Goal: Task Accomplishment & Management: Use online tool/utility

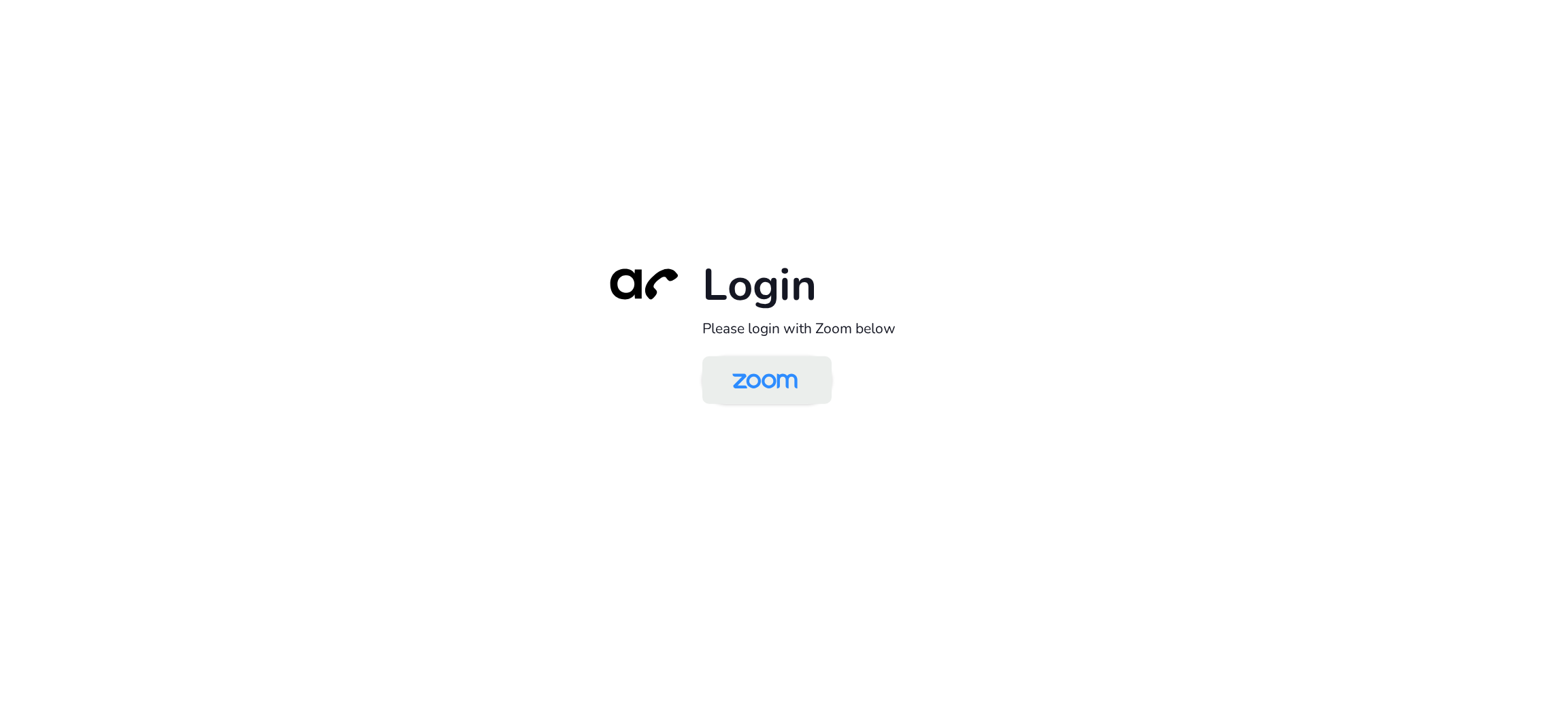
click at [812, 364] on link at bounding box center [766, 380] width 129 height 48
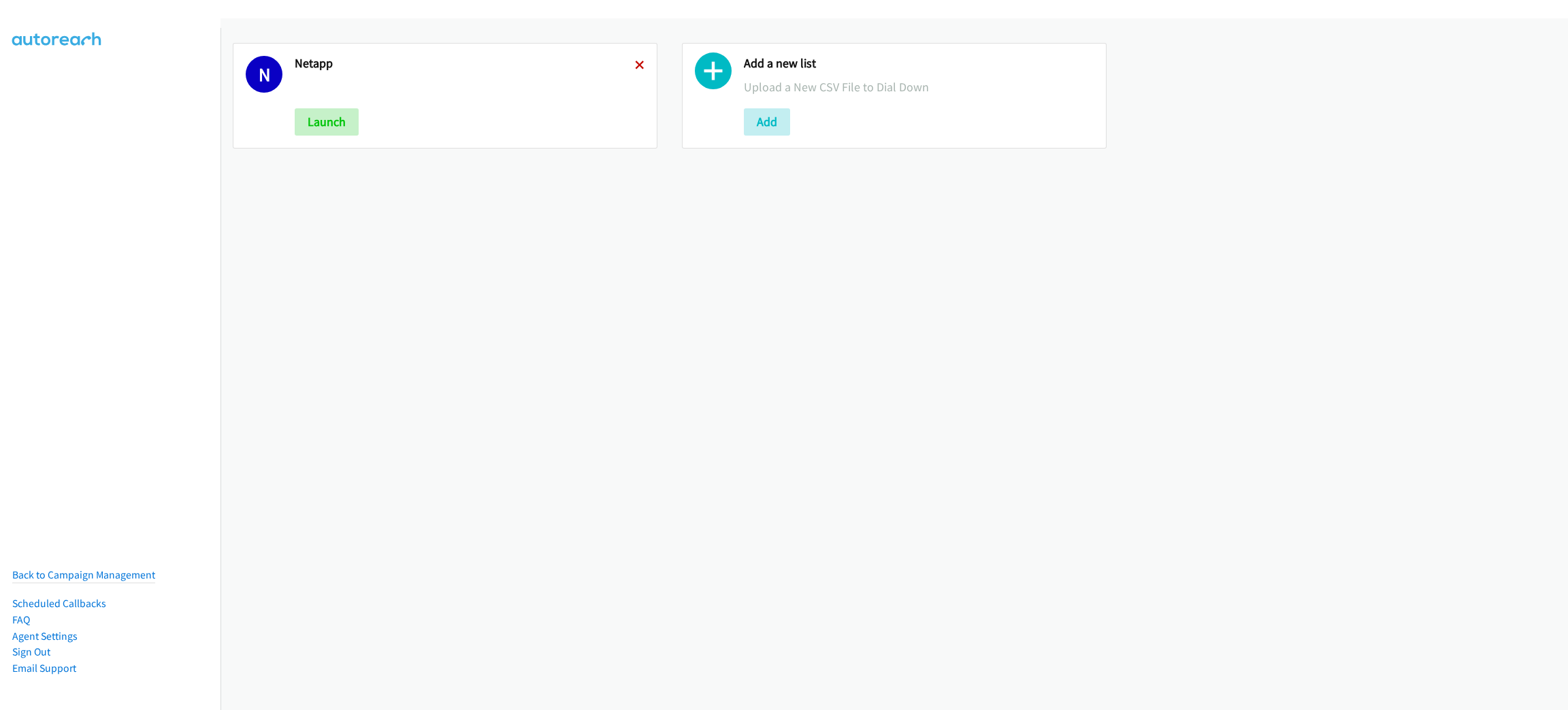
click at [635, 65] on icon at bounding box center [640, 66] width 10 height 10
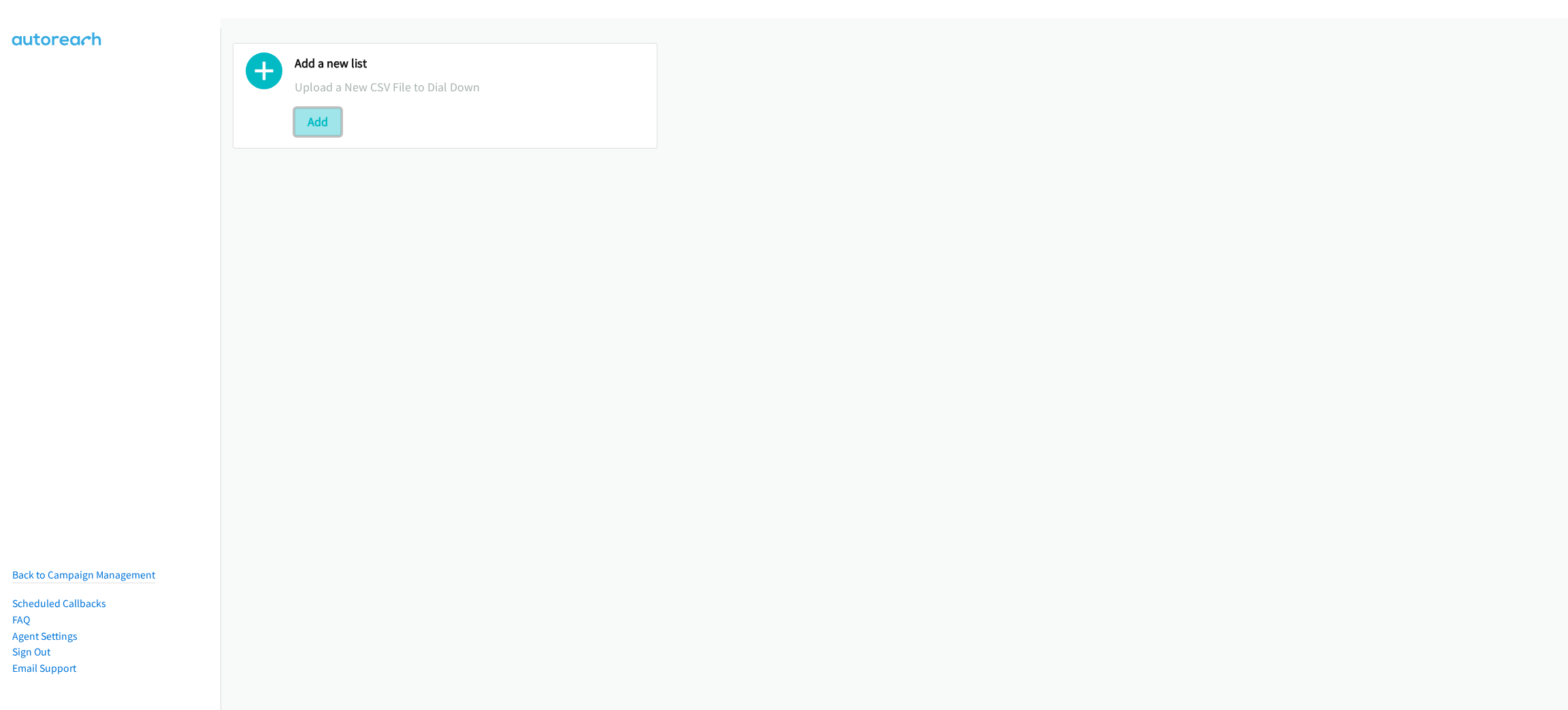
click at [326, 113] on button "Add" at bounding box center [318, 121] width 46 height 27
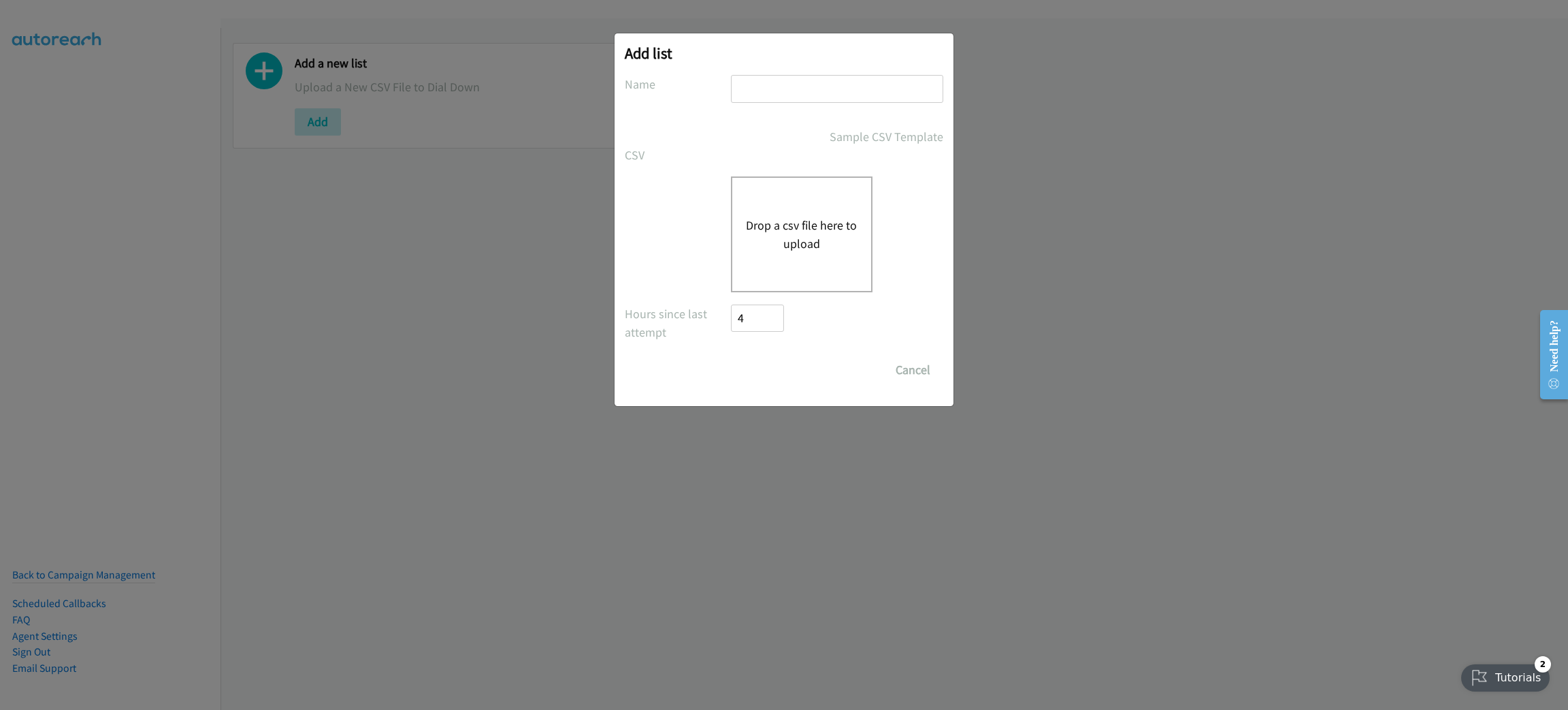
click at [796, 229] on button "Drop a csv file here to upload" at bounding box center [802, 234] width 112 height 37
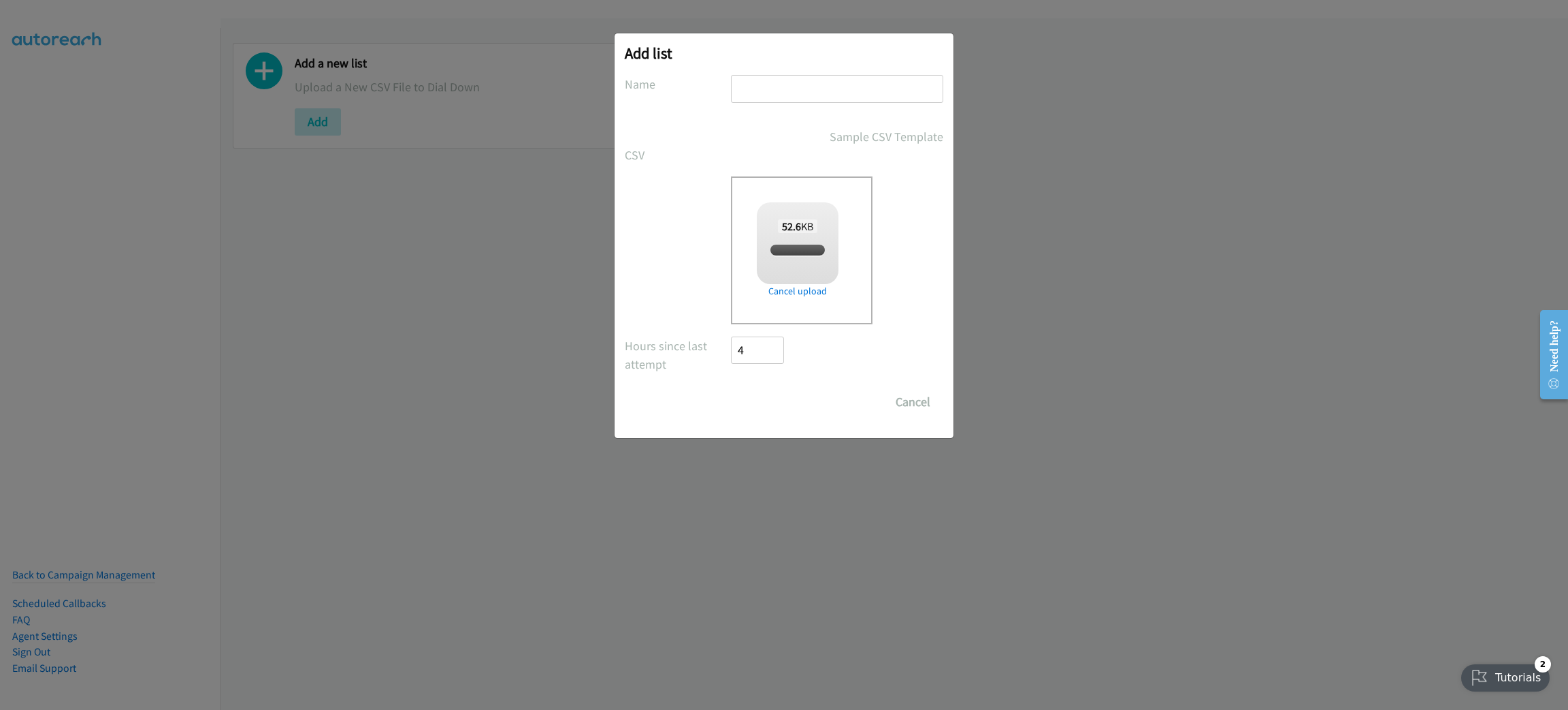
checkbox input "true"
click at [779, 83] on input "text" at bounding box center [837, 89] width 212 height 28
type input "Netapp"
click at [794, 391] on input "Save List" at bounding box center [766, 401] width 72 height 27
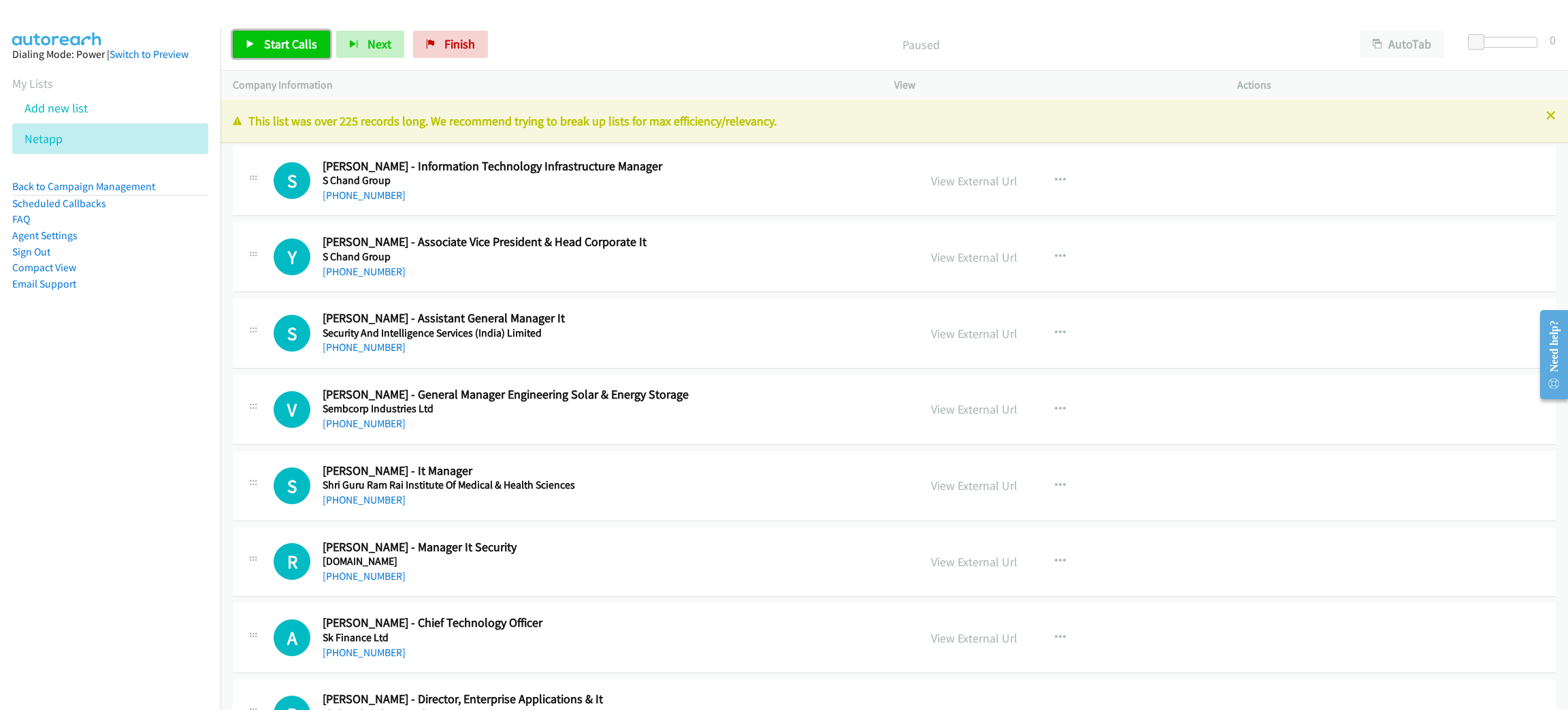
click at [239, 50] on link "Start Calls" at bounding box center [281, 44] width 97 height 27
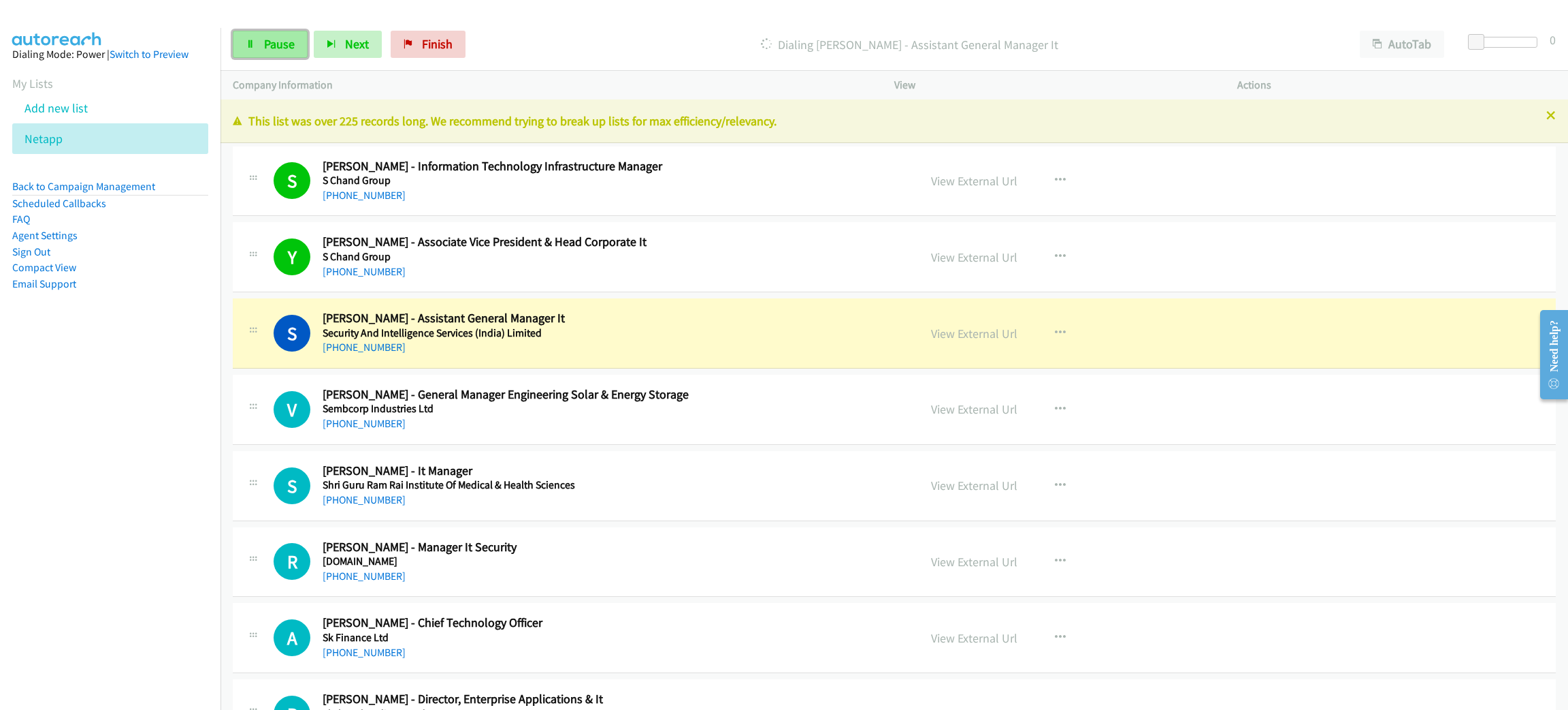
click at [259, 47] on link "Pause" at bounding box center [270, 44] width 75 height 27
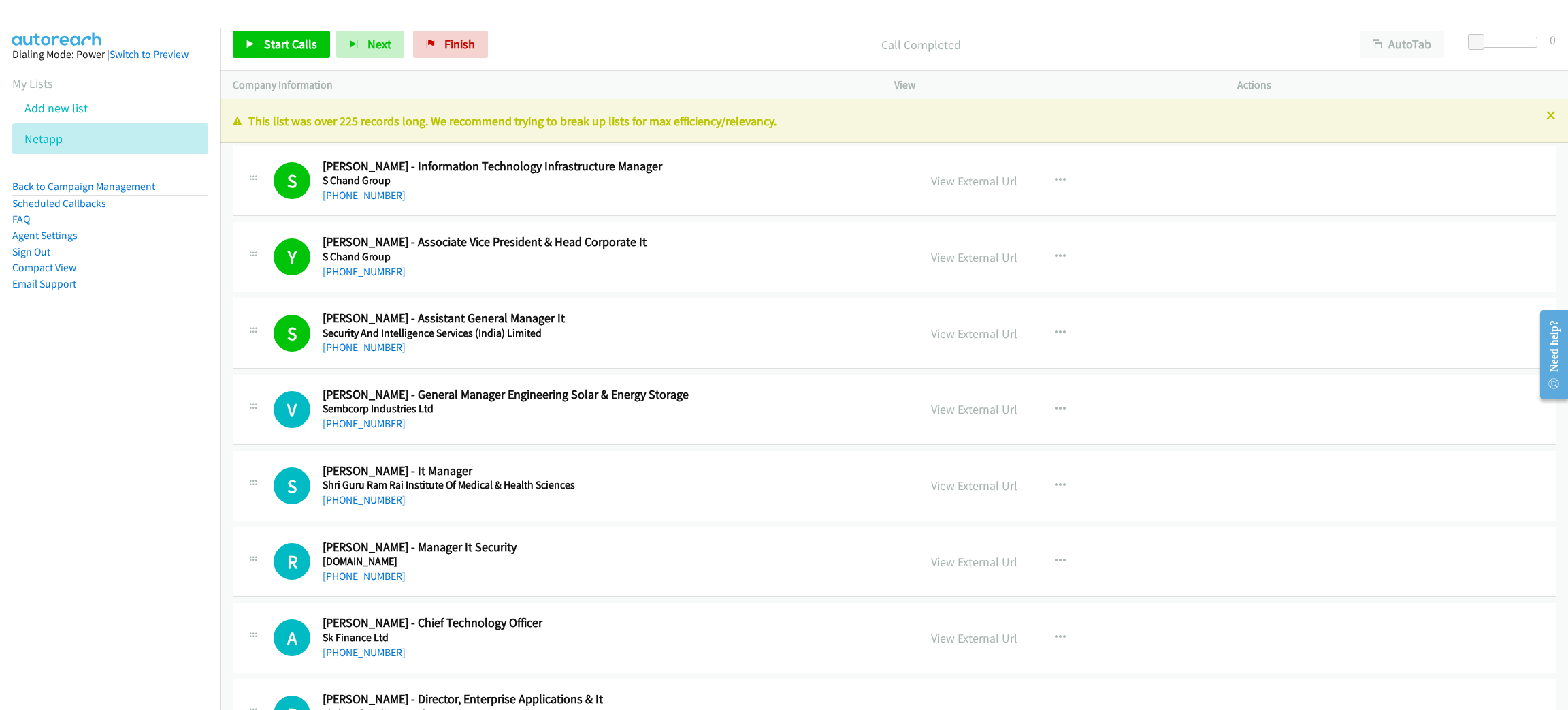
click at [533, 60] on div "Start Calls Pause Next Finish Call Completed AutoTab AutoTab 0" at bounding box center [894, 44] width 1347 height 53
click at [289, 43] on span "Start Calls" at bounding box center [291, 44] width 54 height 16
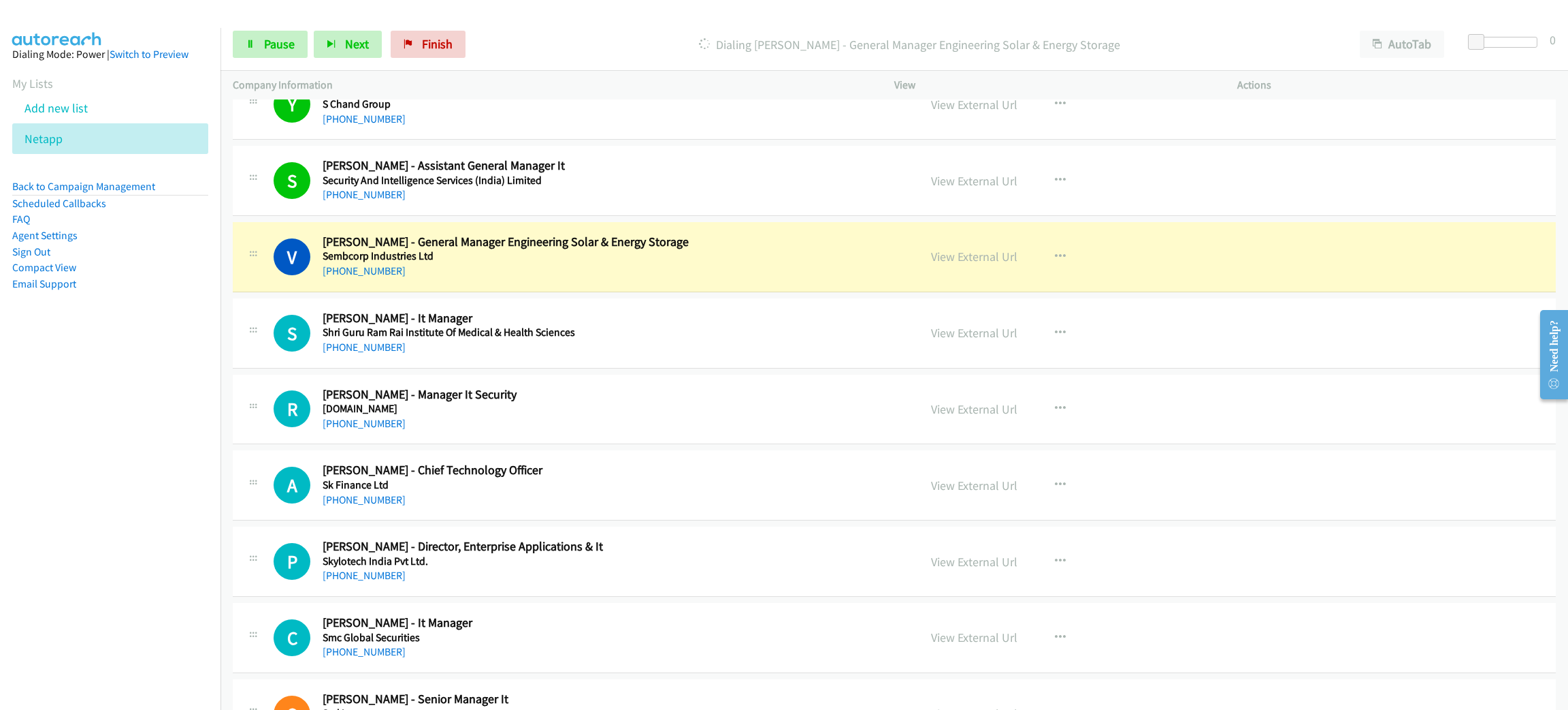
scroll to position [204, 0]
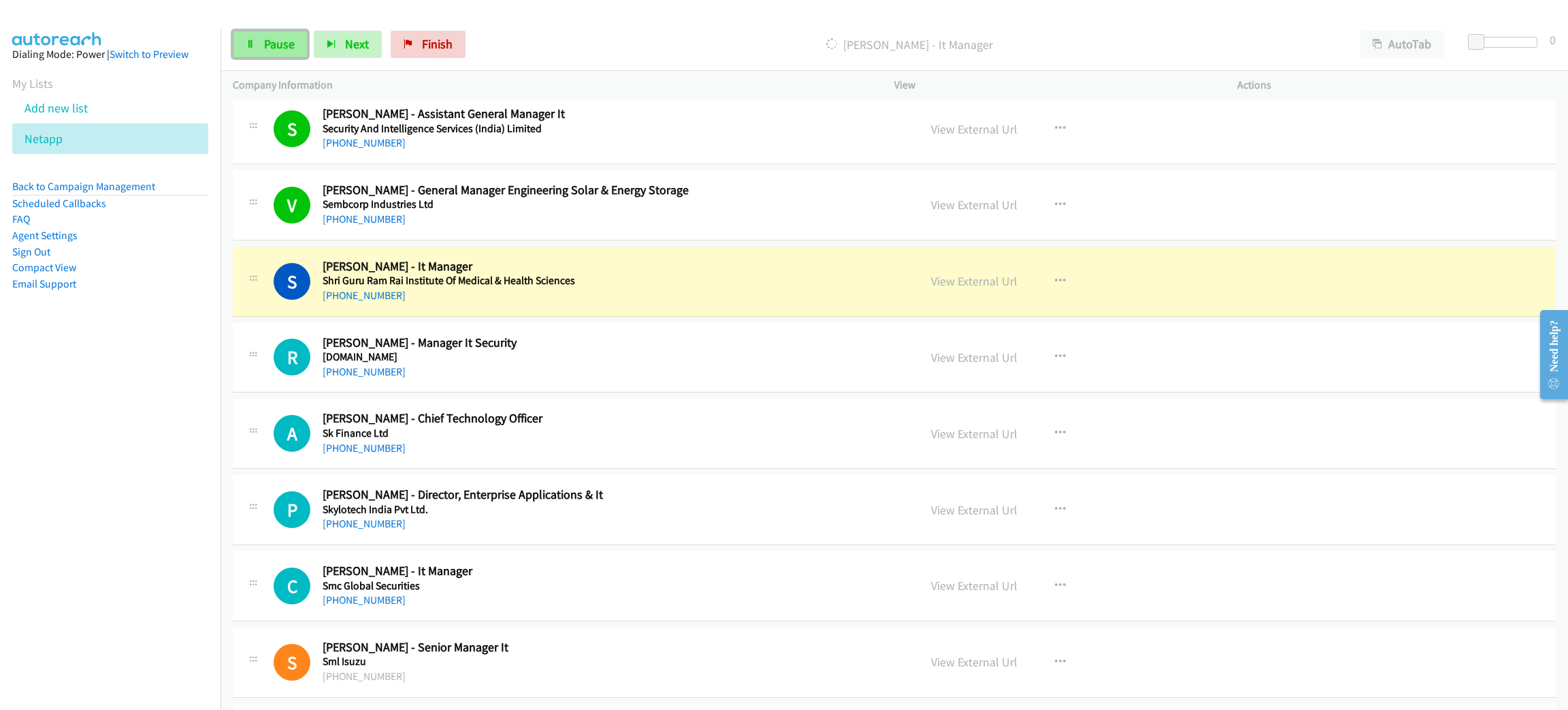
click at [276, 44] on span "Pause" at bounding box center [279, 44] width 30 height 16
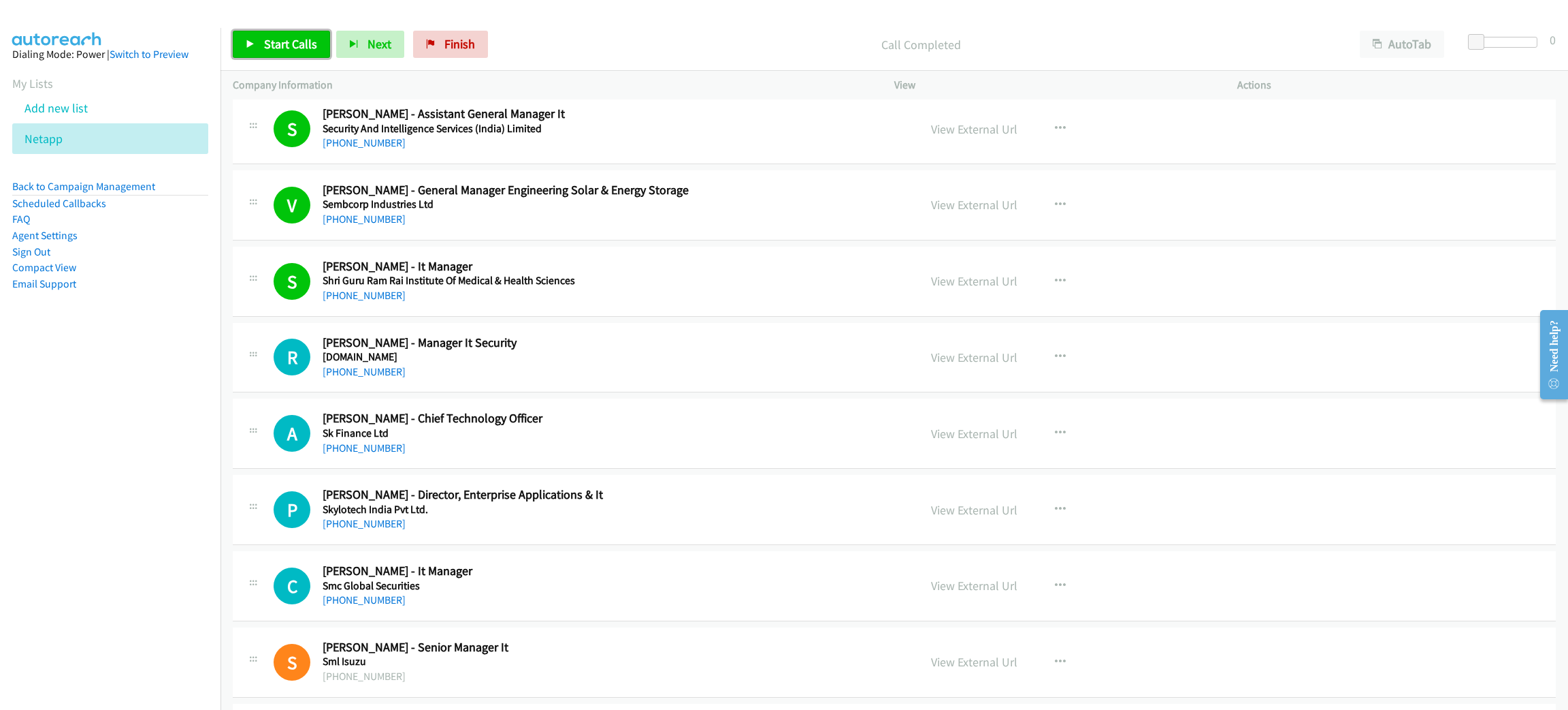
click at [287, 44] on span "Start Calls" at bounding box center [291, 44] width 54 height 16
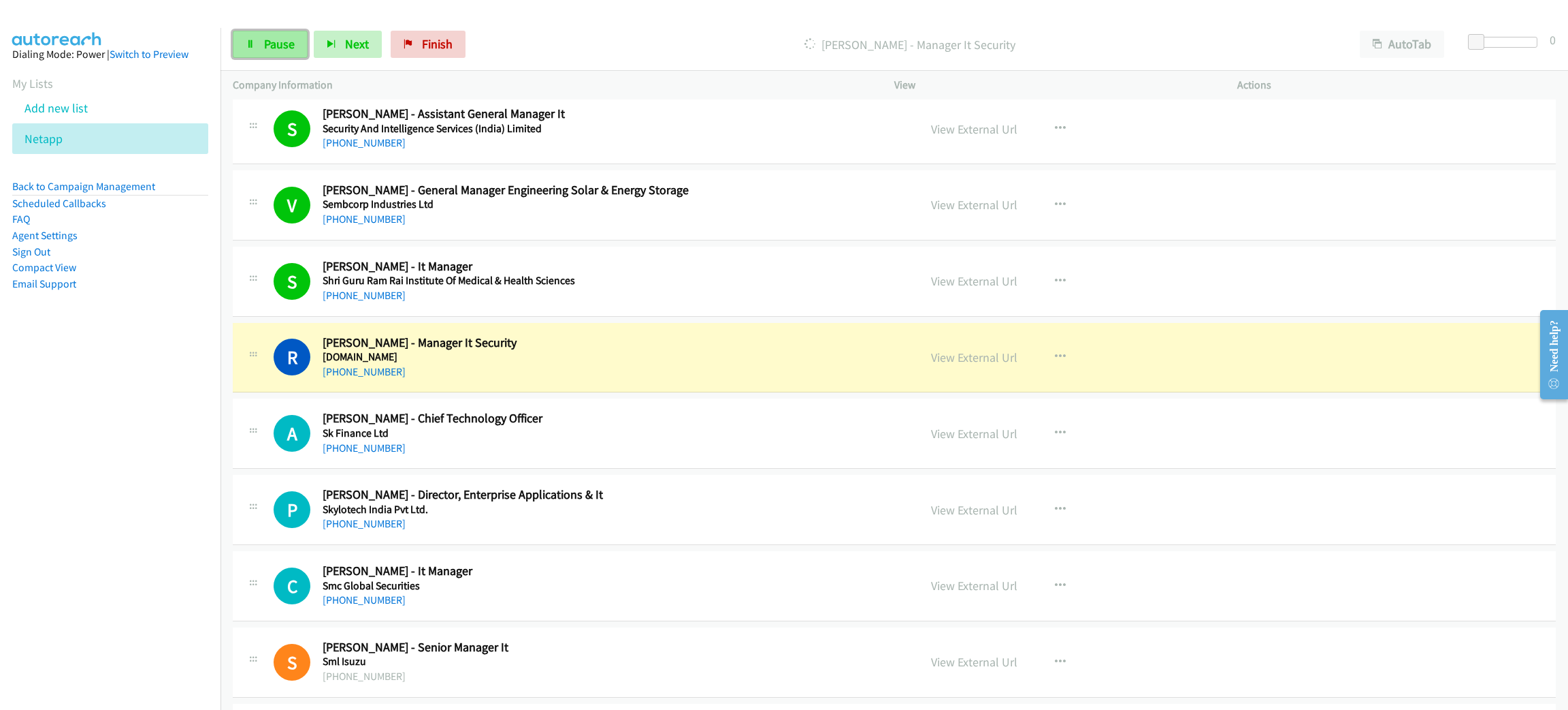
click at [292, 52] on link "Pause" at bounding box center [270, 44] width 75 height 27
click at [987, 358] on link "View External Url" at bounding box center [974, 357] width 86 height 16
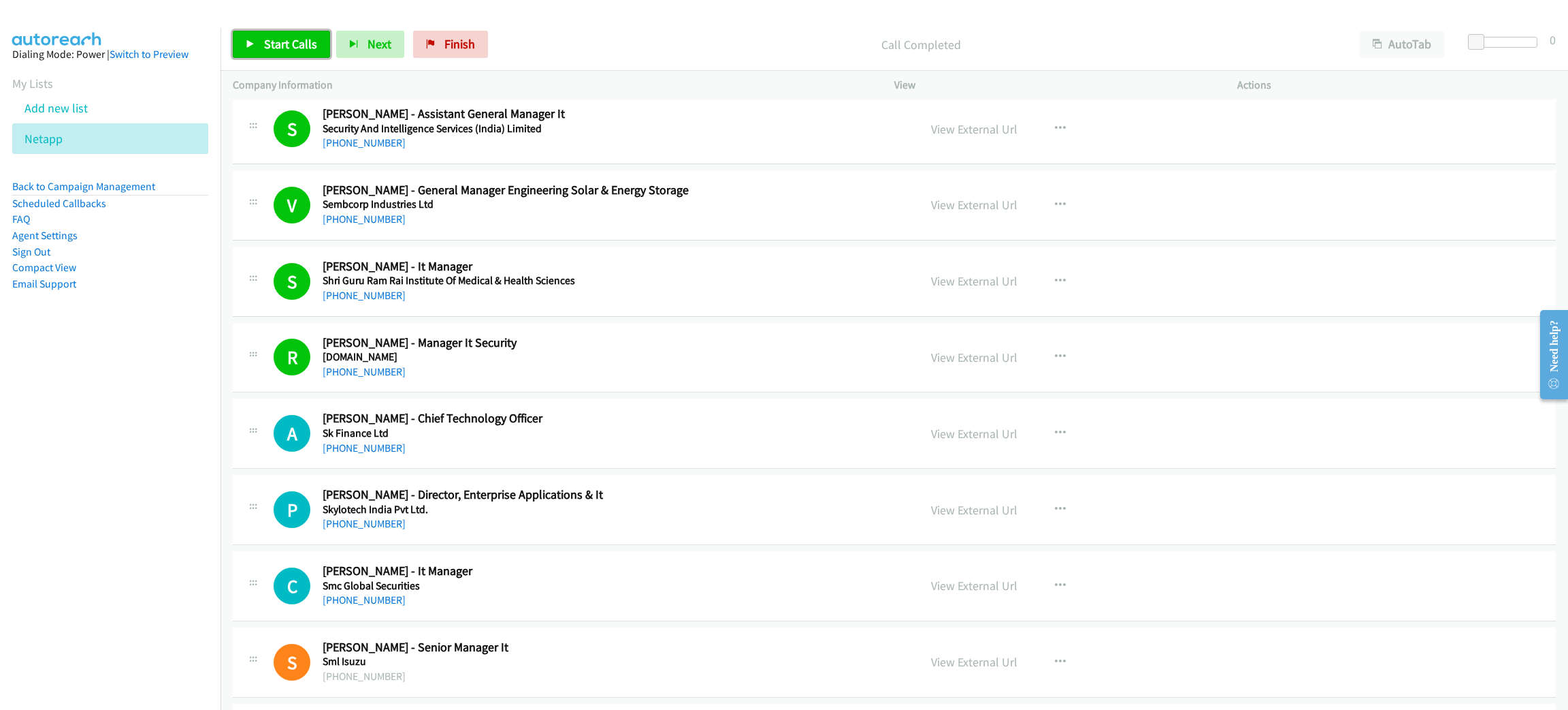
click at [297, 50] on span "Start Calls" at bounding box center [291, 44] width 54 height 16
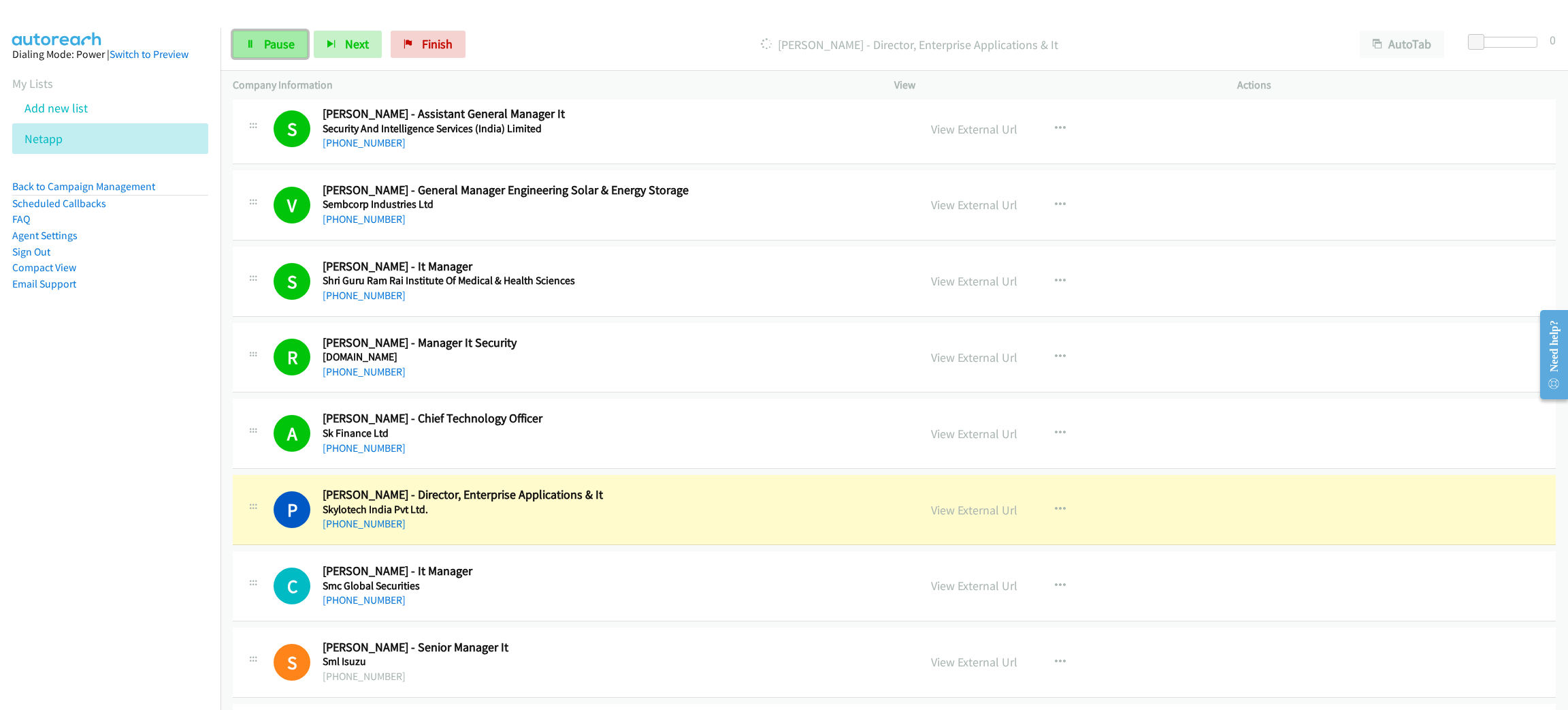
click at [260, 54] on link "Pause" at bounding box center [270, 44] width 75 height 27
click at [991, 514] on link "View External Url" at bounding box center [974, 509] width 86 height 16
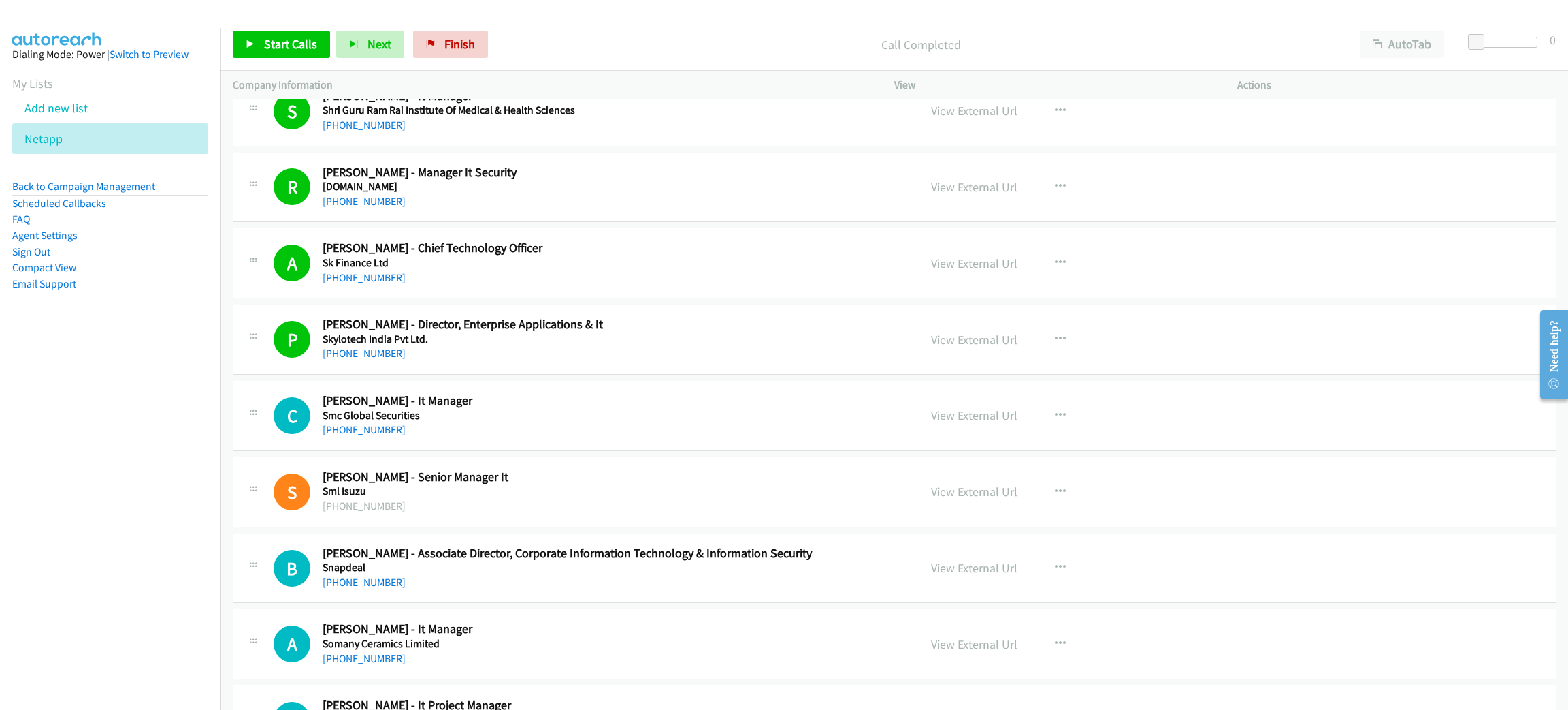
scroll to position [409, 0]
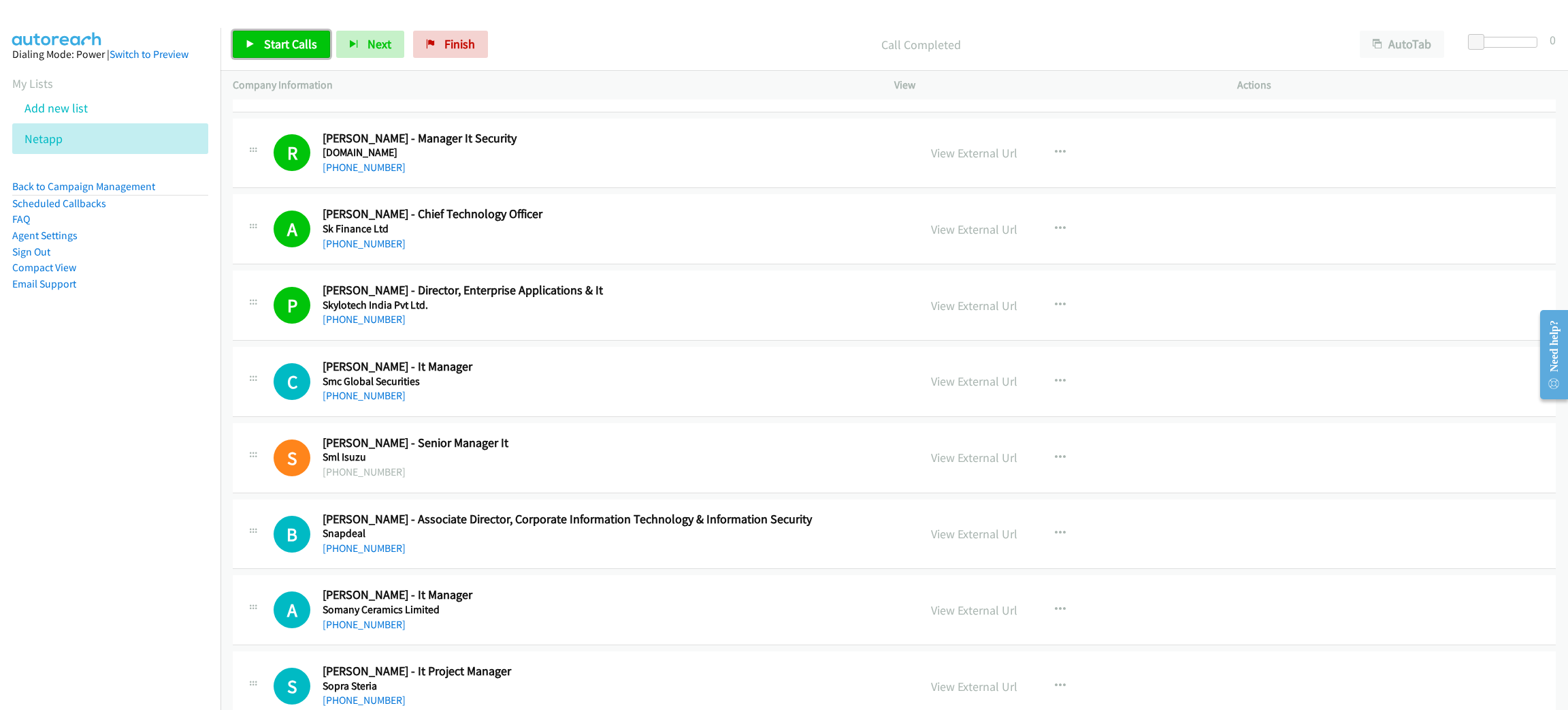
click at [304, 49] on span "Start Calls" at bounding box center [291, 44] width 54 height 16
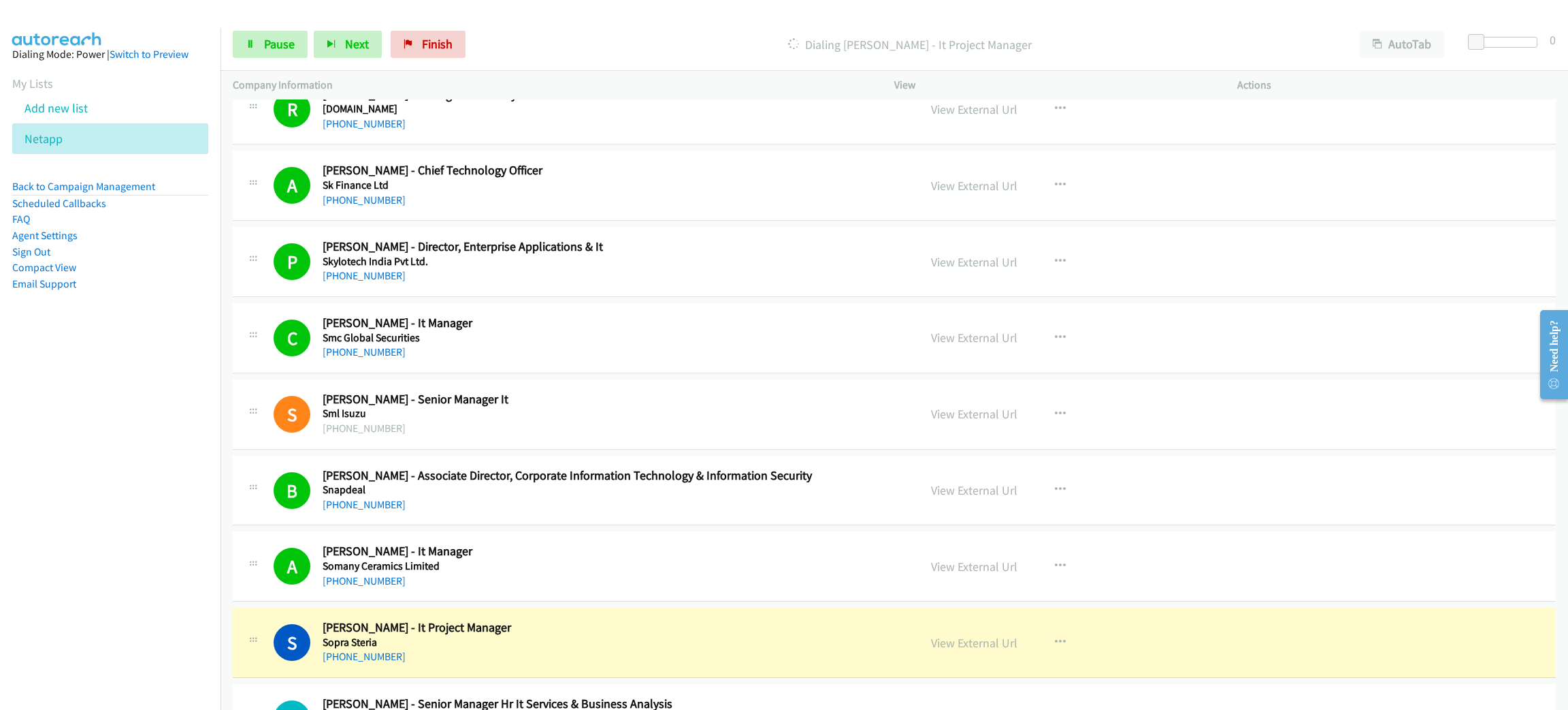
scroll to position [715, 0]
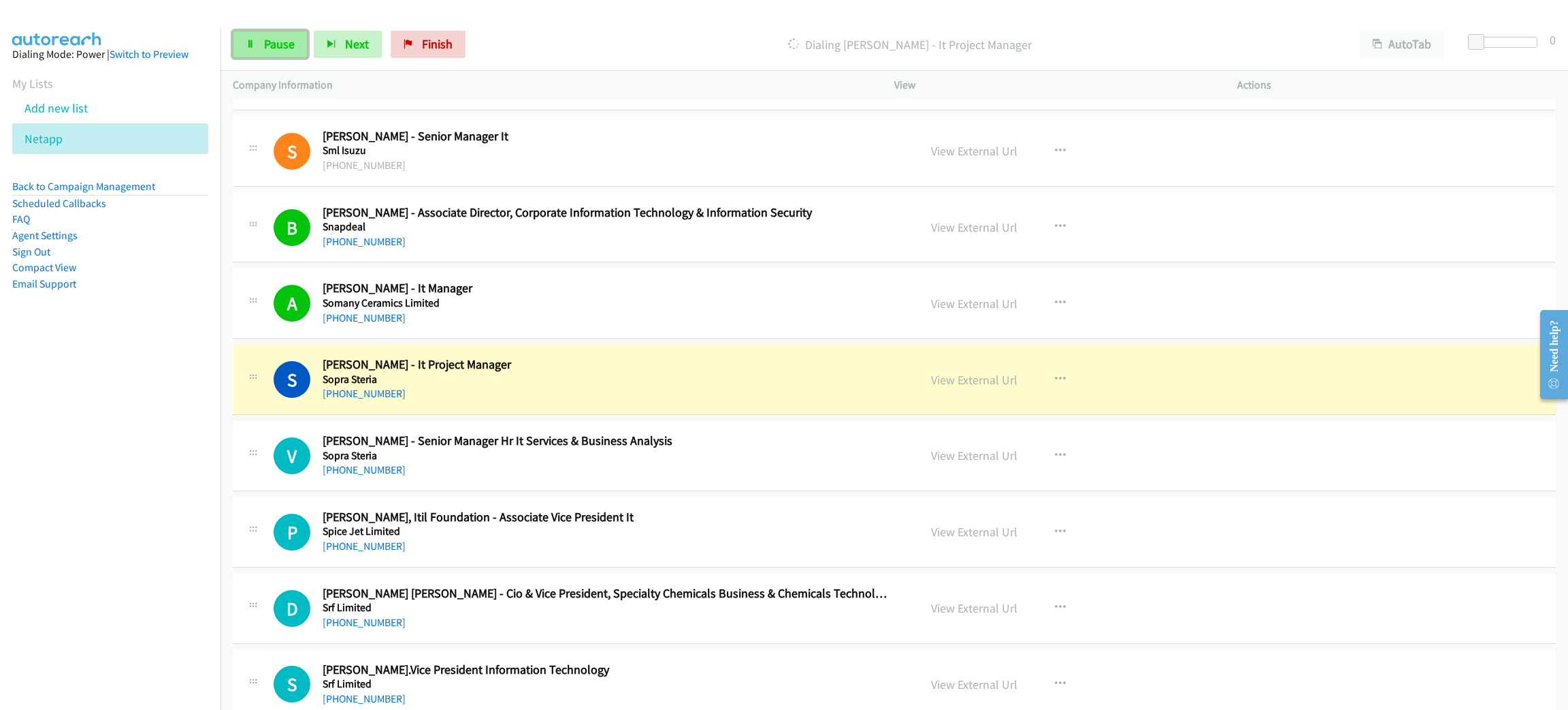
click at [276, 44] on span "Pause" at bounding box center [279, 44] width 30 height 16
click at [977, 383] on link "View External Url" at bounding box center [974, 380] width 86 height 16
click at [471, 396] on div "[PHONE_NUMBER]" at bounding box center [607, 394] width 570 height 16
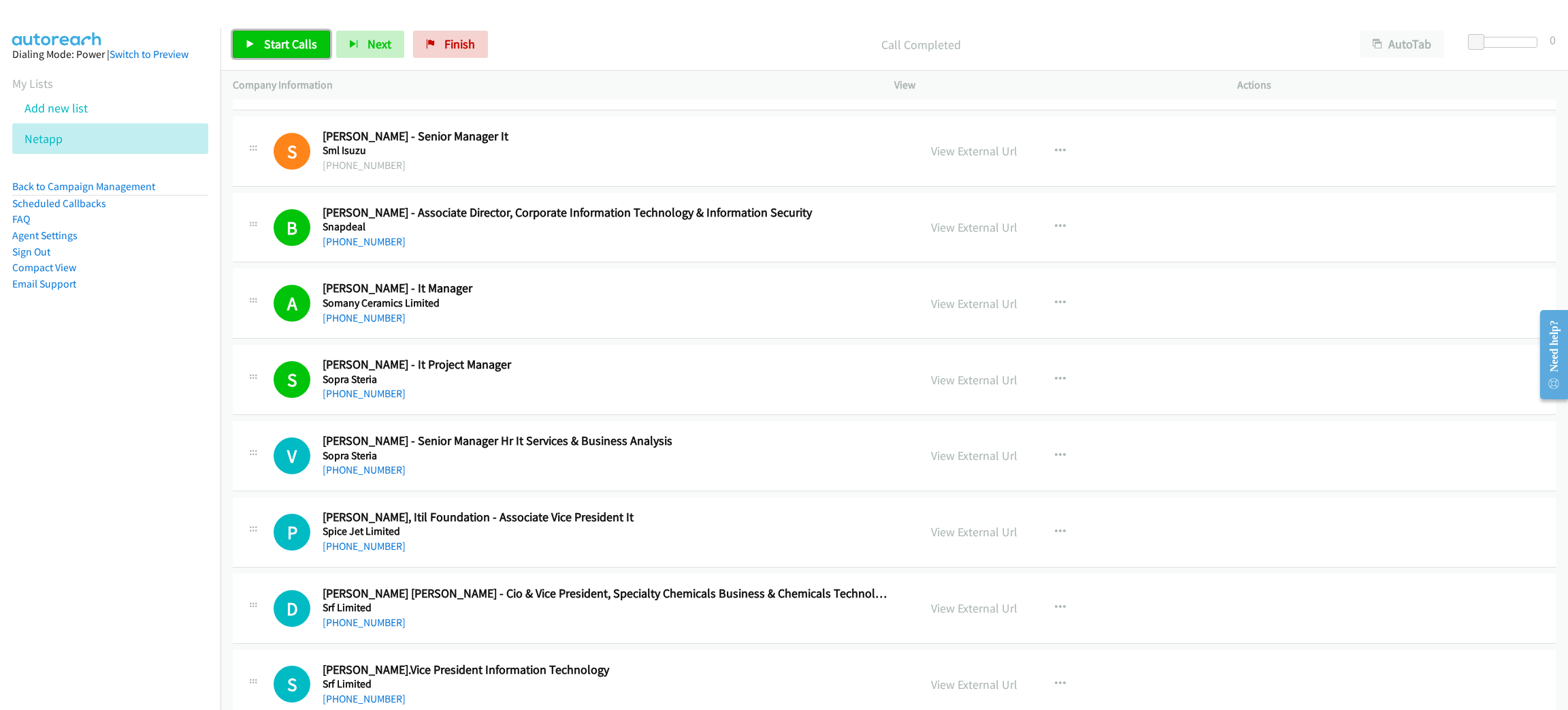
click at [305, 47] on span "Start Calls" at bounding box center [291, 44] width 54 height 16
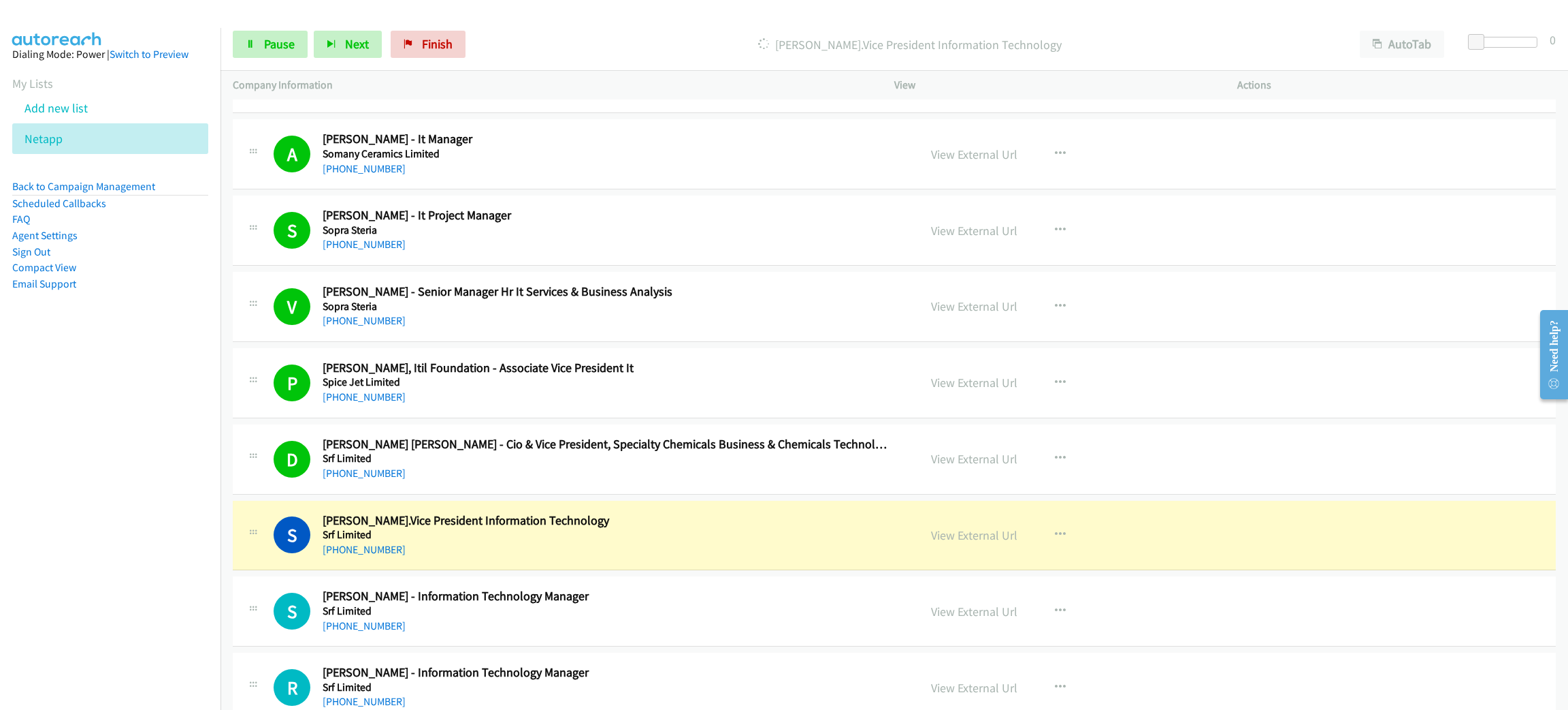
scroll to position [919, 0]
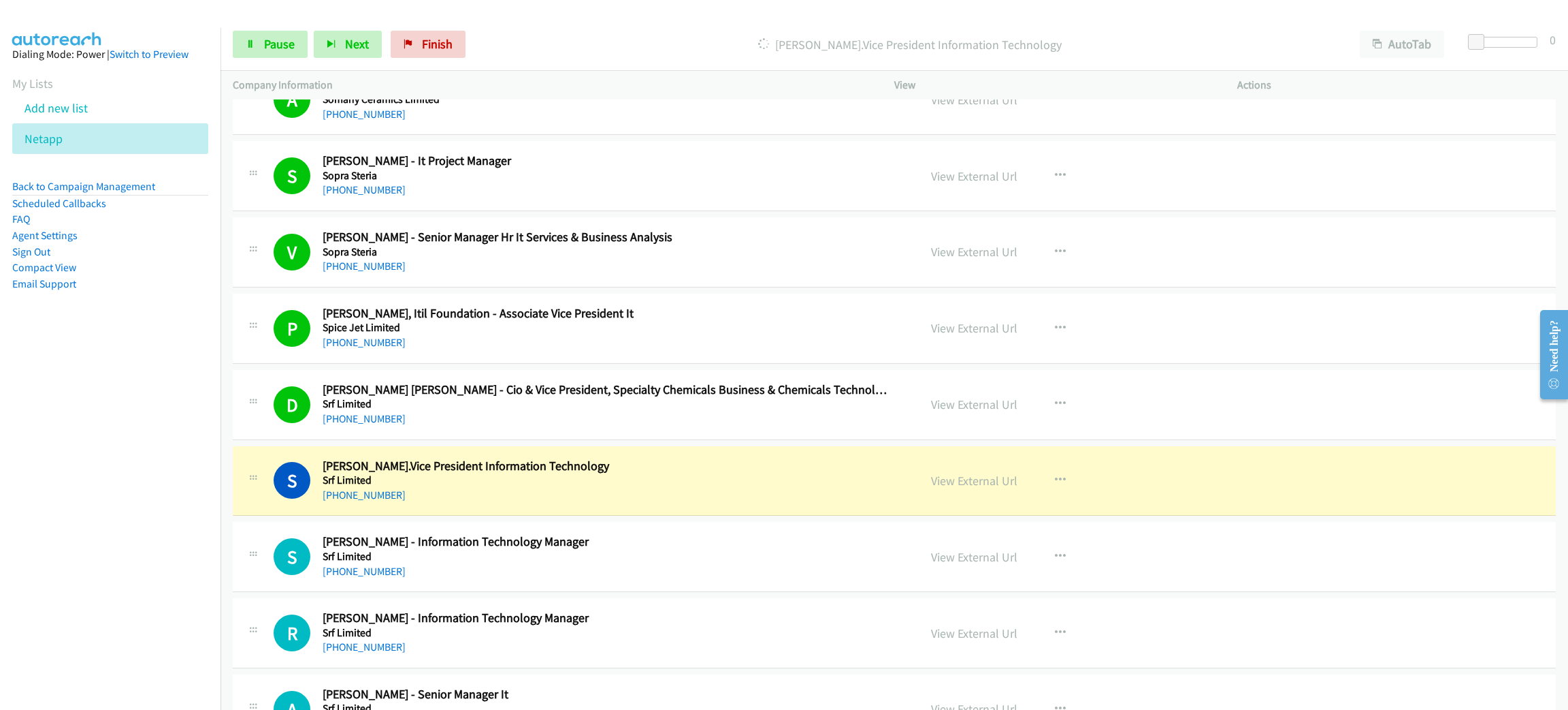
click at [522, 494] on div "[PHONE_NUMBER]" at bounding box center [607, 495] width 570 height 16
click at [280, 35] on link "Pause" at bounding box center [270, 44] width 75 height 27
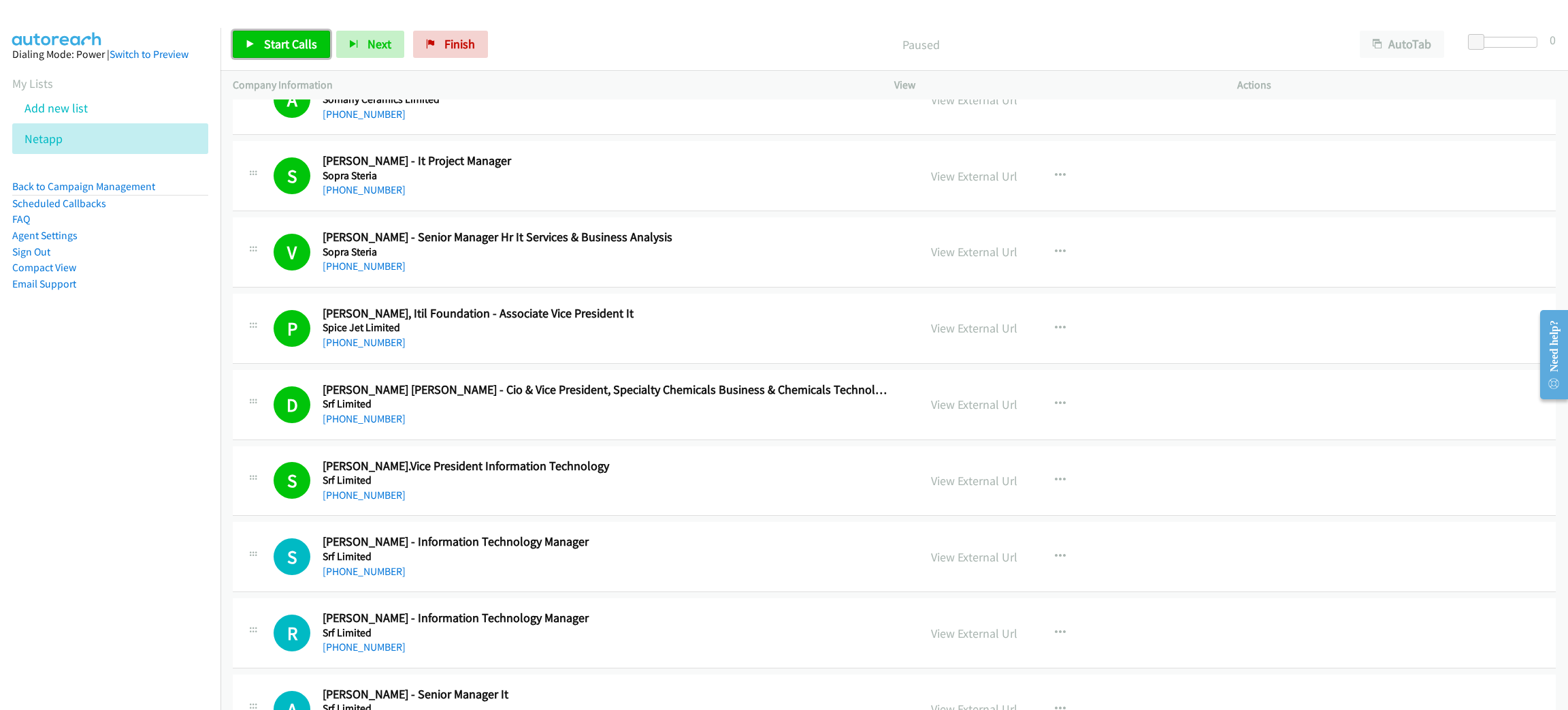
click at [288, 38] on span "Start Calls" at bounding box center [291, 44] width 54 height 16
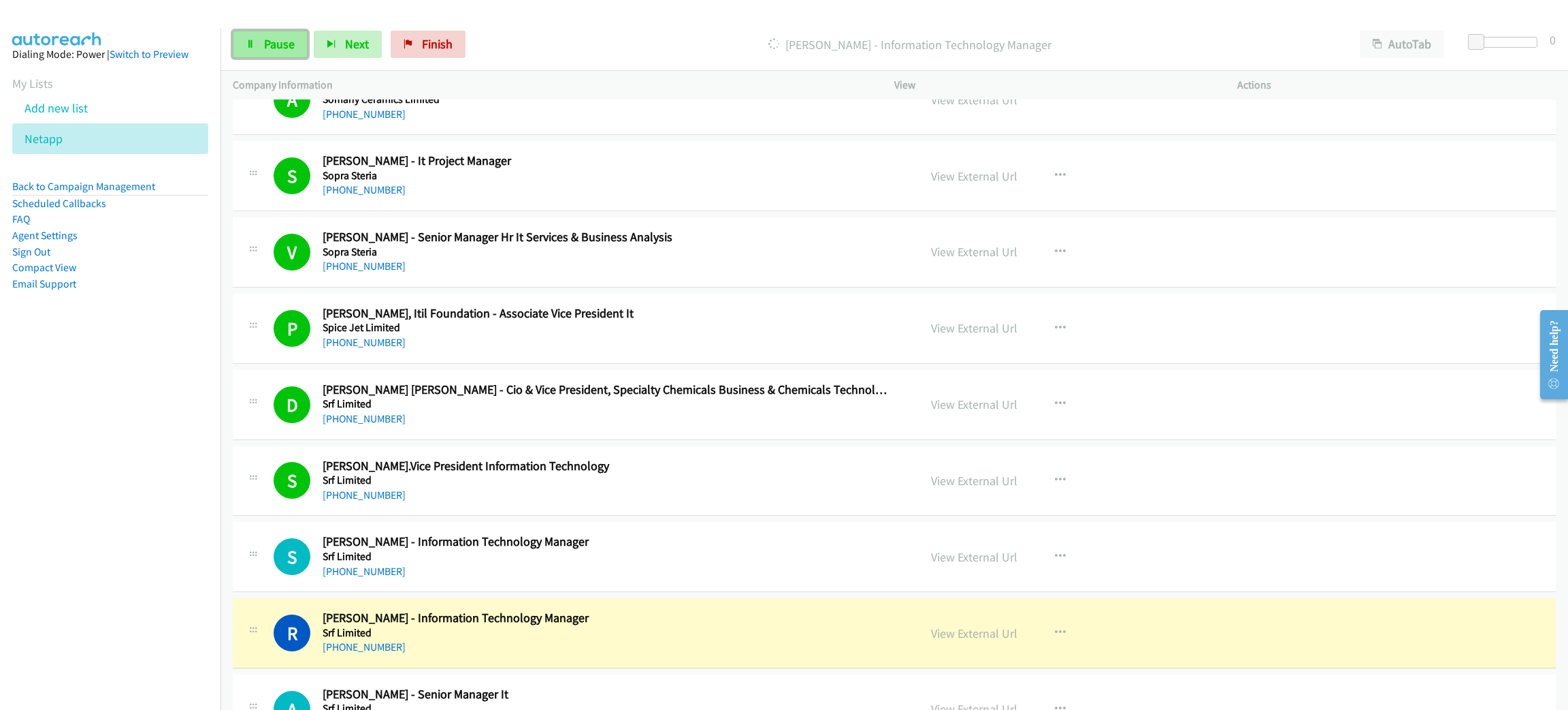
click at [262, 43] on link "Pause" at bounding box center [270, 44] width 75 height 27
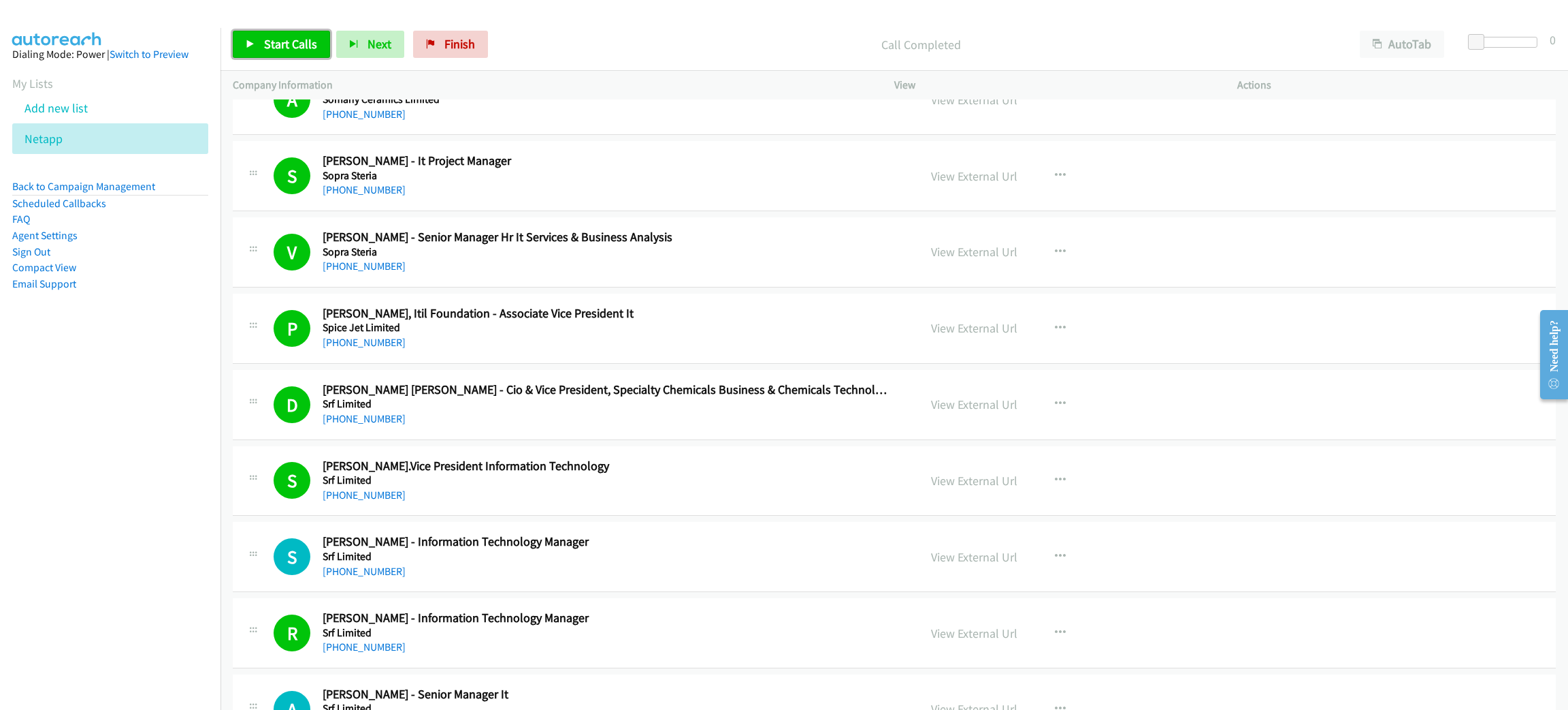
click at [291, 36] on span "Start Calls" at bounding box center [291, 44] width 54 height 16
drag, startPoint x: 1332, startPoint y: 77, endPoint x: 1284, endPoint y: 156, distance: 92.4
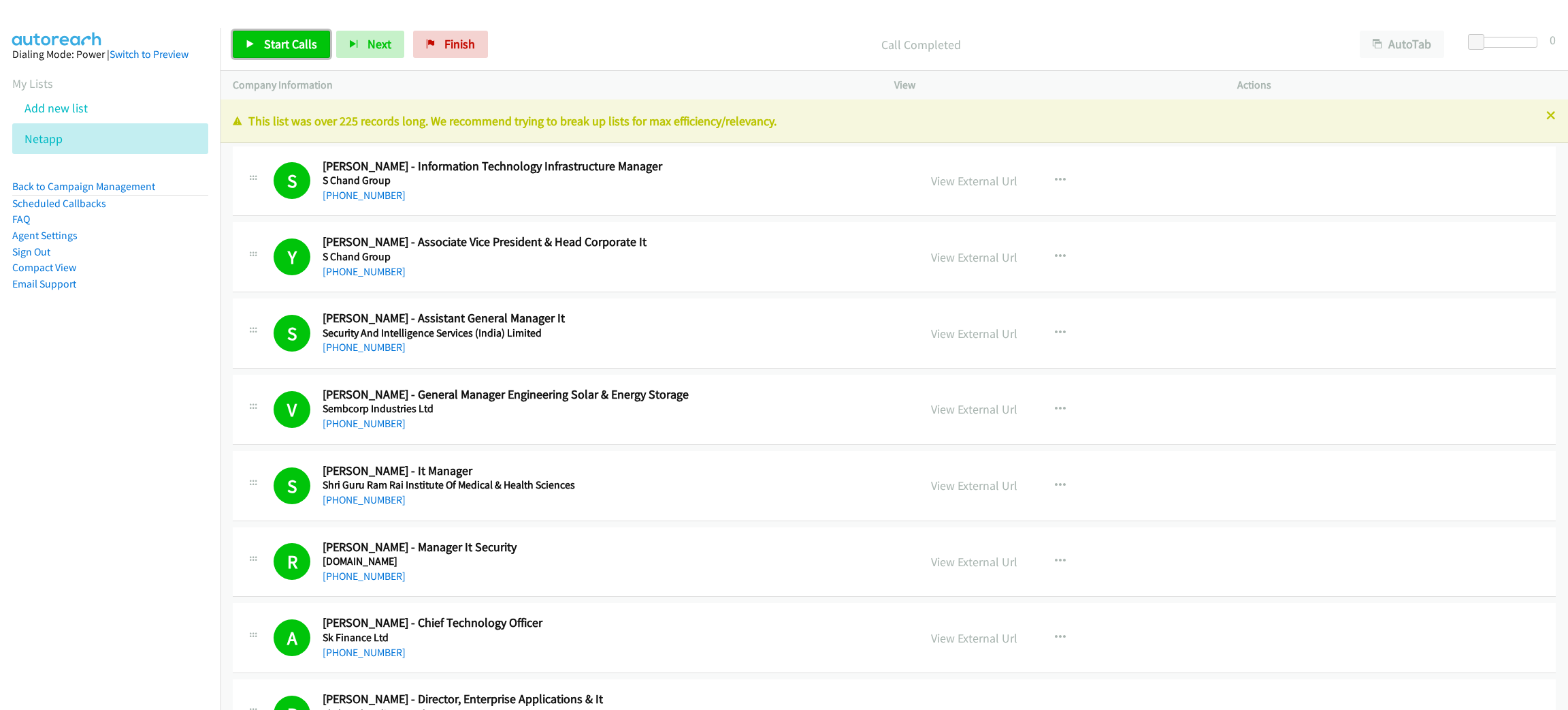
click at [280, 39] on span "Start Calls" at bounding box center [291, 44] width 54 height 16
click at [274, 35] on link "Pause" at bounding box center [270, 44] width 75 height 27
click at [280, 38] on span "Start Calls" at bounding box center [291, 44] width 54 height 16
click at [74, 471] on nav "Dialing Mode: Power | Switch to Preview My Lists Add new list Netapp Back to Ca…" at bounding box center [110, 383] width 221 height 710
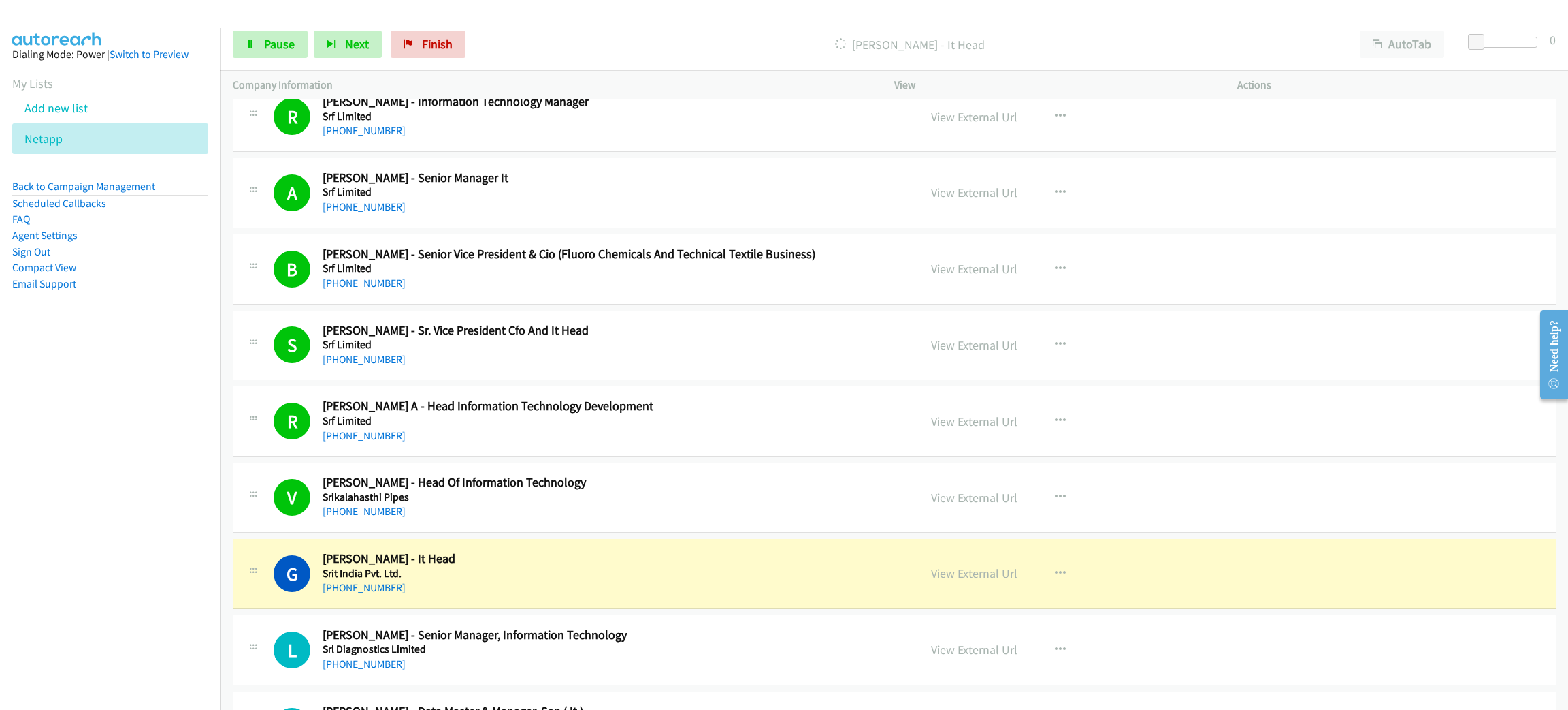
scroll to position [1533, 0]
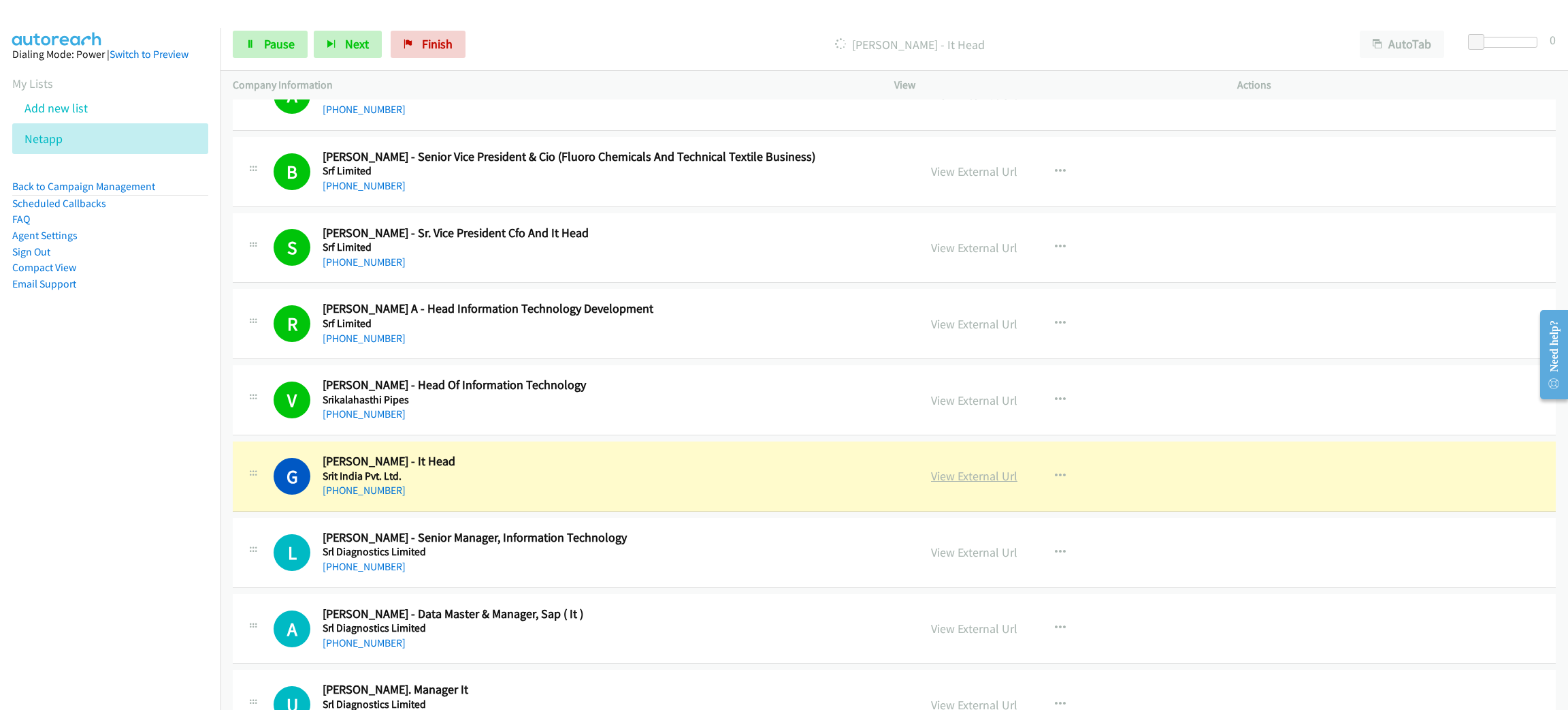
click at [946, 479] on link "View External Url" at bounding box center [974, 475] width 86 height 16
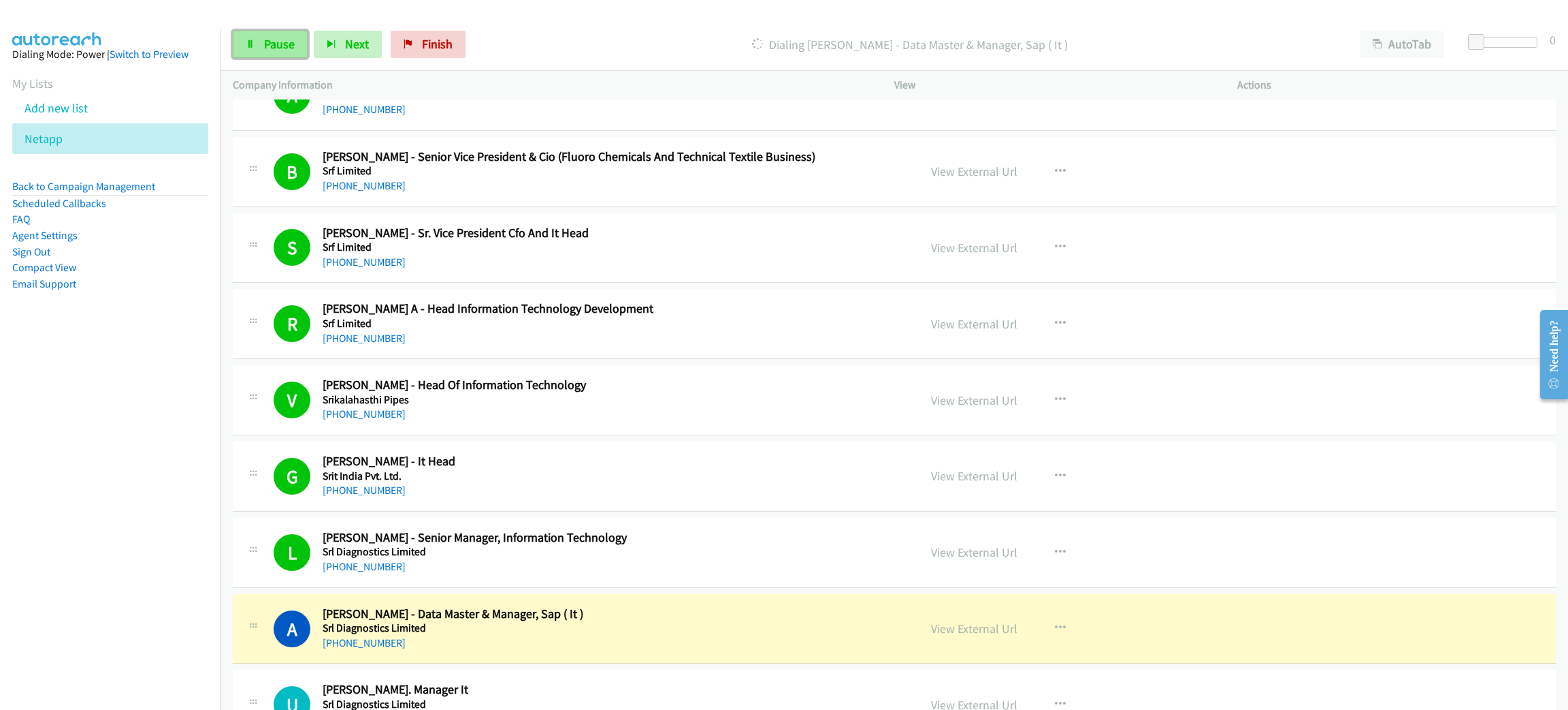
click at [277, 35] on link "Pause" at bounding box center [270, 44] width 75 height 27
click at [974, 628] on link "View External Url" at bounding box center [974, 628] width 86 height 16
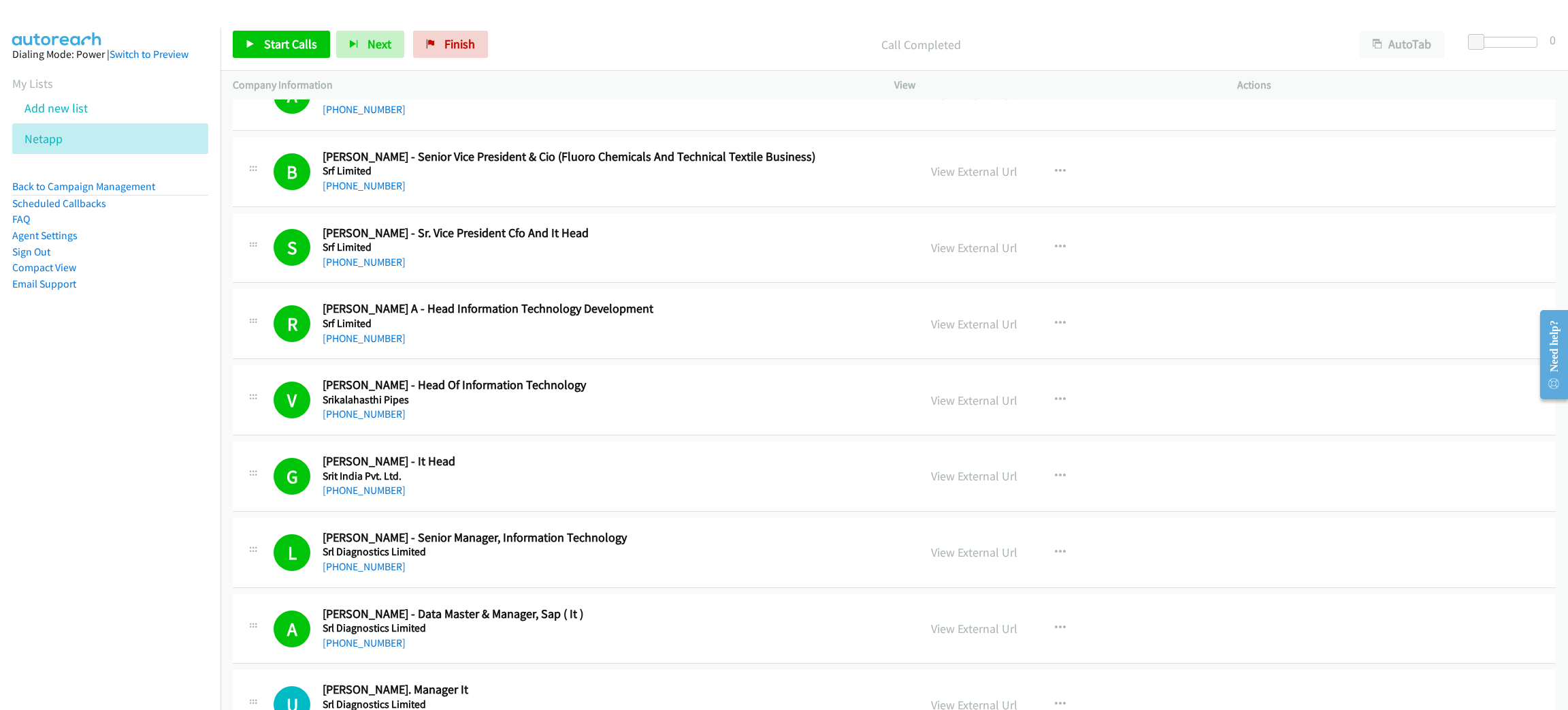
click at [271, 26] on div "Start Calls Pause Next Finish Call Completed AutoTab AutoTab 0" at bounding box center [894, 44] width 1347 height 53
click at [270, 28] on div "Start Calls Pause Next Finish Call Completed AutoTab AutoTab 0" at bounding box center [894, 44] width 1347 height 53
click at [270, 44] on span "Start Calls" at bounding box center [291, 44] width 54 height 16
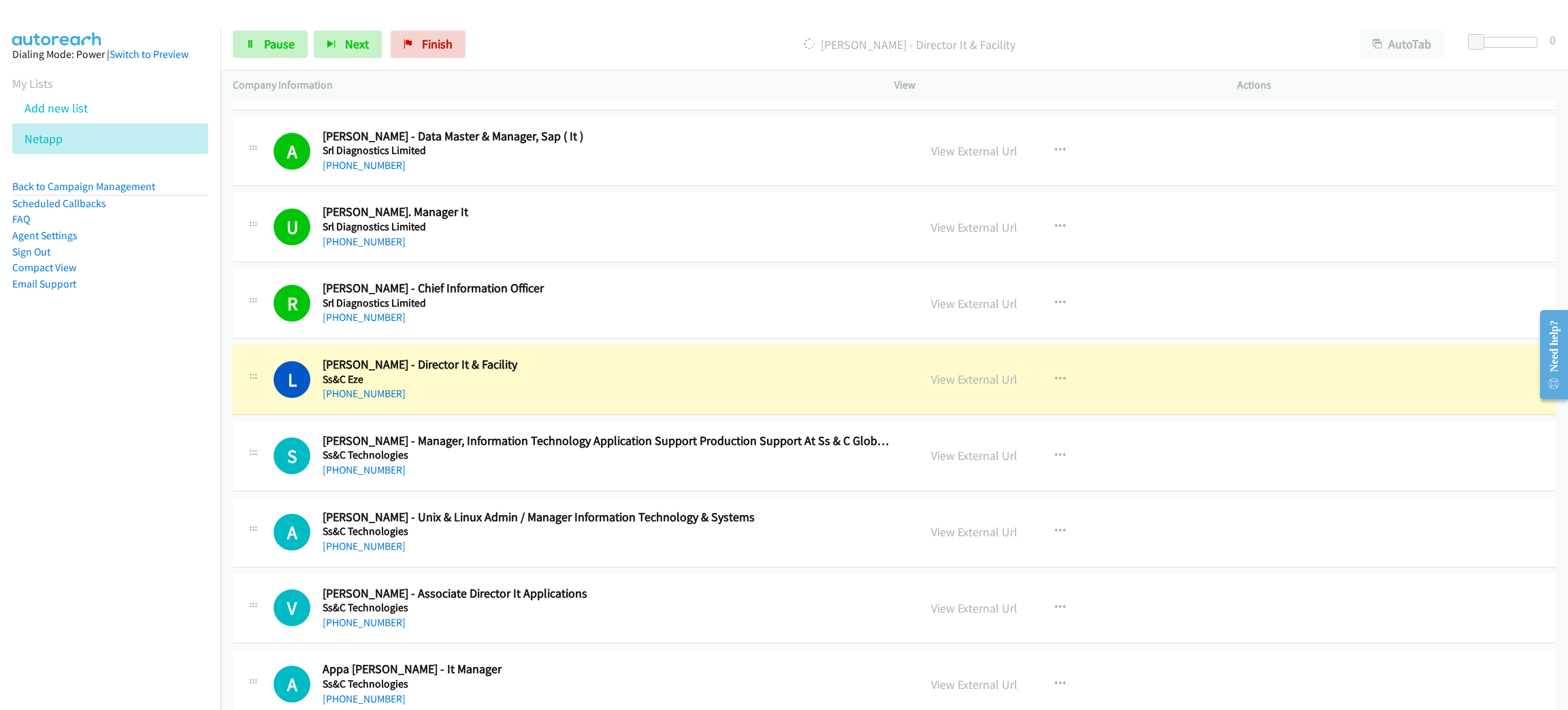
scroll to position [2043, 0]
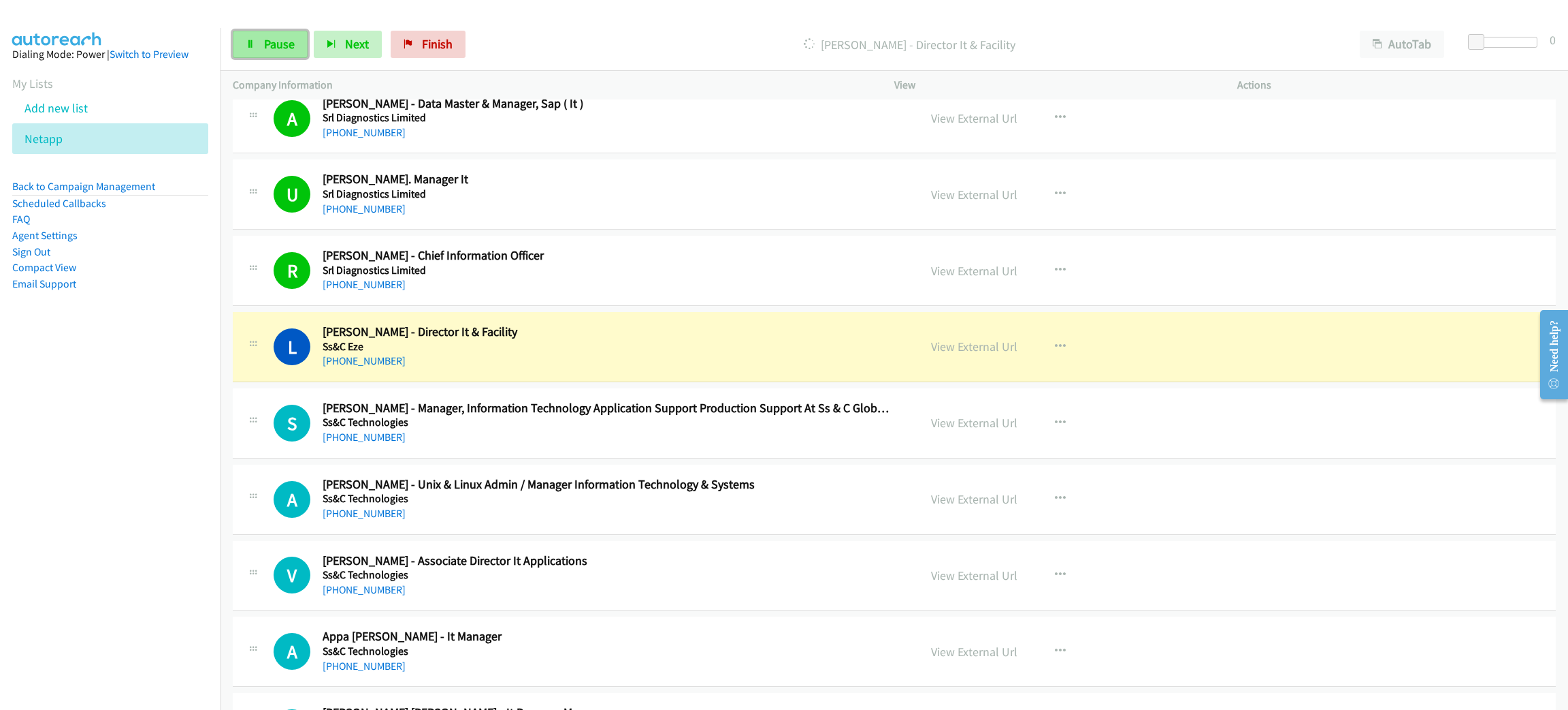
click at [265, 56] on link "Pause" at bounding box center [270, 44] width 75 height 27
click at [1006, 349] on link "View External Url" at bounding box center [974, 346] width 86 height 16
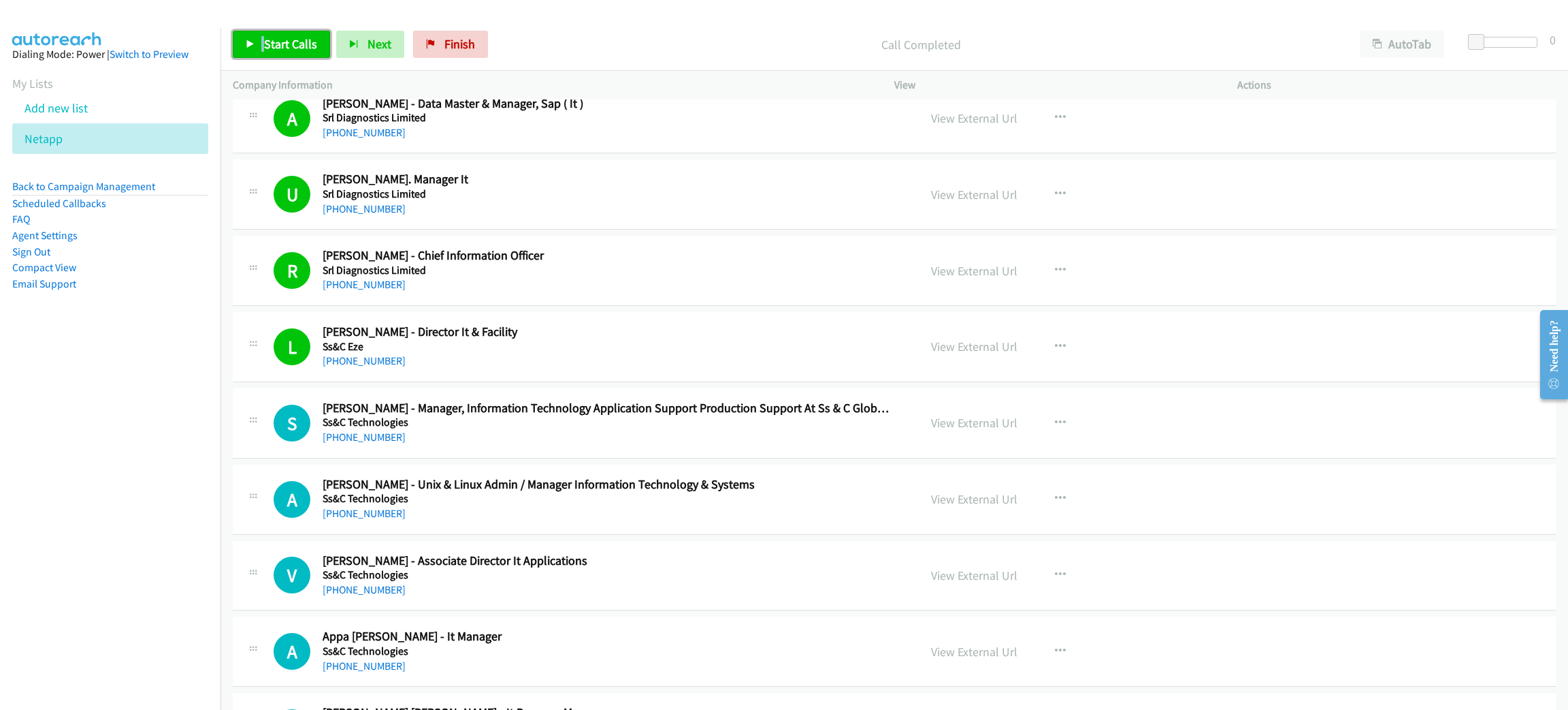
click at [279, 38] on span "Start Calls" at bounding box center [291, 44] width 54 height 16
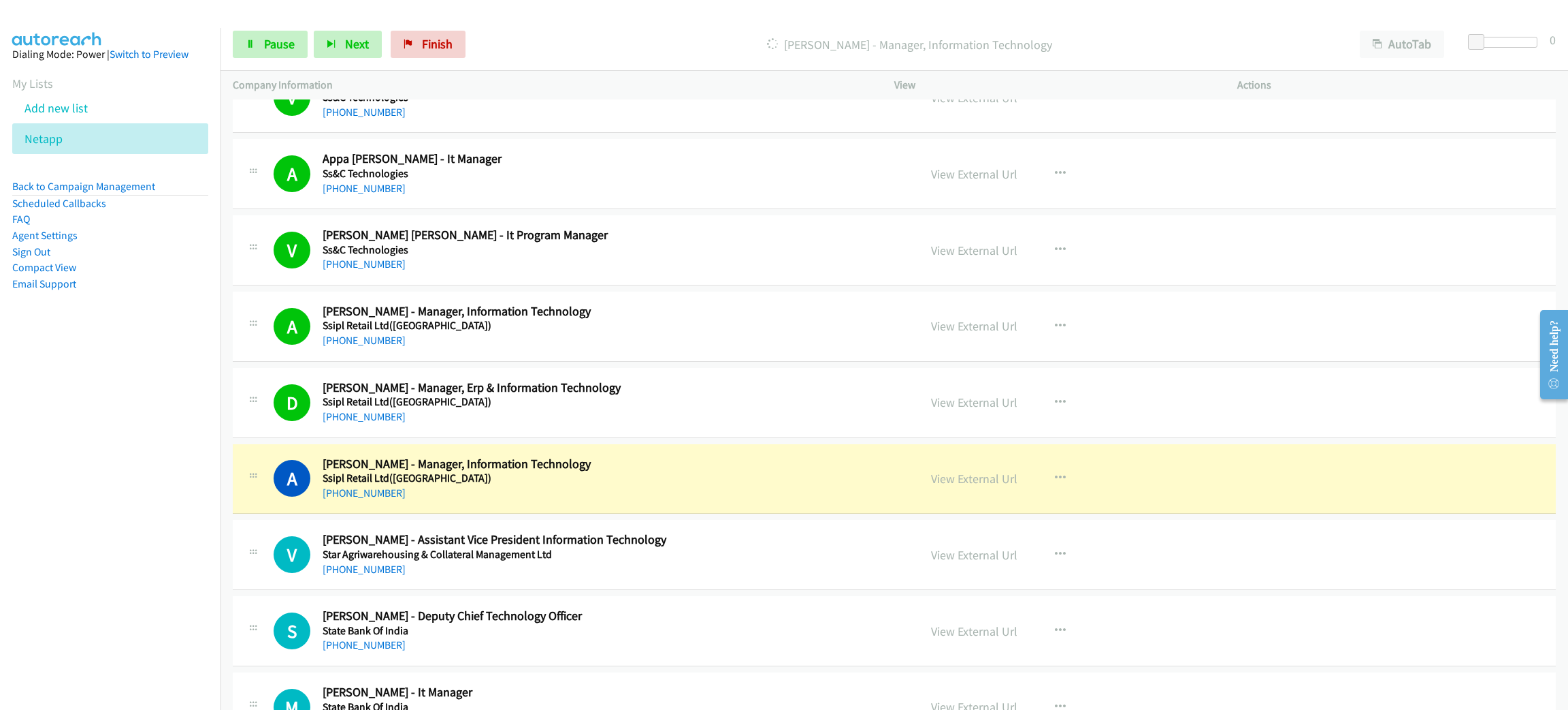
scroll to position [2553, 0]
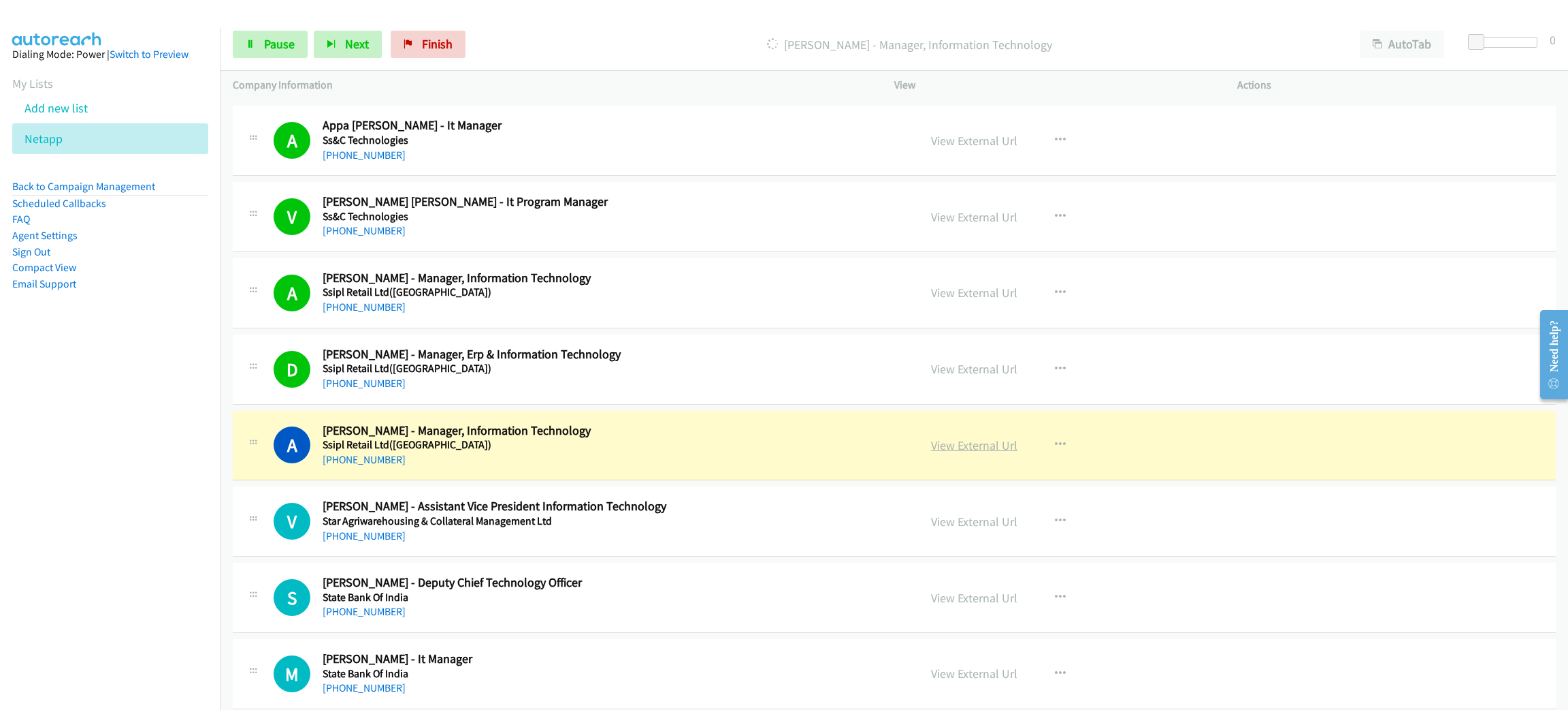
click at [965, 448] on link "View External Url" at bounding box center [974, 445] width 86 height 16
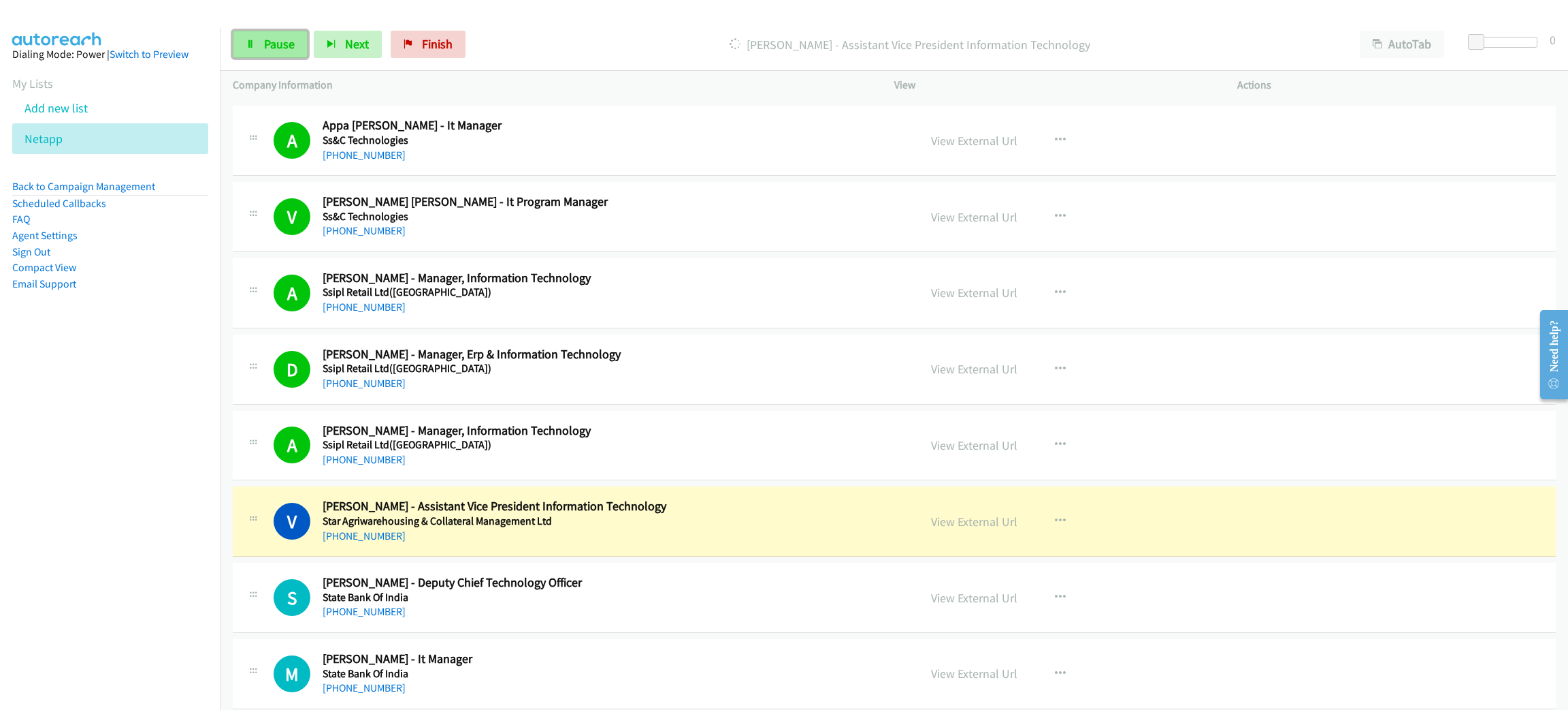
click at [287, 41] on span "Pause" at bounding box center [279, 44] width 30 height 16
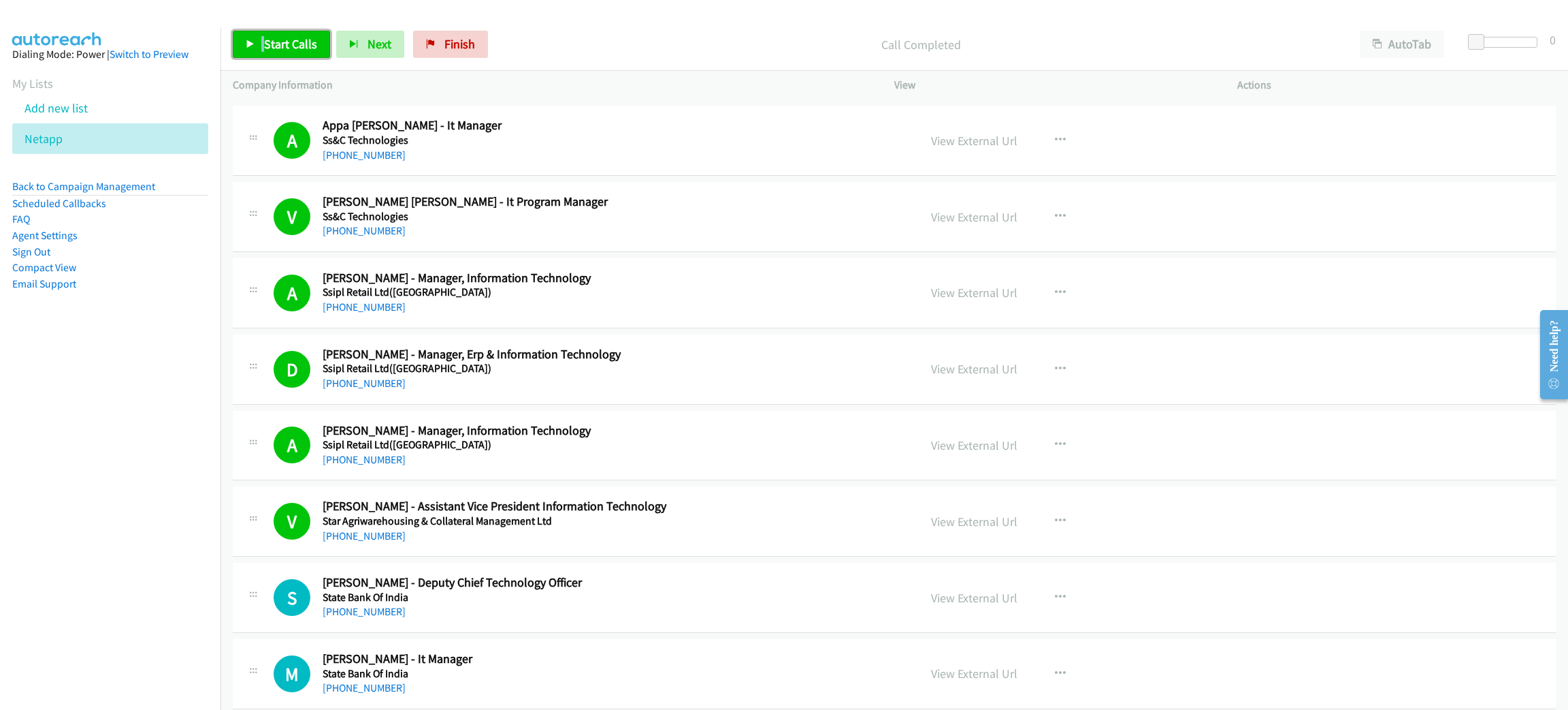
click at [274, 57] on link "Start Calls" at bounding box center [281, 44] width 97 height 27
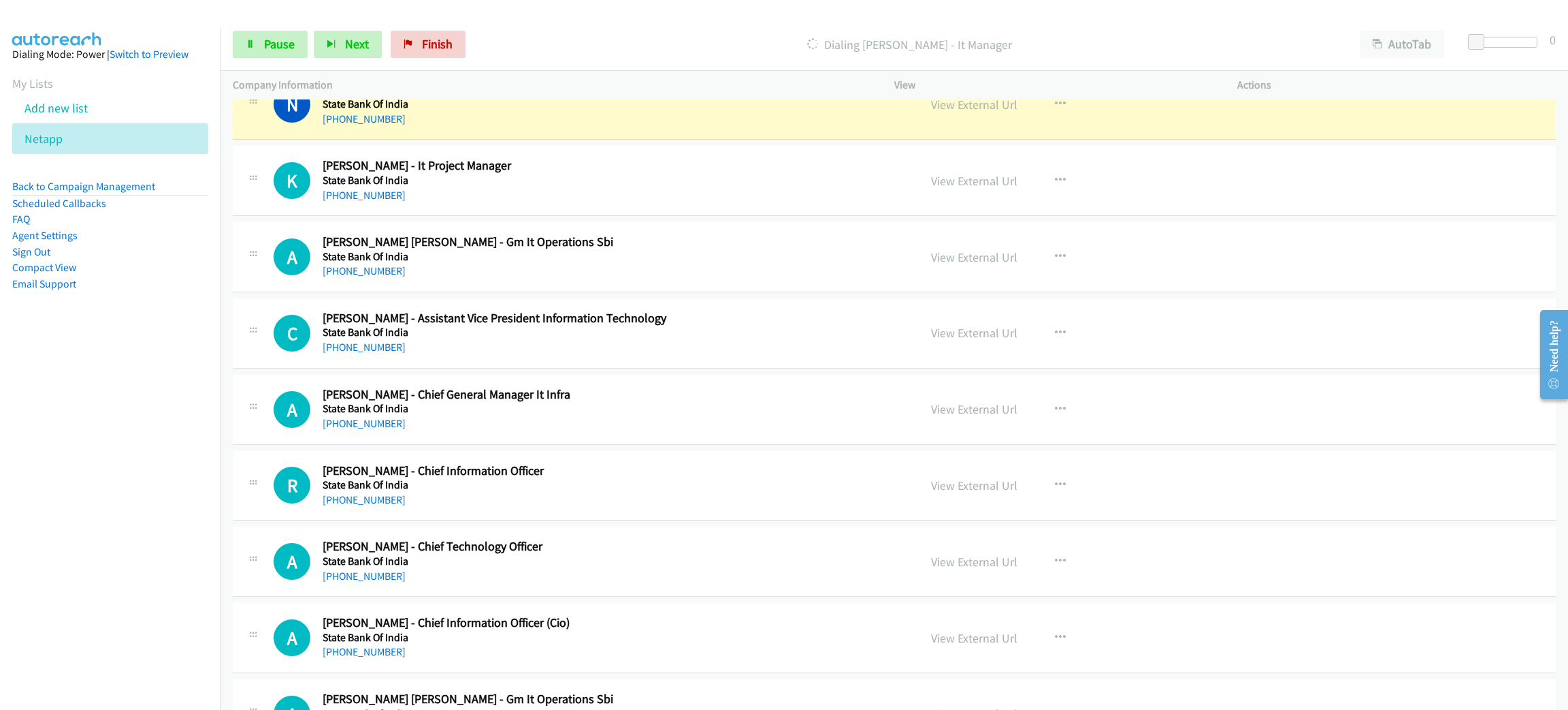
scroll to position [3678, 0]
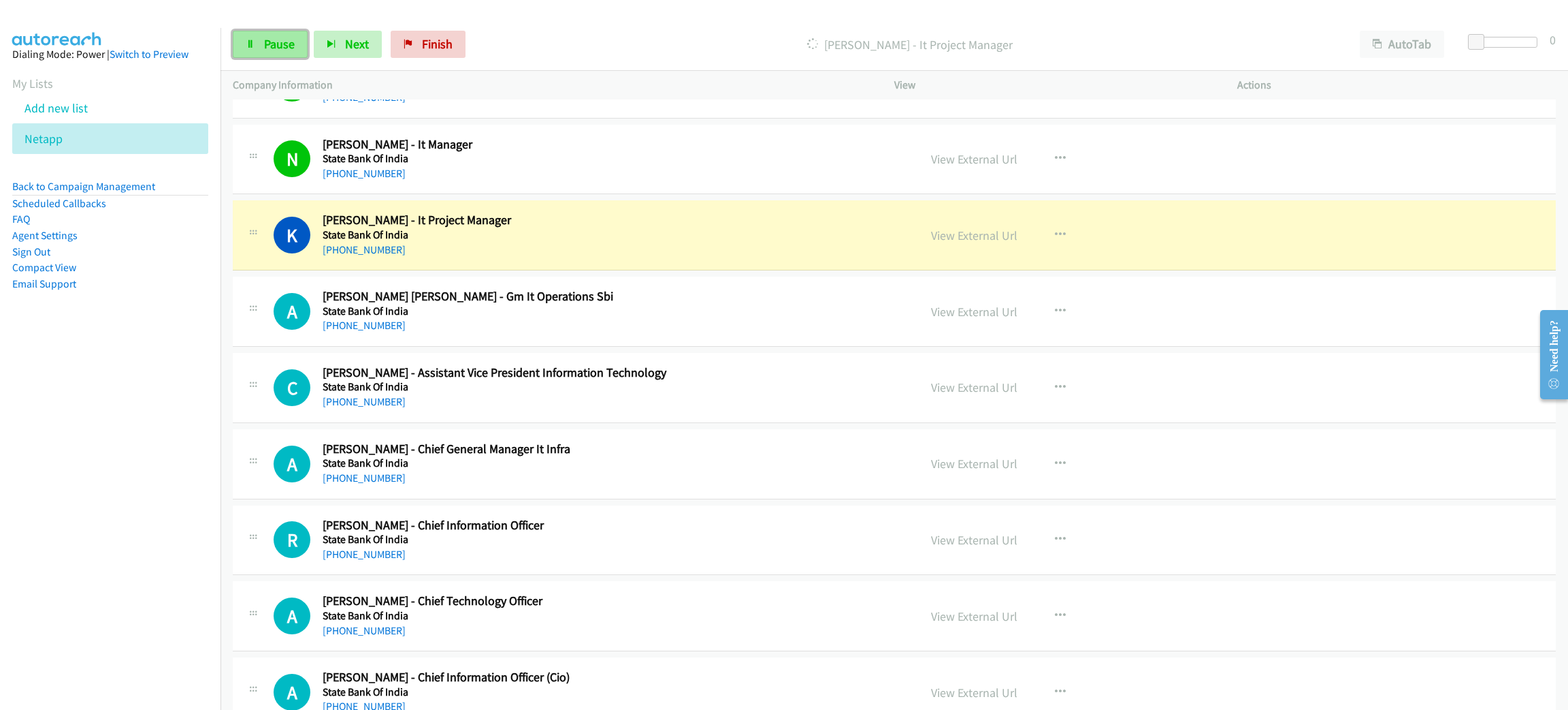
click at [258, 37] on link "Pause" at bounding box center [270, 44] width 75 height 27
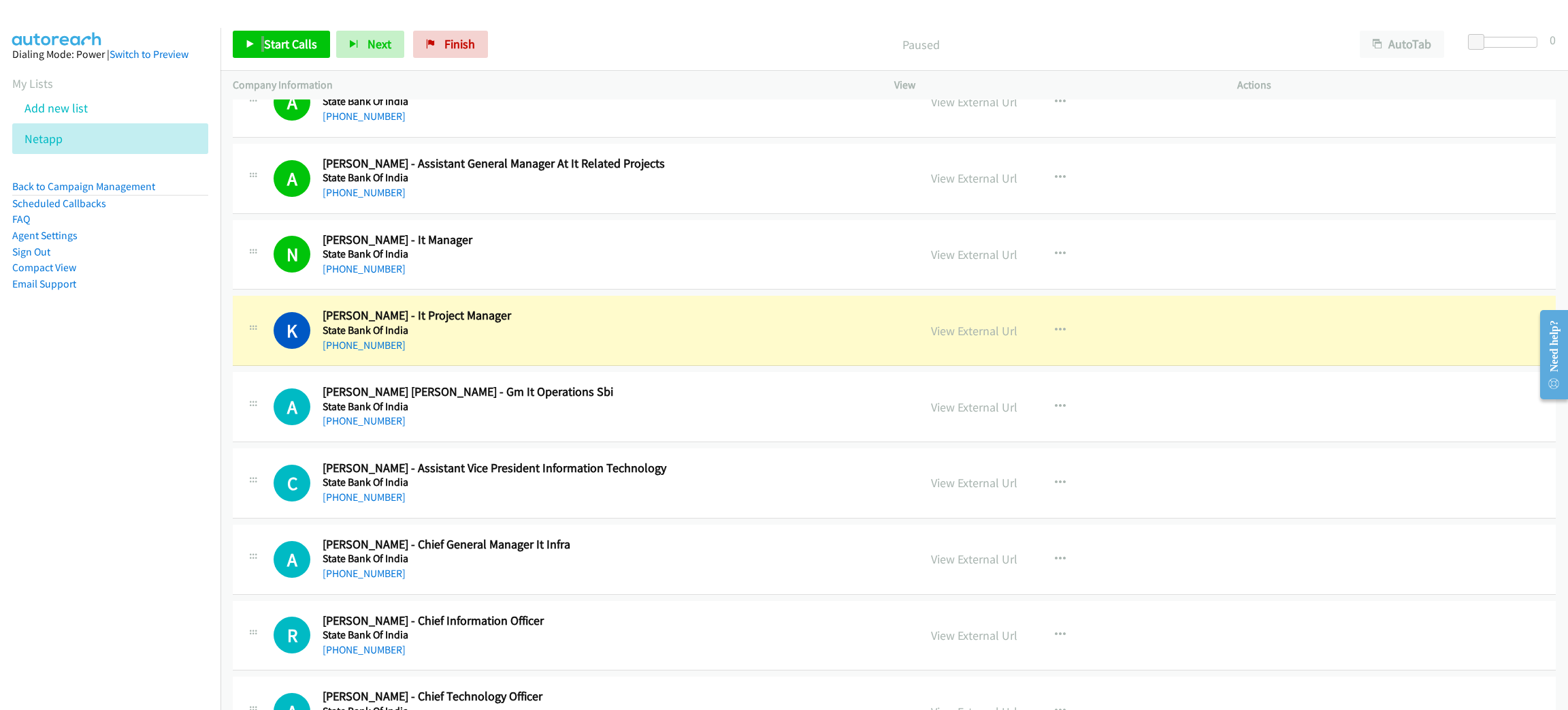
scroll to position [3576, 0]
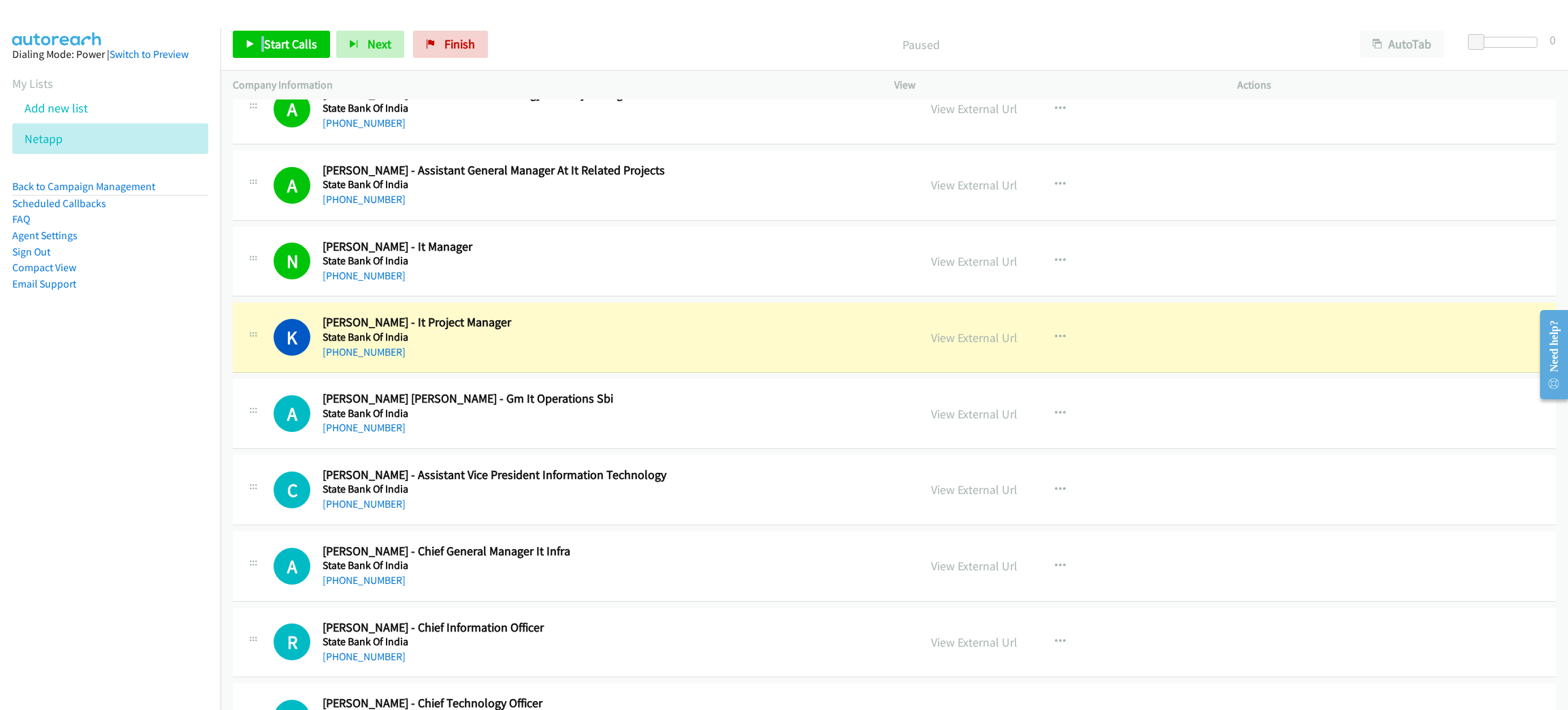
click at [476, 355] on div "[PHONE_NUMBER]" at bounding box center [607, 353] width 570 height 16
click at [933, 342] on link "View External Url" at bounding box center [974, 337] width 86 height 16
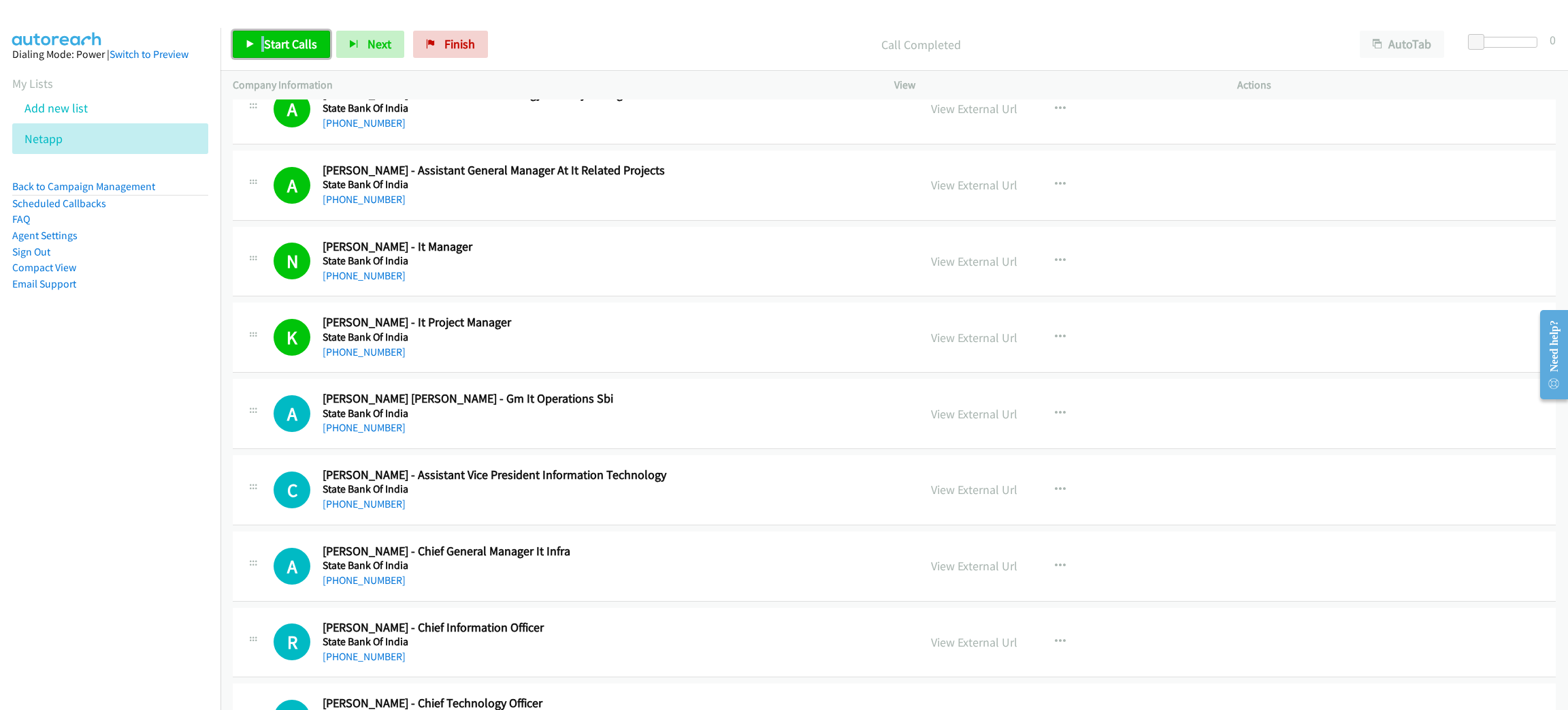
click at [291, 43] on span "Start Calls" at bounding box center [291, 44] width 54 height 16
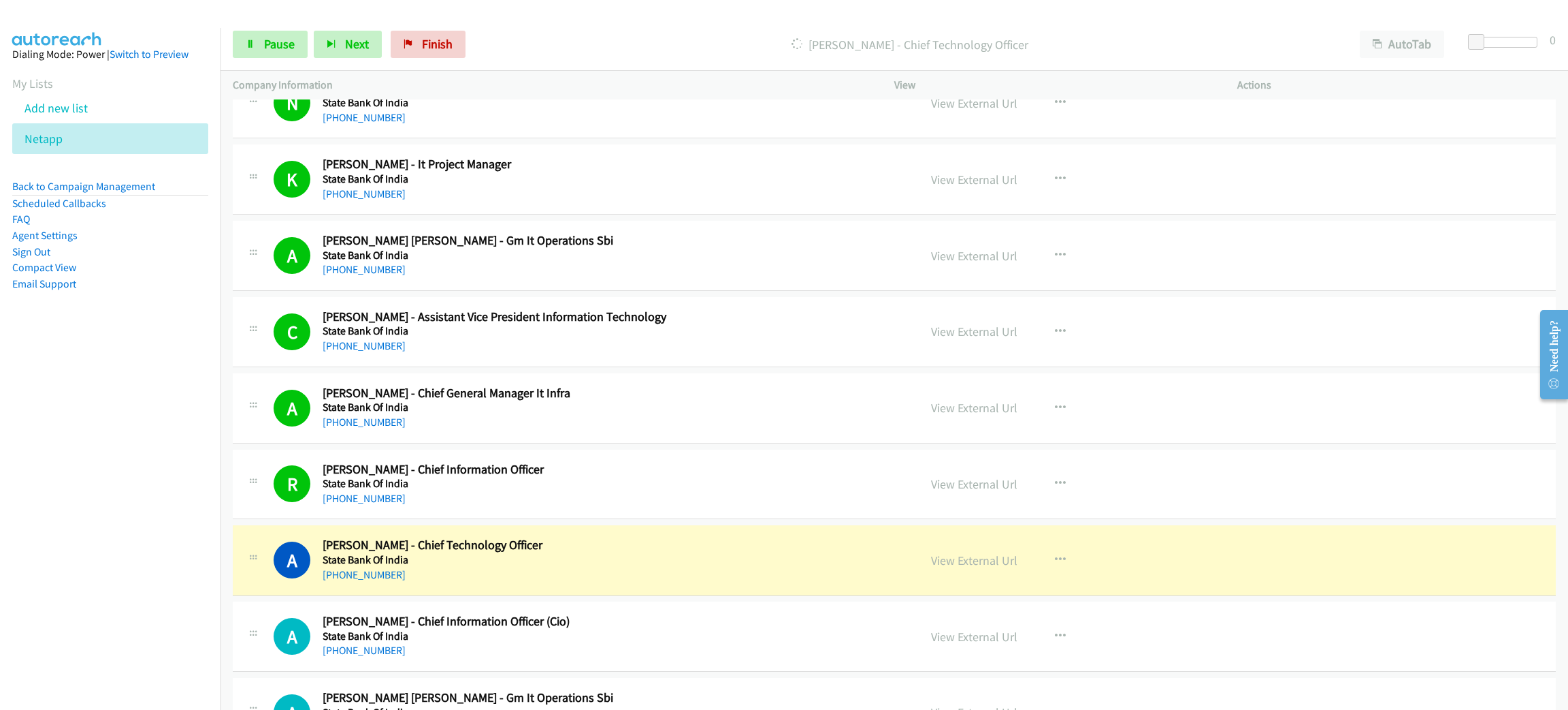
scroll to position [3780, 0]
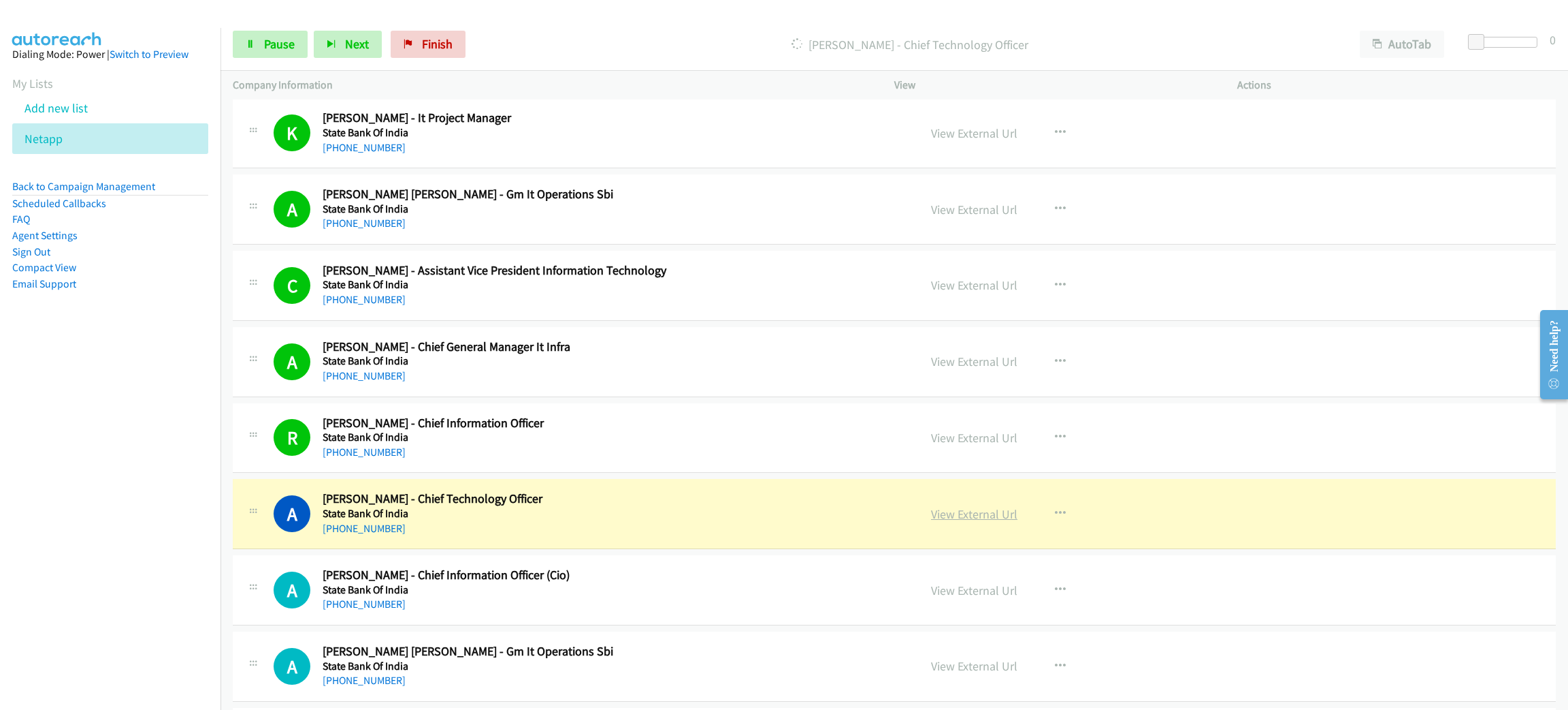
click at [967, 517] on link "View External Url" at bounding box center [974, 513] width 86 height 16
click at [240, 41] on link "Pause" at bounding box center [270, 44] width 75 height 27
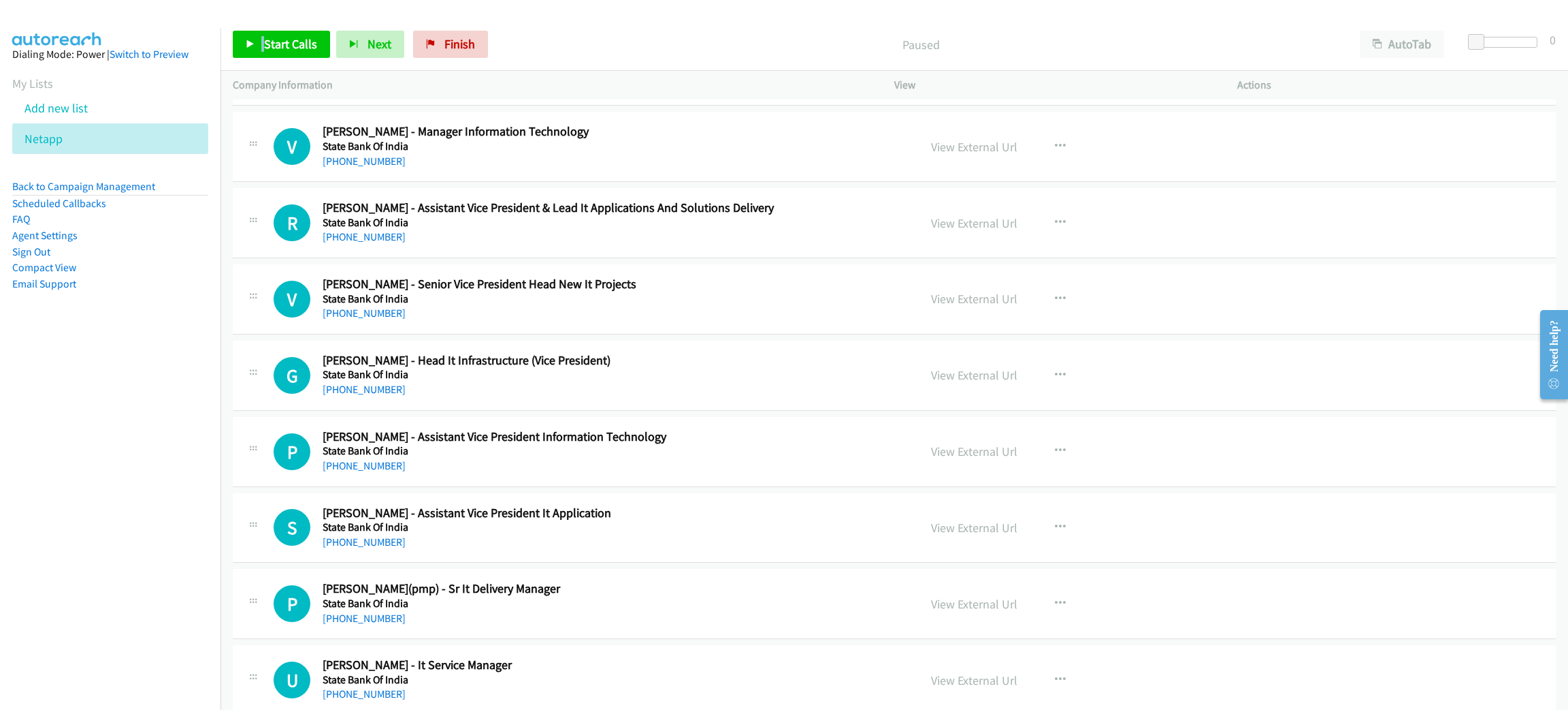
scroll to position [5823, 0]
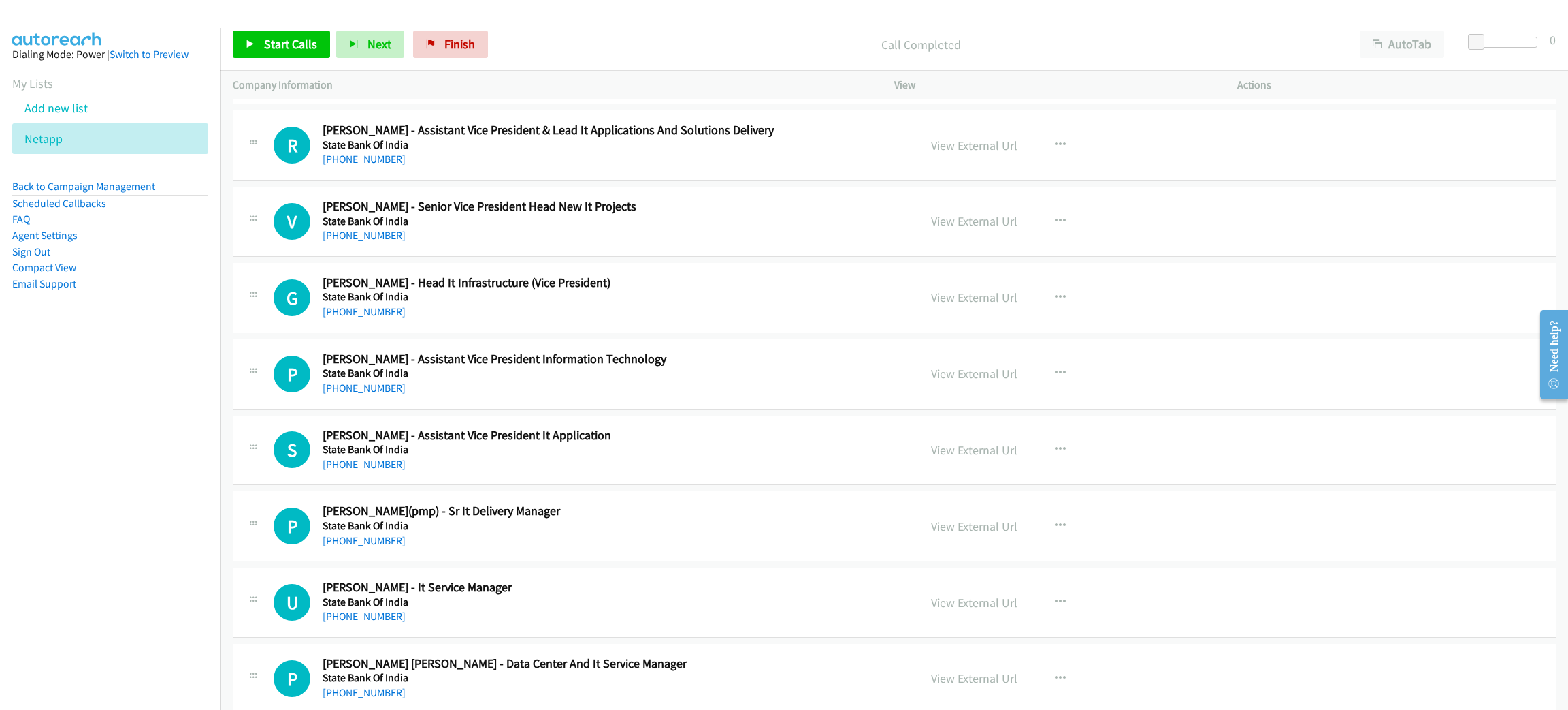
click at [165, 488] on nav "Dialing Mode: Power | Switch to Preview My Lists Add new list Netapp Back to Ca…" at bounding box center [110, 383] width 221 height 710
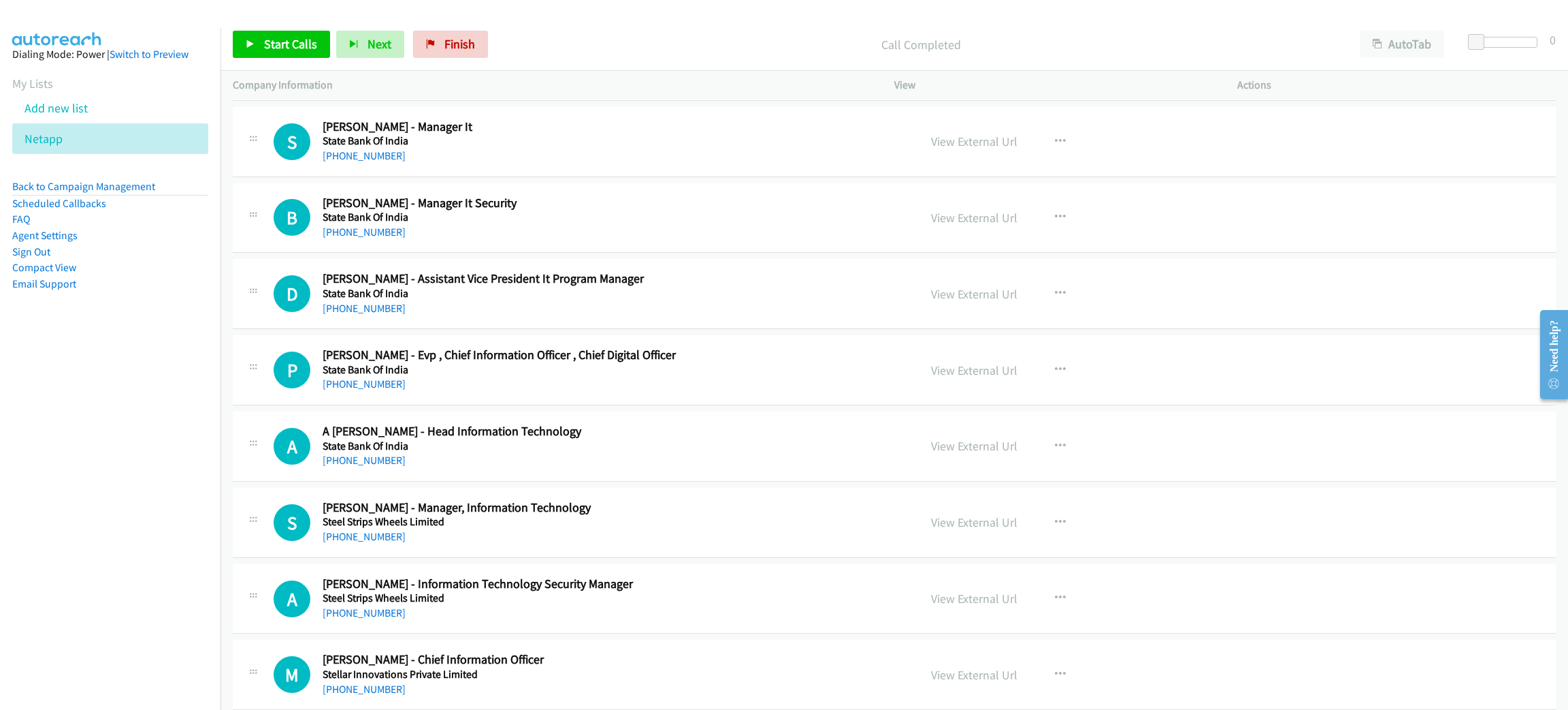
scroll to position [7662, 0]
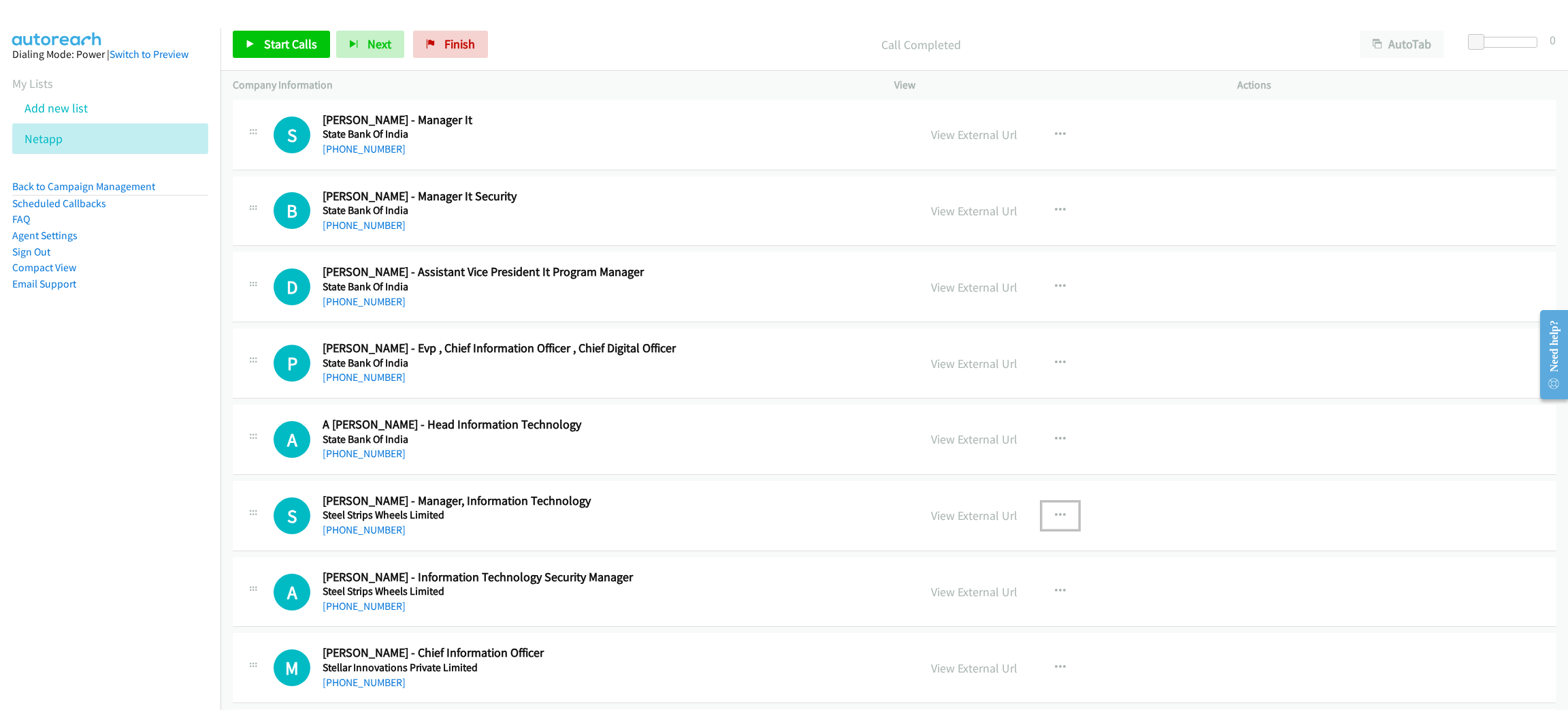
click at [1063, 523] on button "button" at bounding box center [1060, 515] width 37 height 27
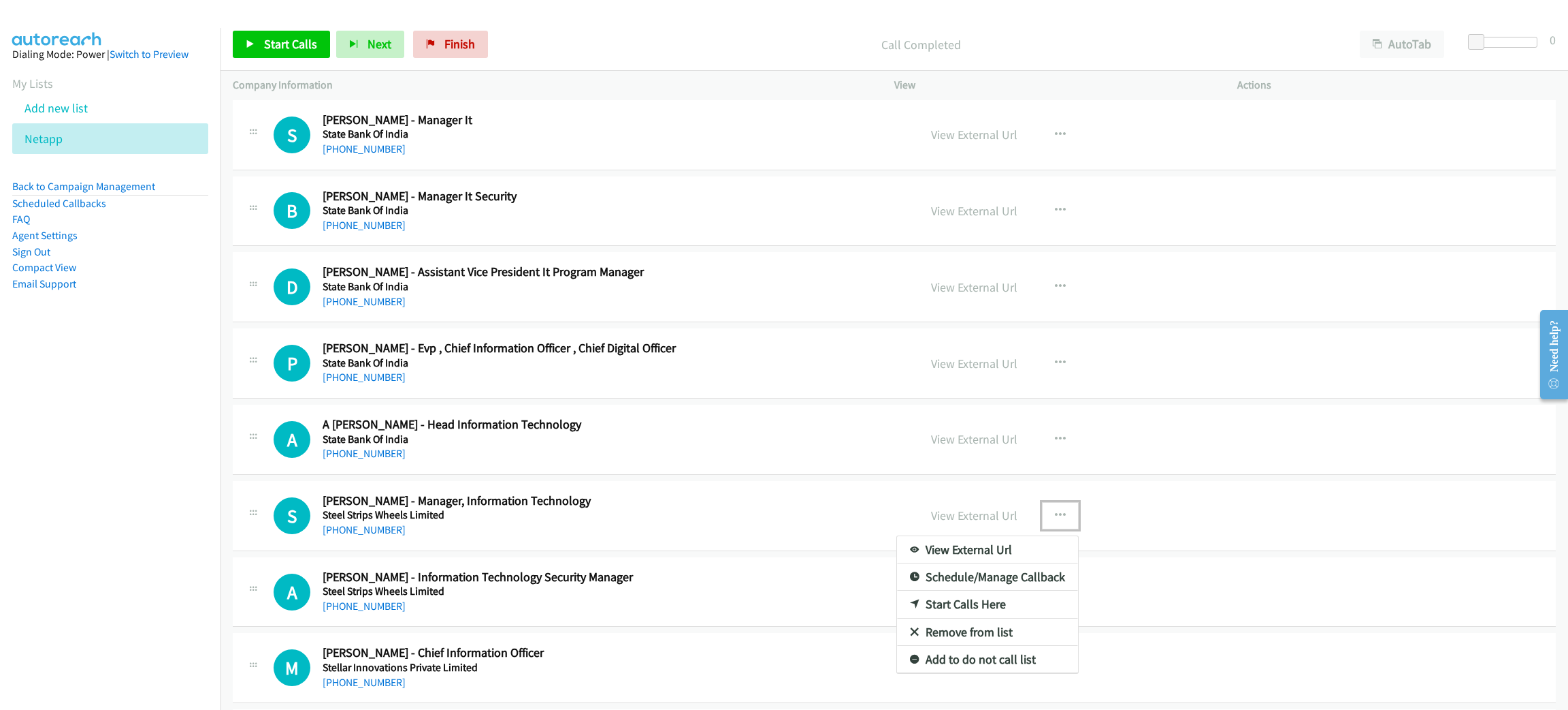
click at [952, 612] on link "Start Calls Here" at bounding box center [988, 604] width 181 height 27
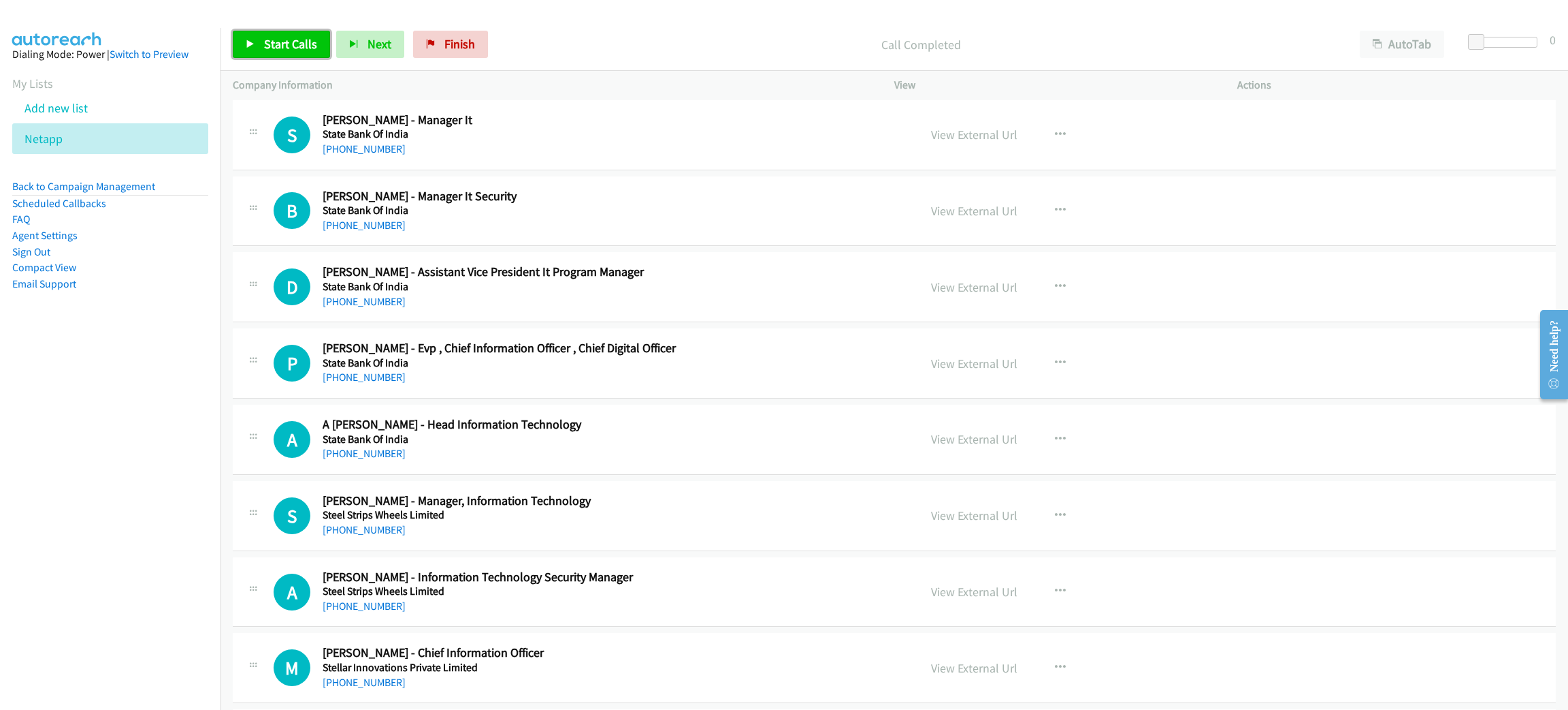
click at [288, 40] on span "Start Calls" at bounding box center [291, 44] width 54 height 16
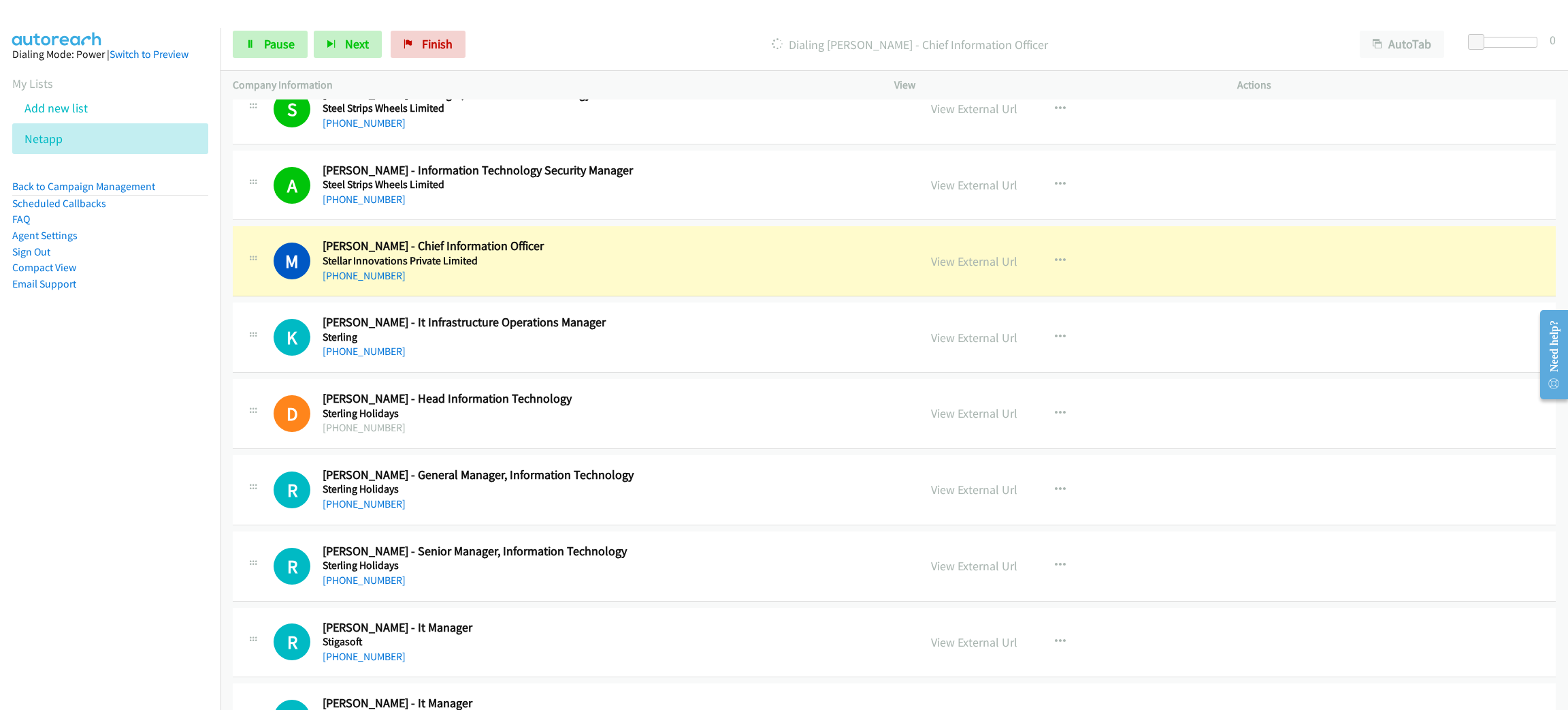
scroll to position [8070, 0]
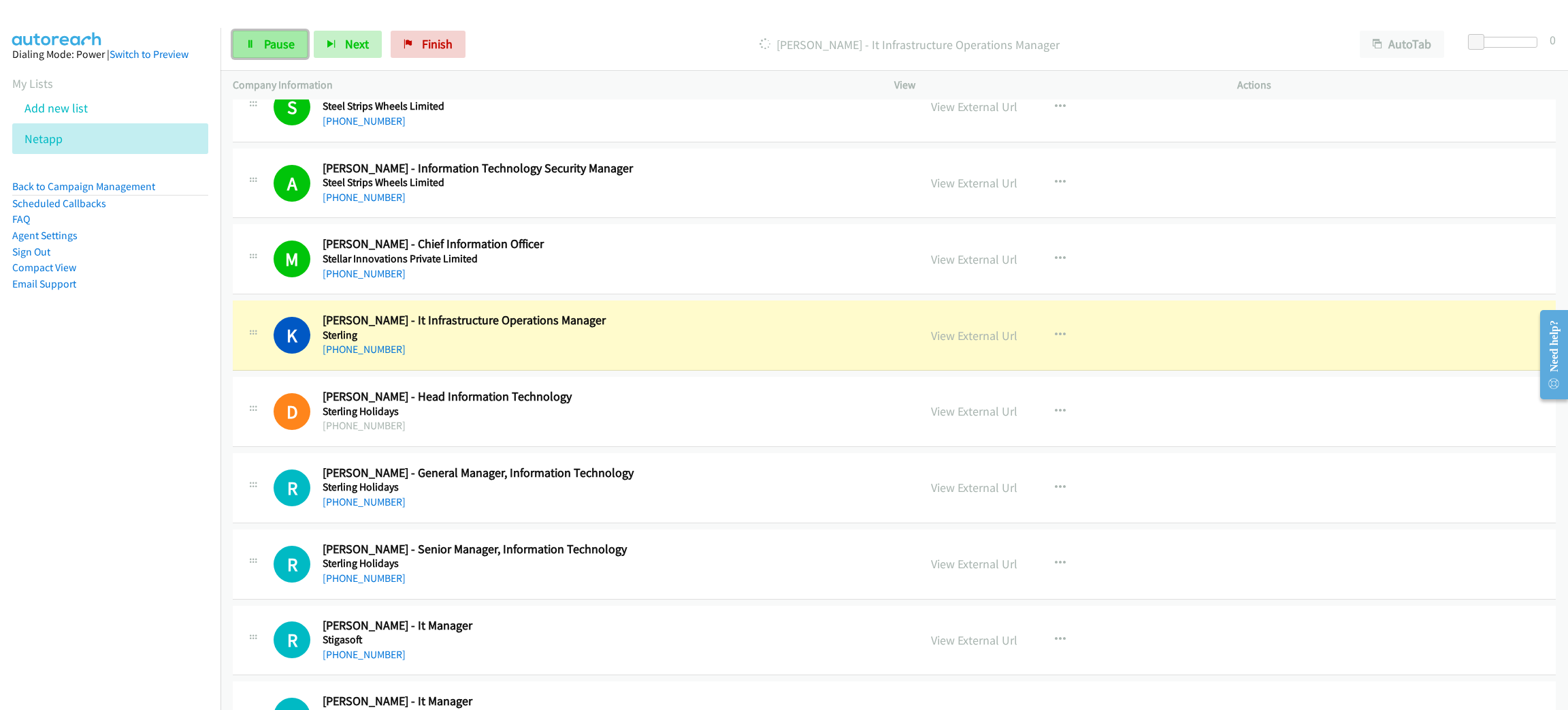
click at [275, 45] on span "Pause" at bounding box center [279, 44] width 30 height 16
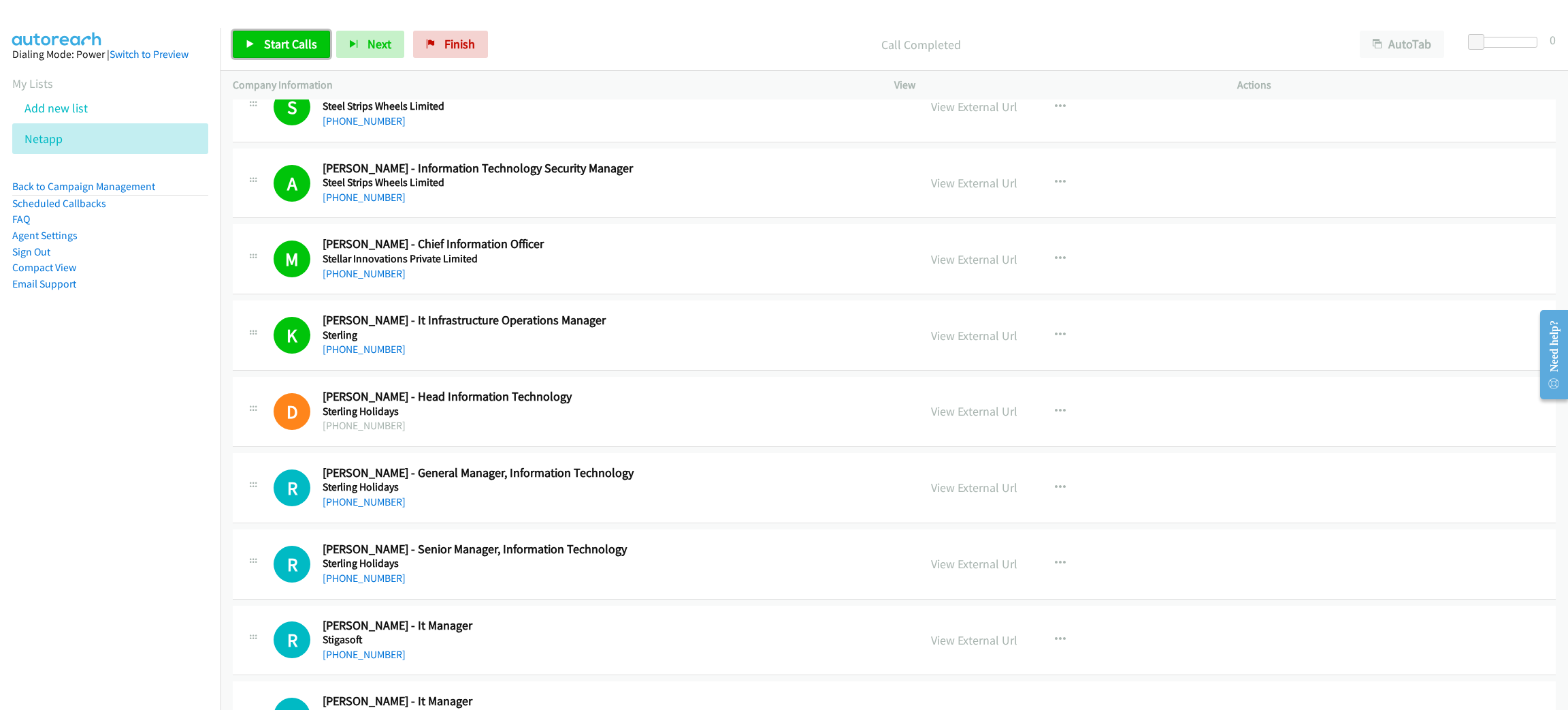
click at [272, 38] on span "Start Calls" at bounding box center [291, 44] width 54 height 16
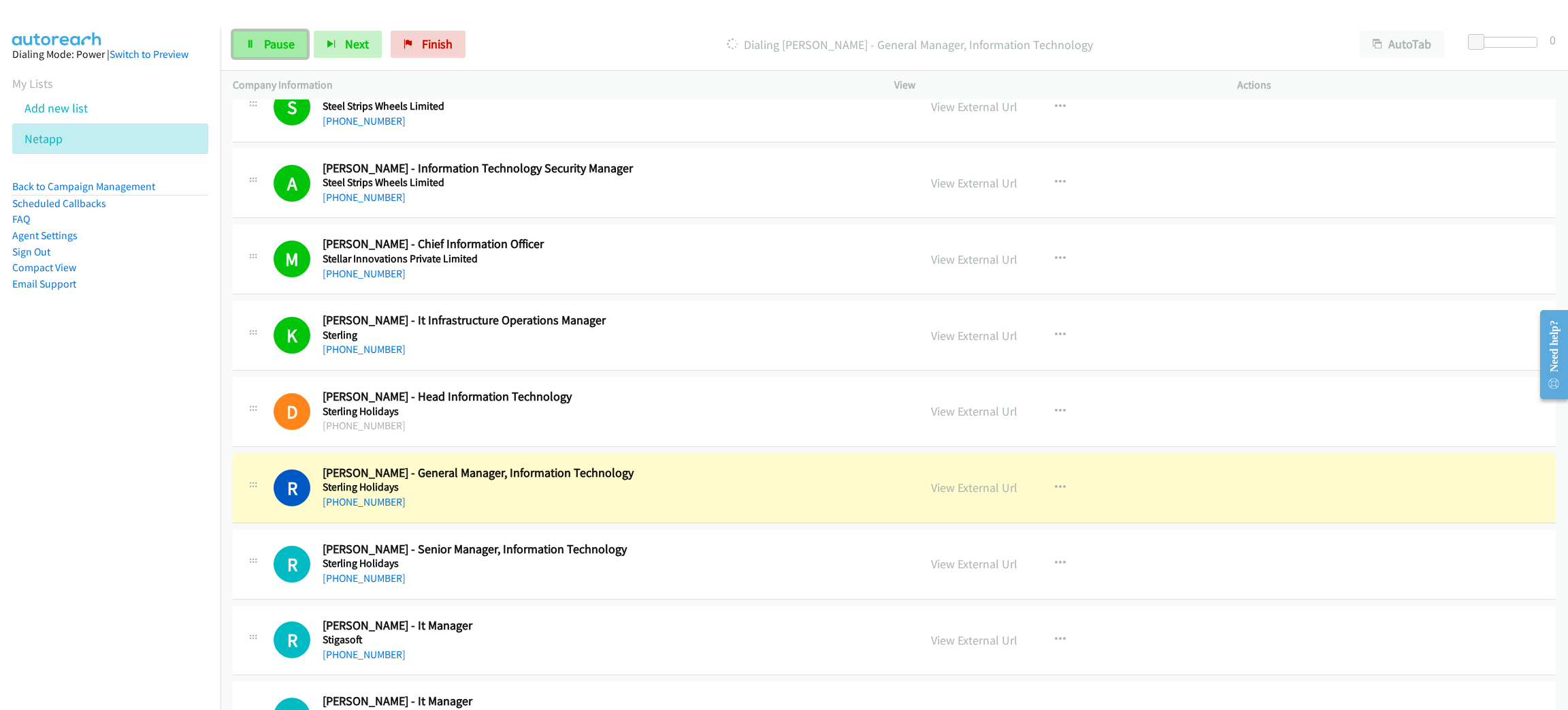
click at [291, 44] on span "Pause" at bounding box center [279, 44] width 30 height 16
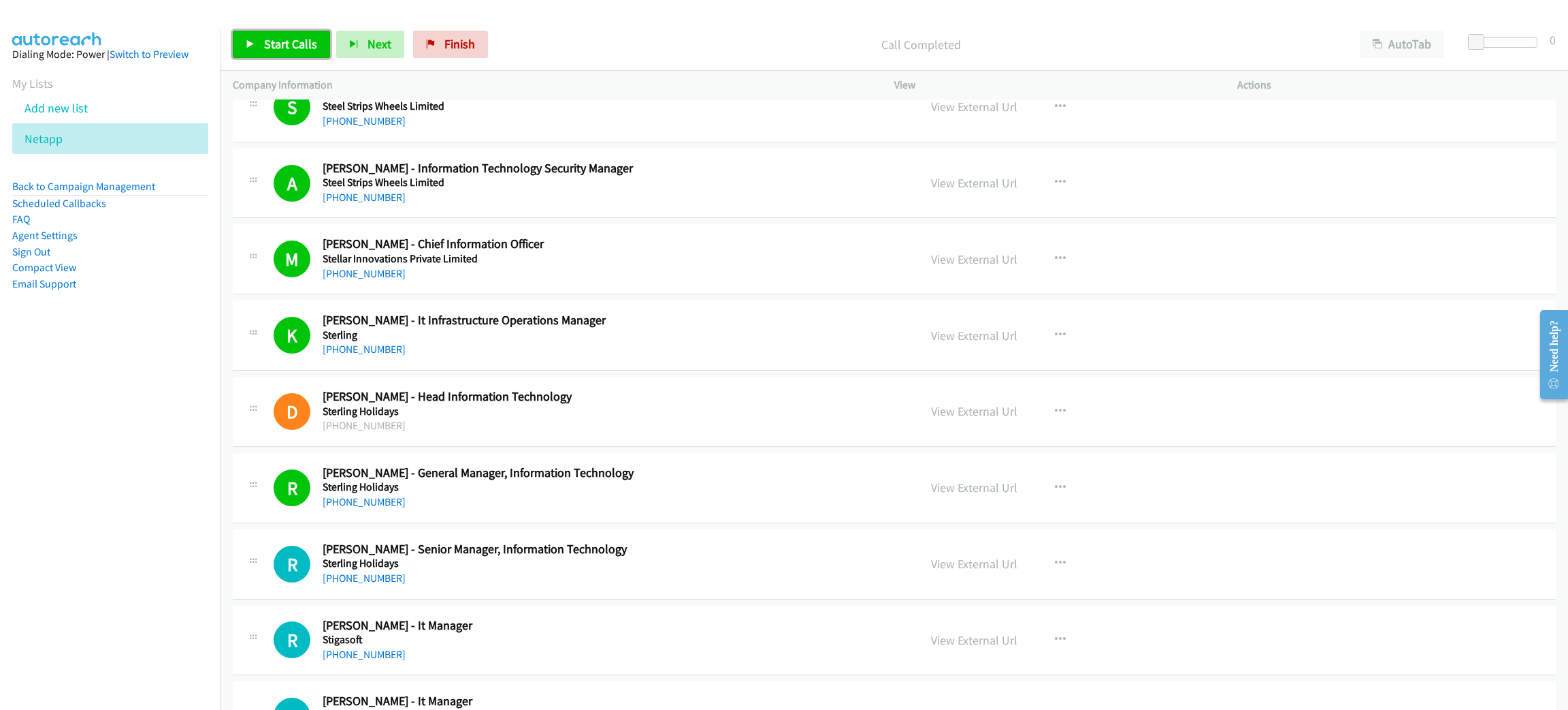
click at [312, 33] on link "Start Calls" at bounding box center [281, 44] width 97 height 27
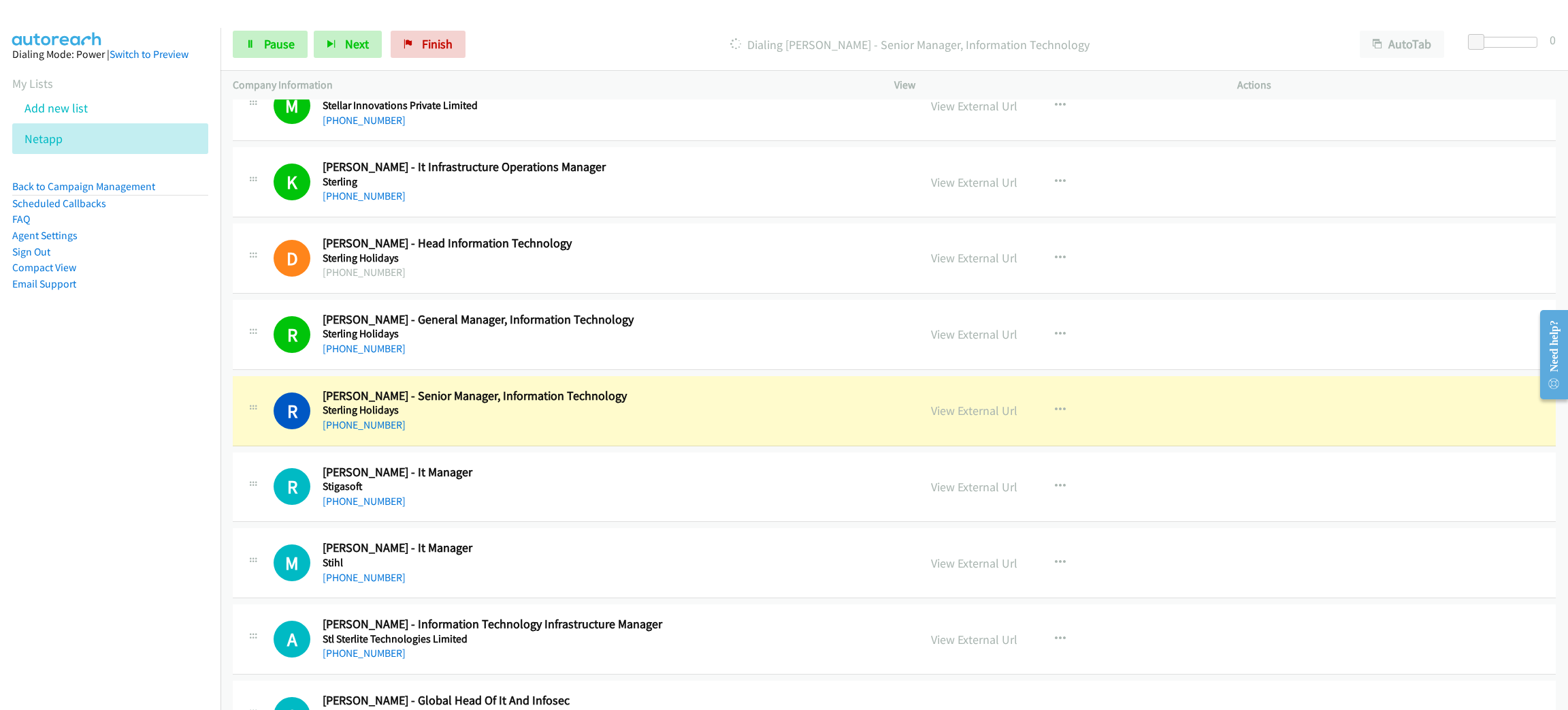
scroll to position [8275, 0]
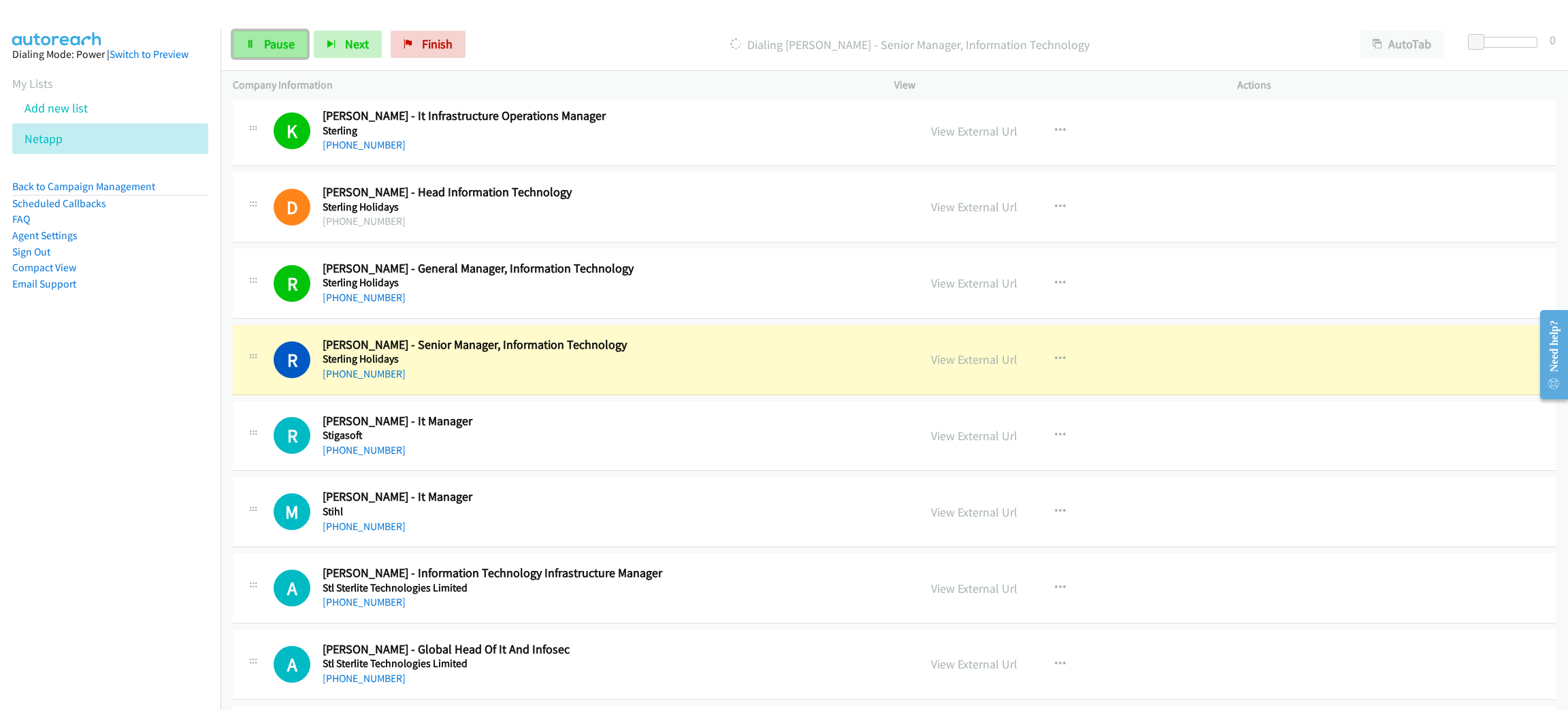
click at [292, 38] on span "Pause" at bounding box center [279, 44] width 30 height 16
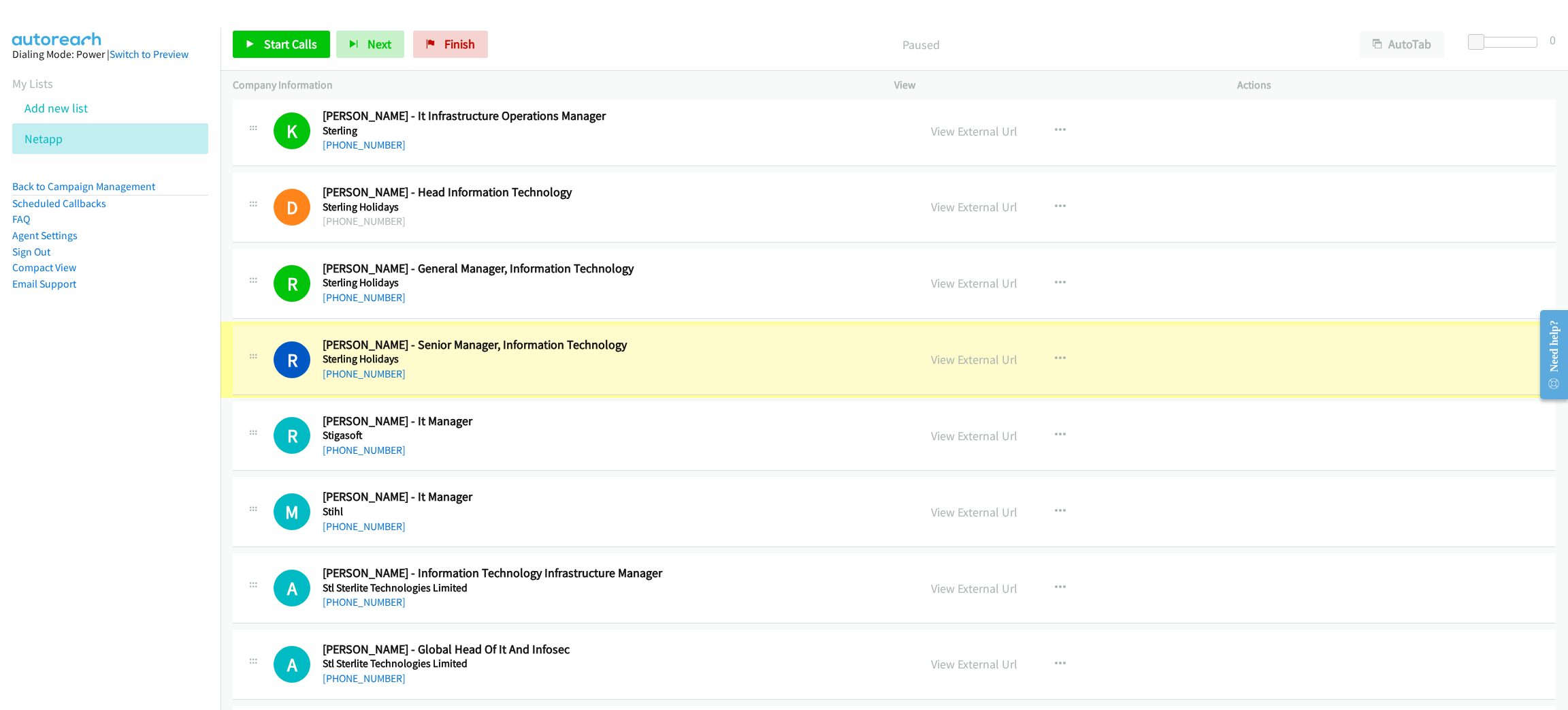
click at [965, 367] on link "View External Url" at bounding box center [974, 359] width 86 height 16
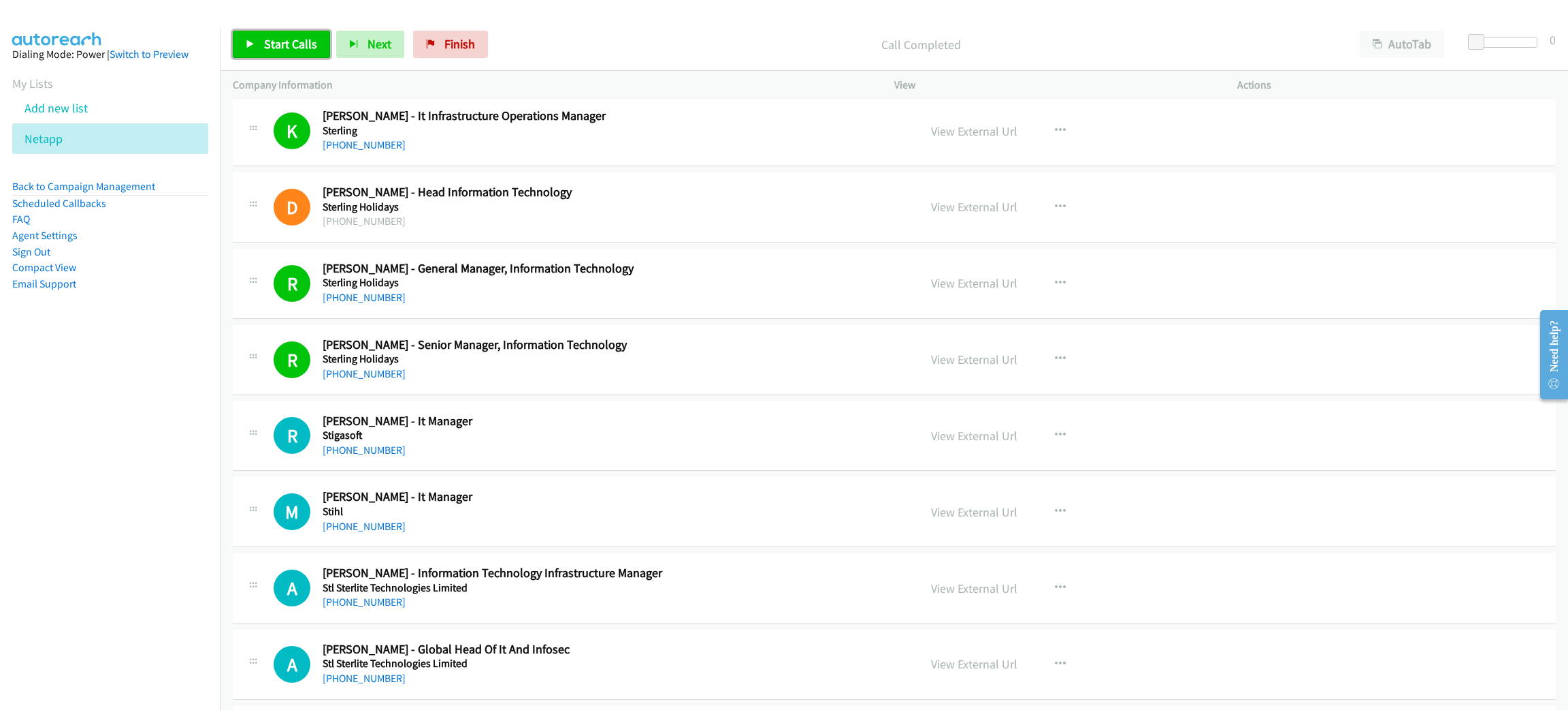
click at [272, 48] on span "Start Calls" at bounding box center [291, 44] width 54 height 16
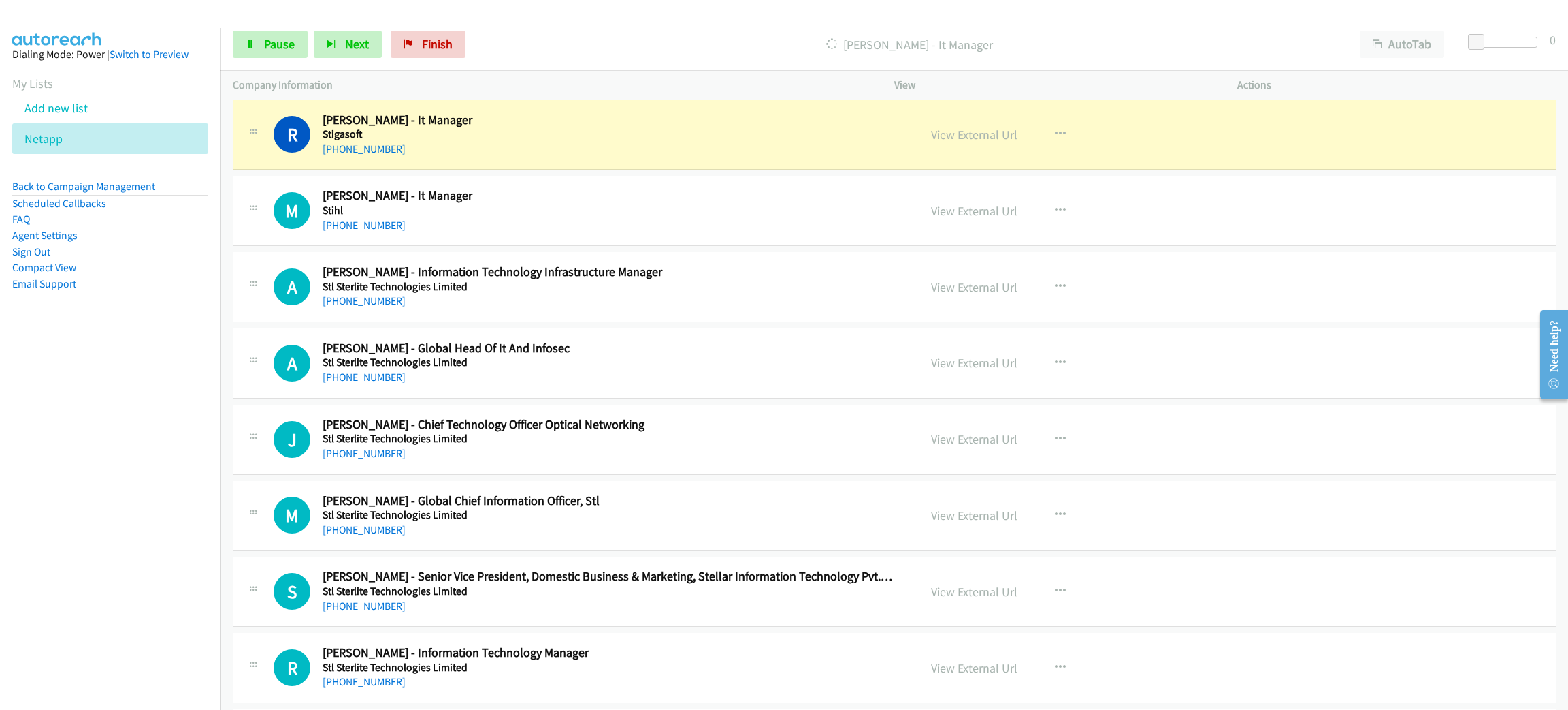
scroll to position [8582, 0]
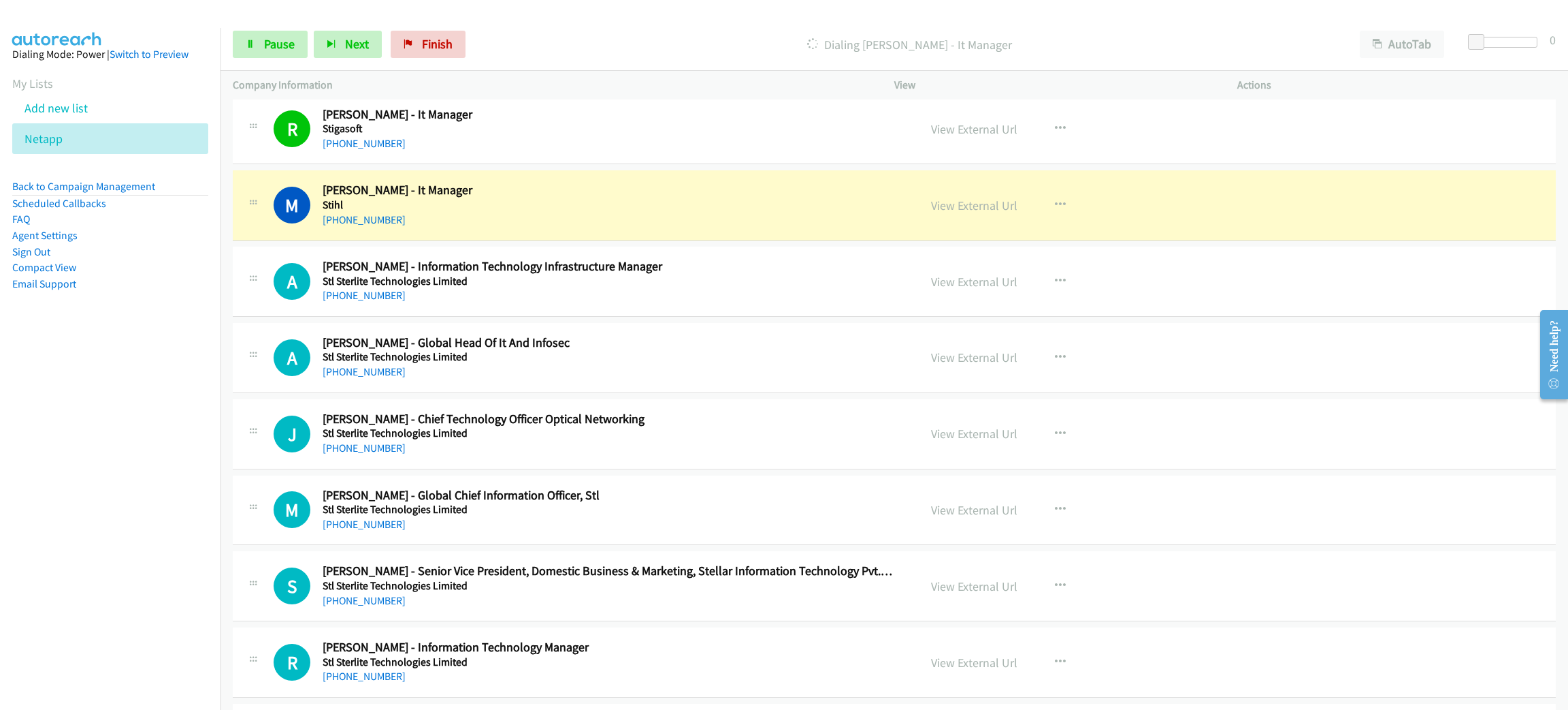
click at [496, 228] on div "[PHONE_NUMBER]" at bounding box center [607, 220] width 570 height 16
click at [289, 44] on span "Pause" at bounding box center [279, 44] width 30 height 16
click at [938, 213] on link "View External Url" at bounding box center [974, 205] width 86 height 16
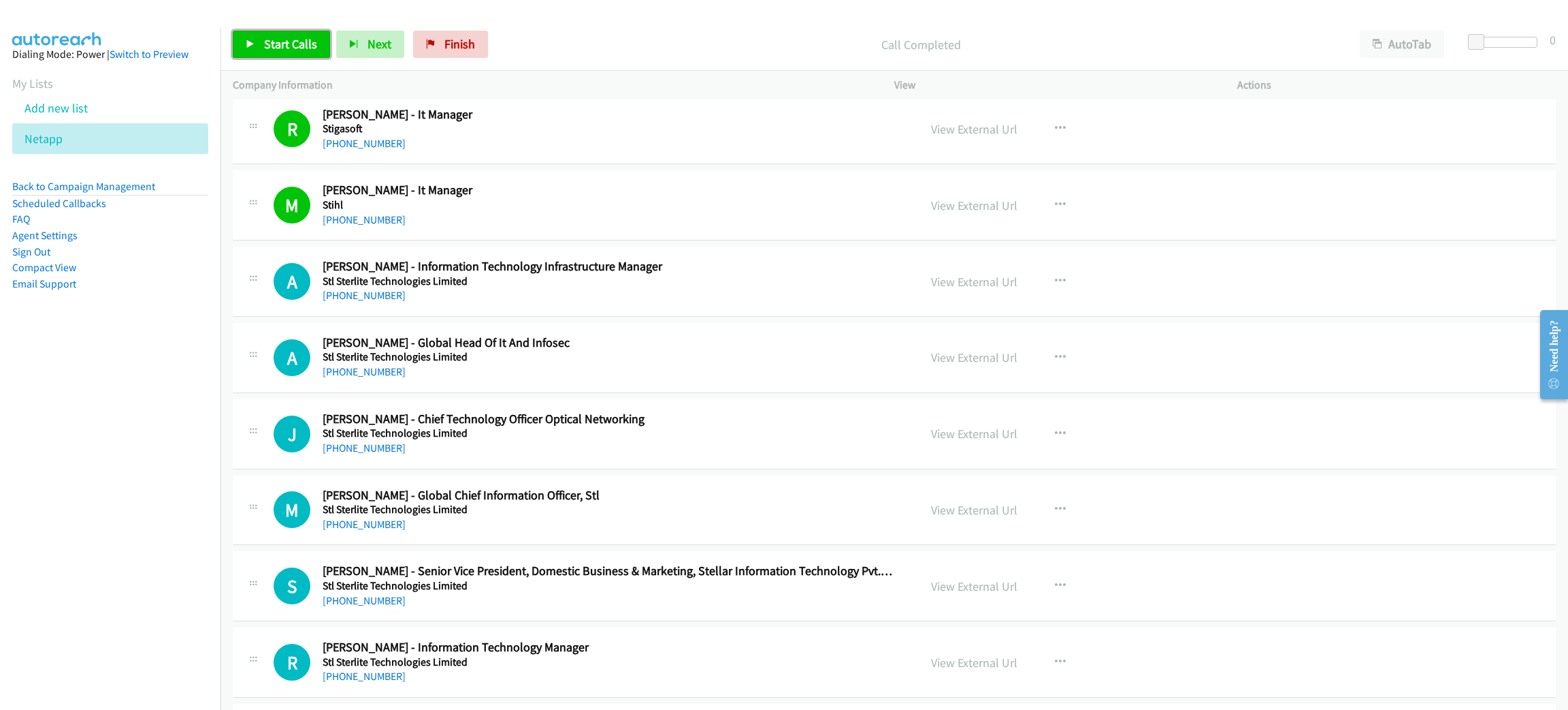
click at [281, 44] on span "Start Calls" at bounding box center [291, 44] width 54 height 16
click at [556, 364] on h5 "Stl Sterlite Technologies Limited" at bounding box center [607, 357] width 570 height 14
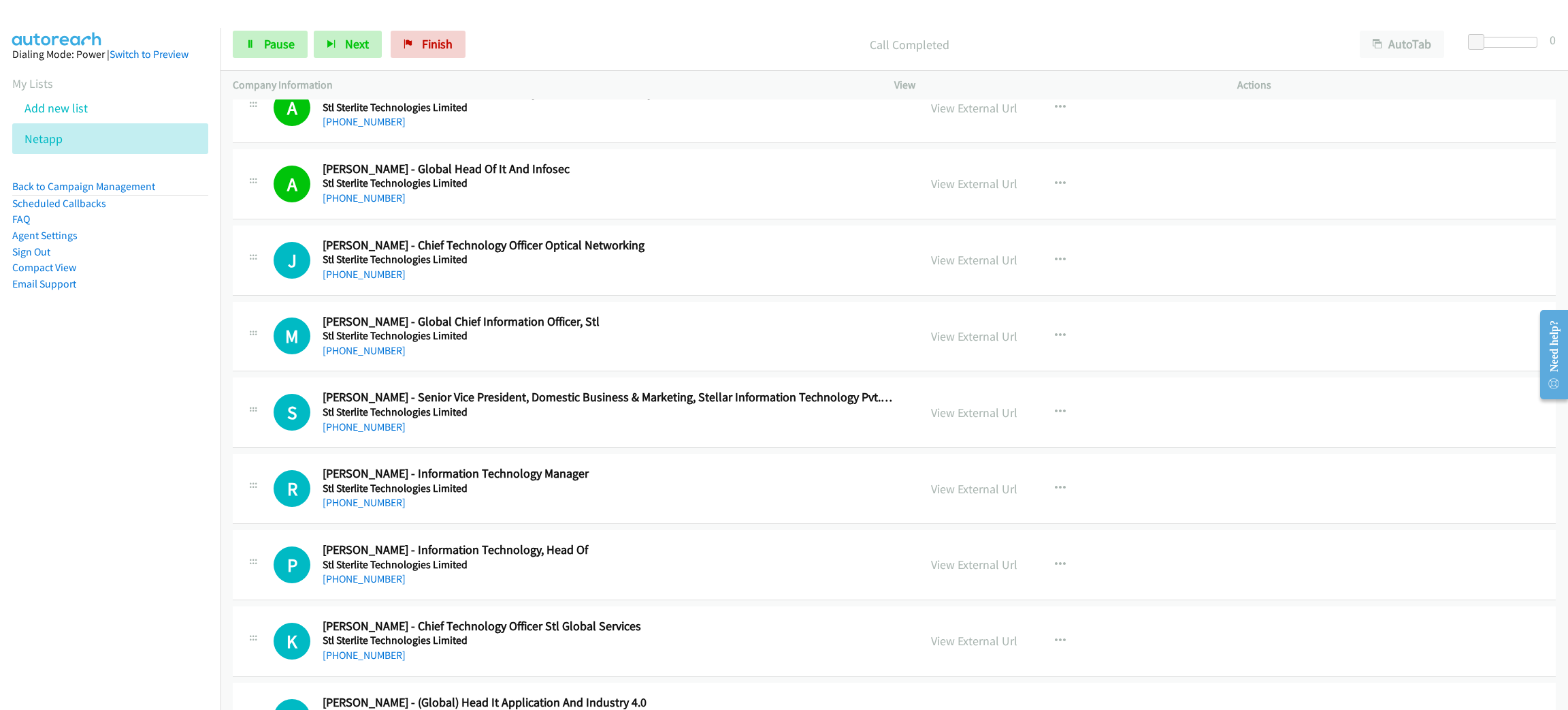
scroll to position [8786, 0]
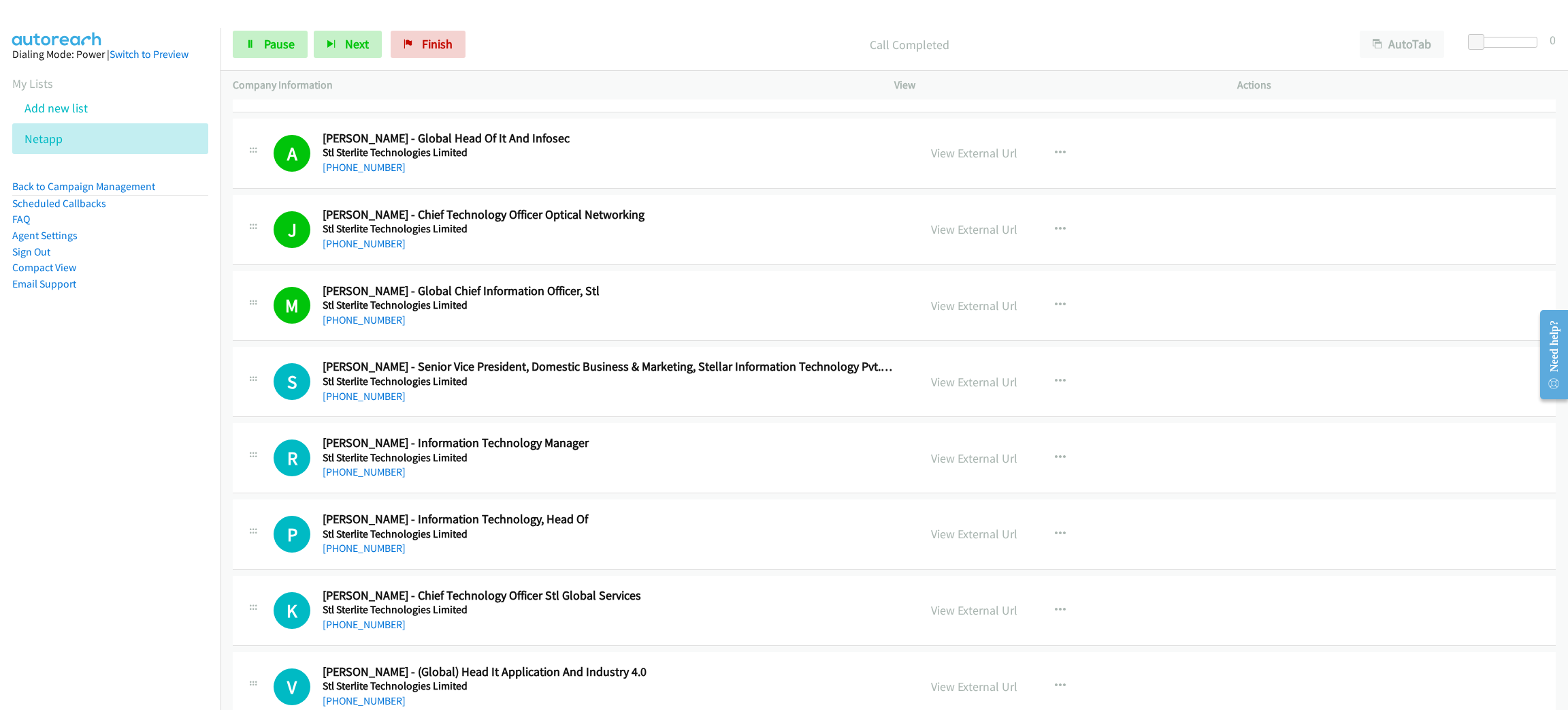
click at [542, 329] on div "[PHONE_NUMBER]" at bounding box center [607, 320] width 570 height 16
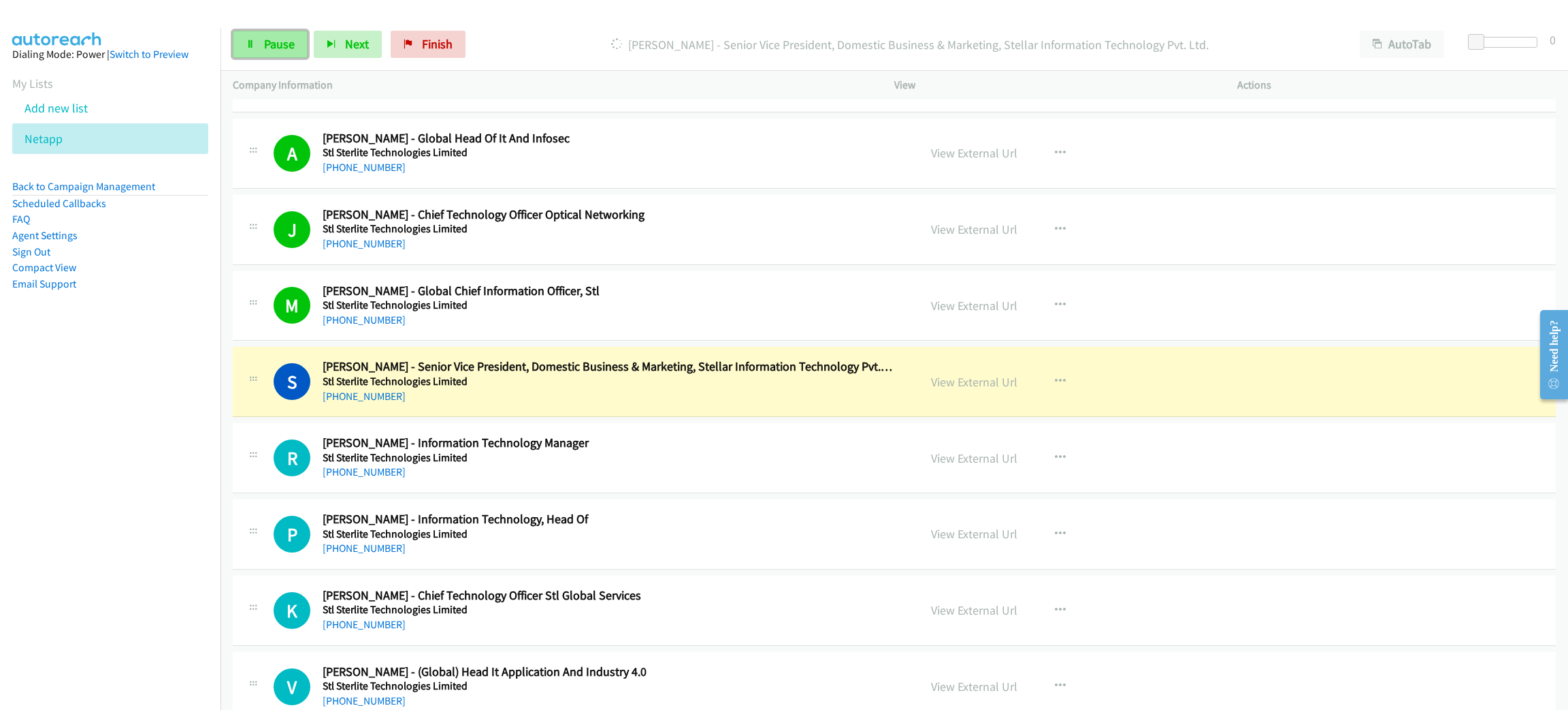
click at [272, 52] on link "Pause" at bounding box center [270, 44] width 75 height 27
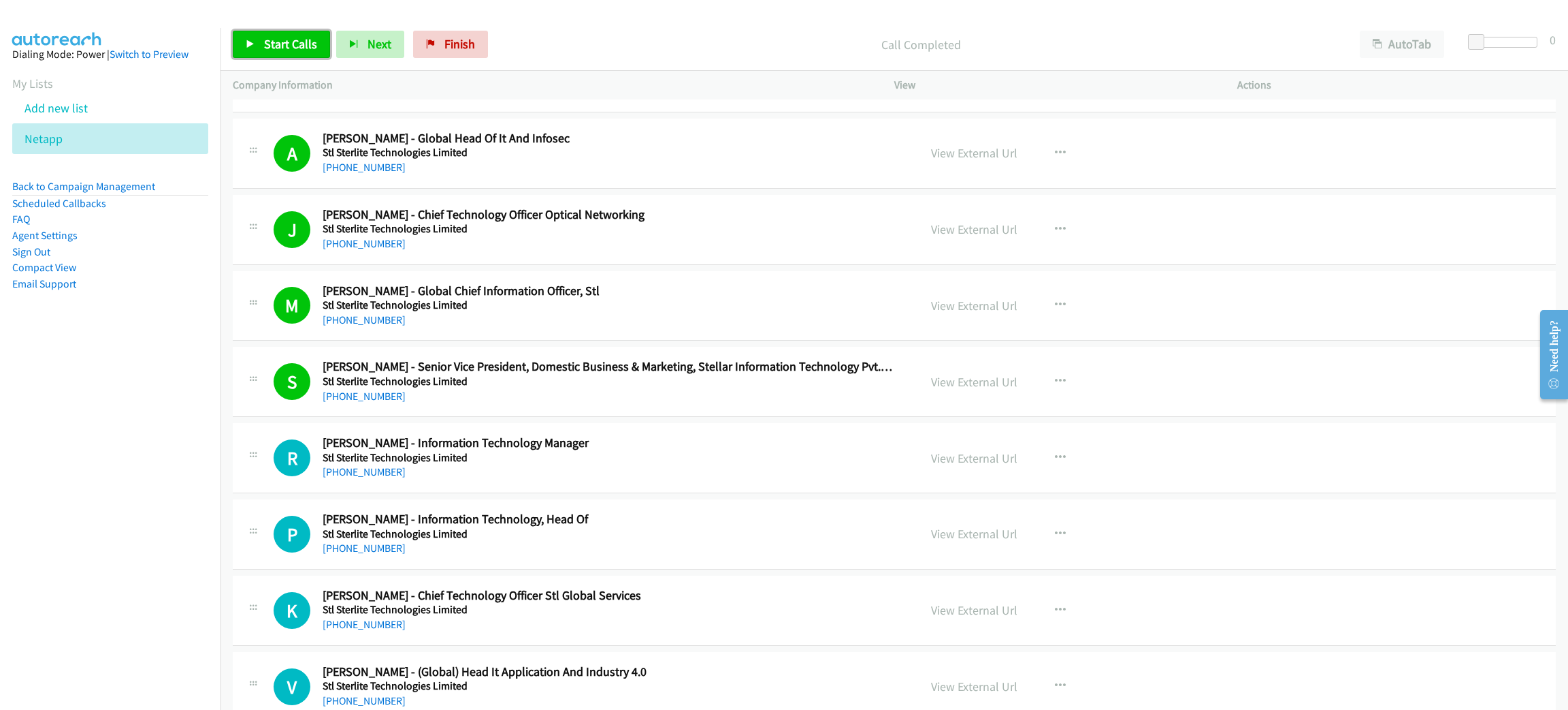
drag, startPoint x: 301, startPoint y: 41, endPoint x: 311, endPoint y: 29, distance: 15.6
click at [301, 41] on span "Start Calls" at bounding box center [291, 44] width 54 height 16
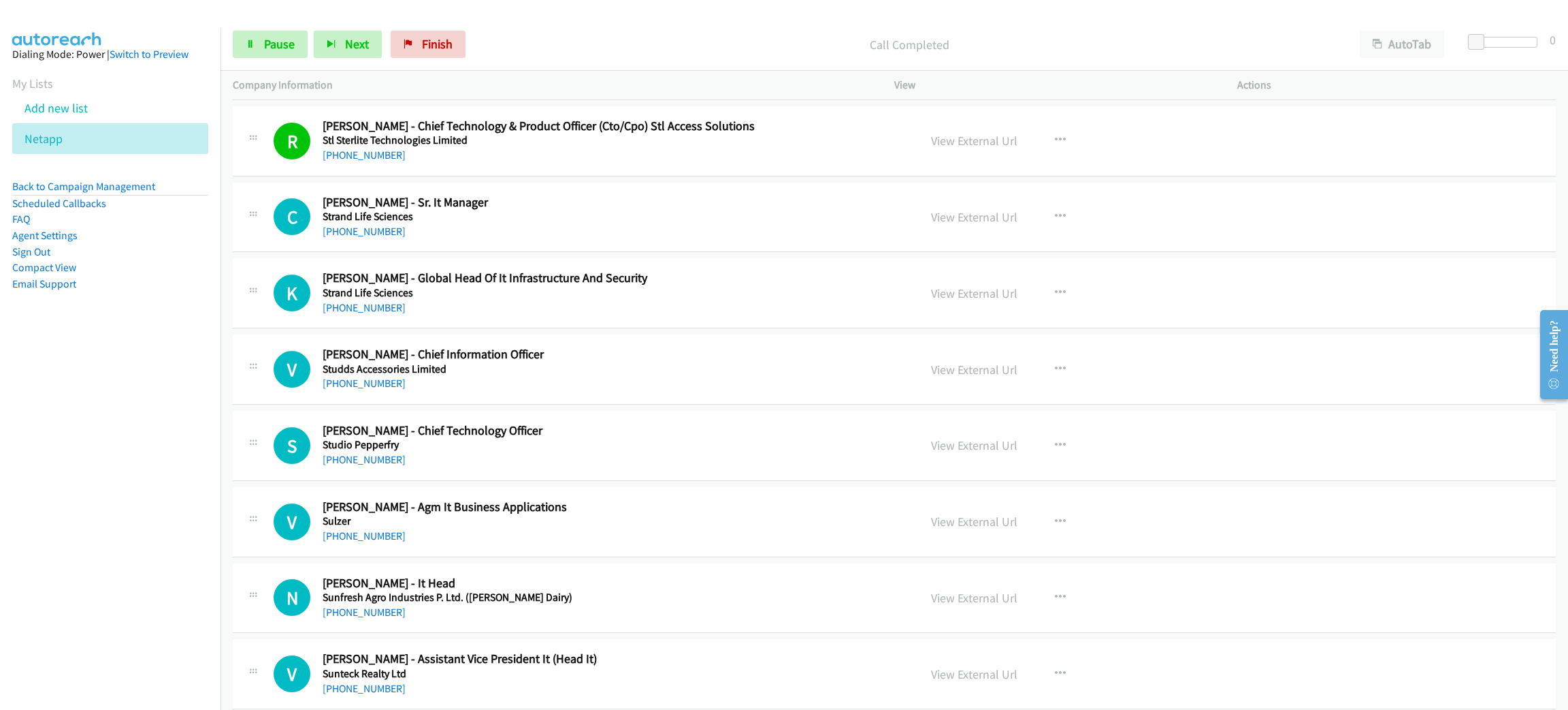
scroll to position [9705, 0]
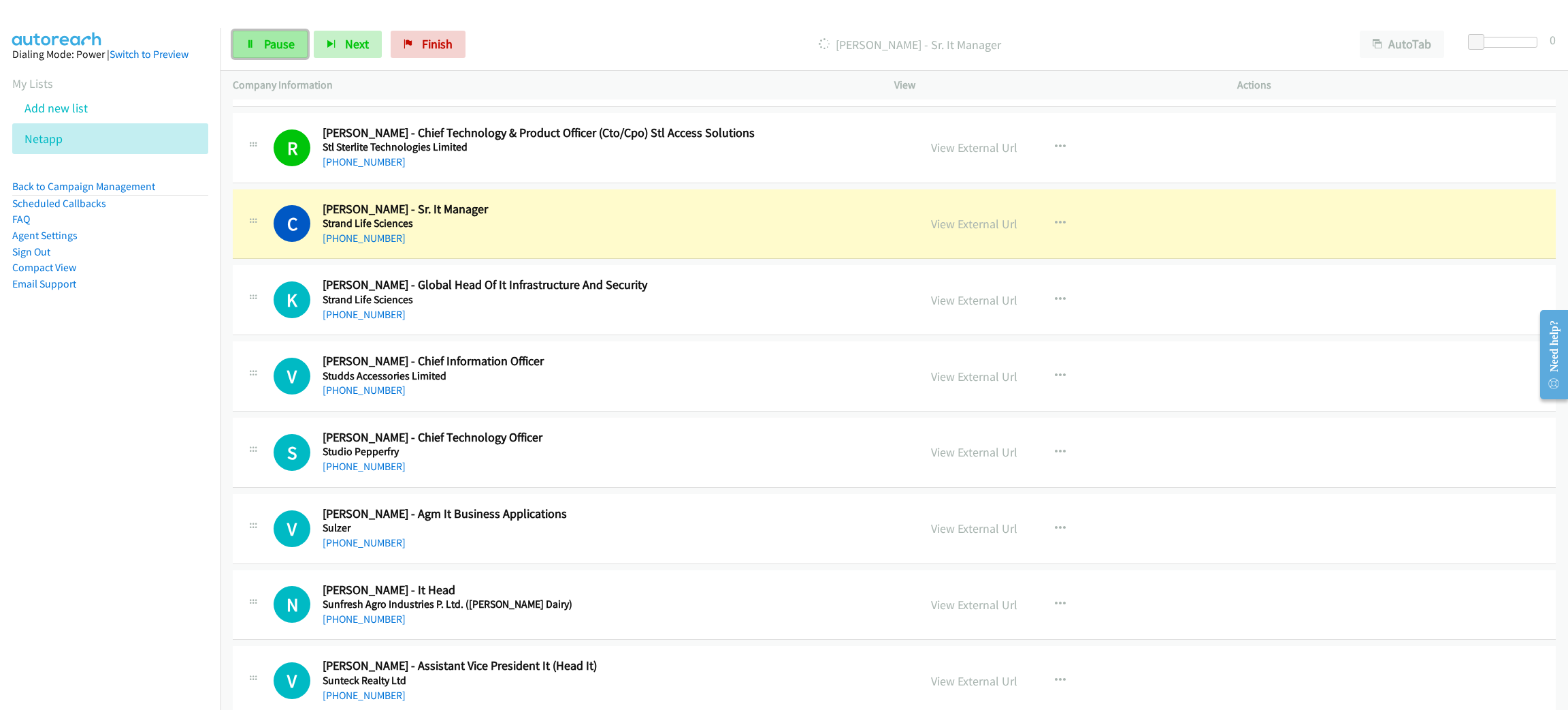
click at [270, 52] on link "Pause" at bounding box center [270, 44] width 75 height 27
click at [965, 231] on link "View External Url" at bounding box center [974, 223] width 86 height 16
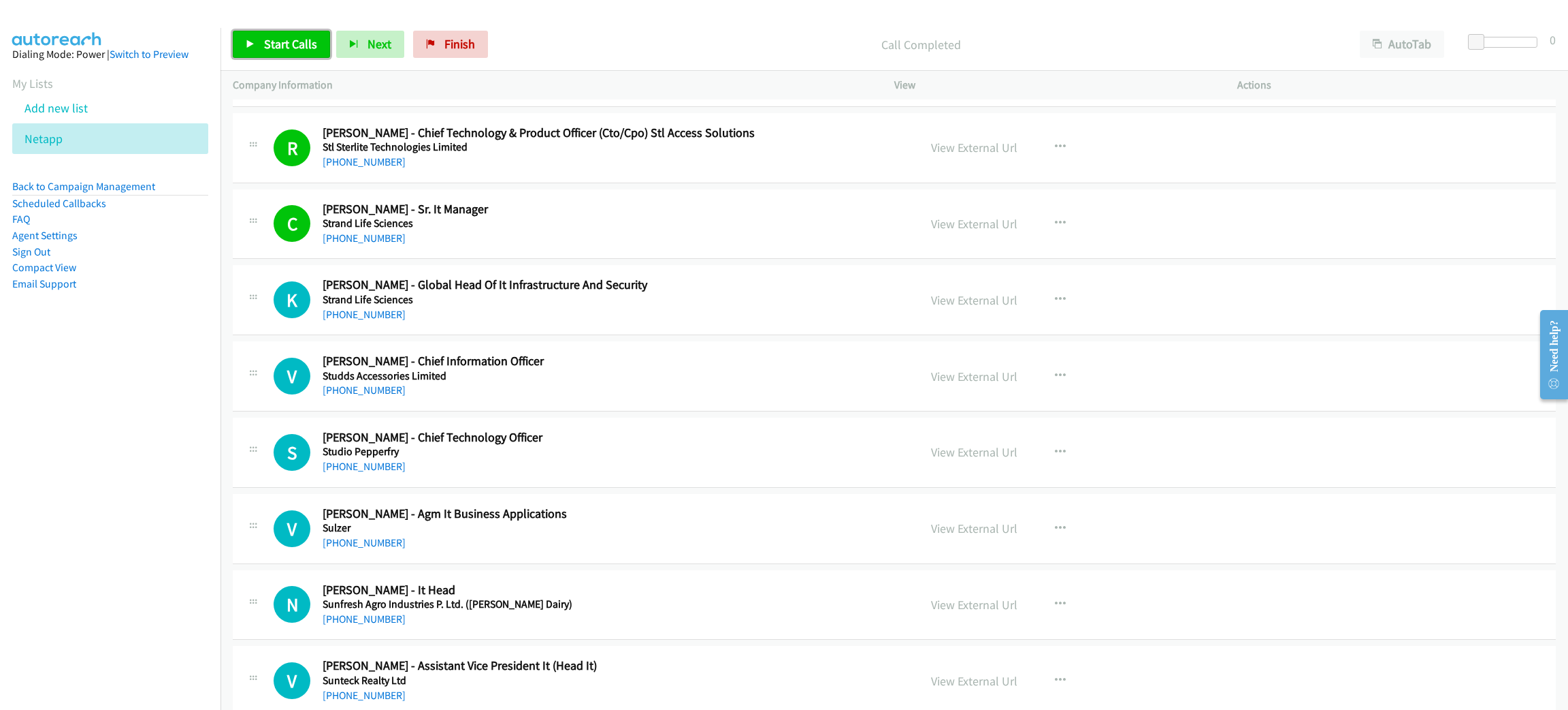
click at [305, 49] on span "Start Calls" at bounding box center [291, 44] width 54 height 16
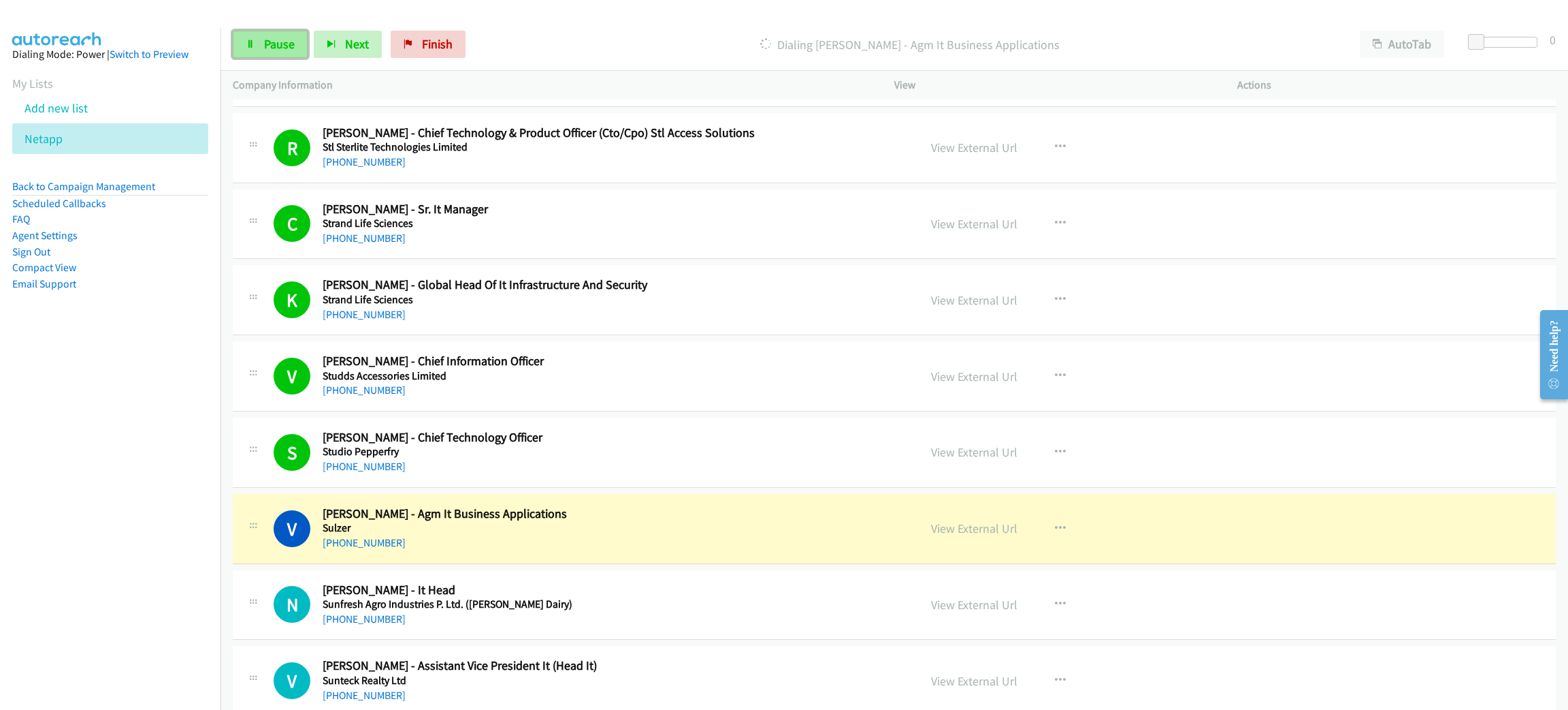
click at [285, 45] on span "Pause" at bounding box center [279, 44] width 30 height 16
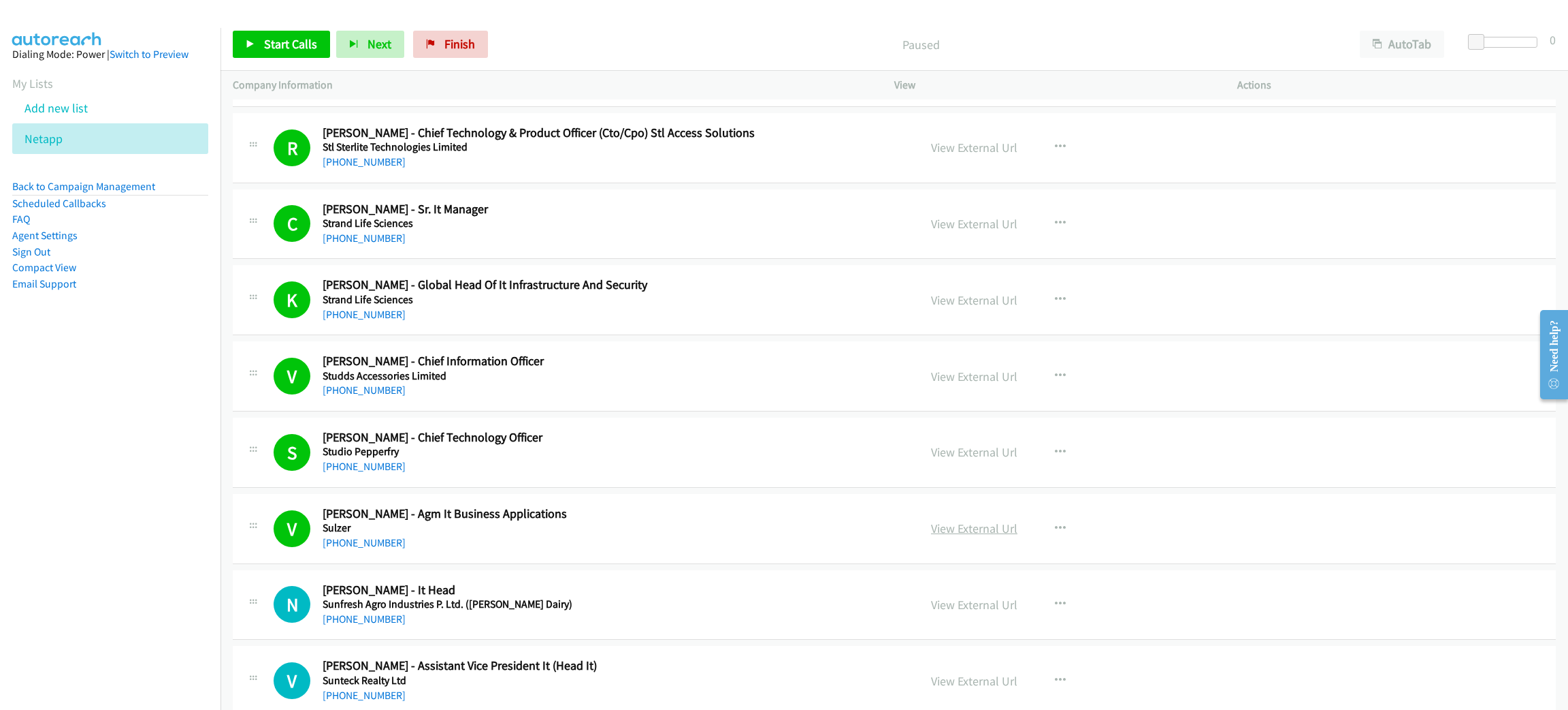
click at [954, 536] on link "View External Url" at bounding box center [974, 528] width 86 height 16
click at [276, 40] on span "Start Calls" at bounding box center [291, 44] width 54 height 16
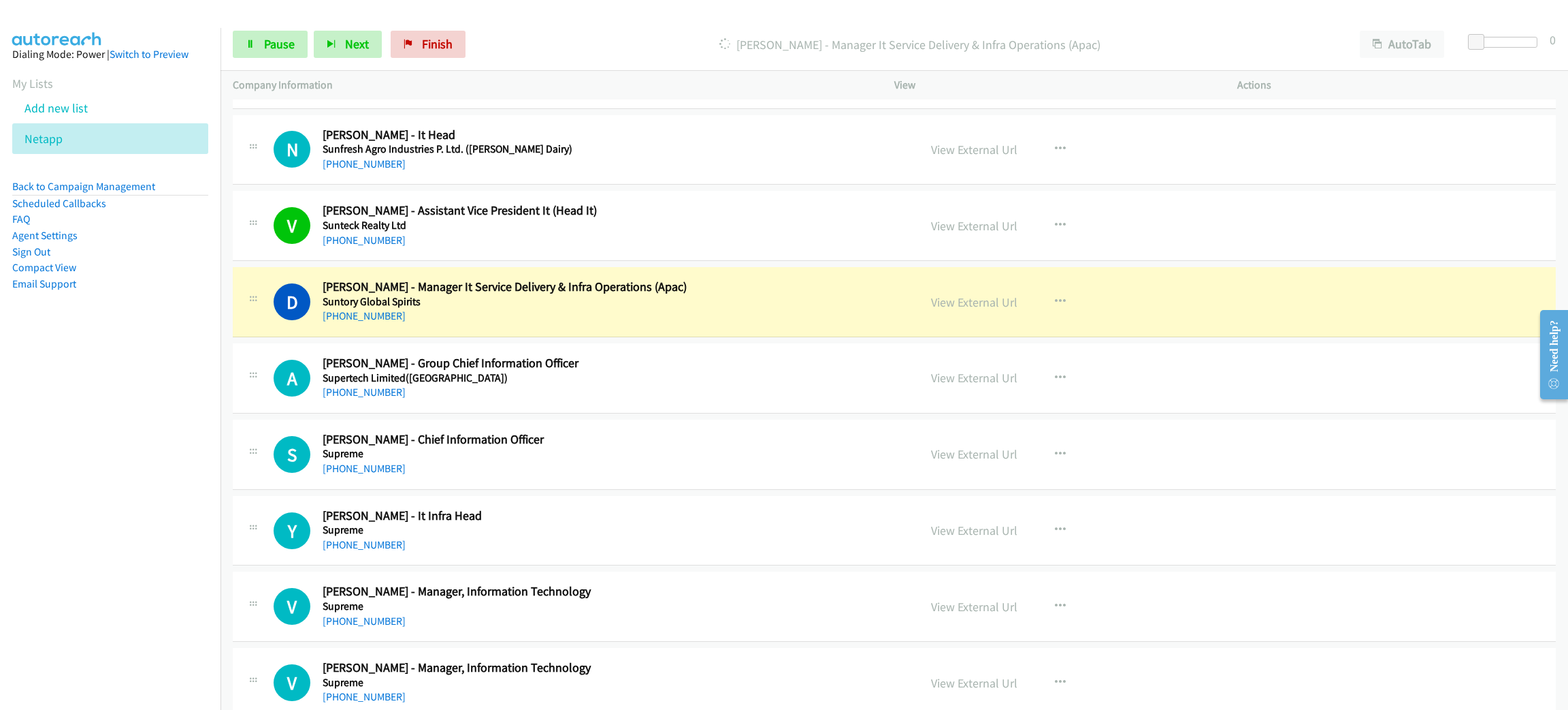
scroll to position [10216, 0]
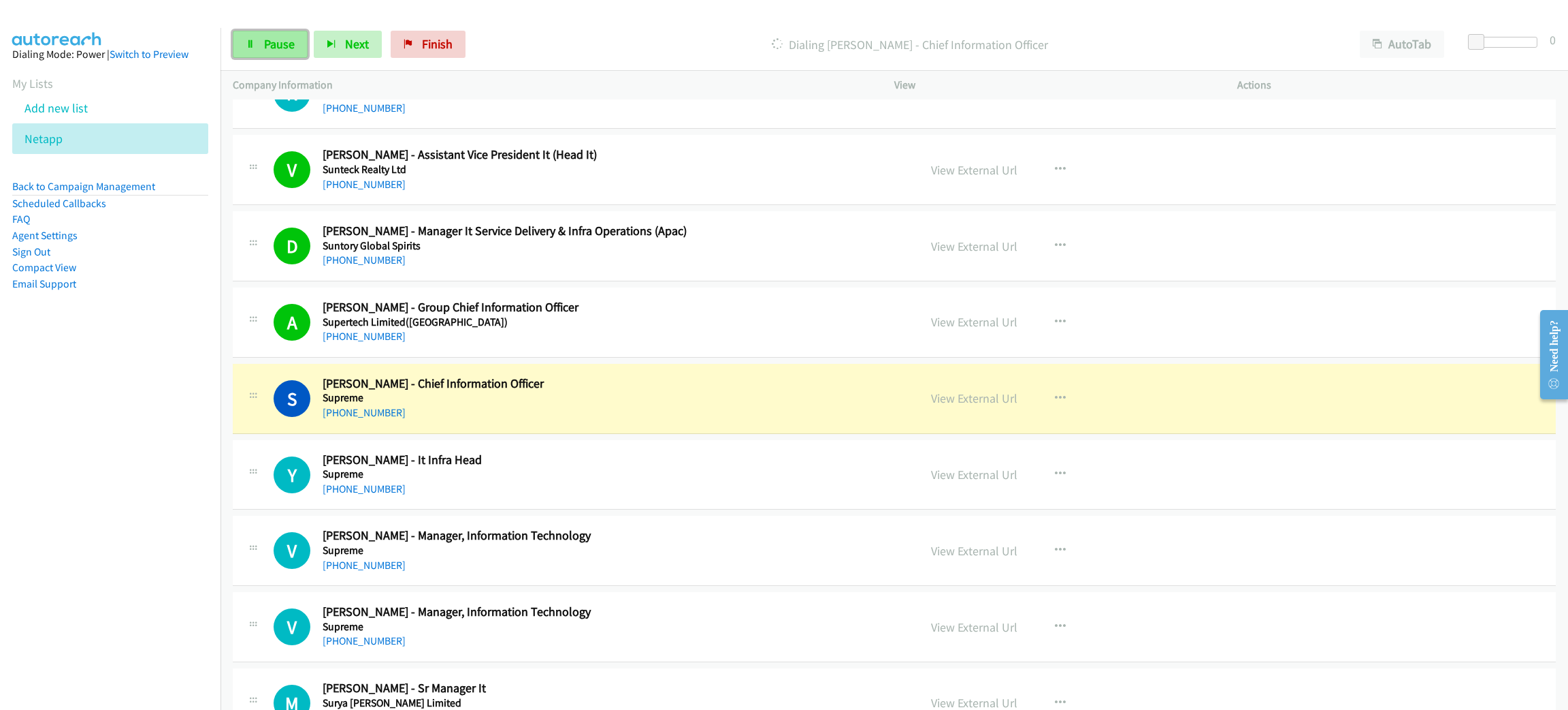
click at [260, 40] on link "Pause" at bounding box center [270, 44] width 75 height 27
click at [982, 406] on link "View External Url" at bounding box center [974, 398] width 86 height 16
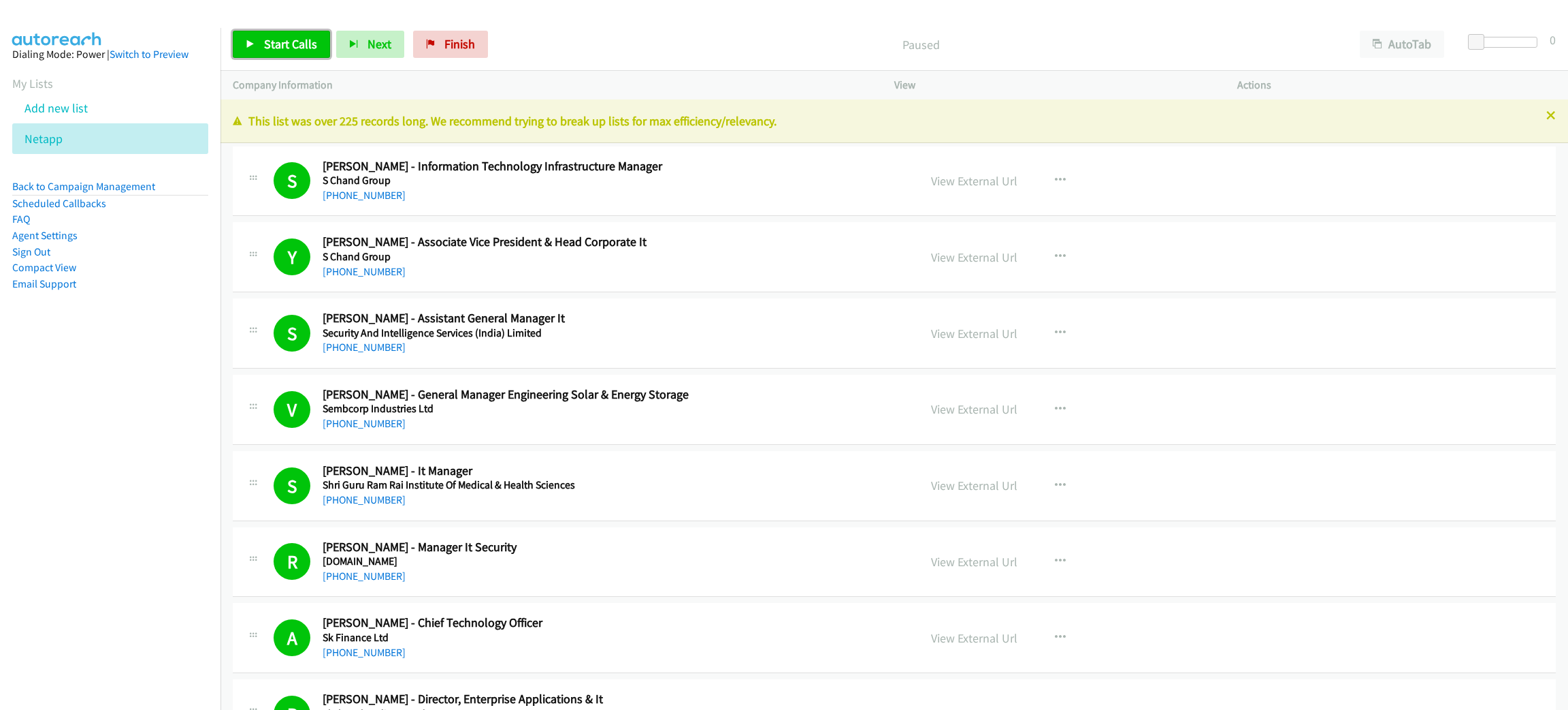
click at [260, 32] on link "Start Calls" at bounding box center [281, 44] width 97 height 27
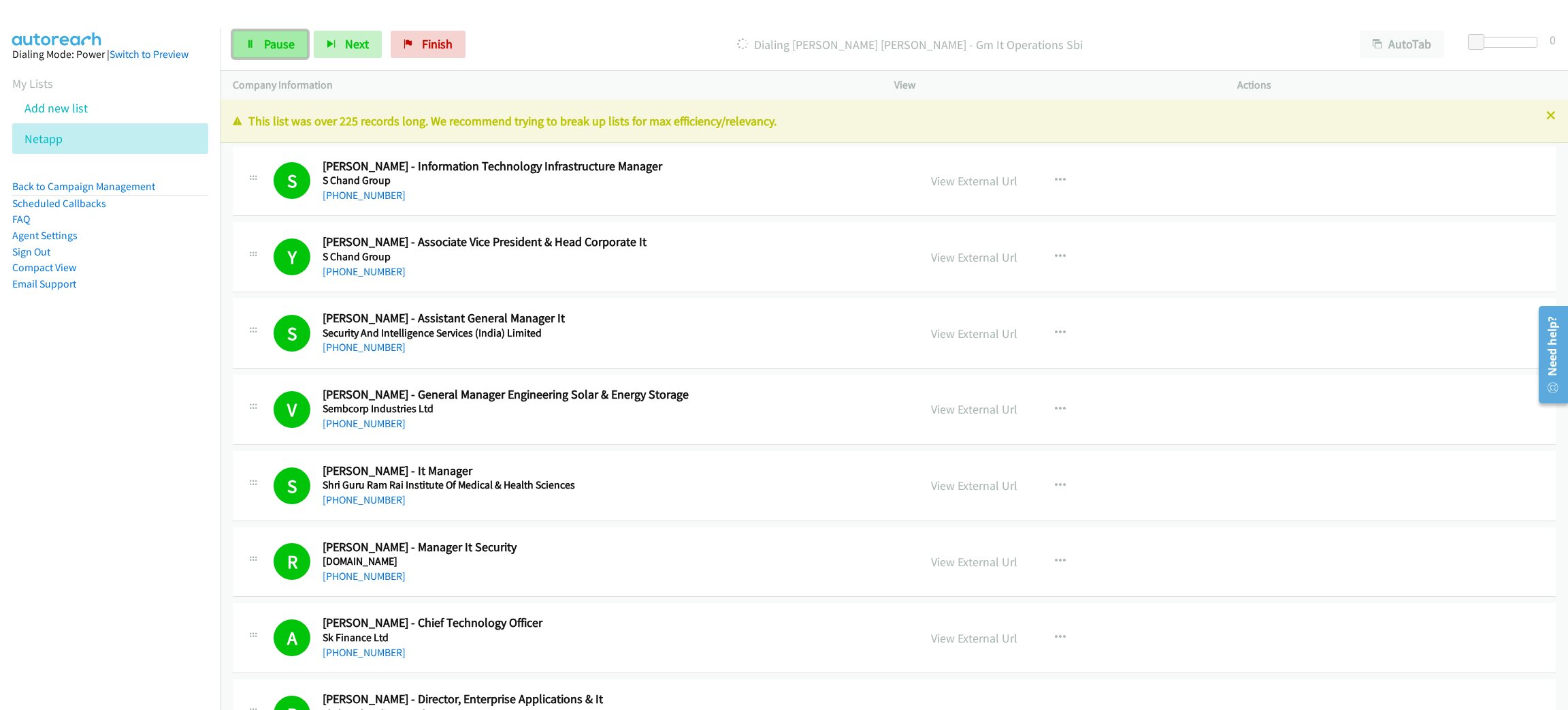
click at [259, 32] on link "Pause" at bounding box center [270, 44] width 75 height 27
click at [305, 45] on span "Start Calls" at bounding box center [291, 44] width 54 height 16
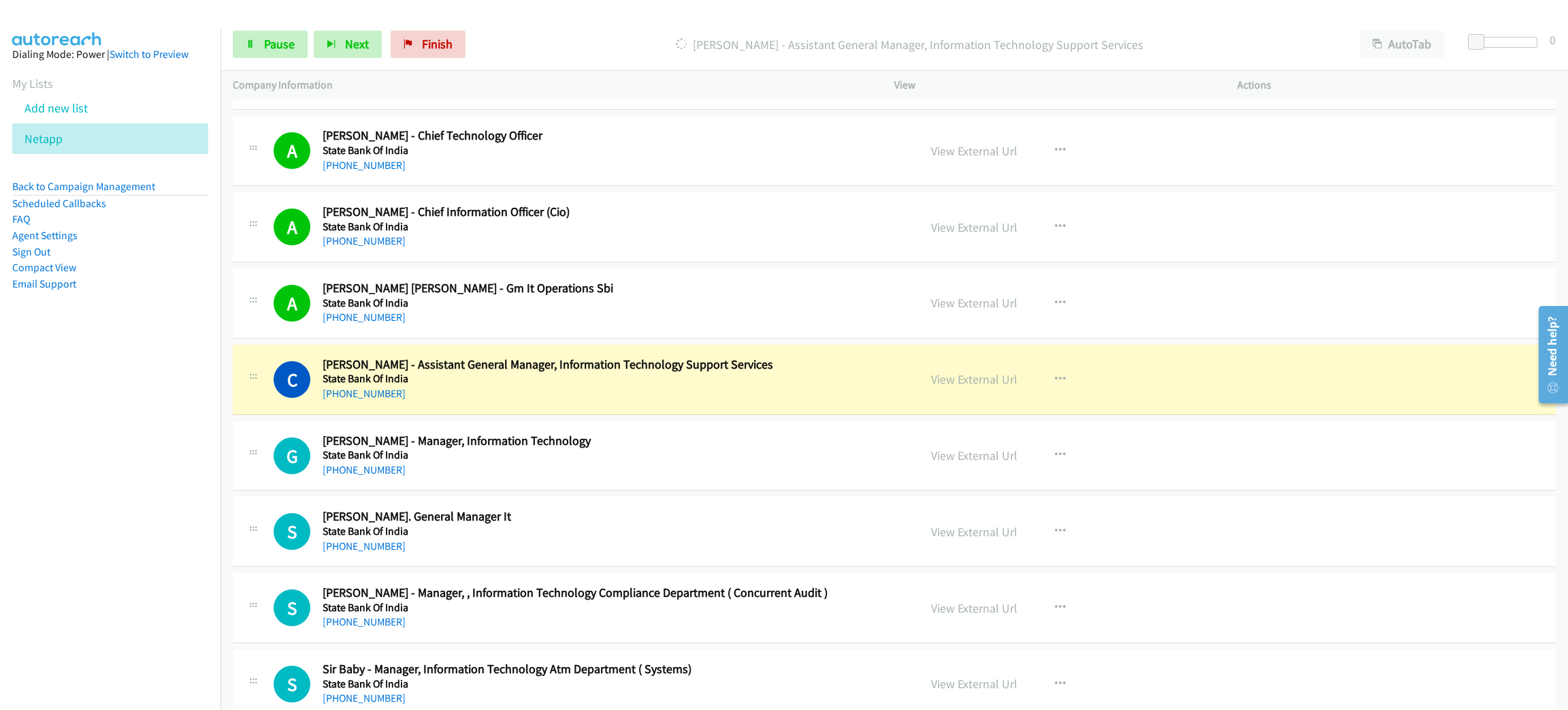
scroll to position [4290, 0]
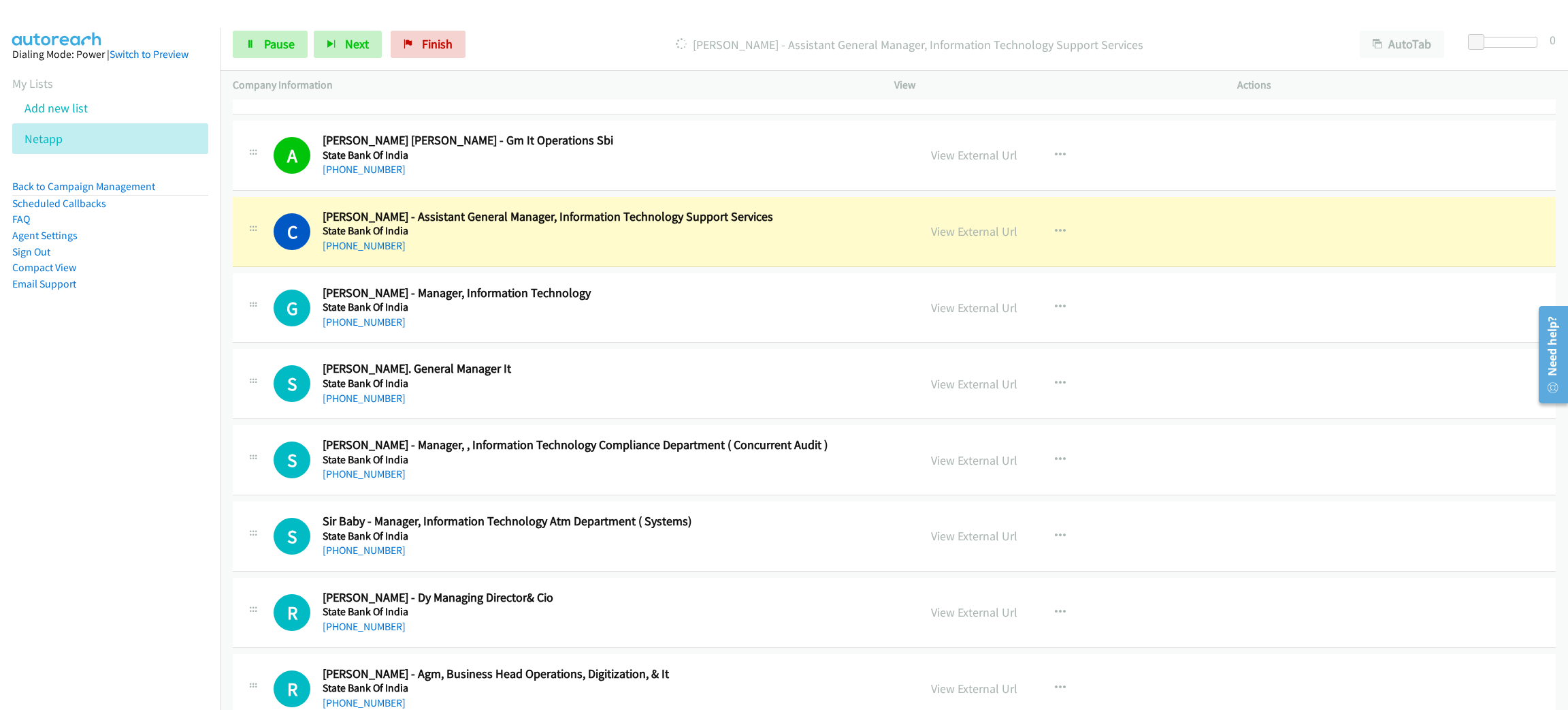
click at [261, 26] on div "Start Calls Pause Next Finish Dialing Chakraborty Susanta - Assistant General M…" at bounding box center [894, 44] width 1347 height 53
click at [262, 33] on link "Pause" at bounding box center [270, 44] width 75 height 27
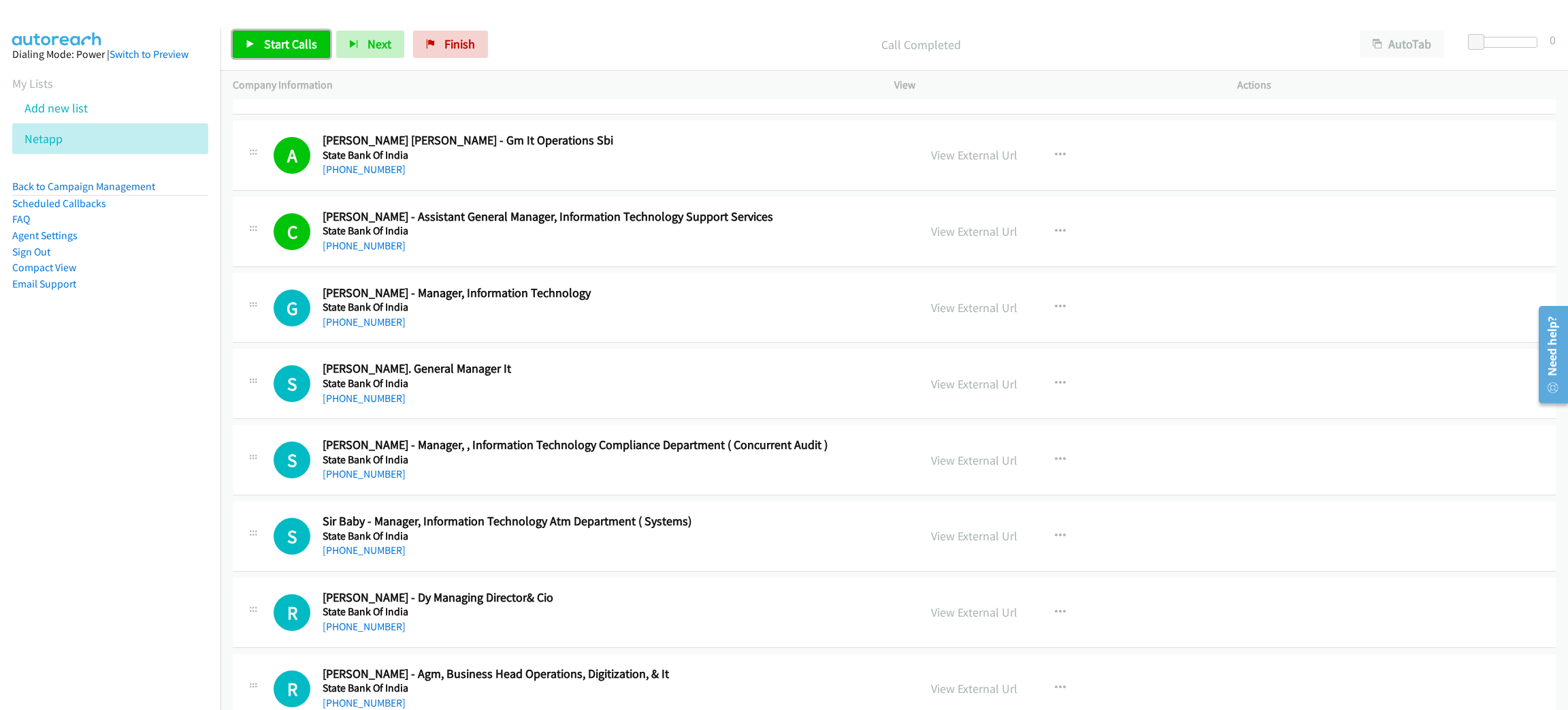
click at [268, 34] on link "Start Calls" at bounding box center [281, 44] width 97 height 27
click at [272, 33] on link "Pause" at bounding box center [270, 44] width 75 height 27
click at [309, 47] on span "Start Calls" at bounding box center [291, 44] width 54 height 16
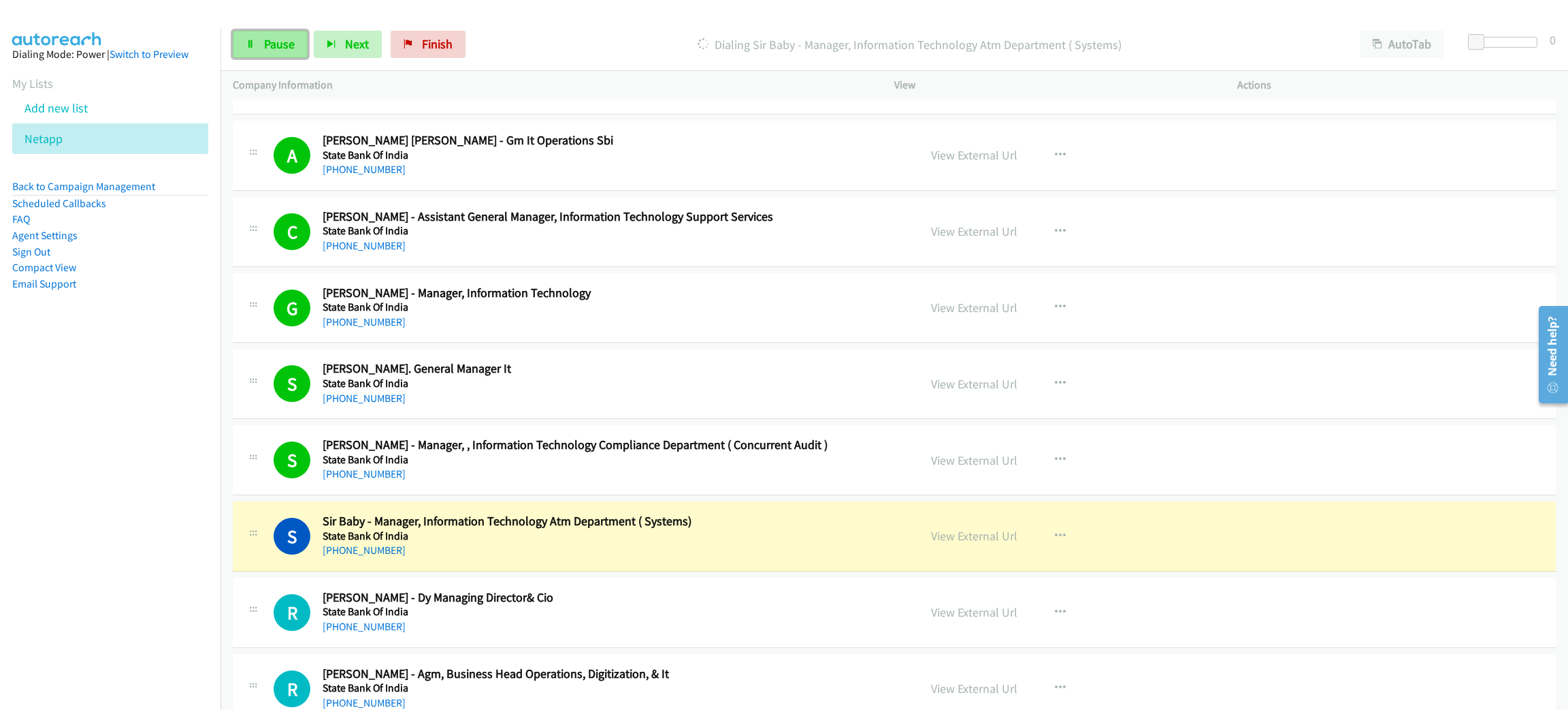
click at [291, 44] on span "Pause" at bounding box center [279, 44] width 30 height 16
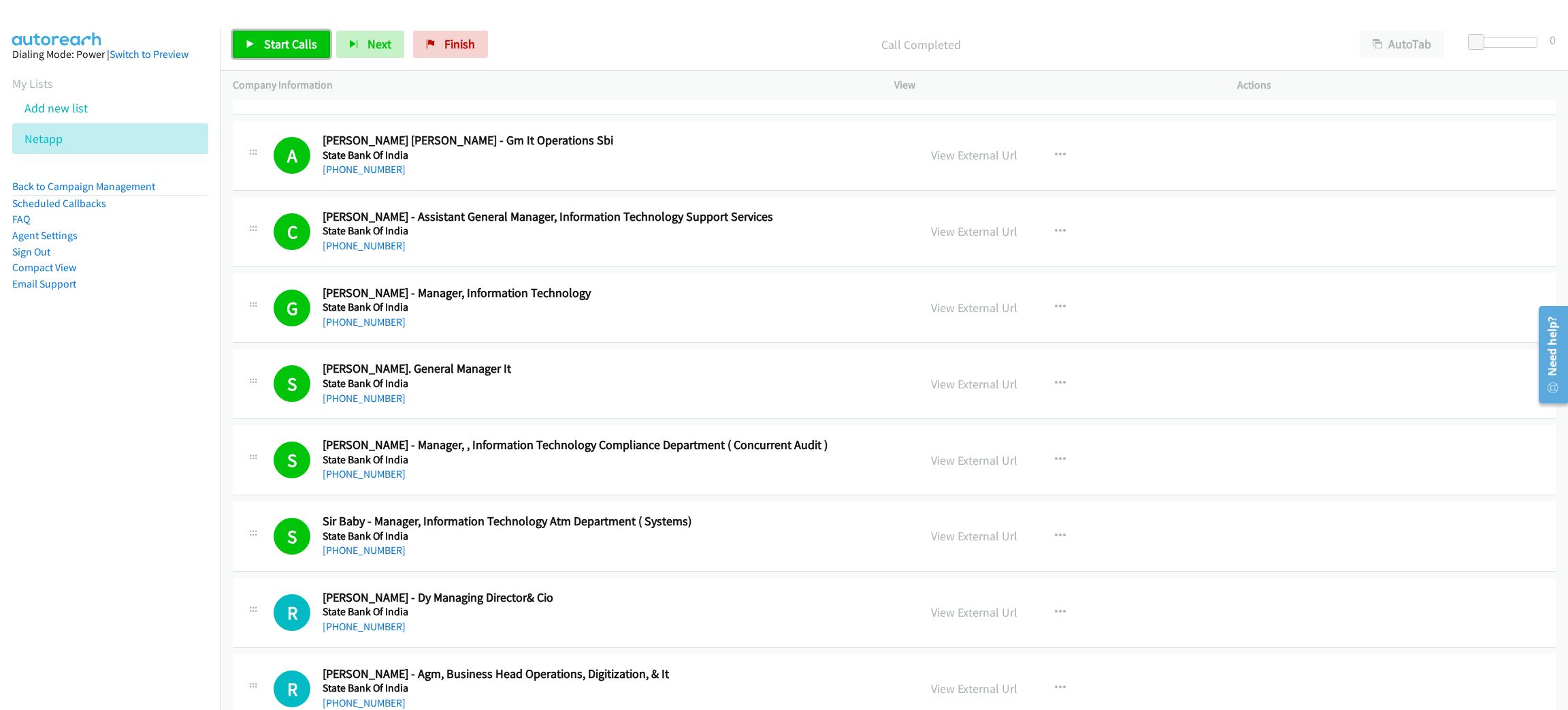
click at [253, 40] on icon at bounding box center [251, 45] width 10 height 10
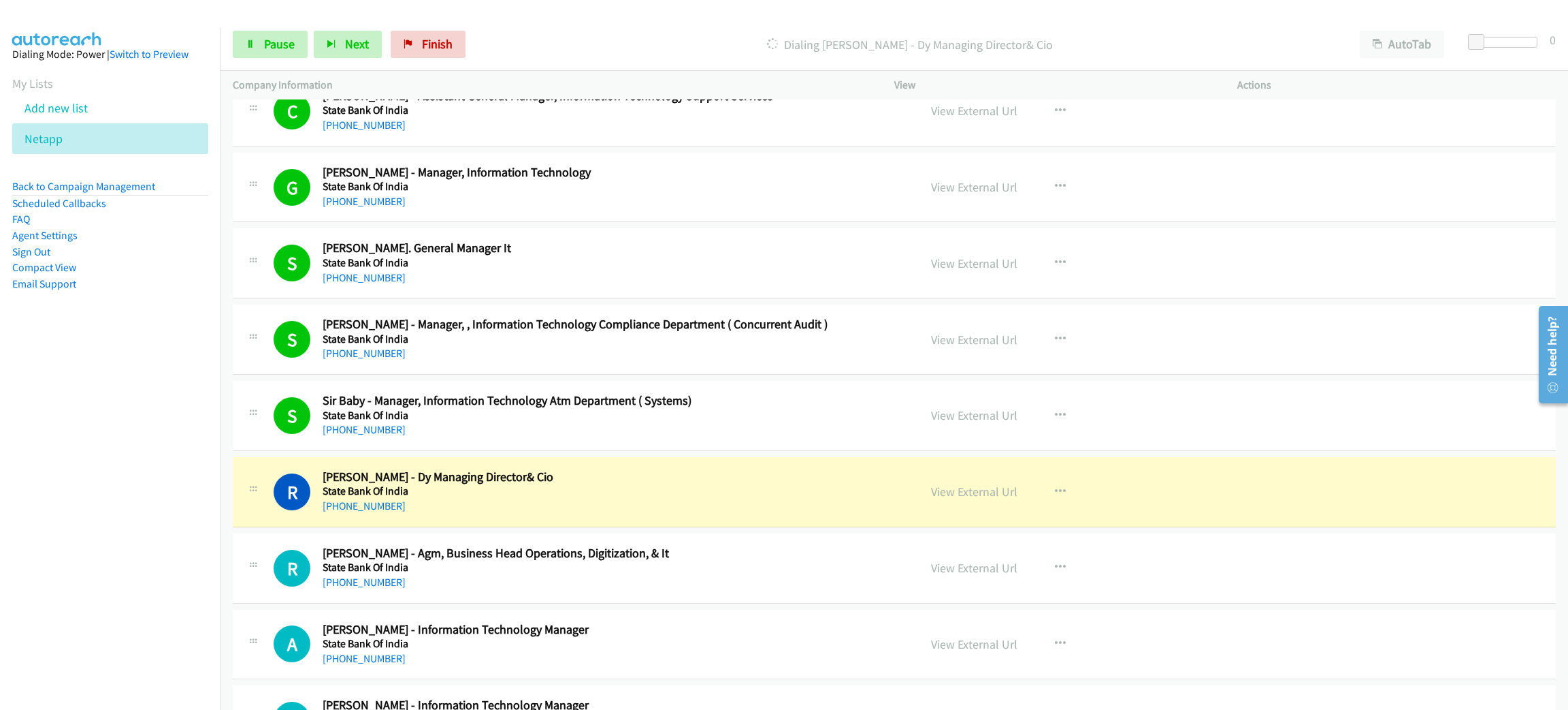
scroll to position [4495, 0]
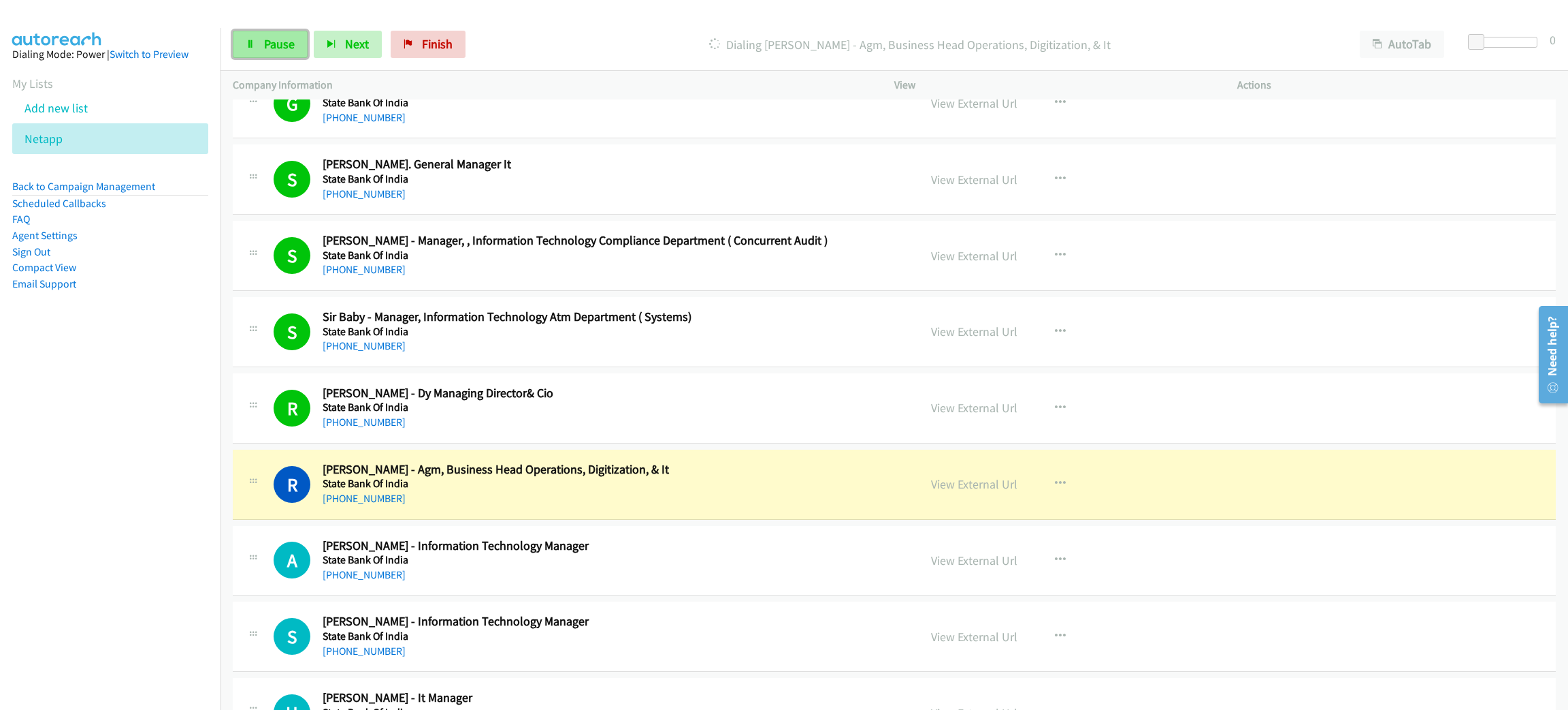
click at [271, 45] on span "Pause" at bounding box center [279, 44] width 30 height 16
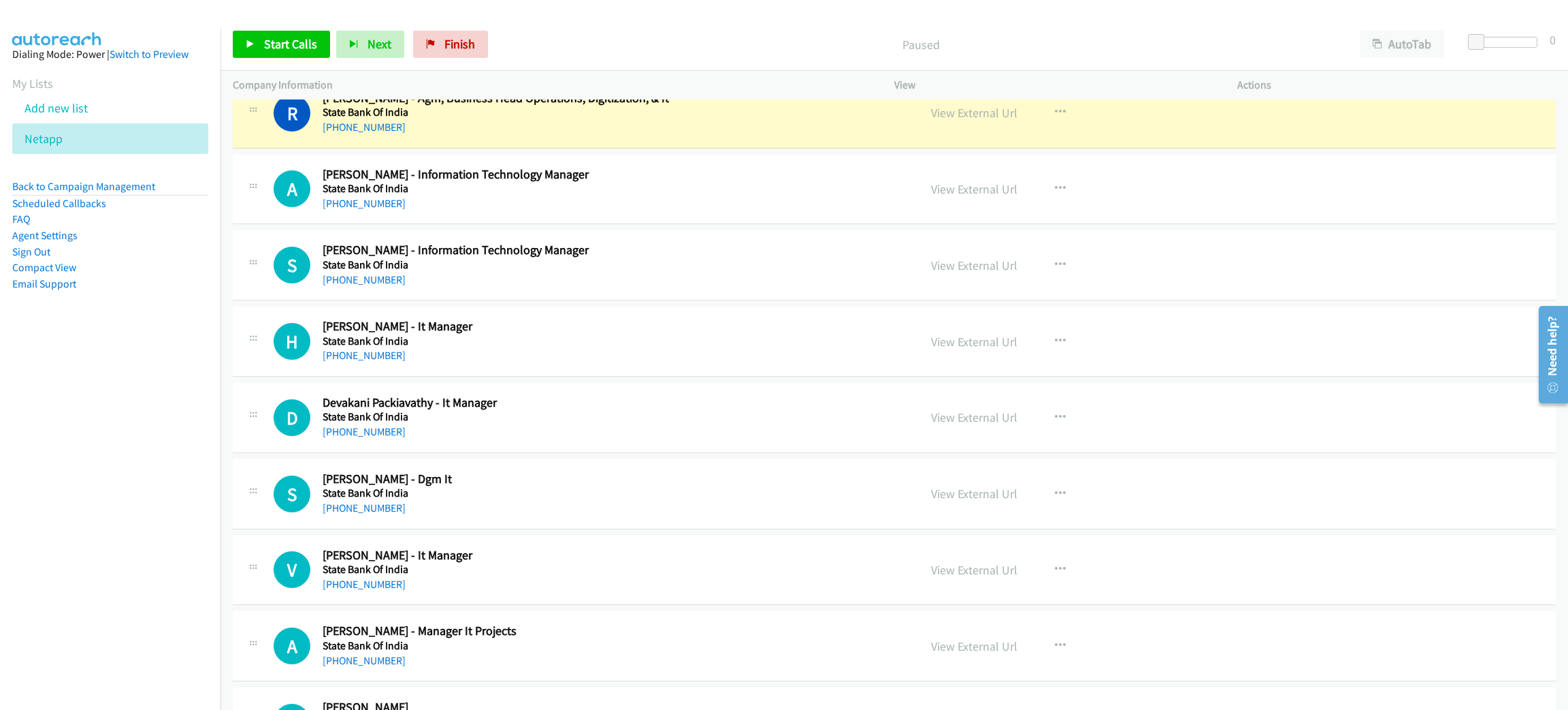
scroll to position [4801, 0]
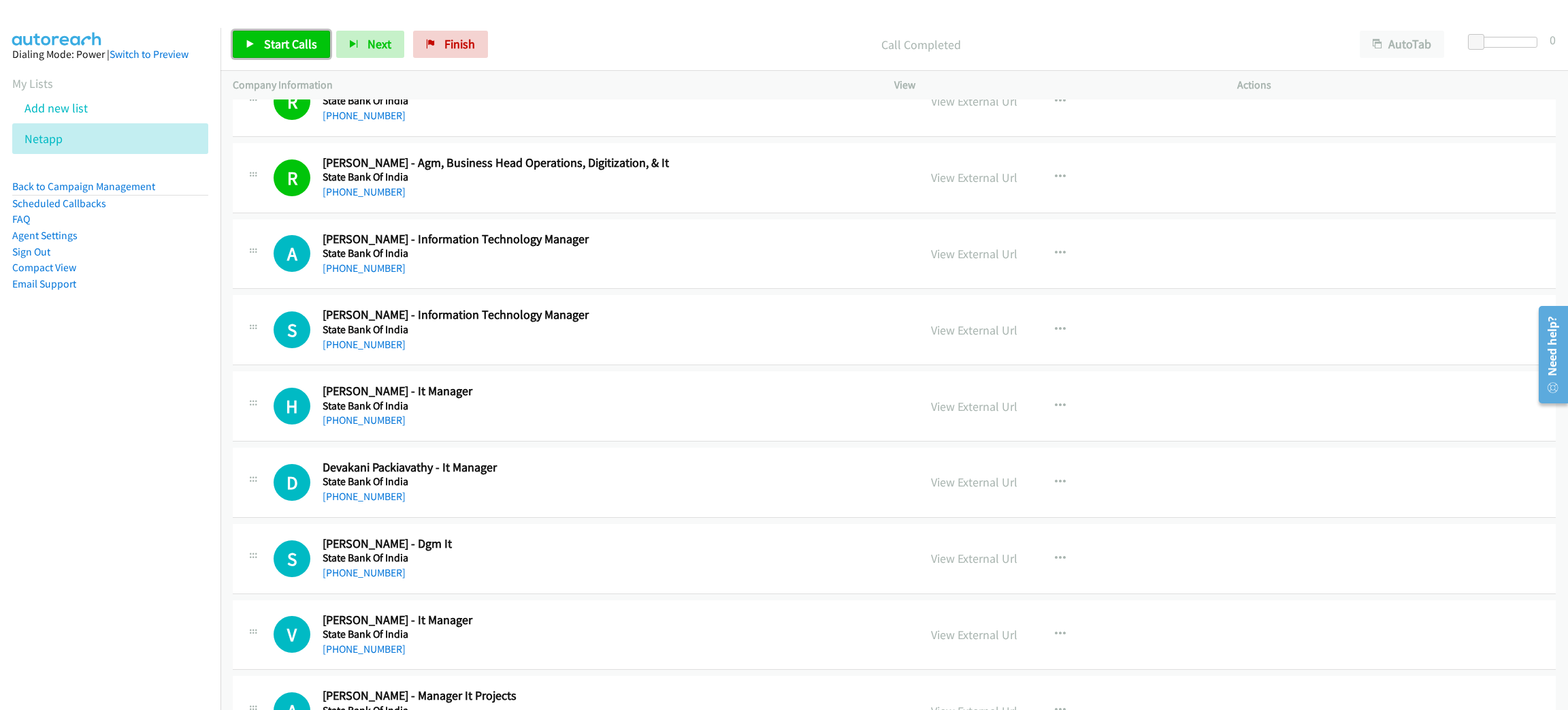
click at [313, 45] on span "Start Calls" at bounding box center [291, 44] width 54 height 16
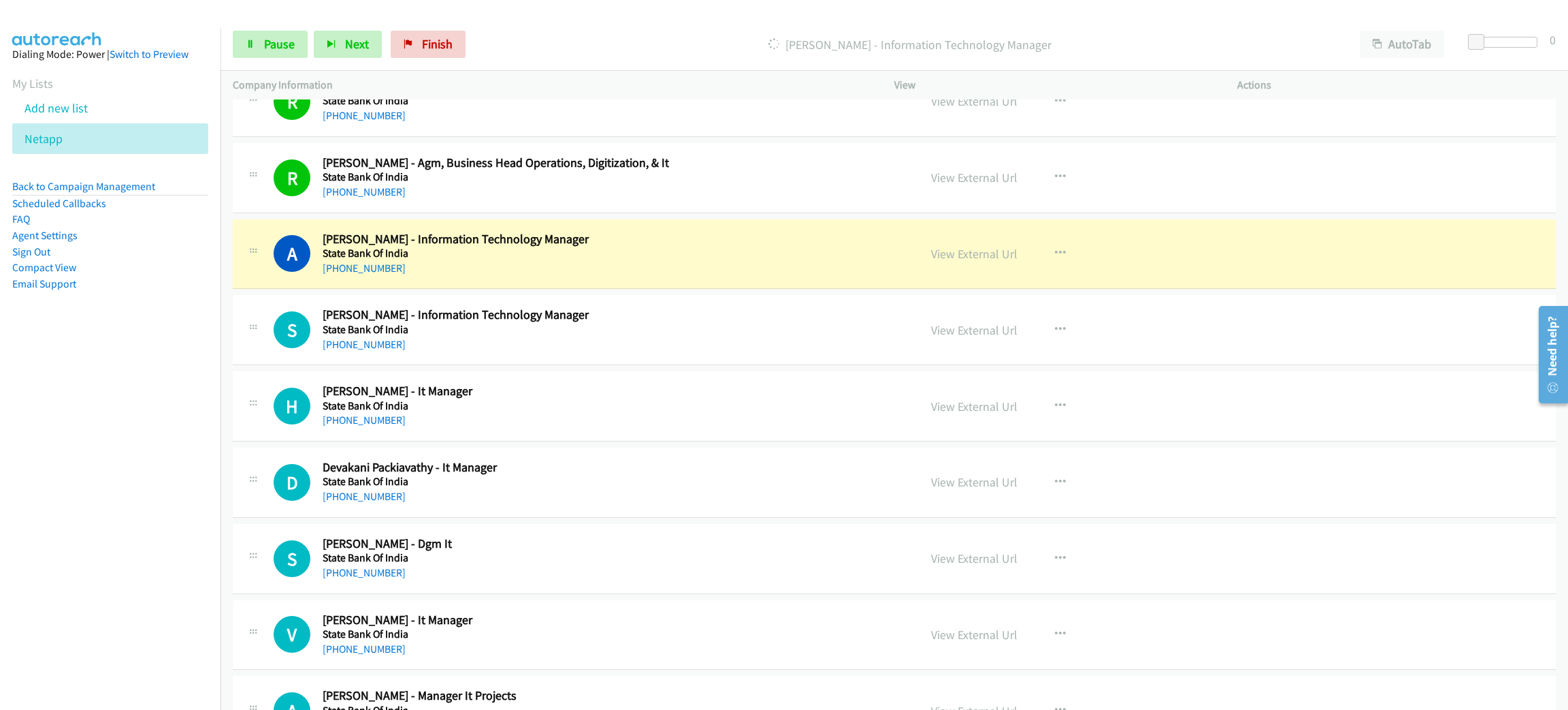
drag, startPoint x: 313, startPoint y: 45, endPoint x: 593, endPoint y: 26, distance: 280.6
click at [593, 26] on div "Start Calls Pause Next Finish Dialing Akansha Yadav - Information Technology Ma…" at bounding box center [894, 44] width 1347 height 53
drag, startPoint x: 593, startPoint y: 26, endPoint x: 607, endPoint y: 104, distance: 79.2
click at [607, 96] on div "Company Information" at bounding box center [551, 85] width 662 height 29
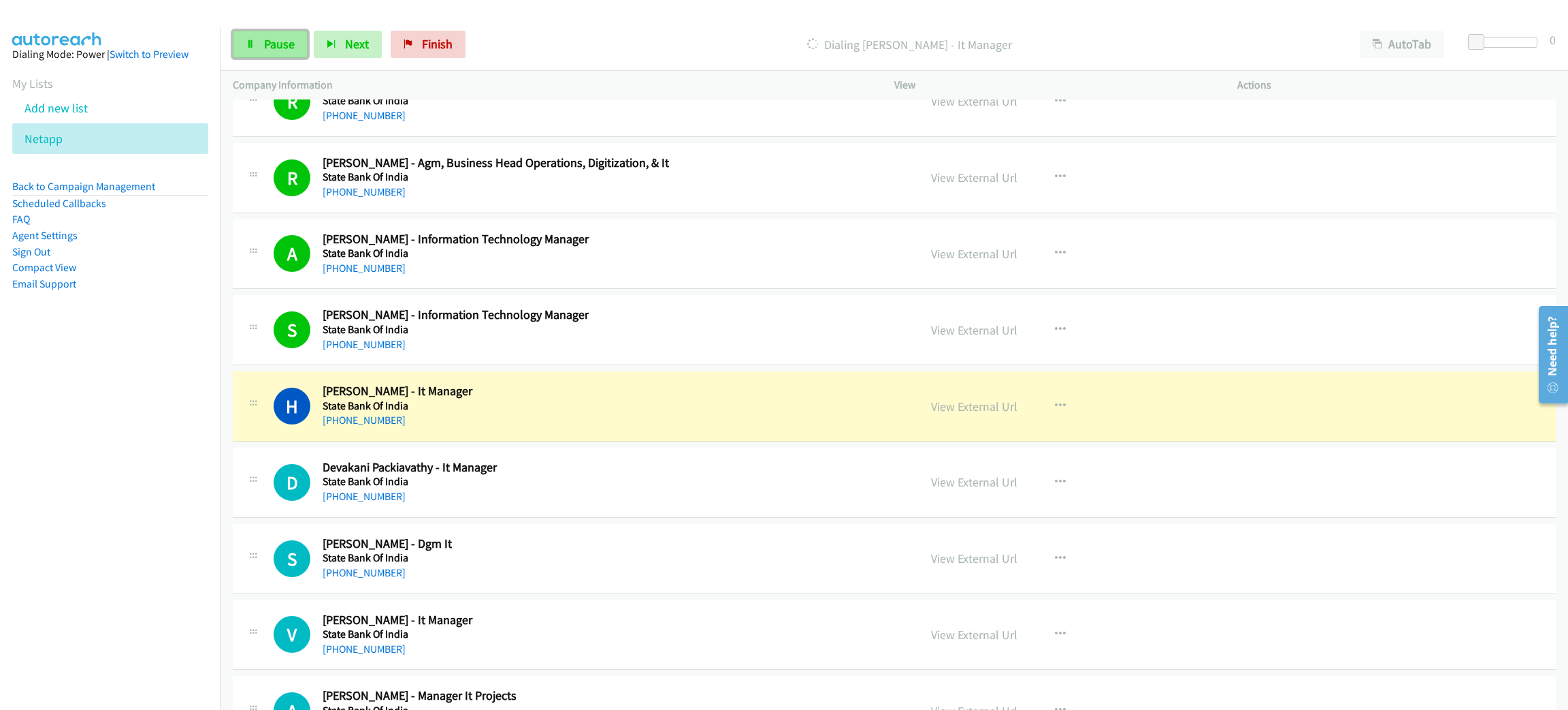
click at [284, 57] on link "Pause" at bounding box center [270, 44] width 75 height 27
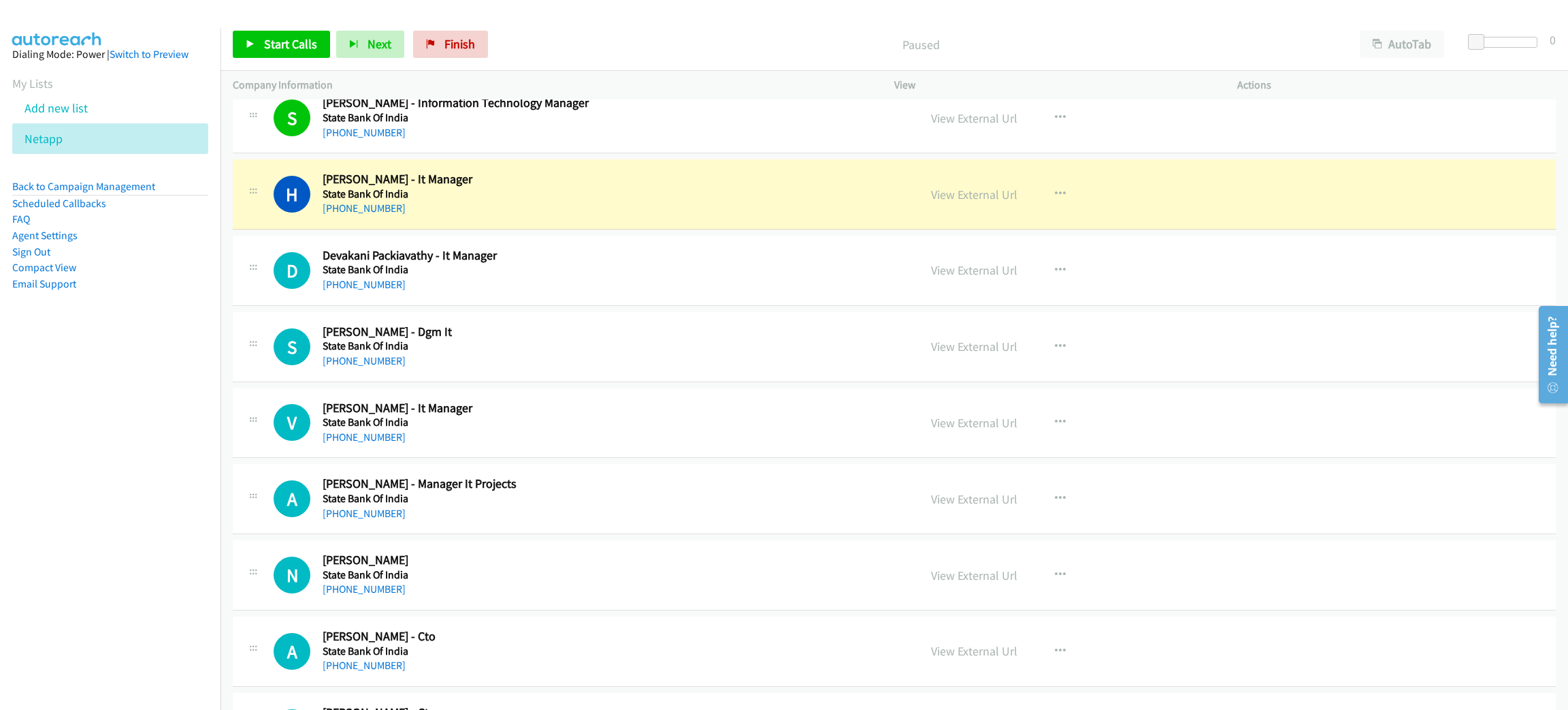
scroll to position [5005, 0]
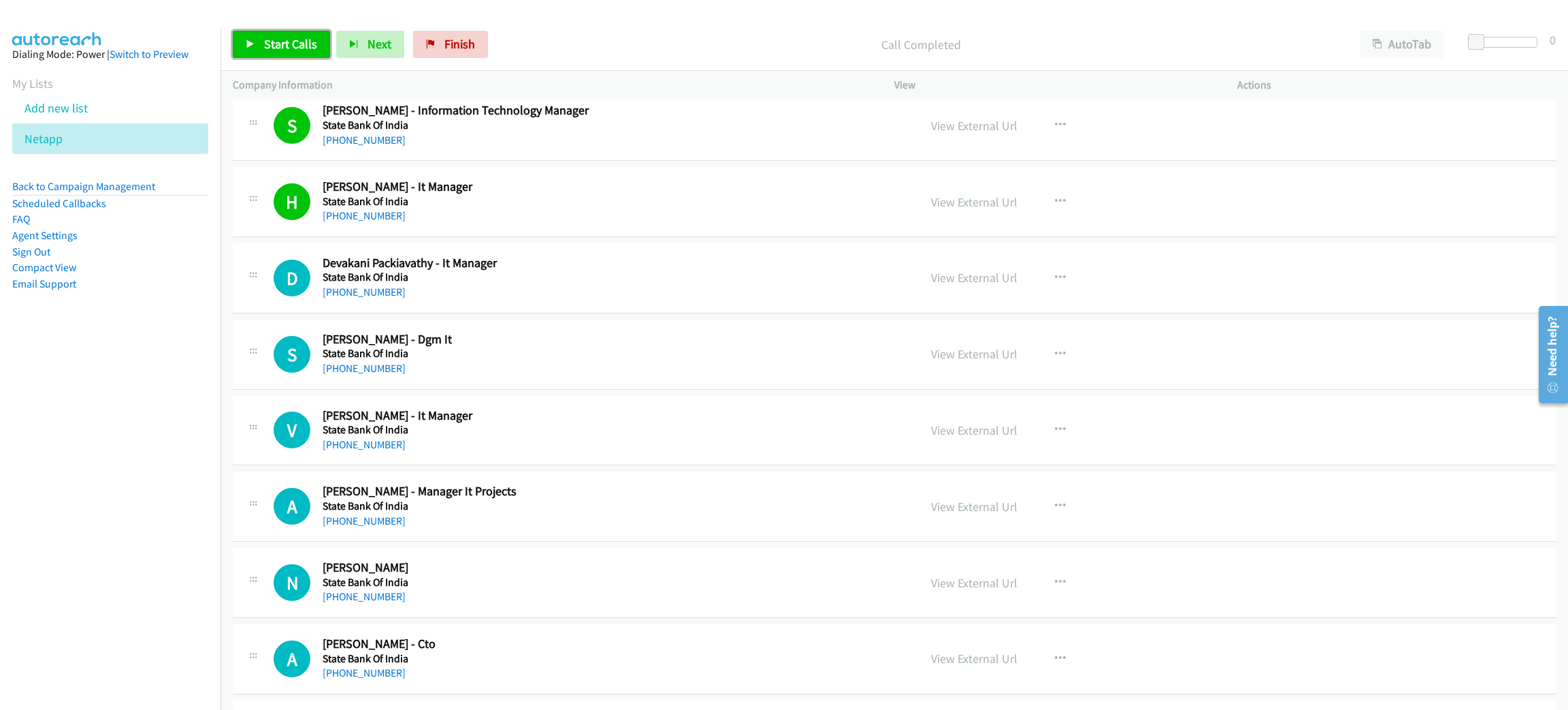
click at [307, 37] on span "Start Calls" at bounding box center [291, 44] width 54 height 16
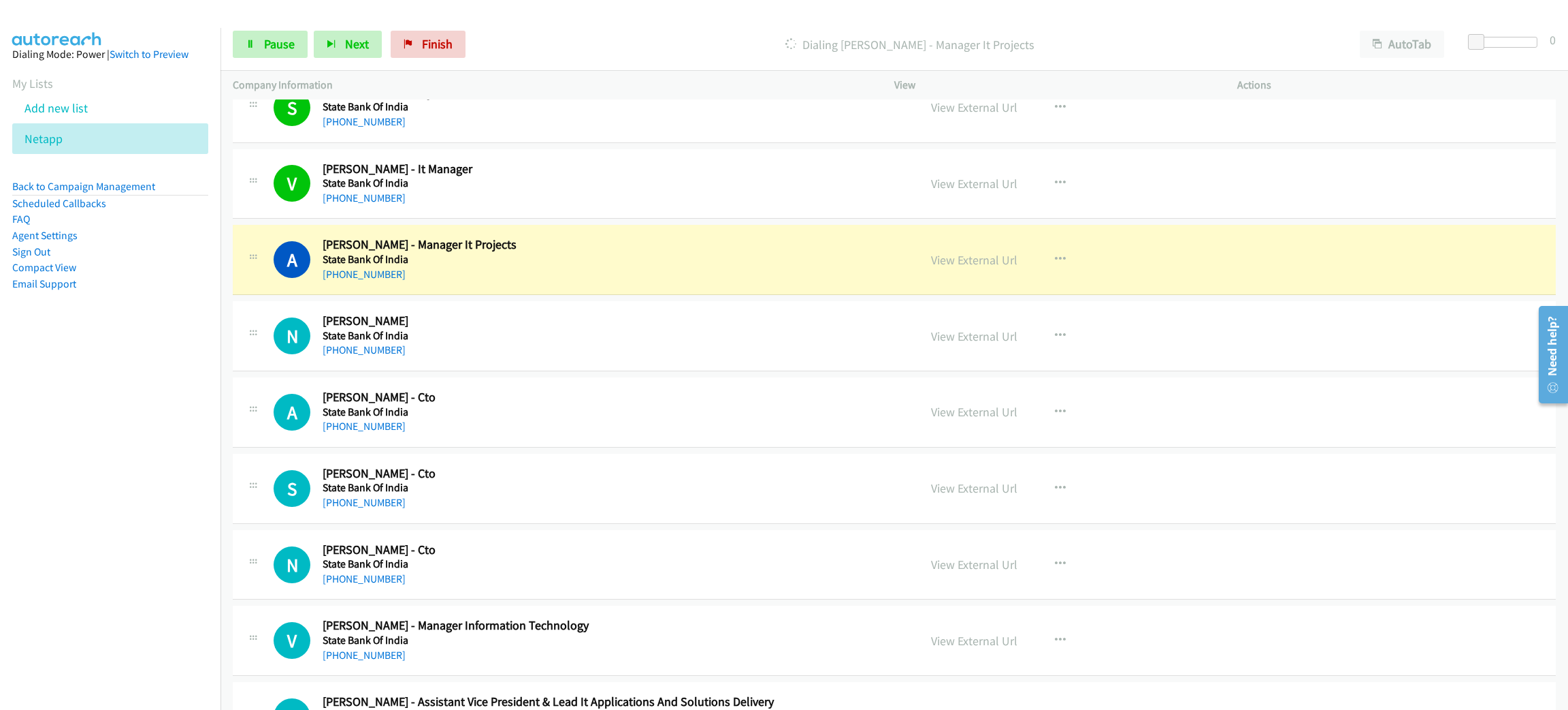
scroll to position [5312, 0]
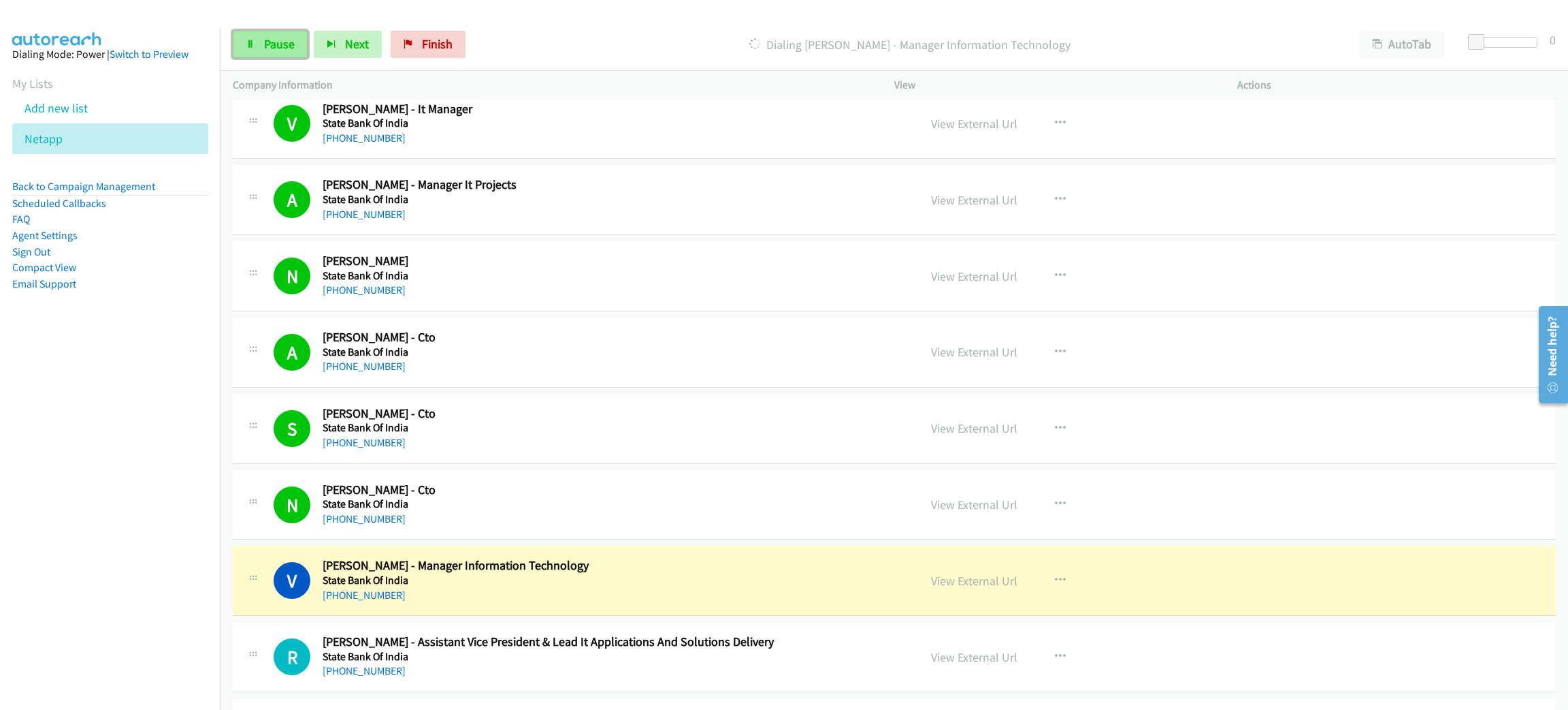
click at [265, 44] on span "Pause" at bounding box center [279, 44] width 30 height 16
click at [265, 44] on span "Start Calls" at bounding box center [291, 44] width 54 height 16
drag, startPoint x: 265, startPoint y: 44, endPoint x: 575, endPoint y: 31, distance: 310.3
click at [575, 31] on div "Started" at bounding box center [910, 44] width 876 height 27
click at [285, 44] on span "Pause" at bounding box center [279, 44] width 30 height 16
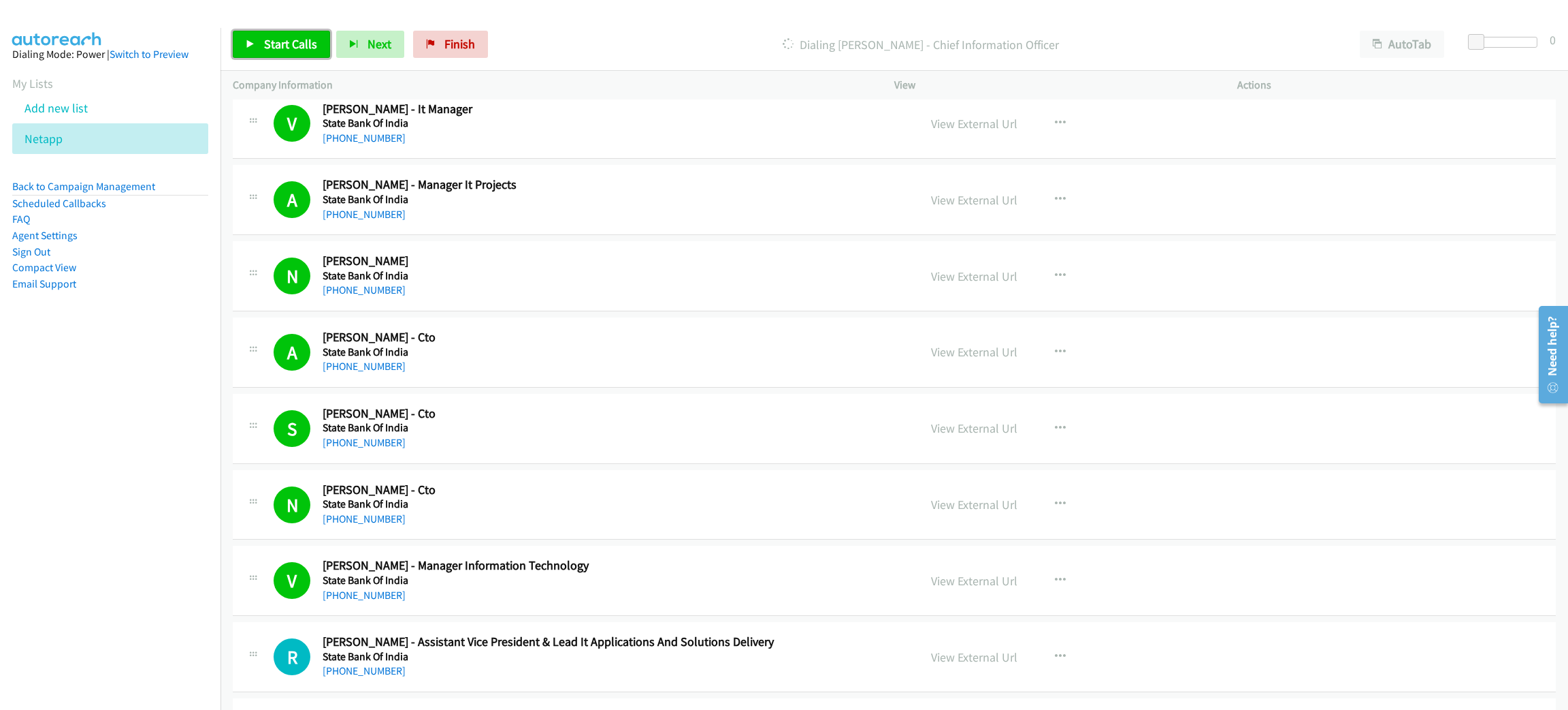
click at [266, 38] on span "Start Calls" at bounding box center [291, 44] width 54 height 16
click at [270, 30] on link "Pause" at bounding box center [270, 44] width 75 height 27
click at [309, 44] on span "Start Calls" at bounding box center [291, 44] width 54 height 16
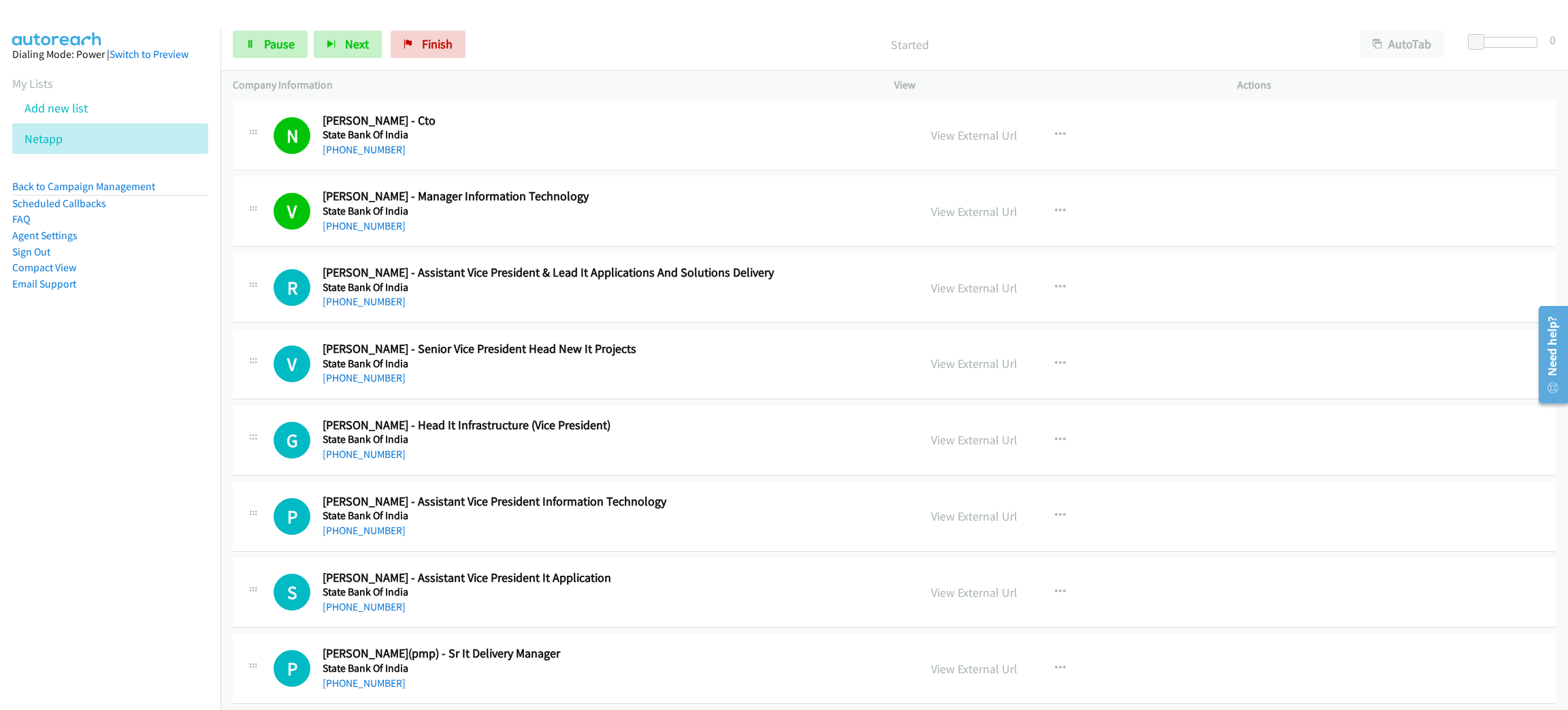
scroll to position [5619, 0]
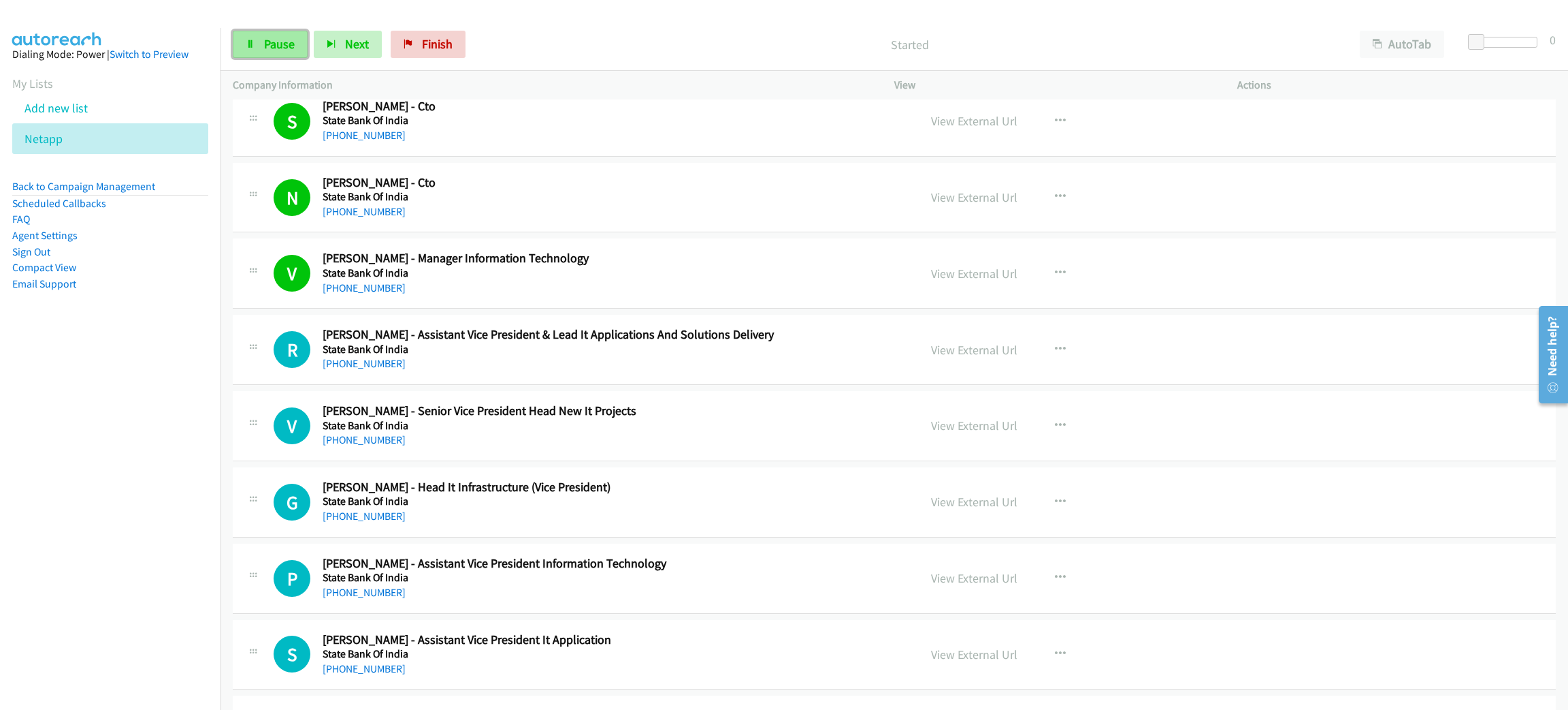
click at [278, 43] on span "Pause" at bounding box center [279, 44] width 30 height 16
click at [1055, 353] on icon "button" at bounding box center [1060, 349] width 11 height 11
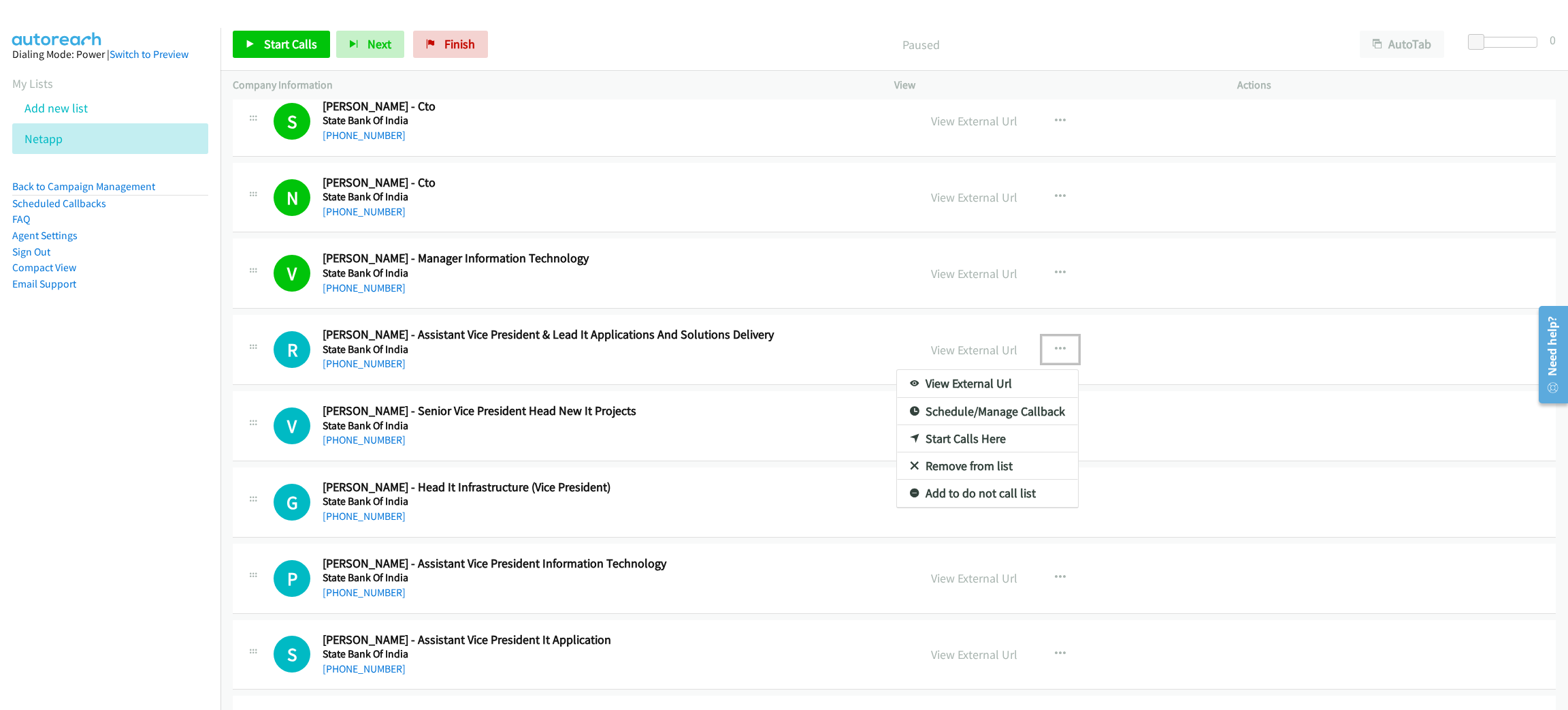
click at [996, 446] on link "Start Calls Here" at bounding box center [988, 438] width 181 height 27
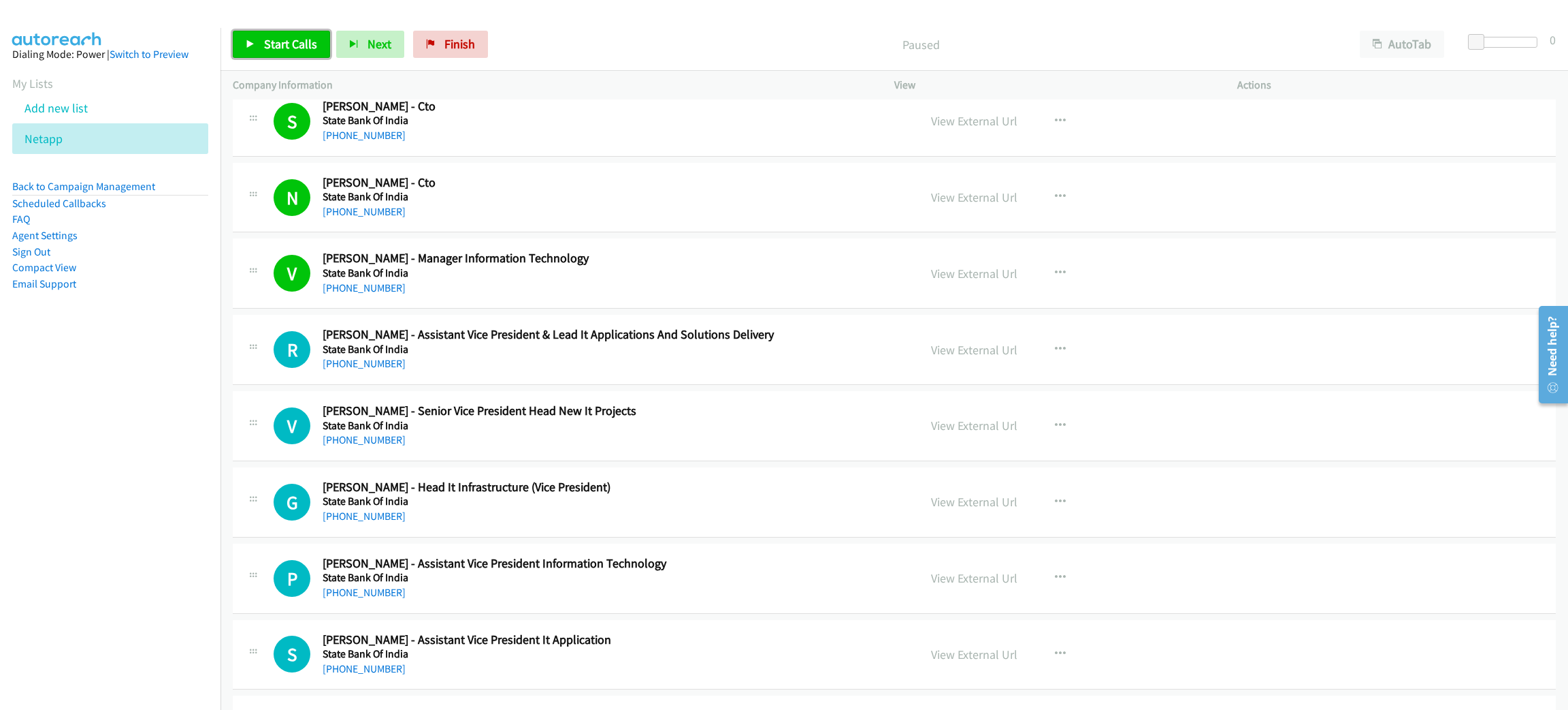
click at [295, 47] on span "Start Calls" at bounding box center [291, 44] width 54 height 16
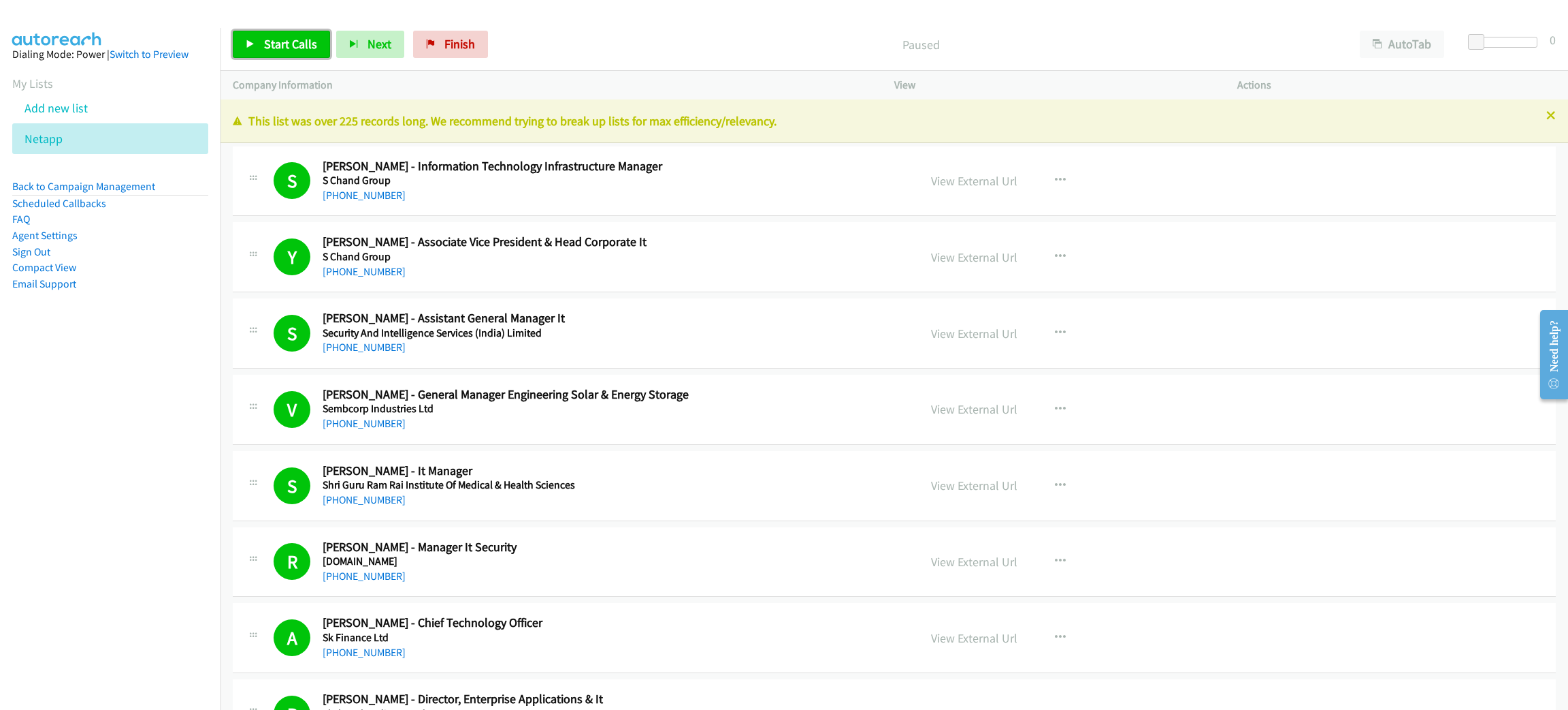
click at [304, 45] on span "Start Calls" at bounding box center [291, 44] width 54 height 16
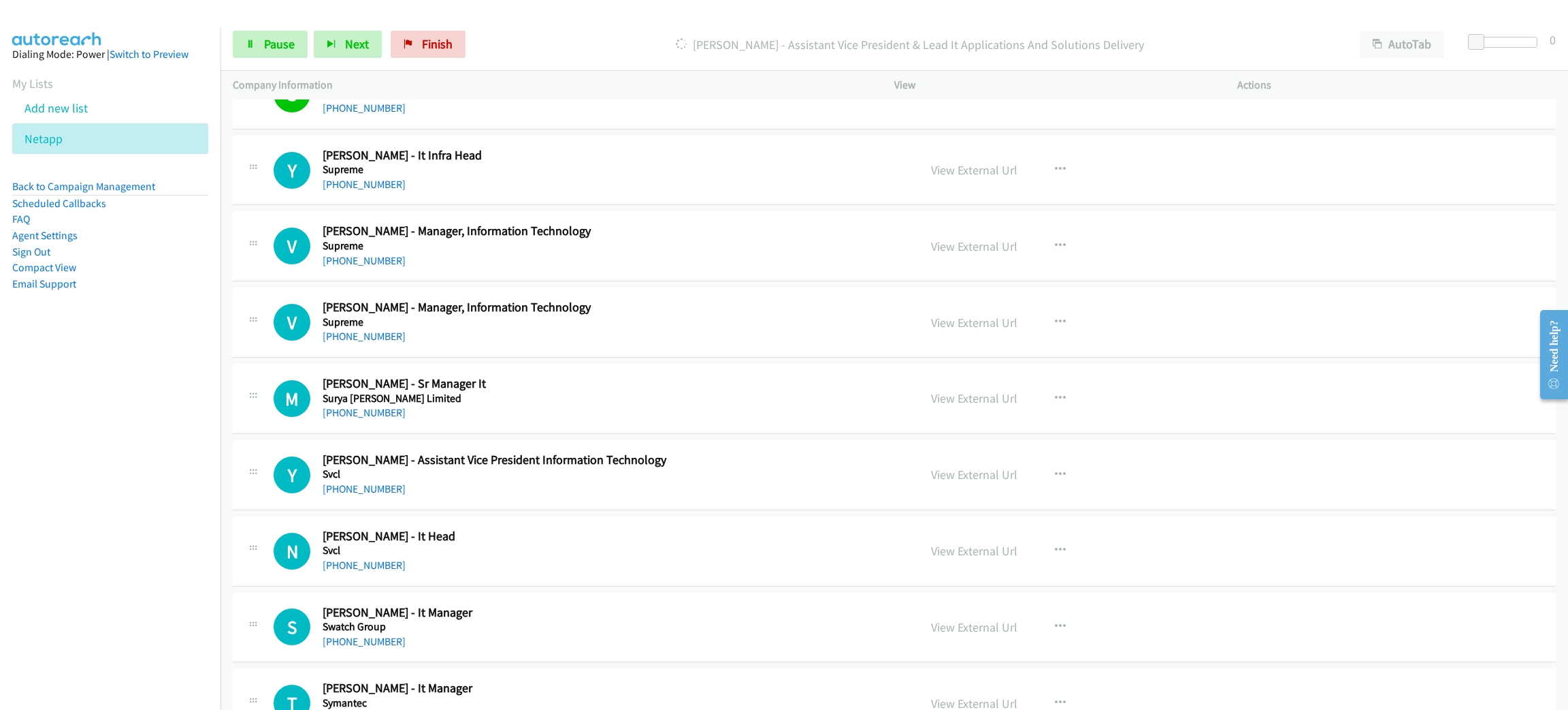
scroll to position [10522, 0]
click at [601, 191] on div "[PHONE_NUMBER]" at bounding box center [607, 183] width 570 height 16
click at [1059, 181] on button "button" at bounding box center [1060, 167] width 37 height 27
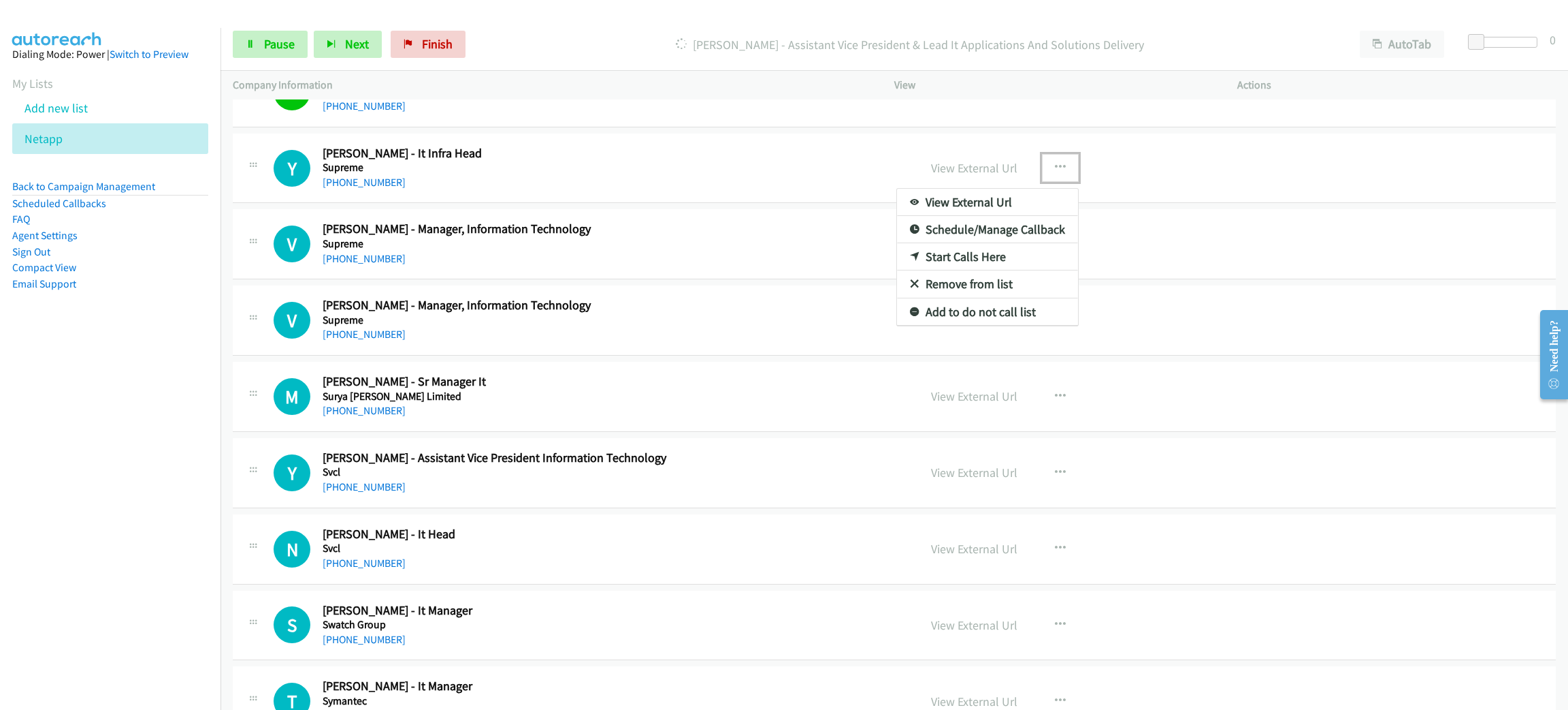
click at [956, 269] on link "Start Calls Here" at bounding box center [988, 256] width 181 height 27
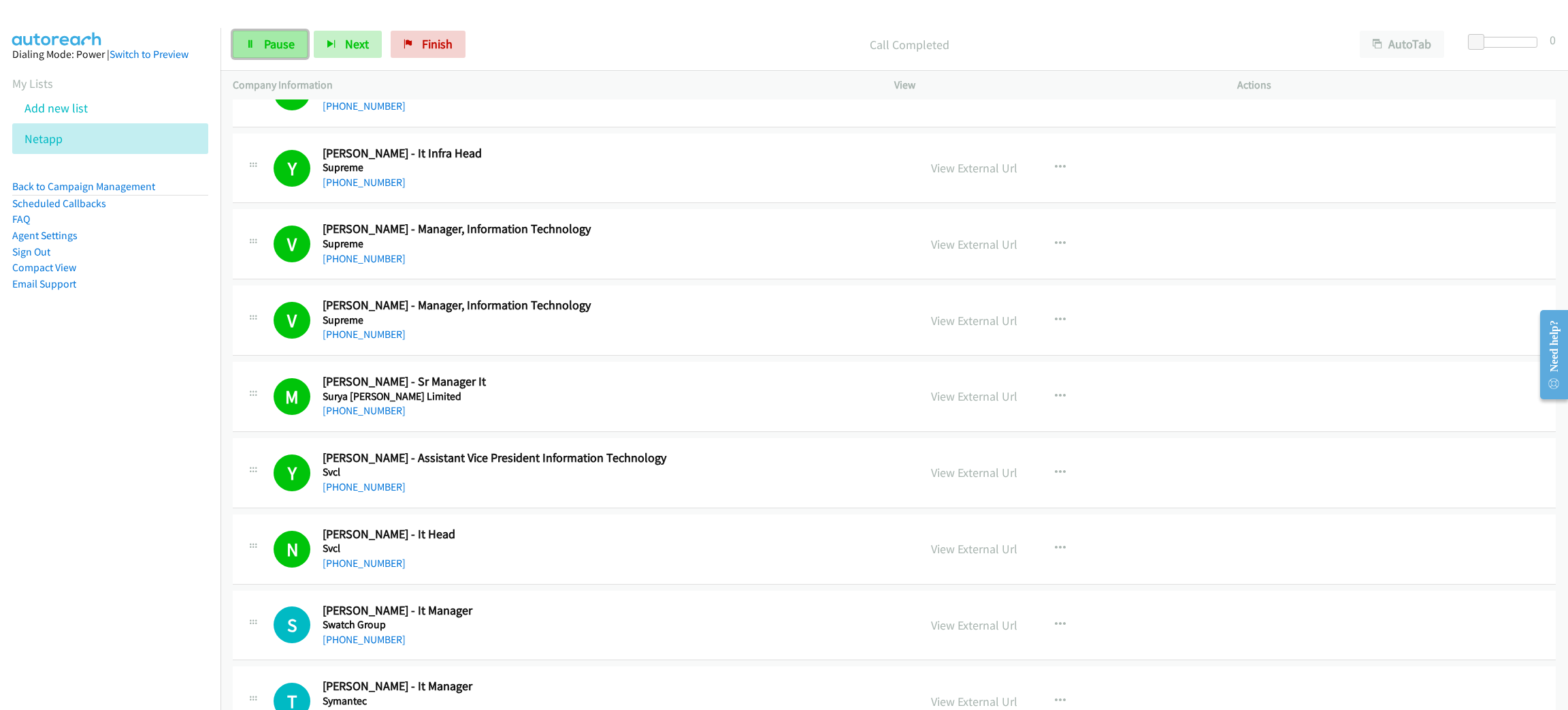
click at [279, 54] on link "Pause" at bounding box center [270, 44] width 75 height 27
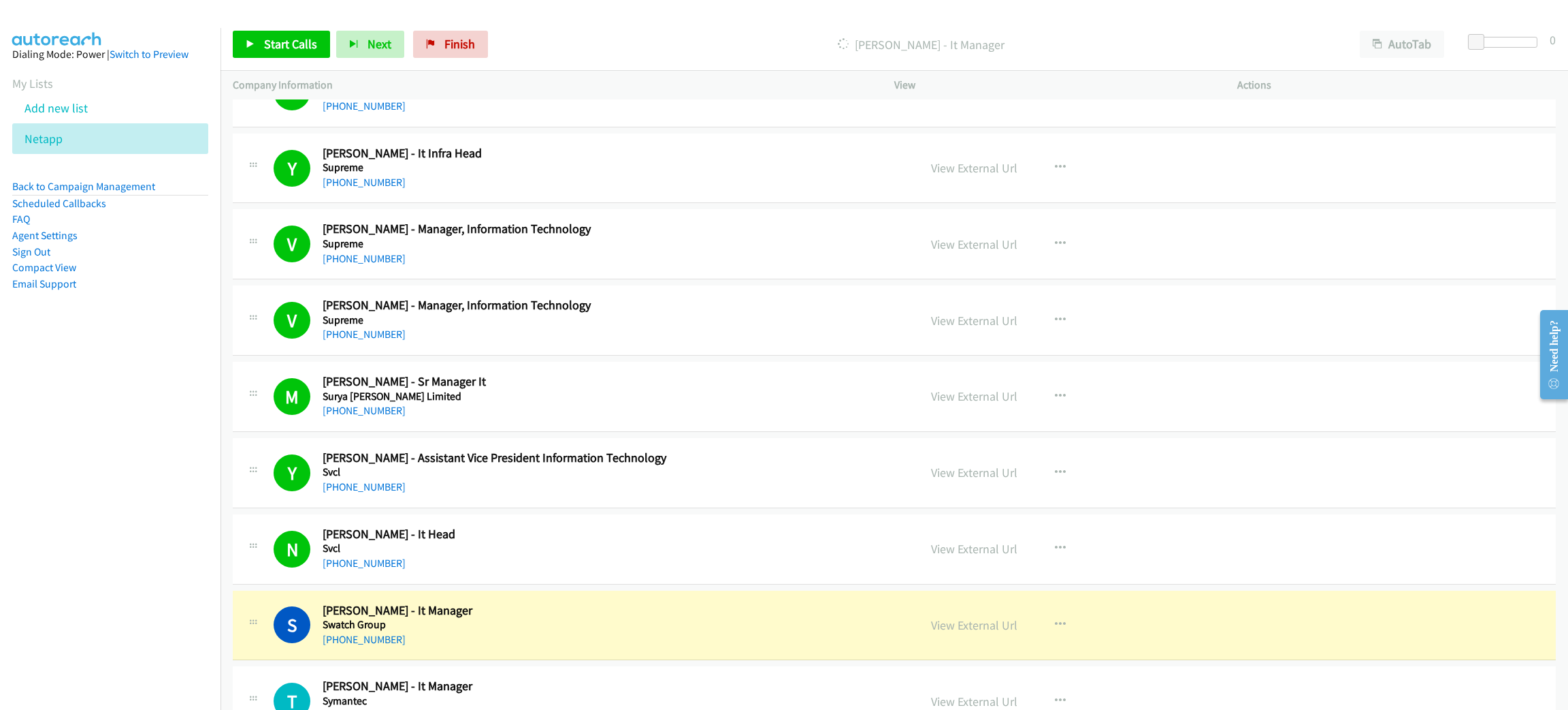
drag, startPoint x: 685, startPoint y: 575, endPoint x: 695, endPoint y: 566, distance: 13.5
click at [685, 572] on div "[PHONE_NUMBER]" at bounding box center [607, 563] width 570 height 16
click at [984, 557] on link "View External Url" at bounding box center [974, 549] width 86 height 16
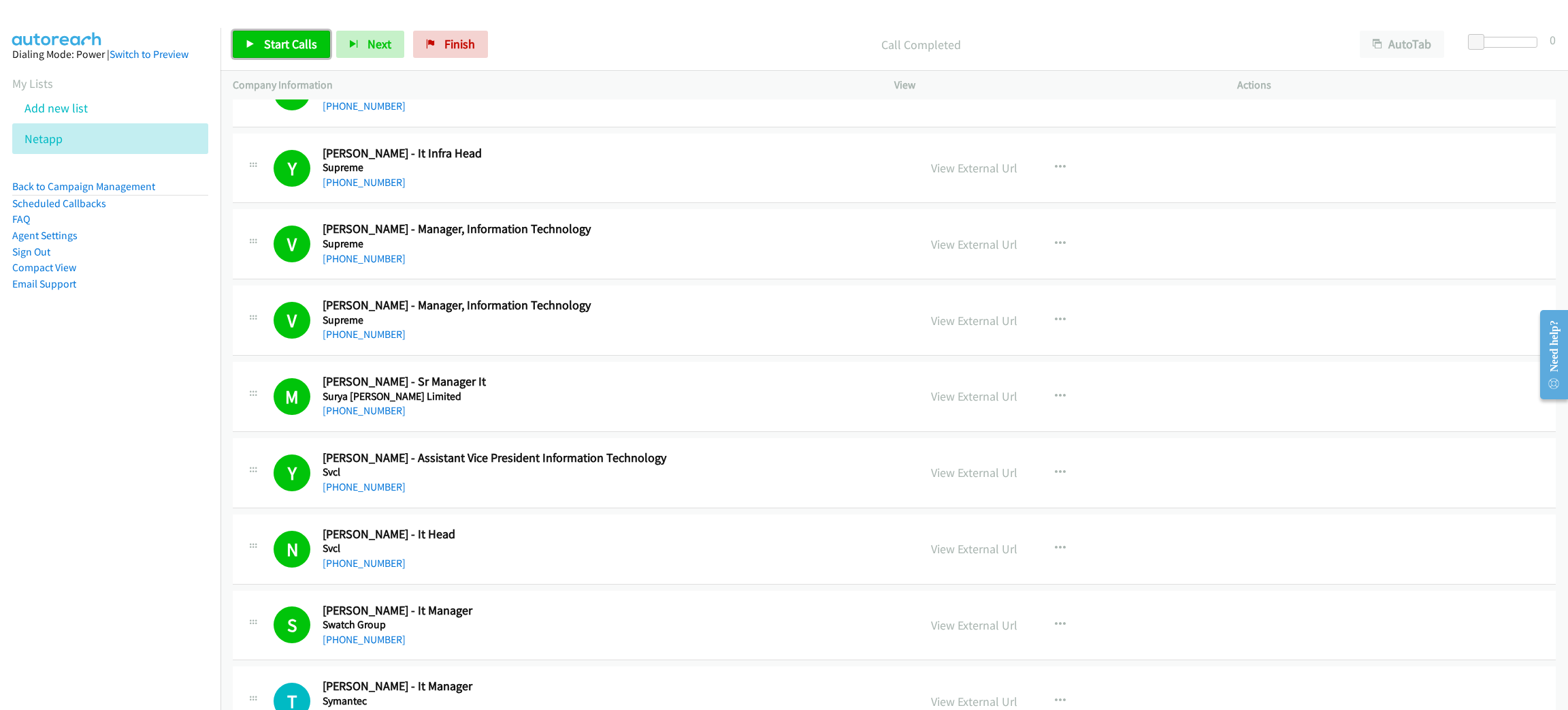
click at [289, 47] on span "Start Calls" at bounding box center [291, 44] width 54 height 16
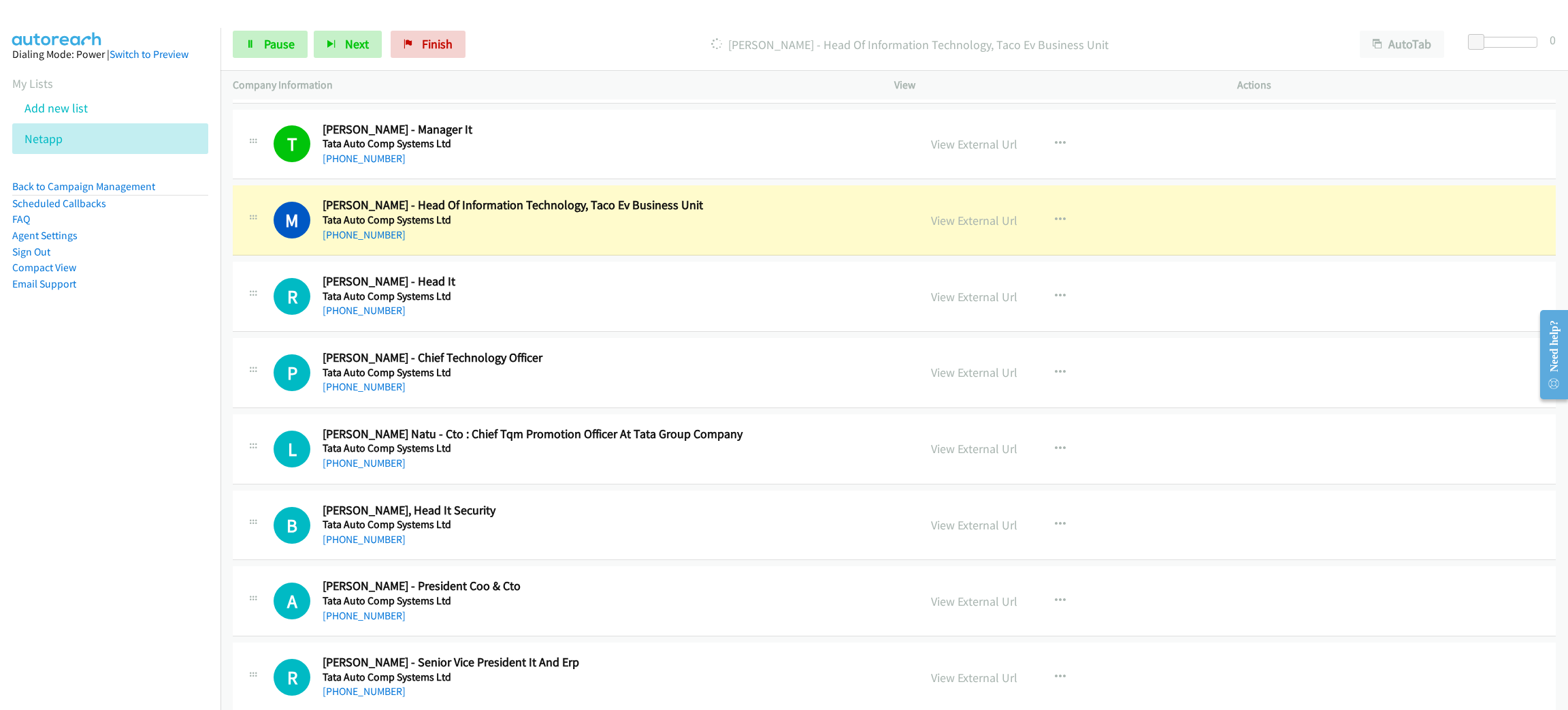
scroll to position [11442, 0]
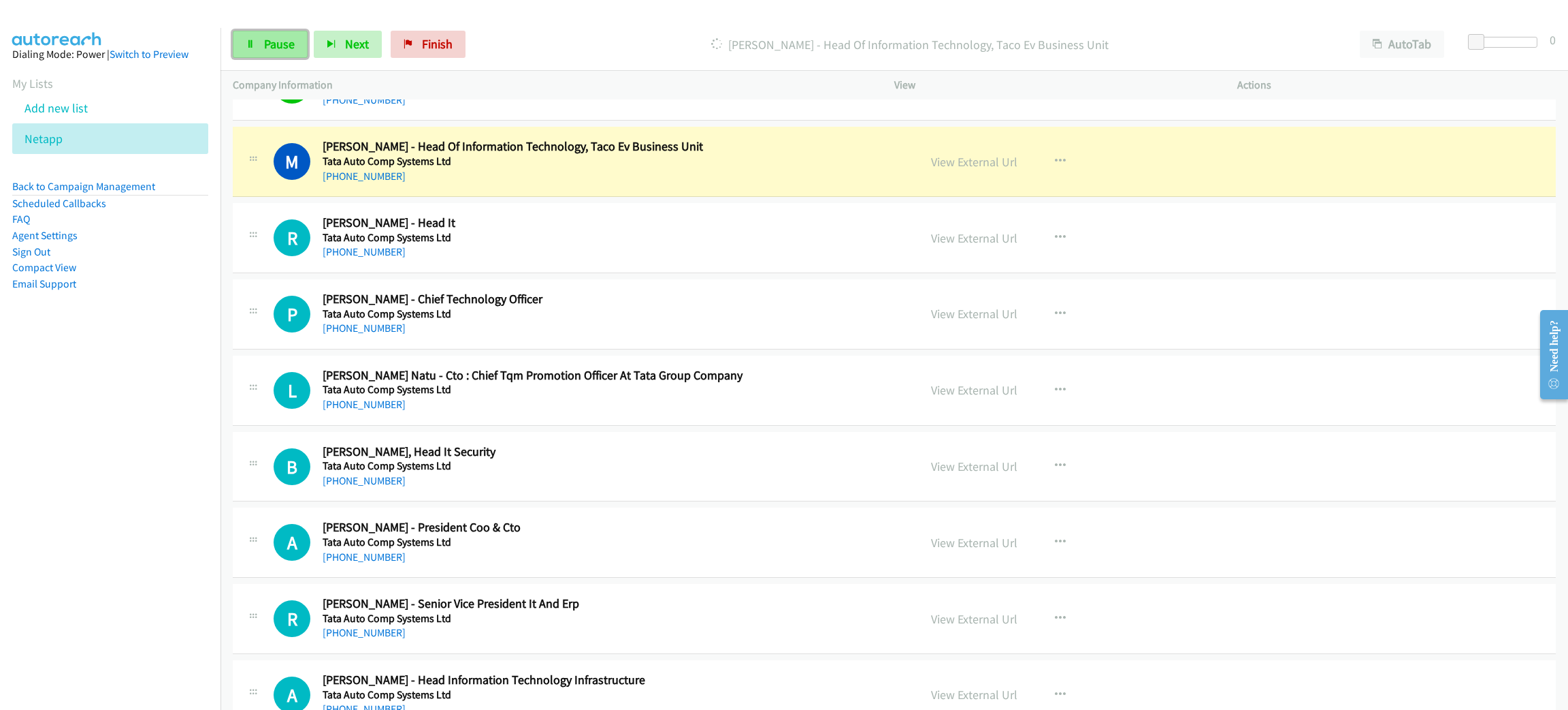
click at [268, 46] on span "Pause" at bounding box center [279, 44] width 30 height 16
click at [946, 170] on link "View External Url" at bounding box center [974, 161] width 86 height 16
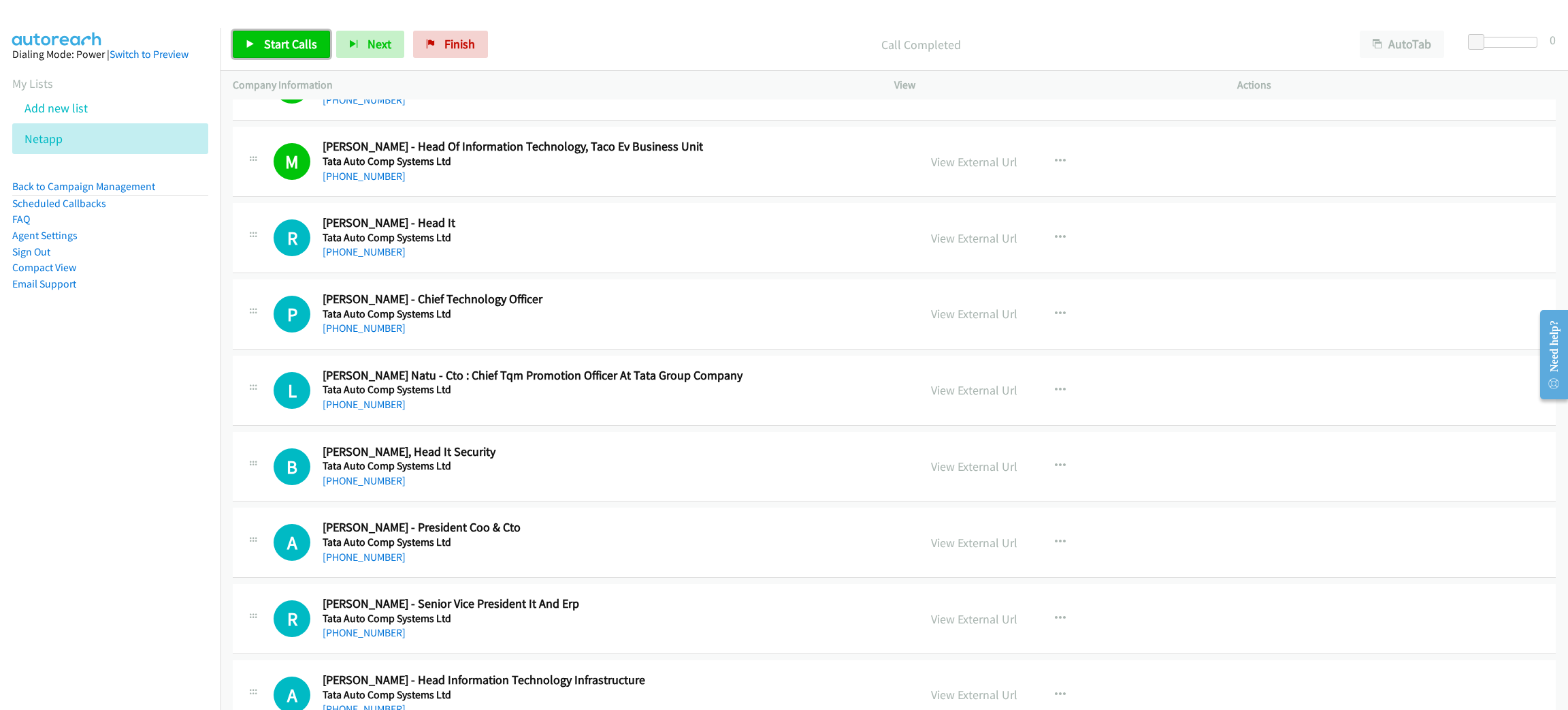
click at [303, 36] on span "Start Calls" at bounding box center [291, 44] width 54 height 16
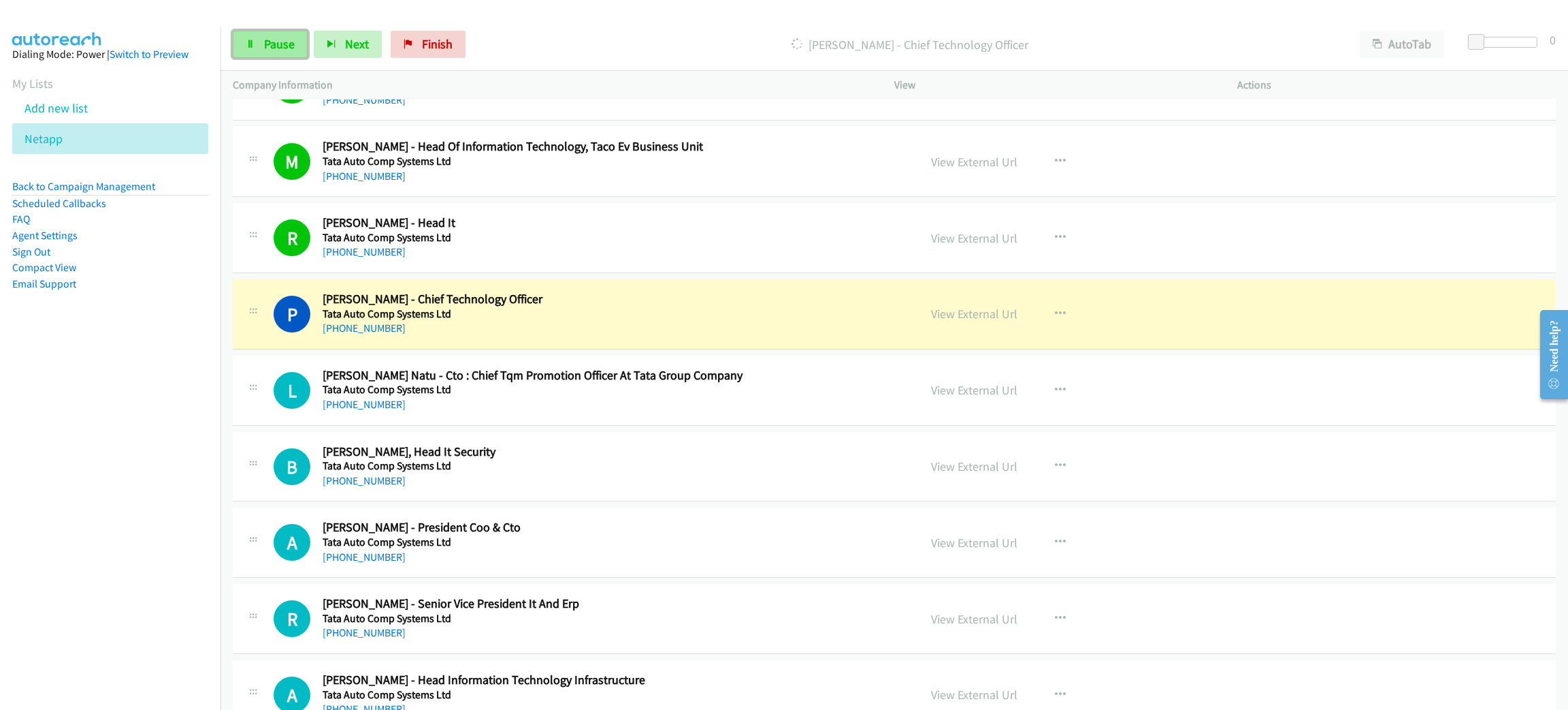
click at [303, 35] on link "Pause" at bounding box center [270, 44] width 75 height 27
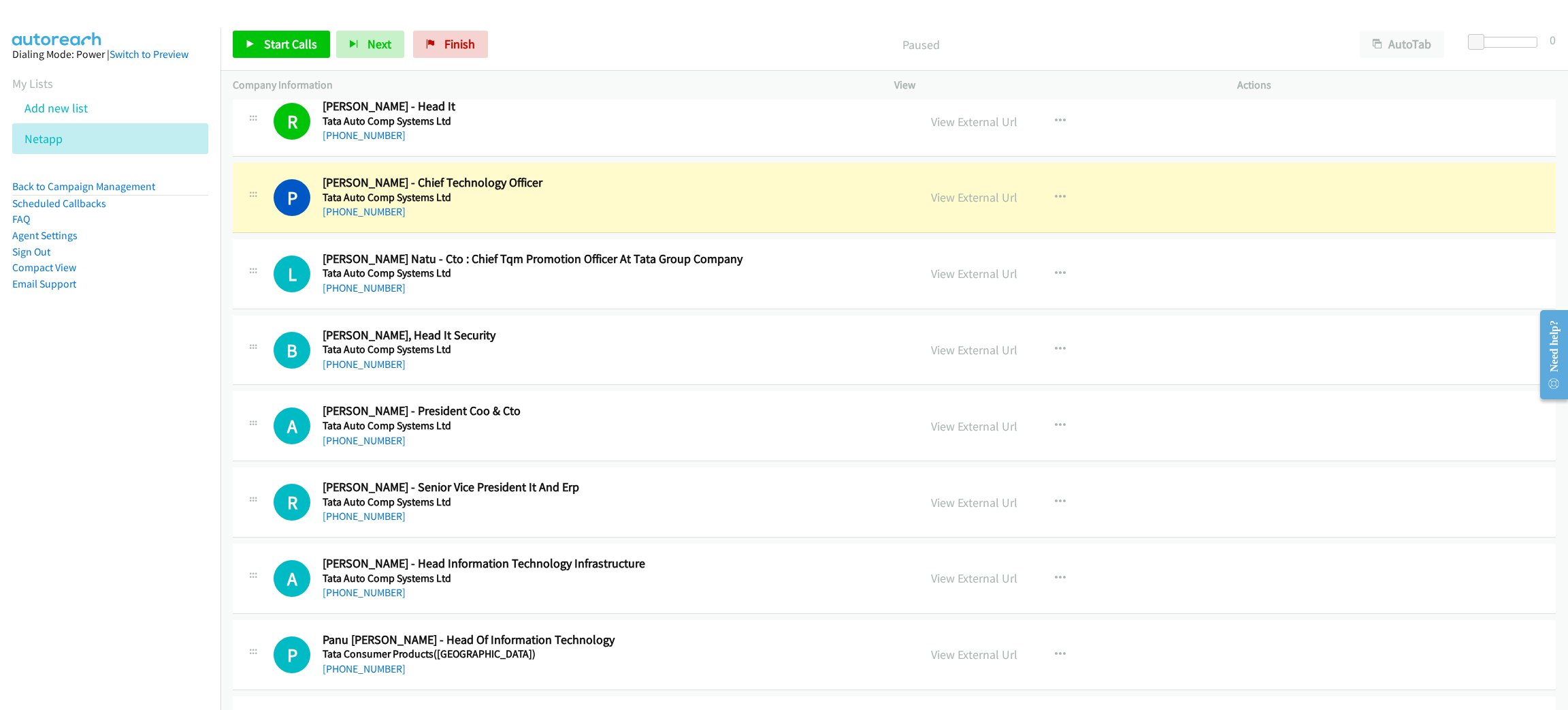
scroll to position [11647, 0]
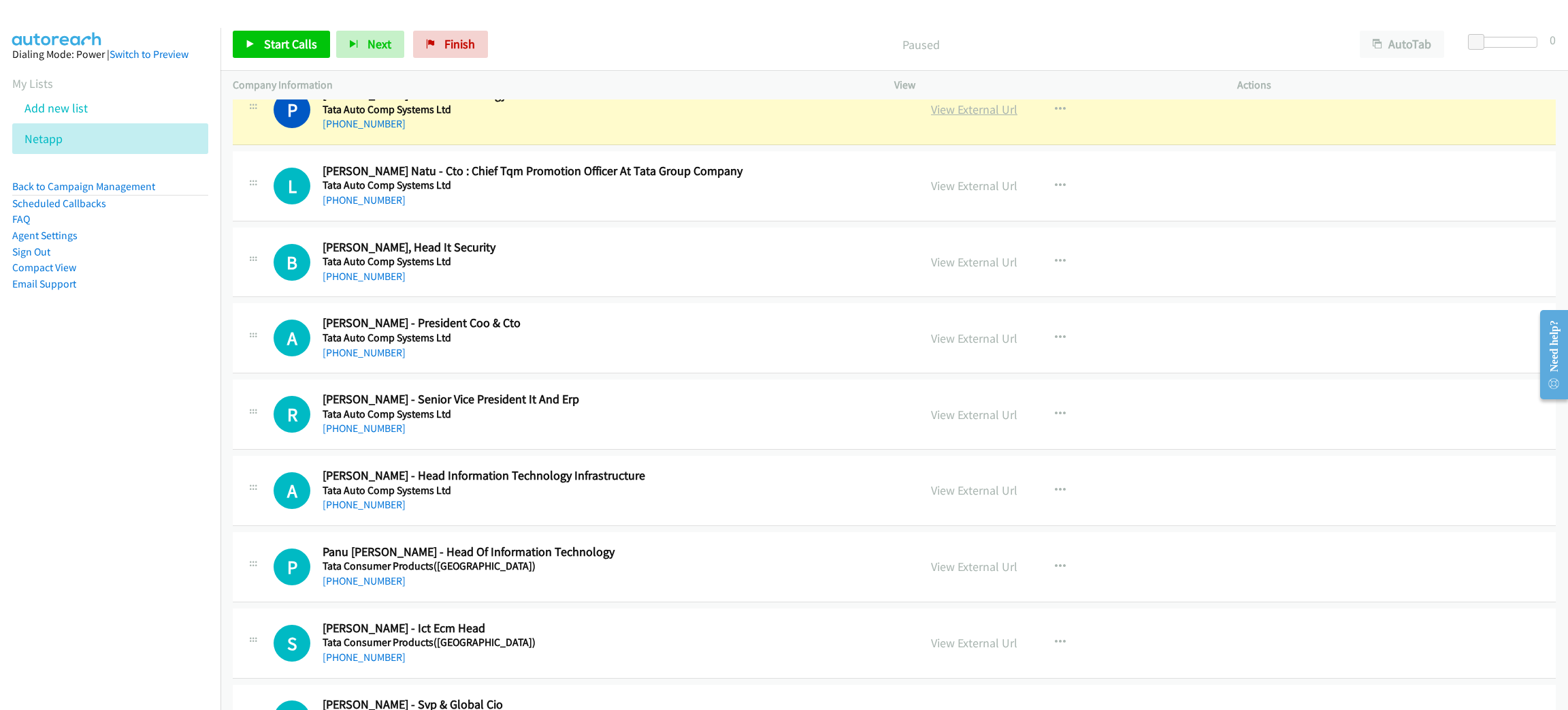
click at [940, 117] on link "View External Url" at bounding box center [974, 109] width 86 height 16
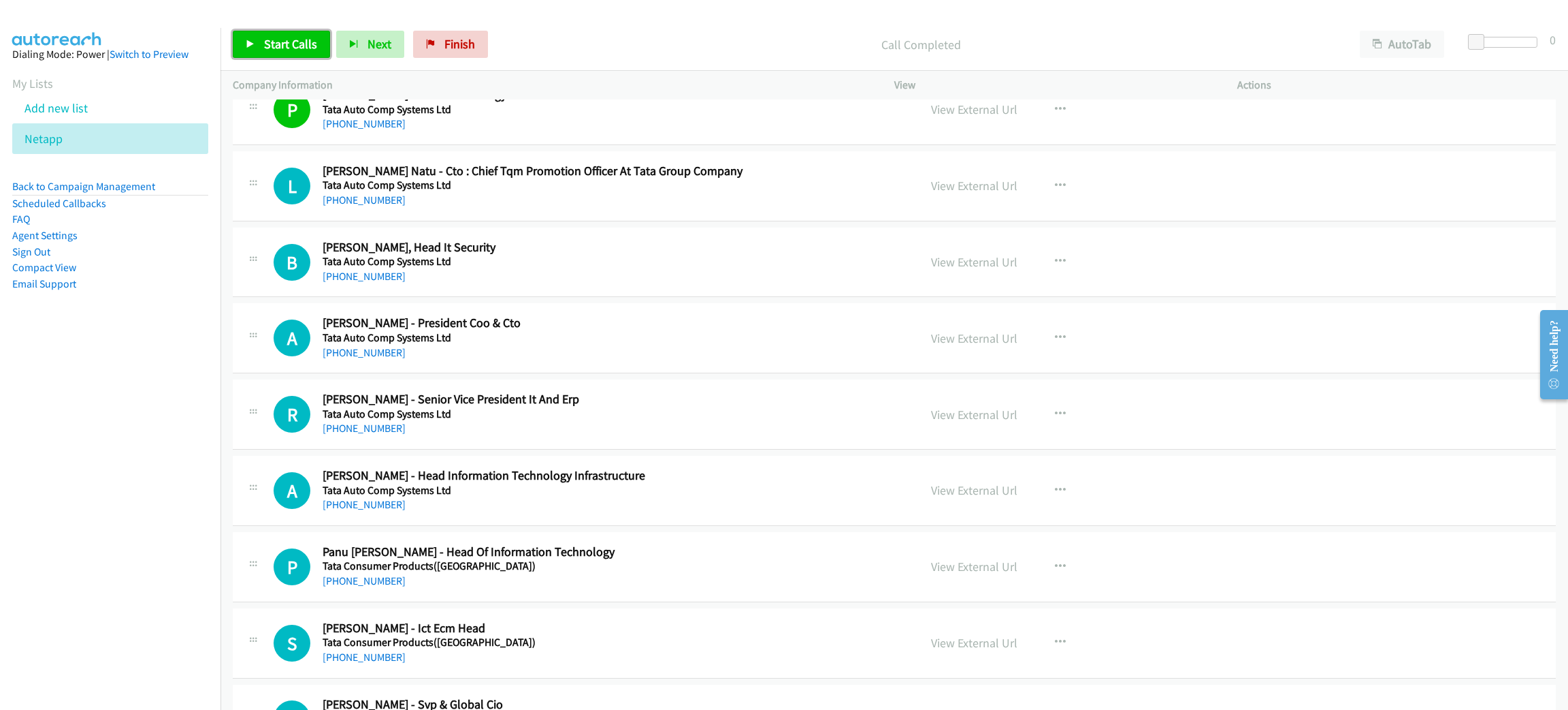
click at [300, 39] on span "Start Calls" at bounding box center [291, 44] width 54 height 16
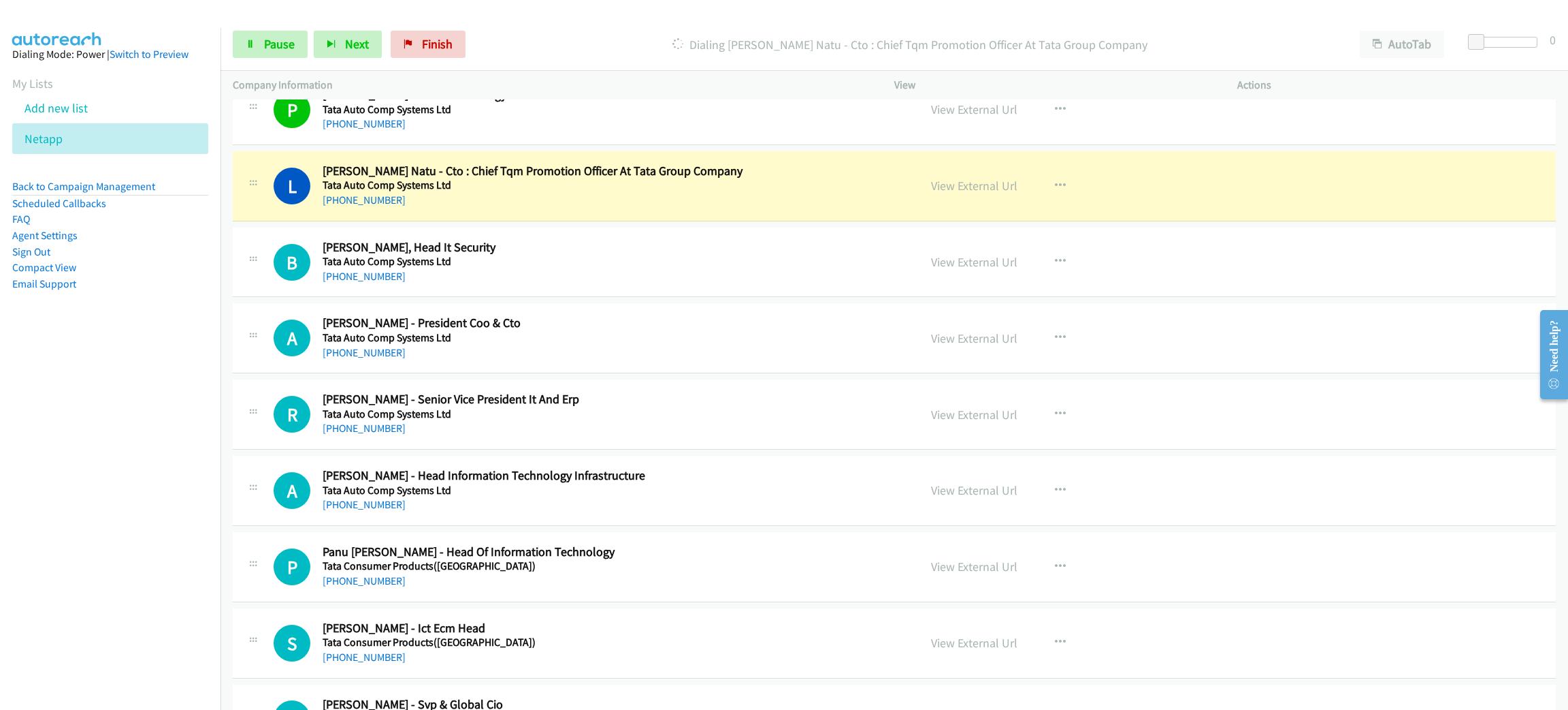
drag, startPoint x: 300, startPoint y: 21, endPoint x: 678, endPoint y: 21, distance: 378.0
click at [678, 21] on div "Start Calls Pause Next Finish [PERSON_NAME] - Cto : Chief Tqm Promotion Officer…" at bounding box center [894, 44] width 1347 height 53
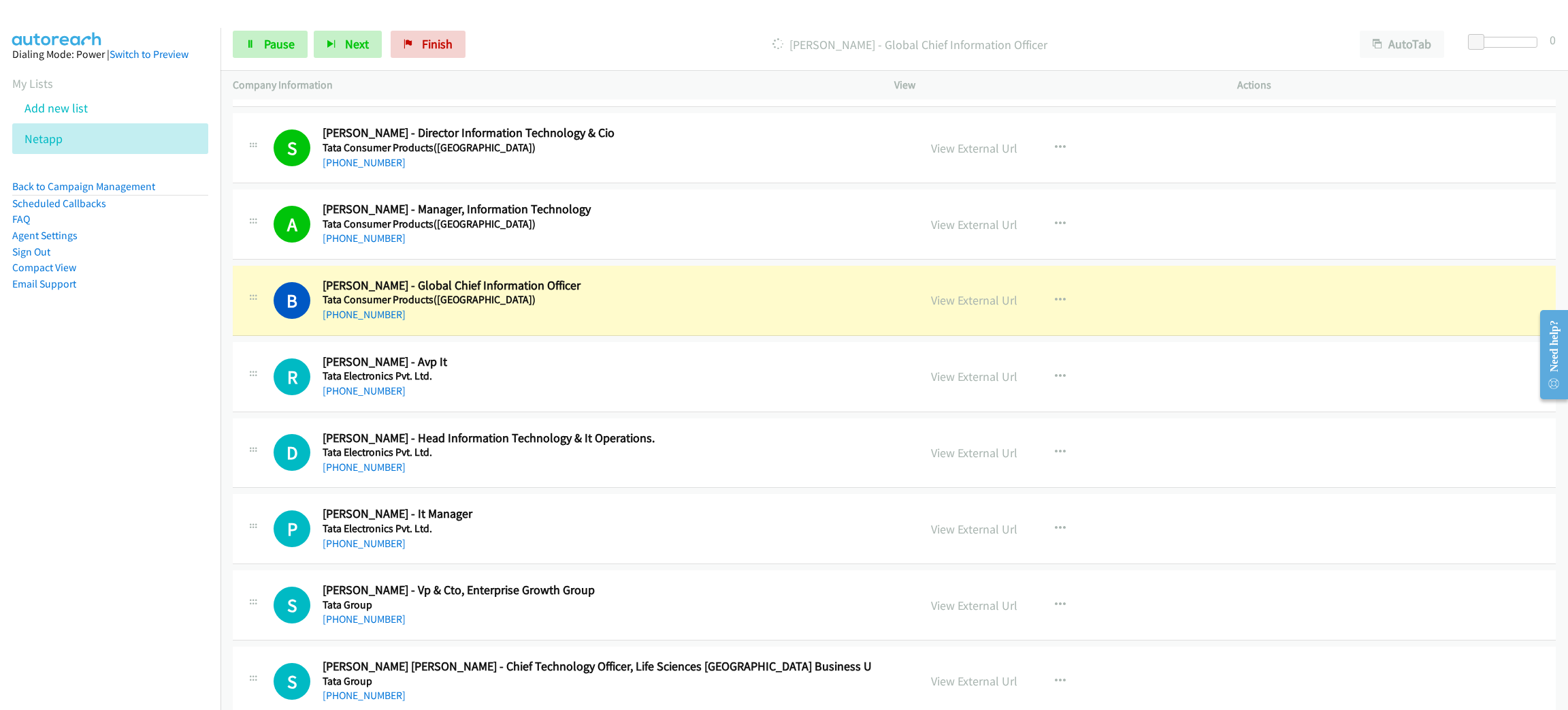
scroll to position [12465, 0]
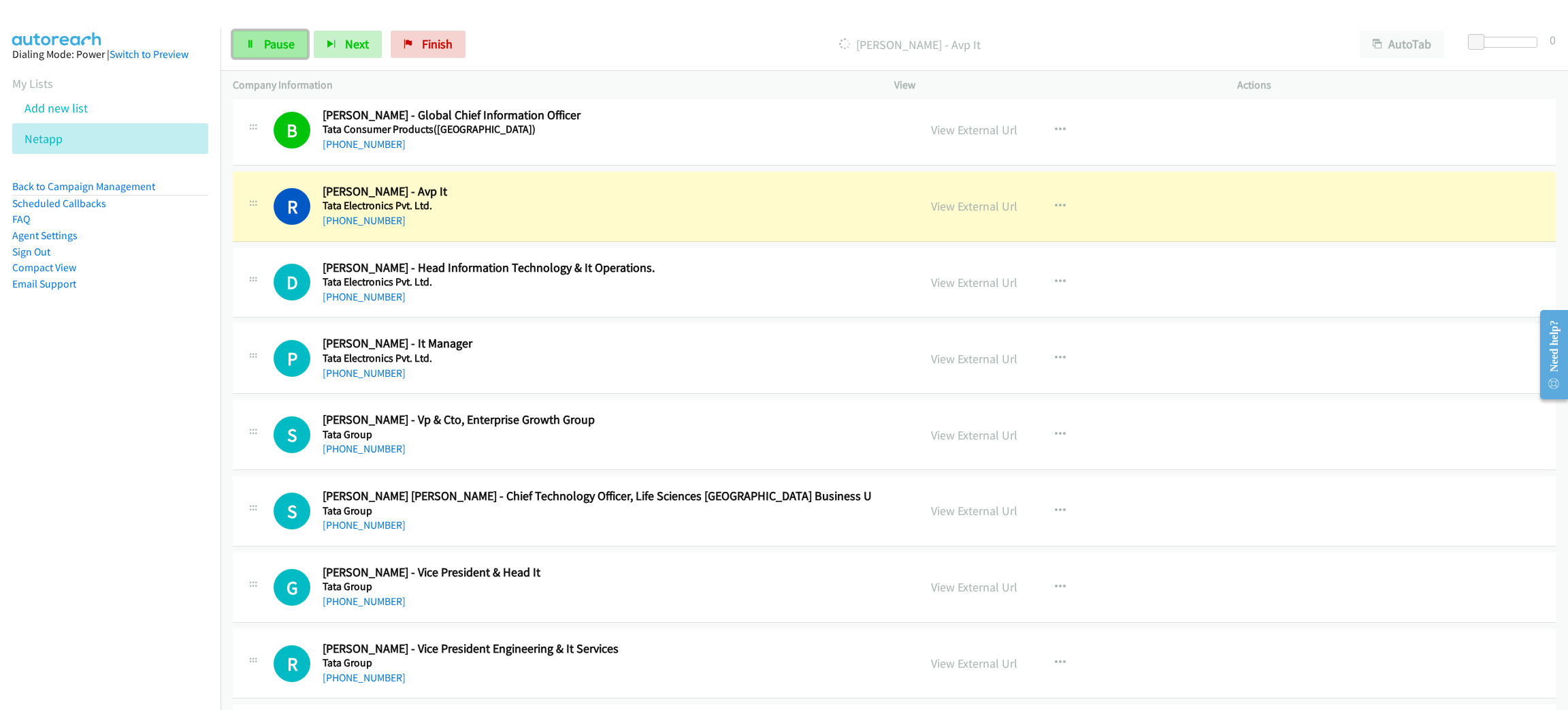
click at [288, 50] on link "Pause" at bounding box center [270, 44] width 75 height 27
click at [965, 214] on link "View External Url" at bounding box center [974, 206] width 86 height 16
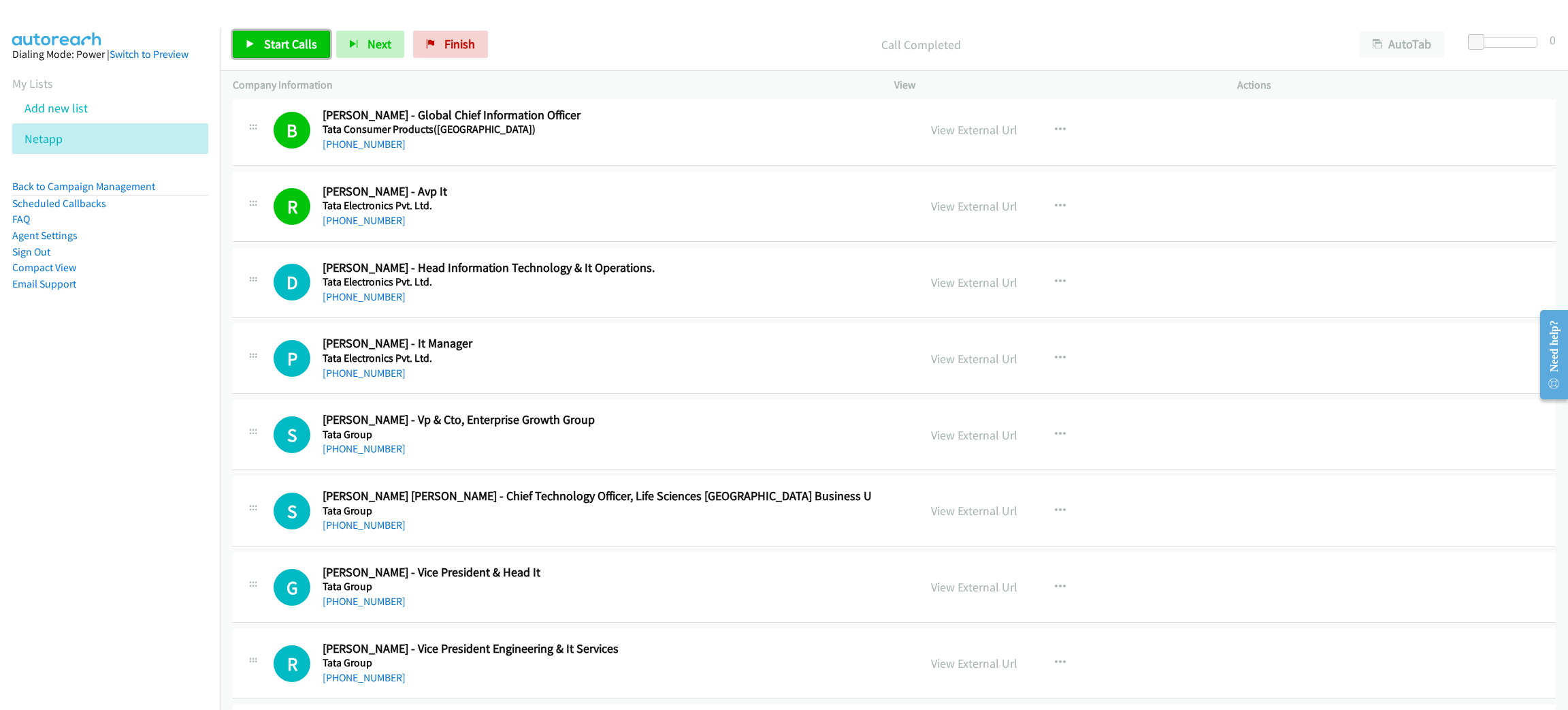
click at [293, 46] on span "Start Calls" at bounding box center [291, 44] width 54 height 16
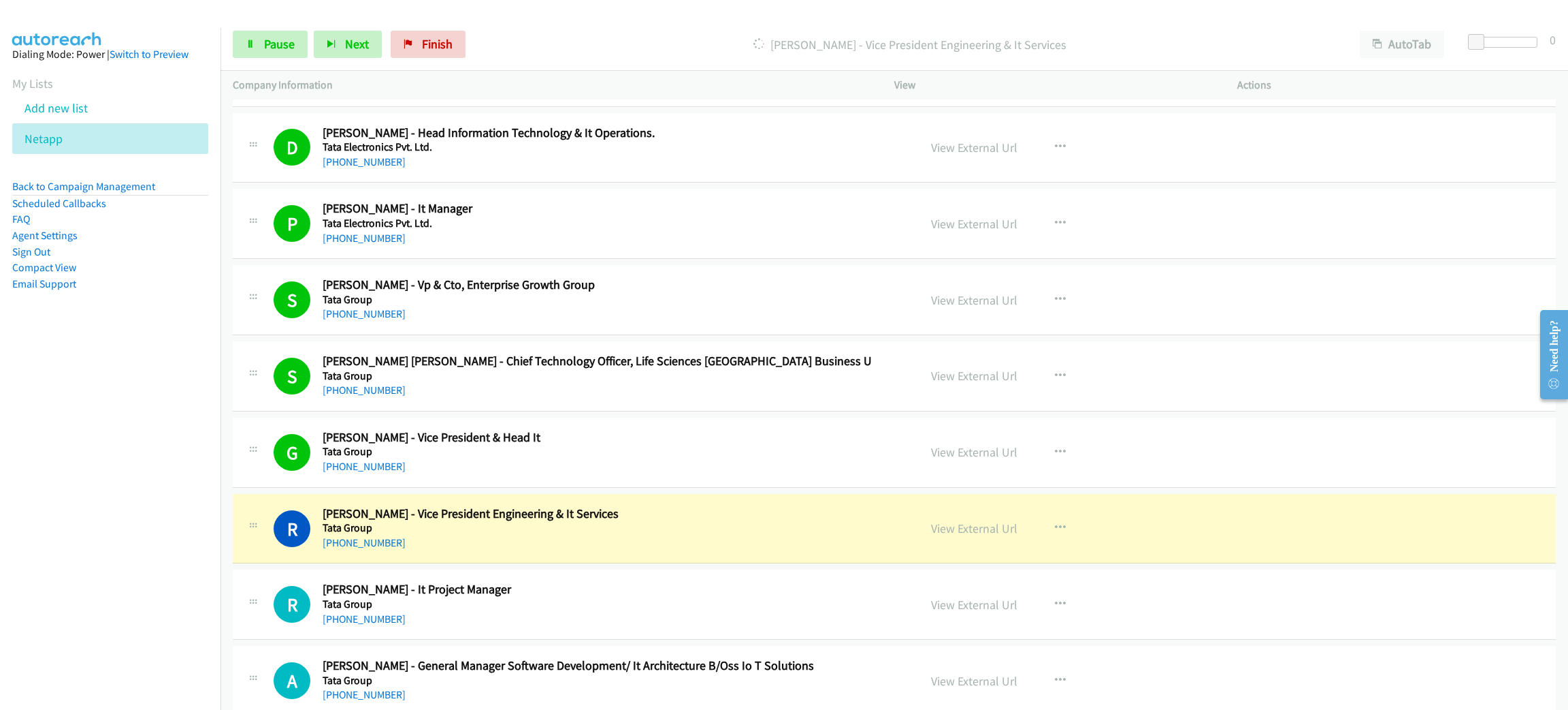
scroll to position [12669, 0]
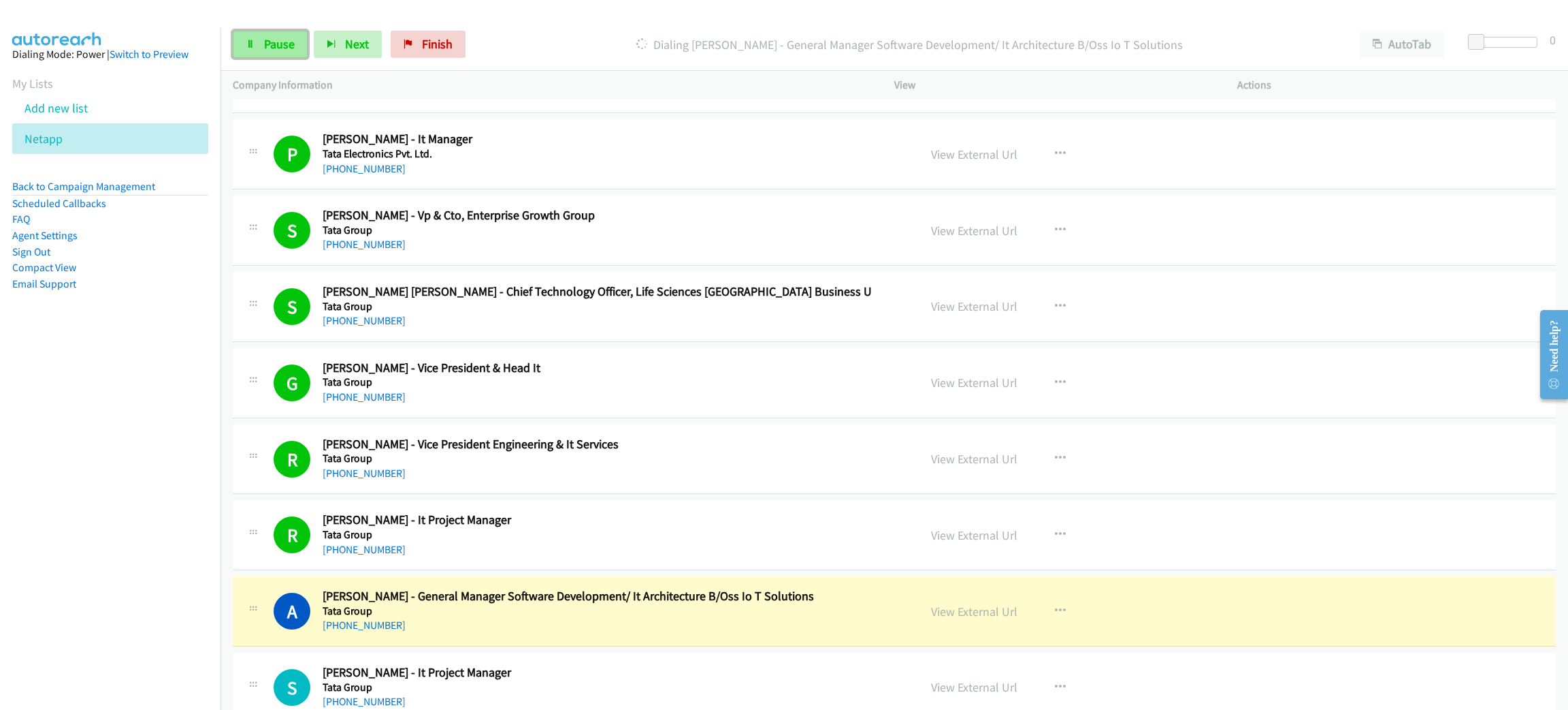
click at [299, 46] on link "Pause" at bounding box center [270, 44] width 75 height 27
click at [965, 619] on link "View External Url" at bounding box center [974, 611] width 86 height 16
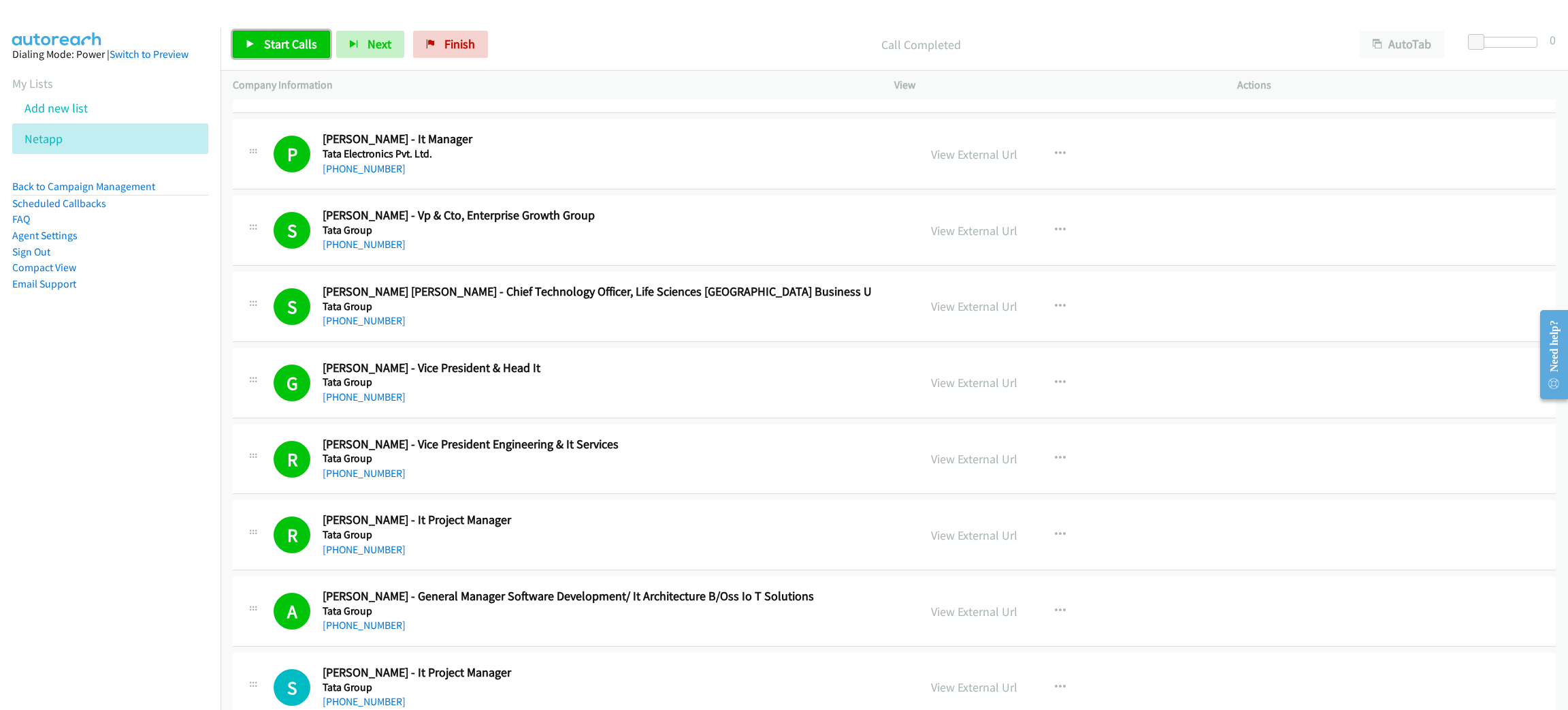
click at [272, 44] on span "Start Calls" at bounding box center [291, 44] width 54 height 16
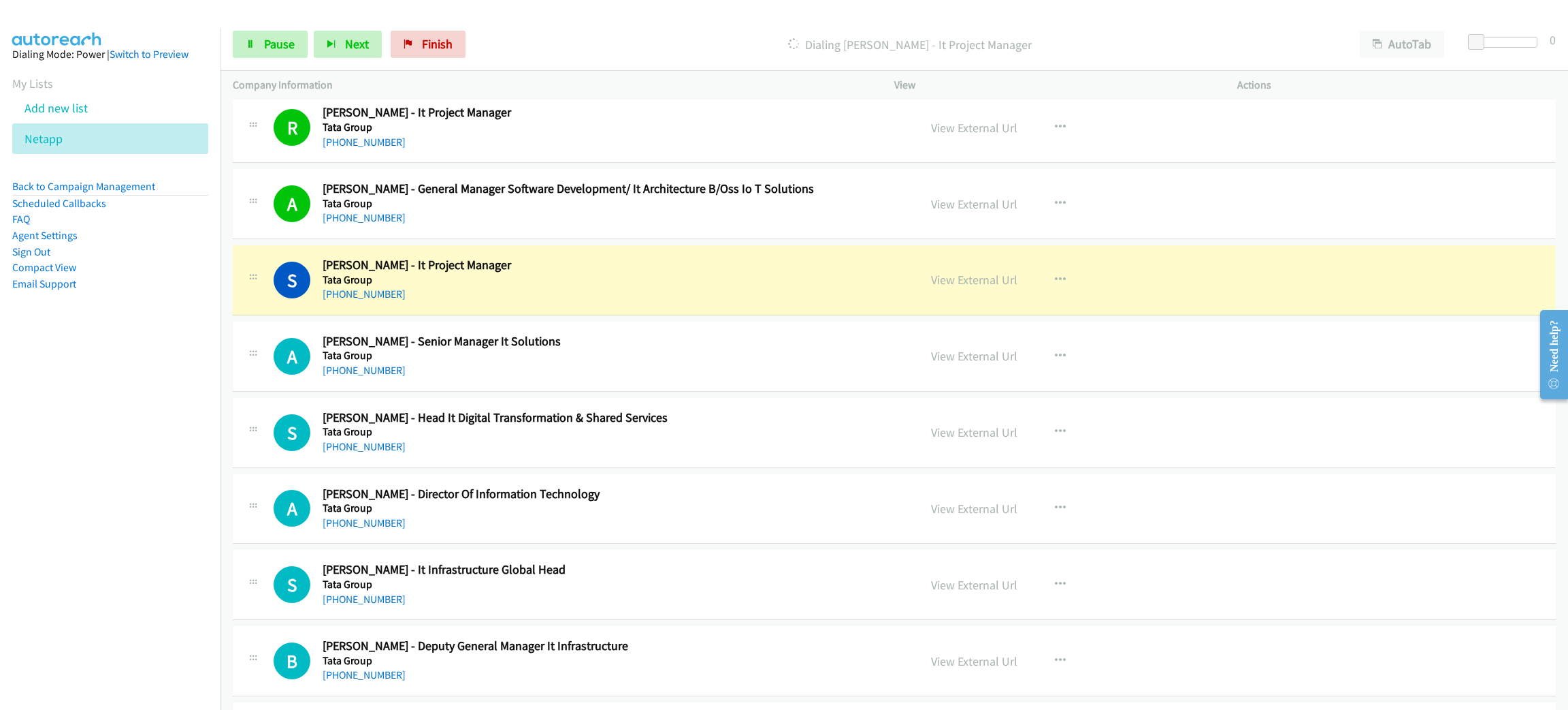
scroll to position [13077, 0]
click at [258, 44] on link "Pause" at bounding box center [270, 44] width 75 height 27
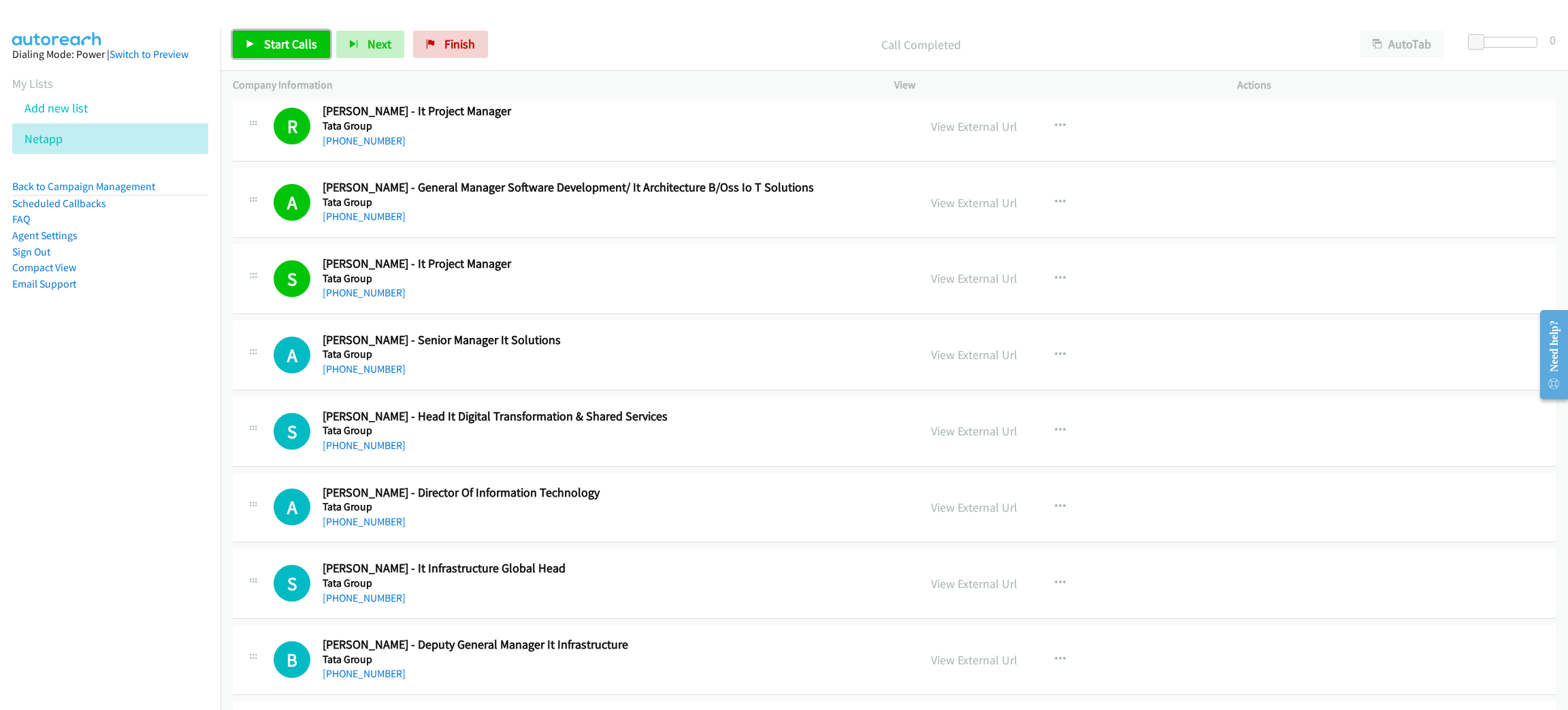
click at [291, 32] on link "Start Calls" at bounding box center [281, 44] width 97 height 27
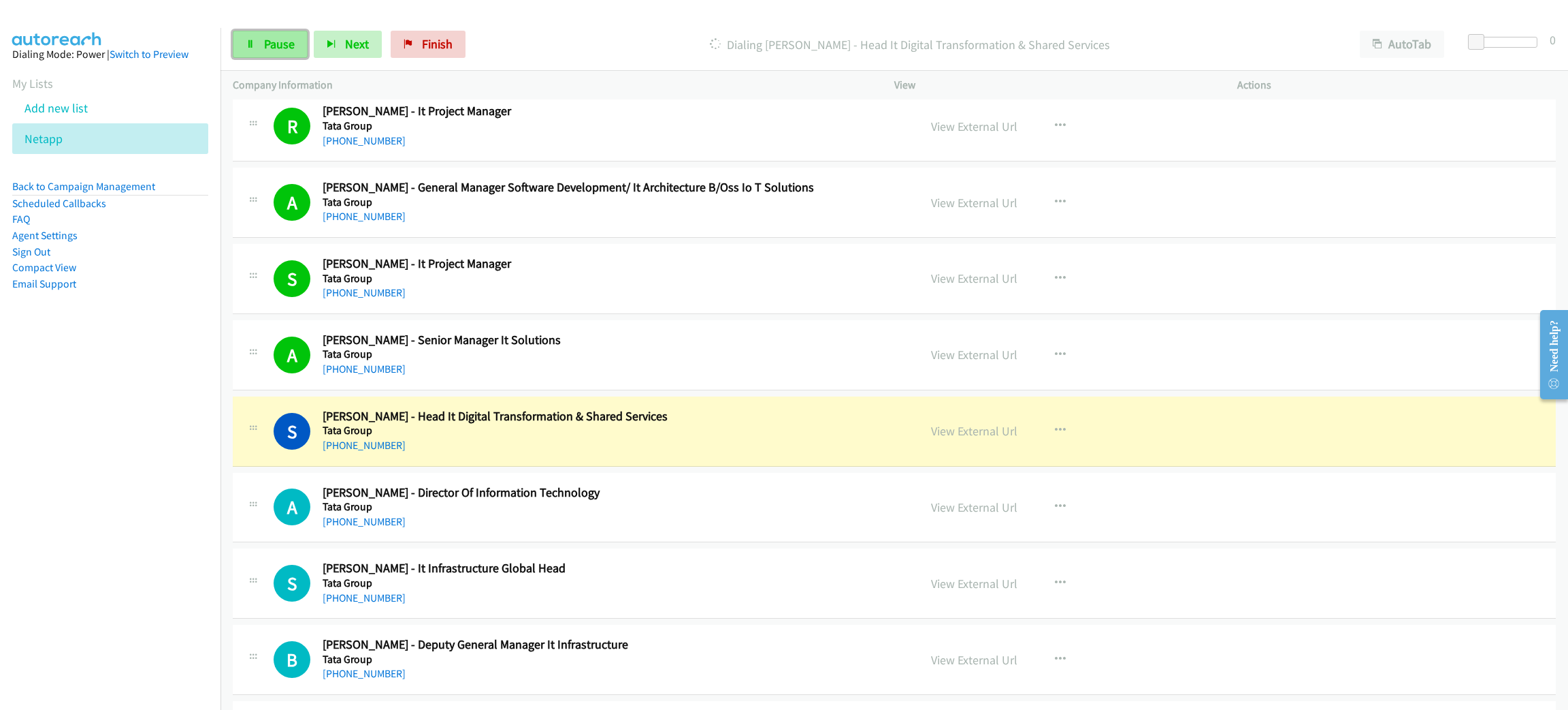
click at [265, 30] on link "Pause" at bounding box center [270, 44] width 75 height 27
click at [966, 439] on link "View External Url" at bounding box center [974, 431] width 86 height 16
click at [986, 439] on link "View External Url" at bounding box center [974, 431] width 86 height 16
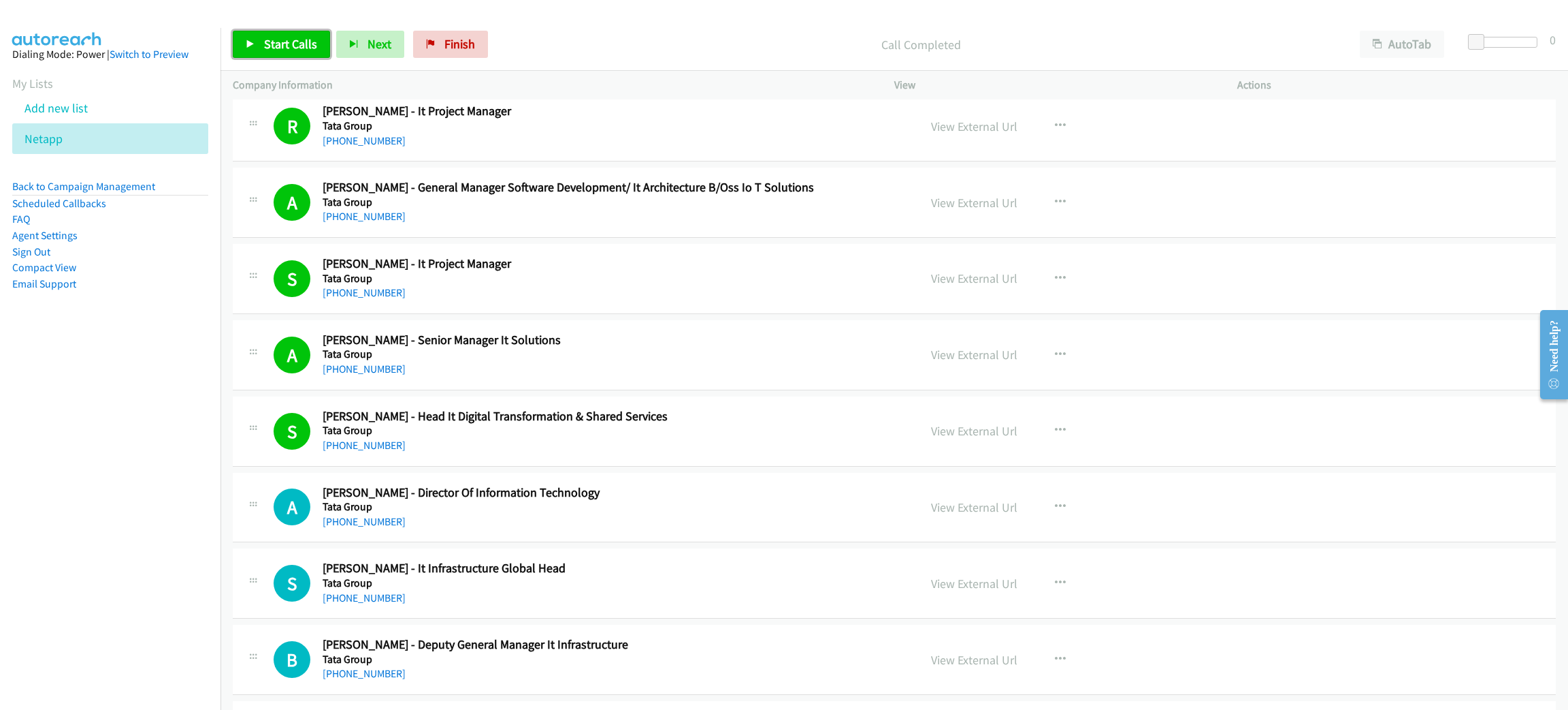
click at [316, 42] on link "Start Calls" at bounding box center [281, 44] width 97 height 27
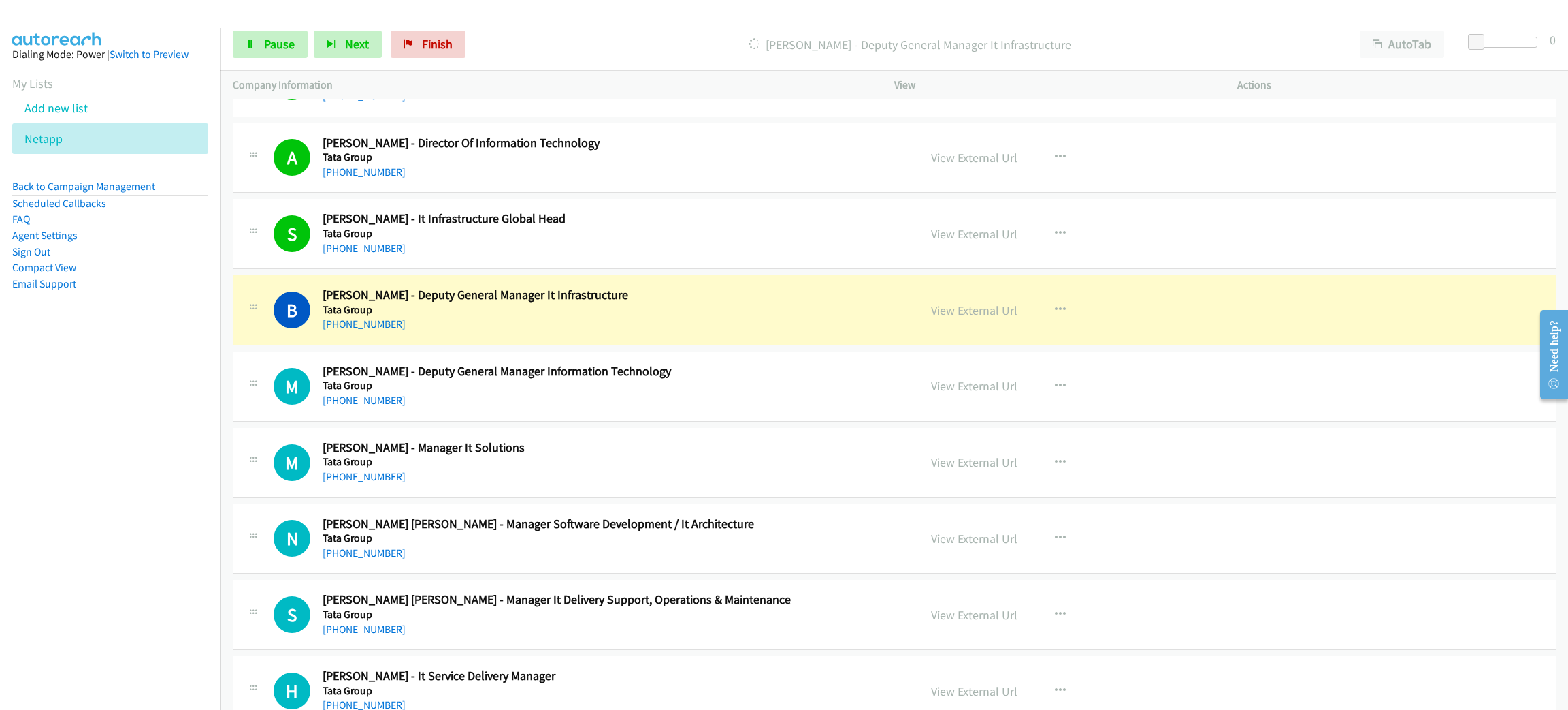
scroll to position [13486, 0]
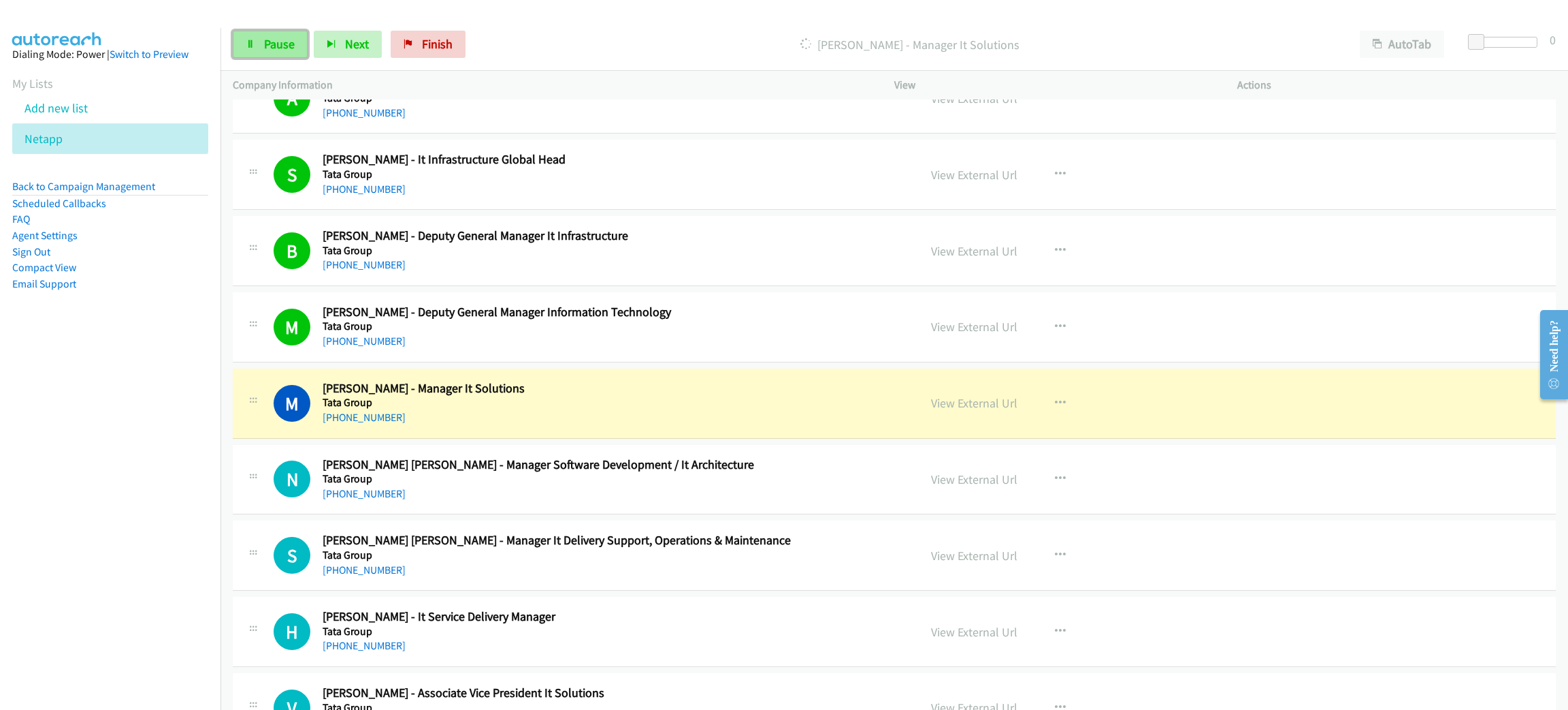
click at [246, 45] on icon at bounding box center [251, 45] width 10 height 10
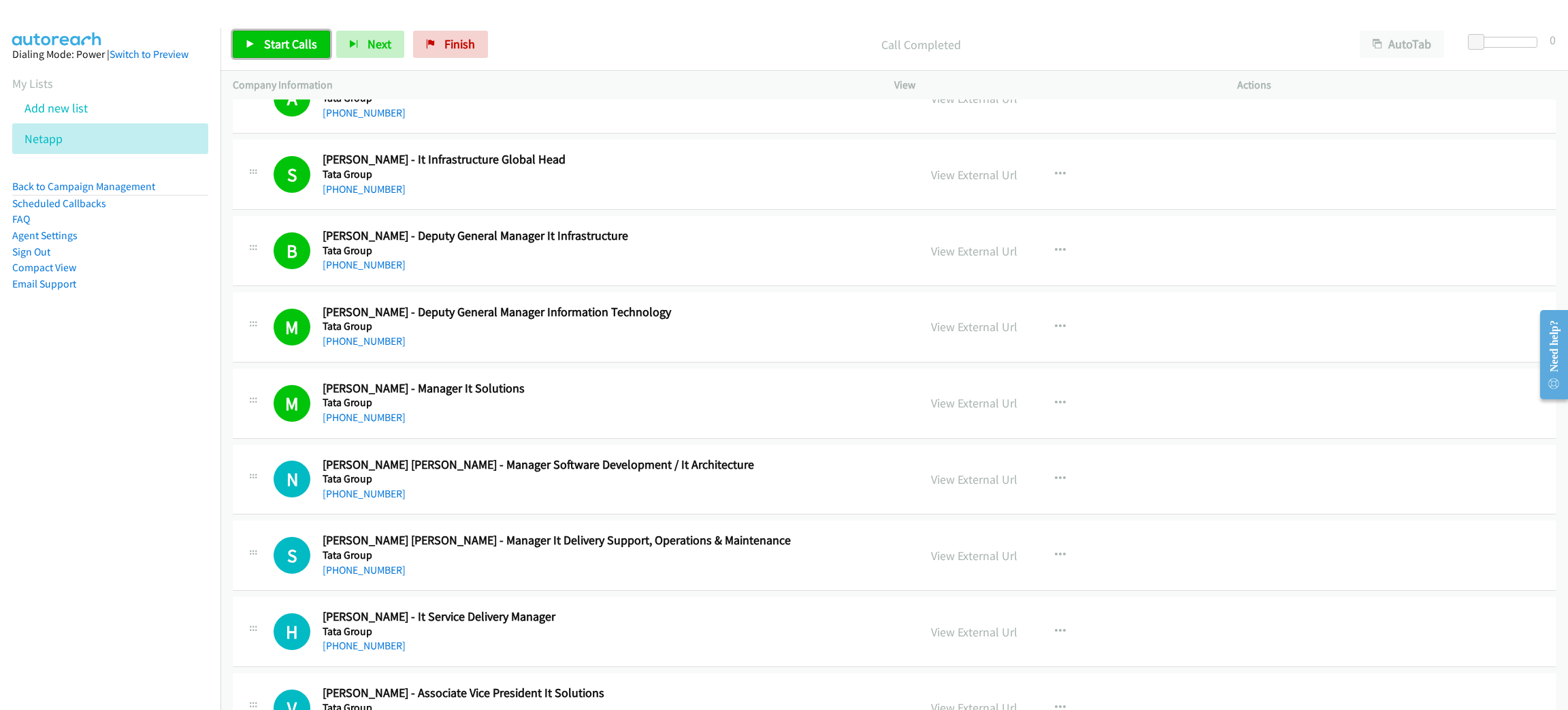
click at [272, 44] on span "Start Calls" at bounding box center [291, 44] width 54 height 16
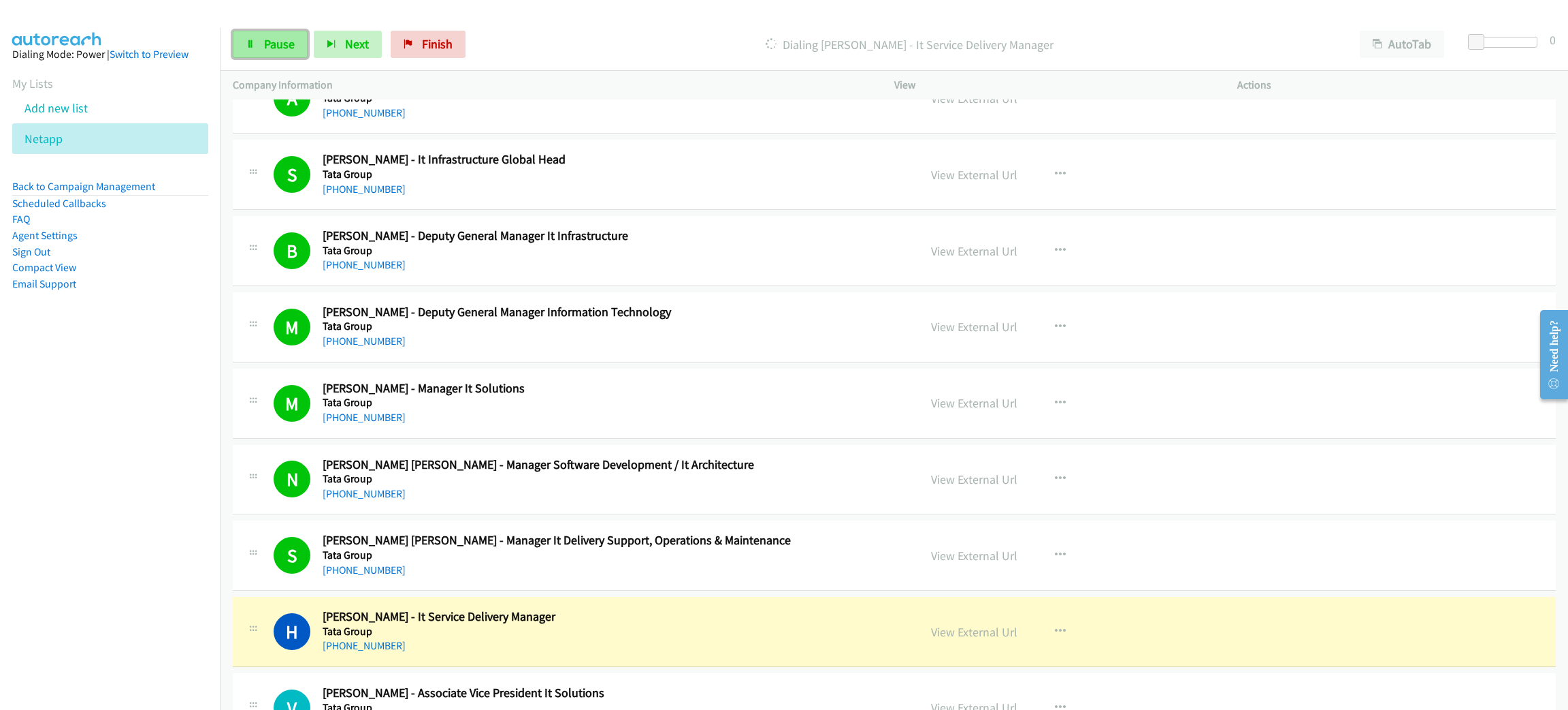
click at [289, 31] on link "Pause" at bounding box center [270, 44] width 75 height 27
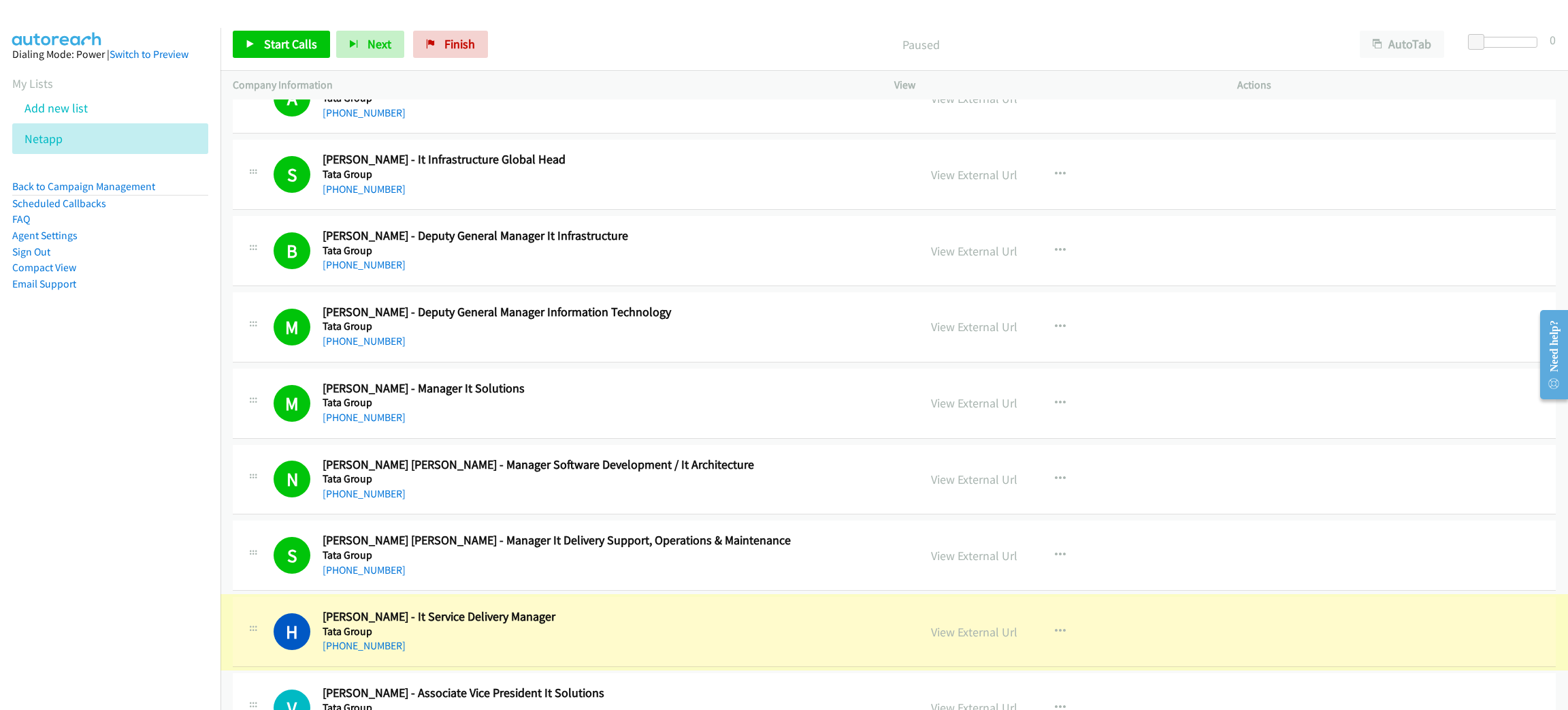
click at [957, 639] on link "View External Url" at bounding box center [974, 631] width 86 height 16
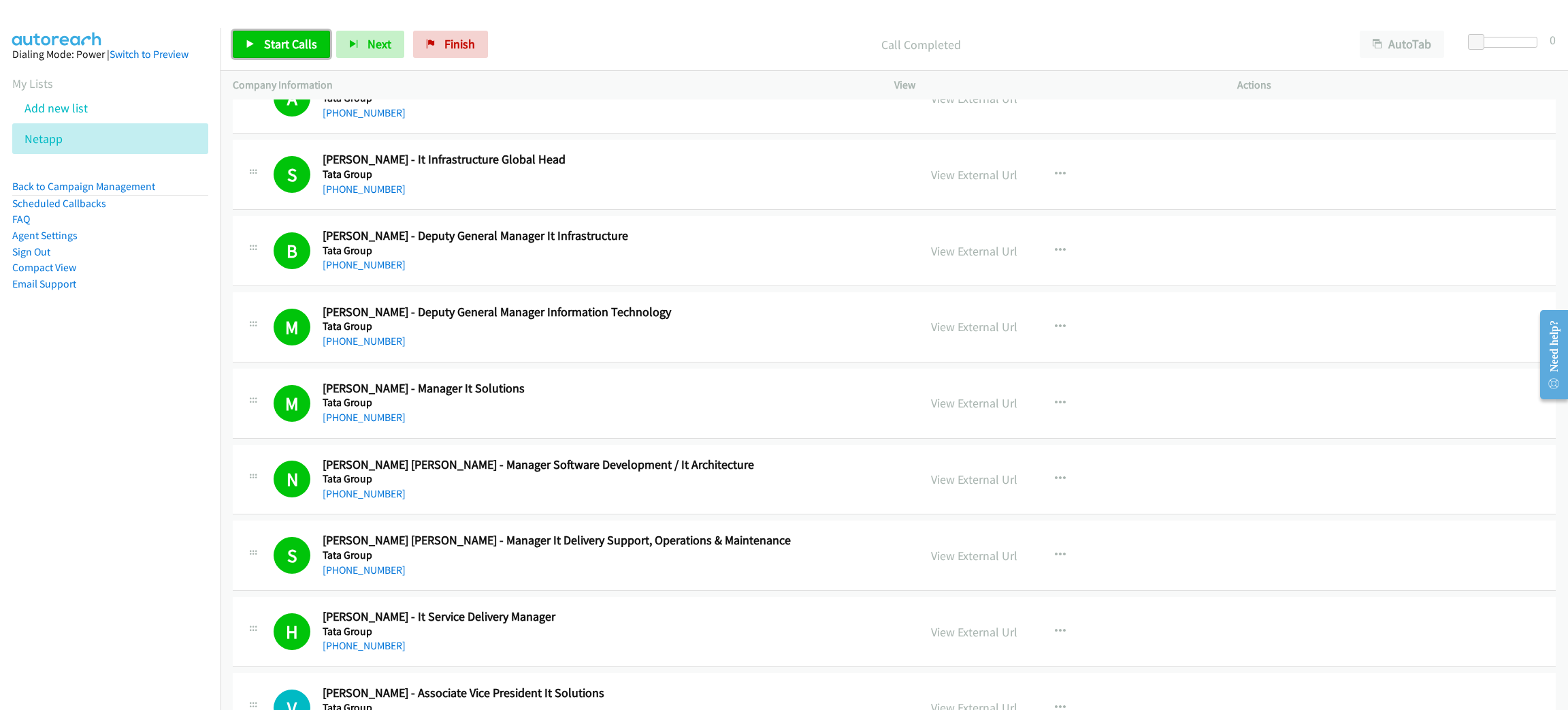
click at [255, 45] on link "Start Calls" at bounding box center [281, 44] width 97 height 27
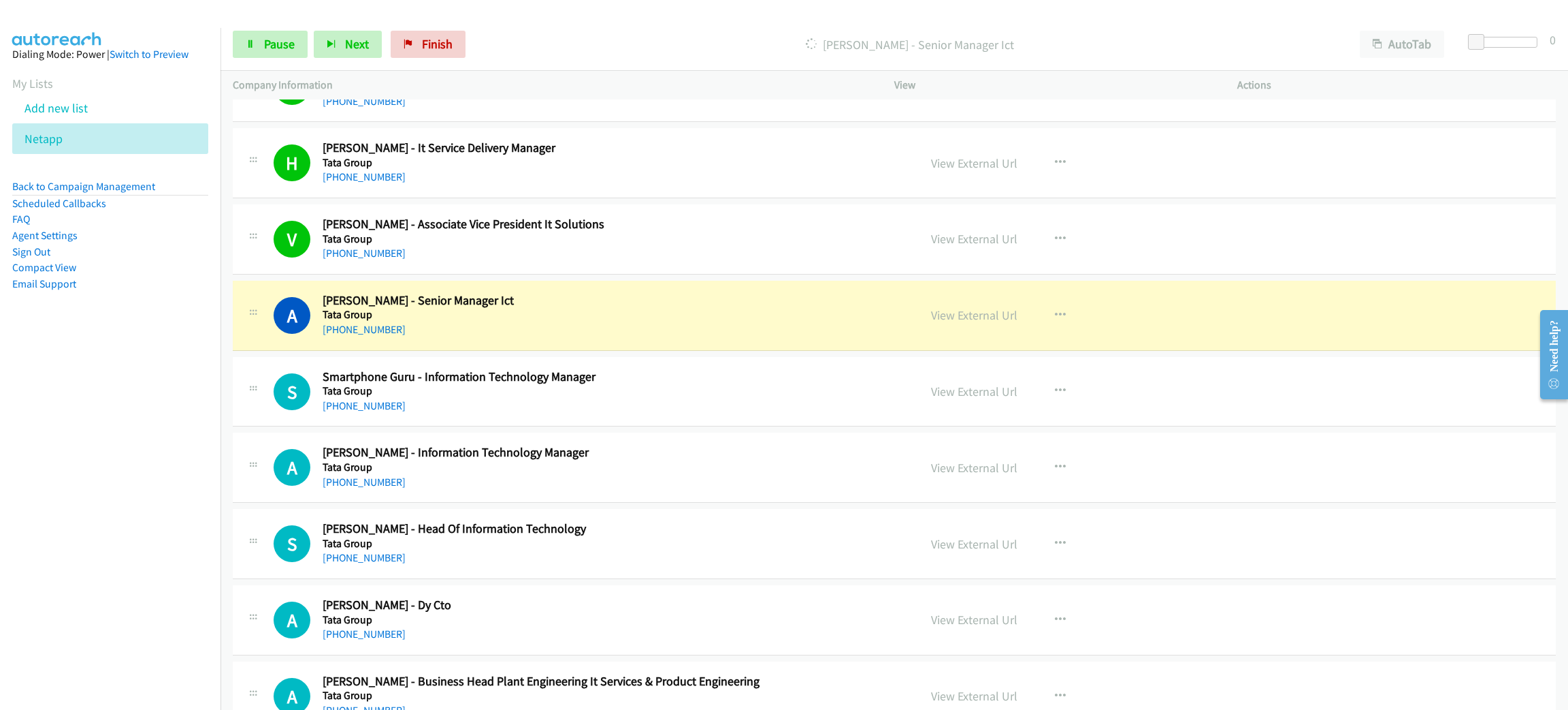
scroll to position [13997, 0]
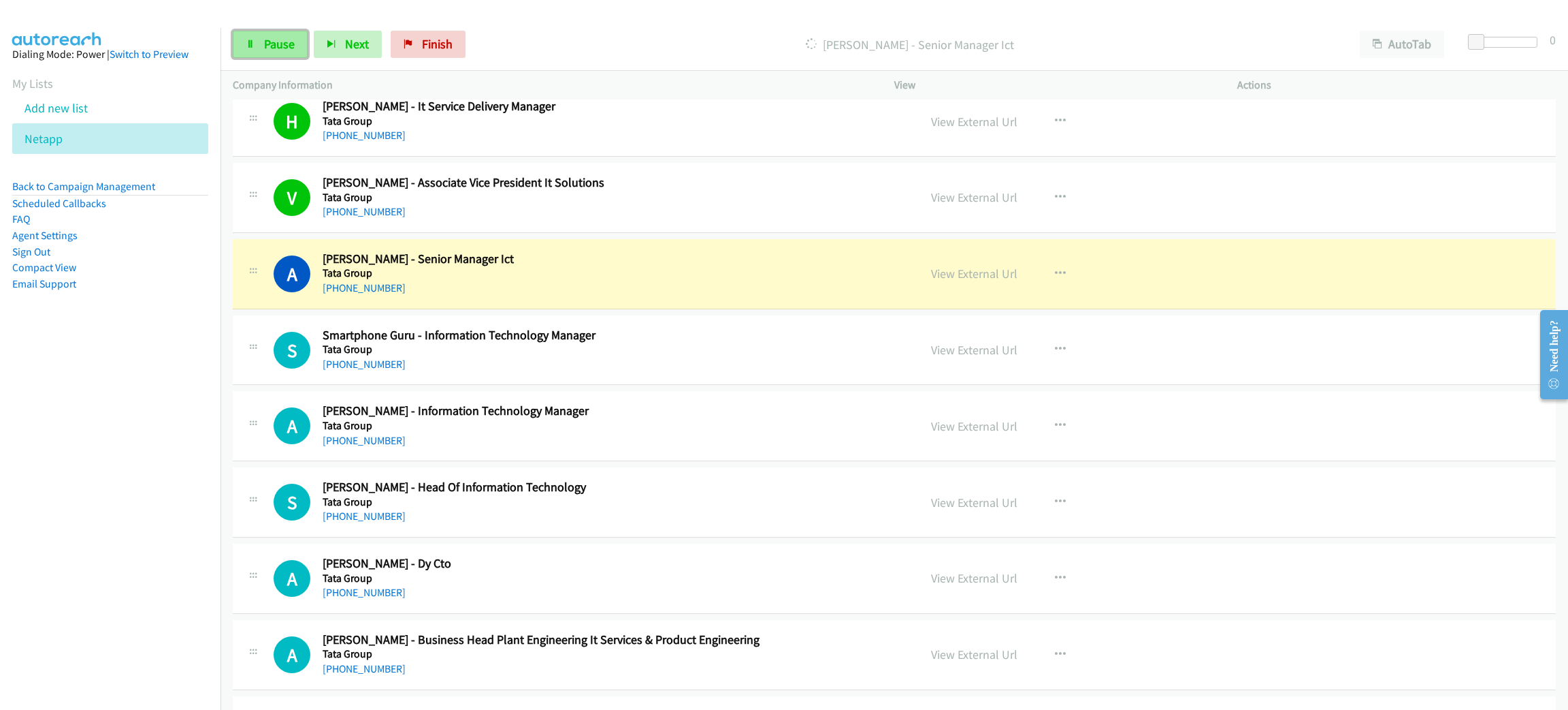
click at [291, 43] on span "Pause" at bounding box center [279, 44] width 30 height 16
click at [596, 280] on h5 "Tata Group" at bounding box center [607, 273] width 570 height 14
click at [974, 282] on link "View External Url" at bounding box center [974, 273] width 86 height 16
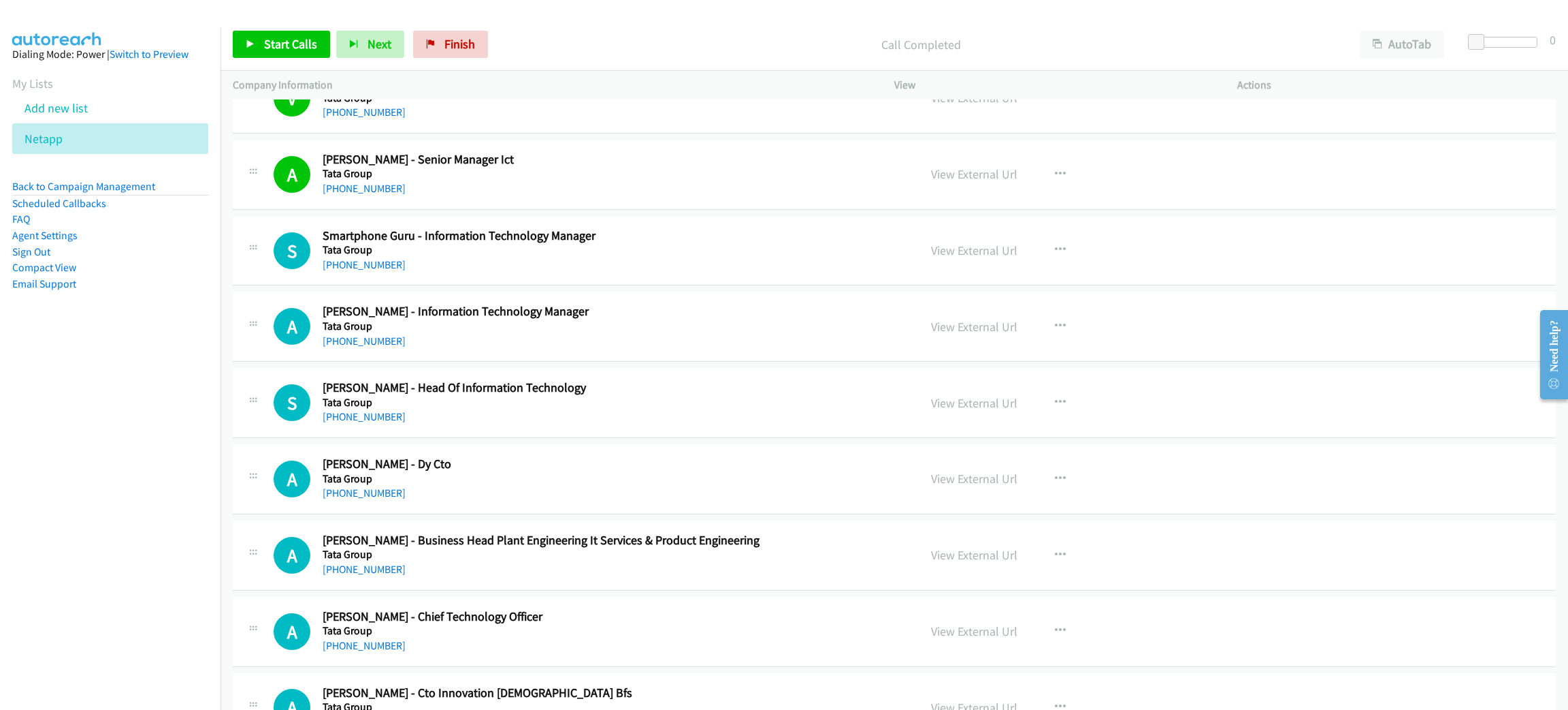
scroll to position [14099, 0]
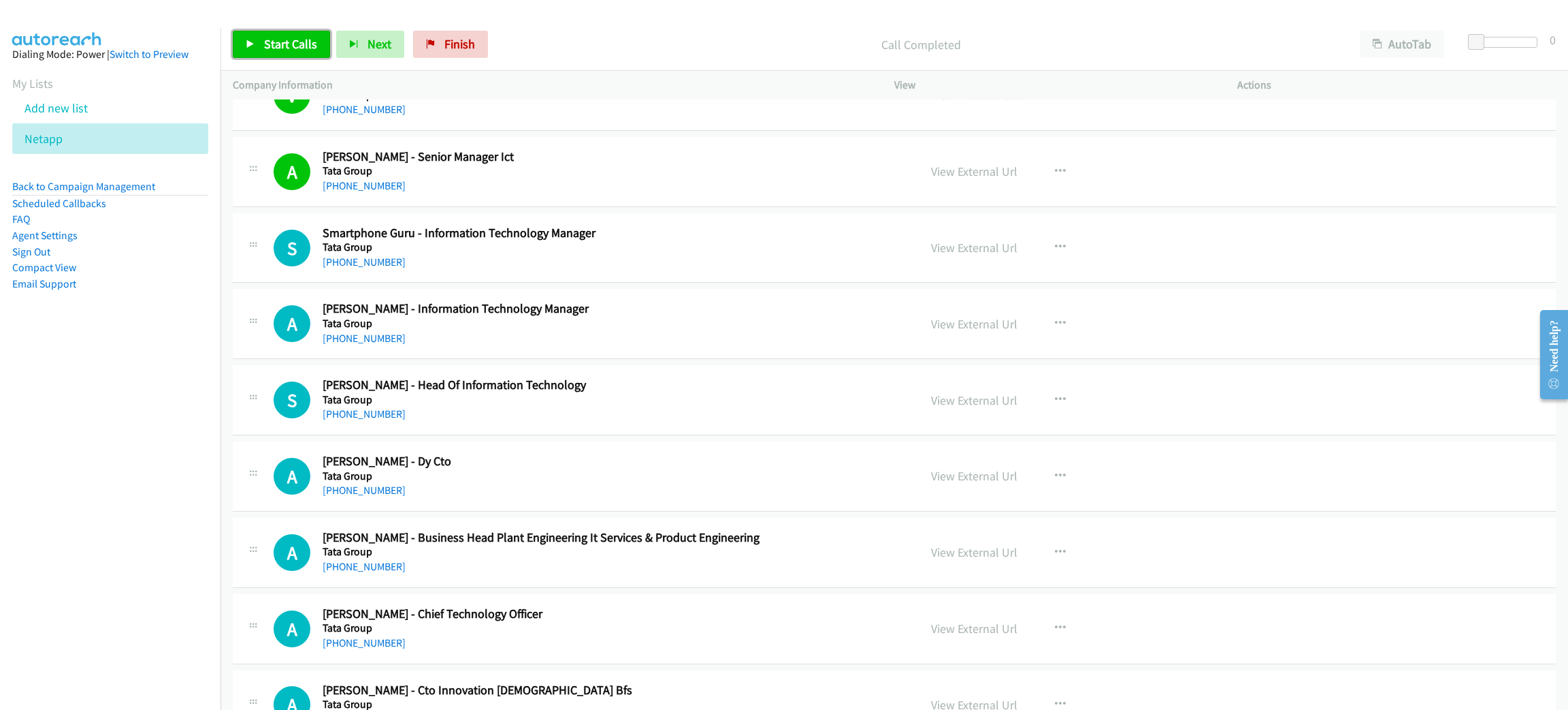
click at [286, 44] on span "Start Calls" at bounding box center [291, 44] width 54 height 16
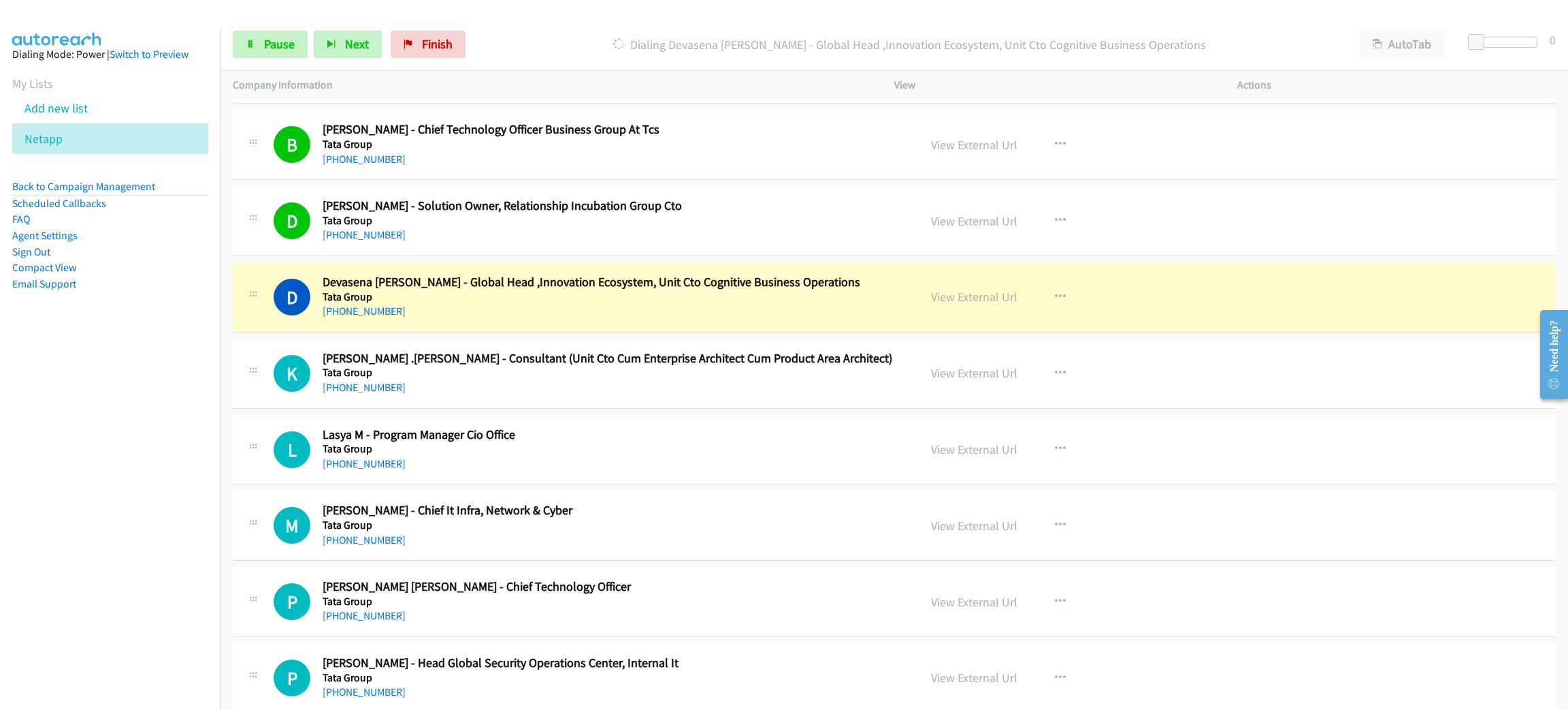
scroll to position [15120, 0]
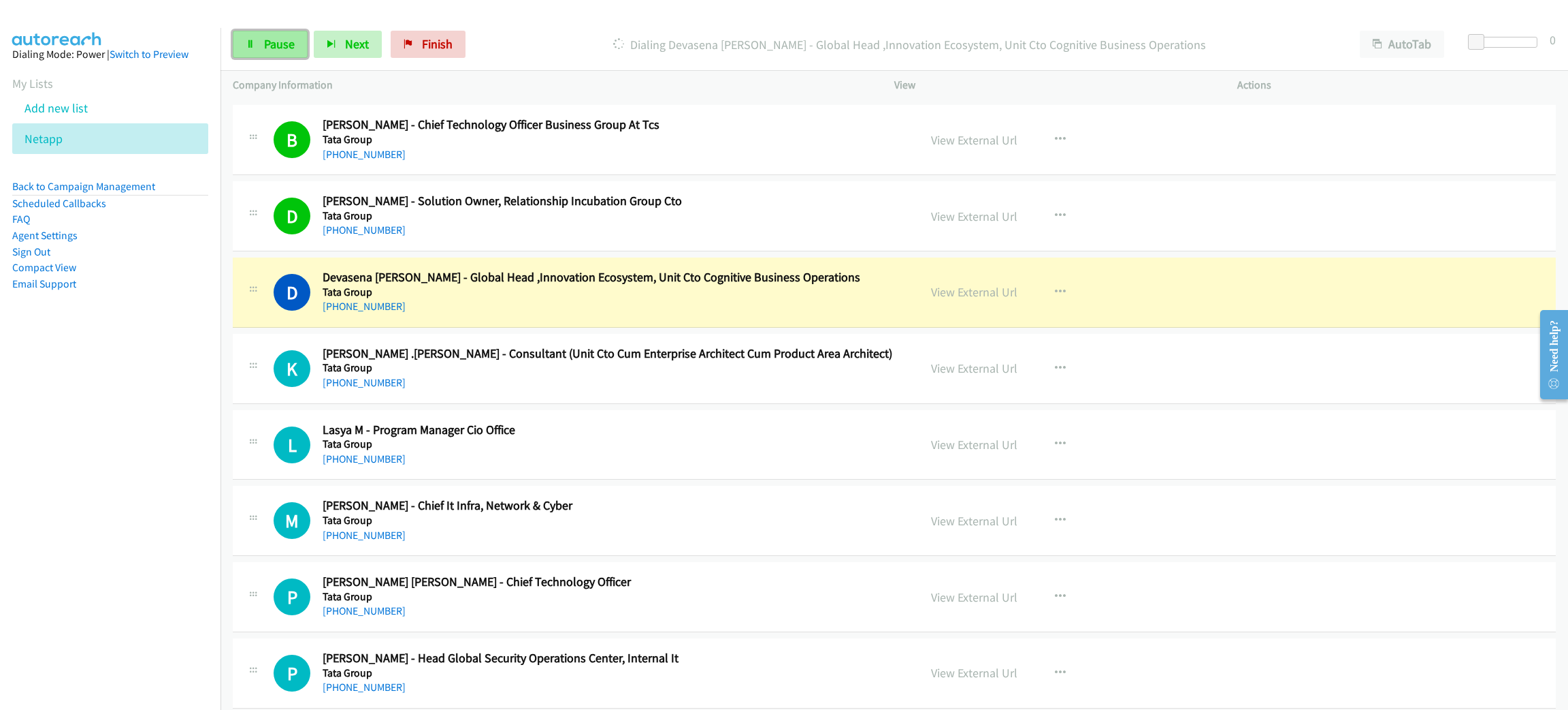
click at [292, 38] on span "Pause" at bounding box center [279, 44] width 30 height 16
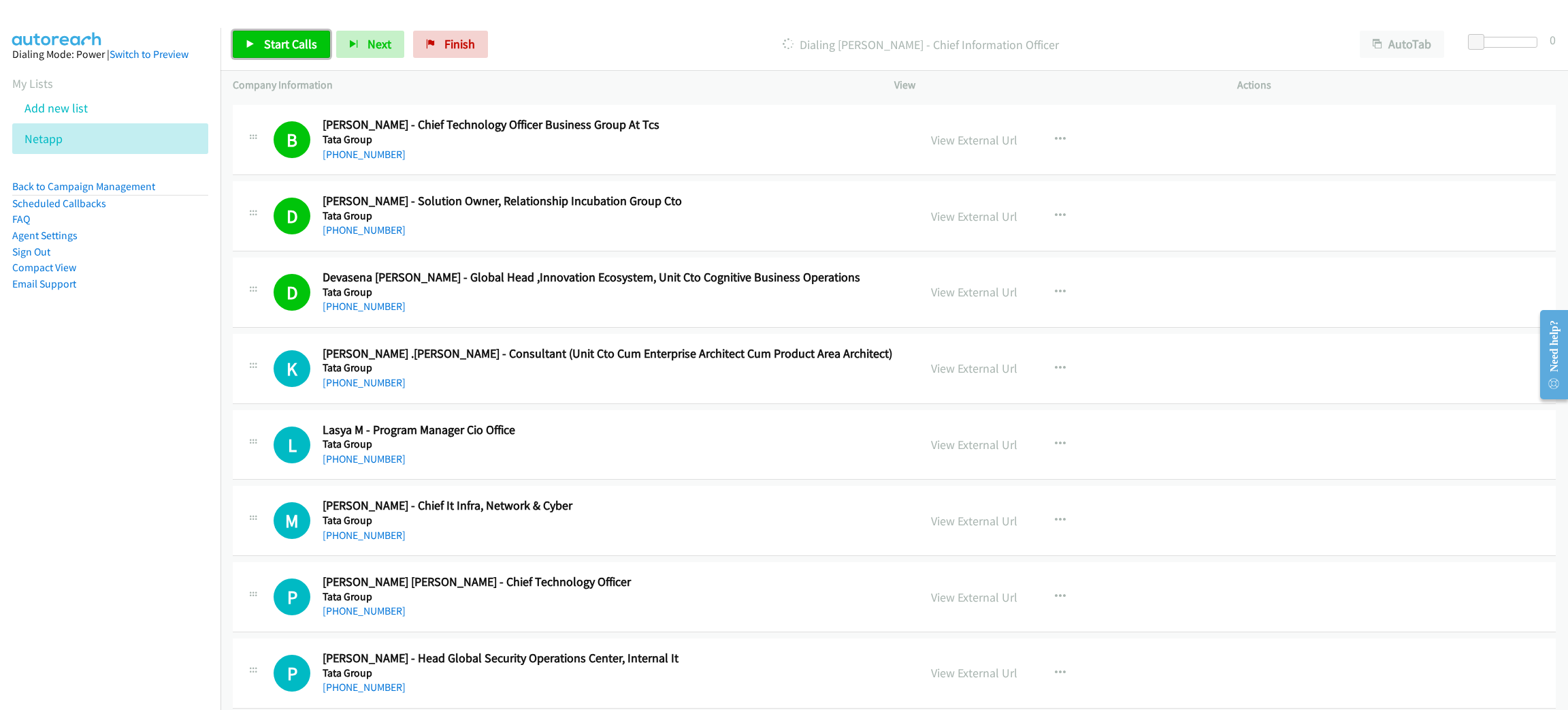
click at [292, 41] on span "Start Calls" at bounding box center [291, 44] width 54 height 16
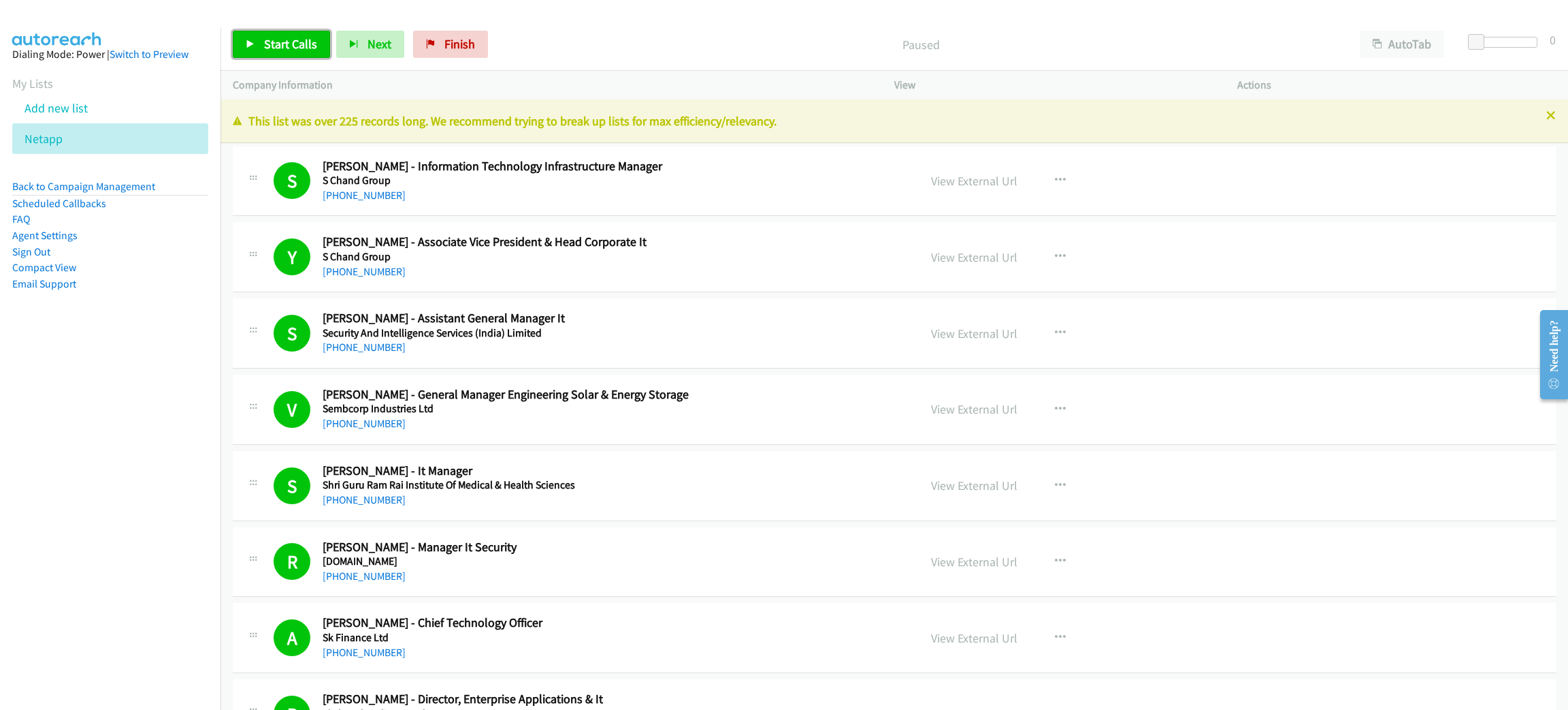
click at [260, 40] on link "Start Calls" at bounding box center [281, 44] width 97 height 27
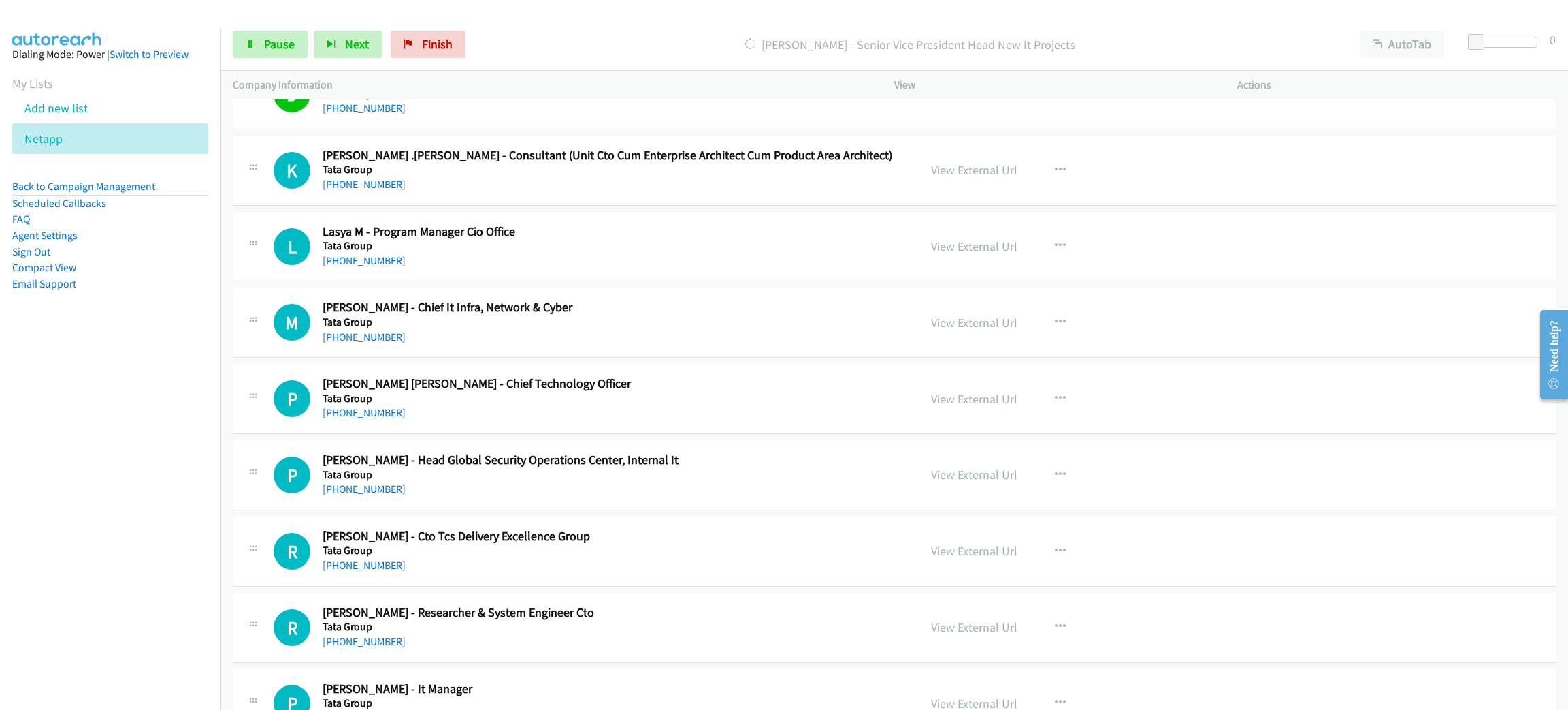
scroll to position [15324, 0]
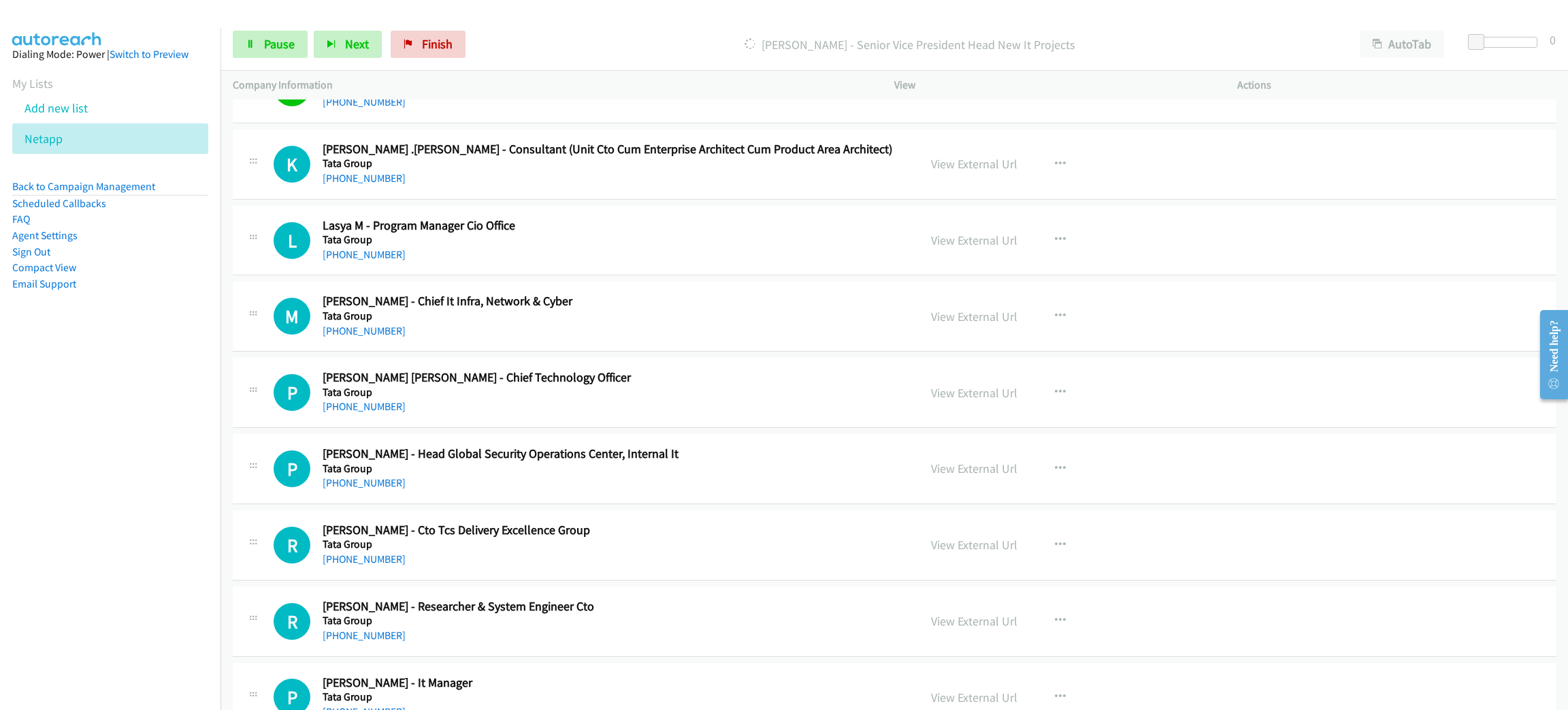
click at [638, 199] on div "K Callback Scheduled [PERSON_NAME] .[PERSON_NAME] - Consultant (Unit Cto Cum En…" at bounding box center [895, 164] width 1324 height 70
click at [1055, 170] on icon "button" at bounding box center [1060, 164] width 11 height 11
click at [998, 266] on link "Start Calls Here" at bounding box center [988, 252] width 181 height 27
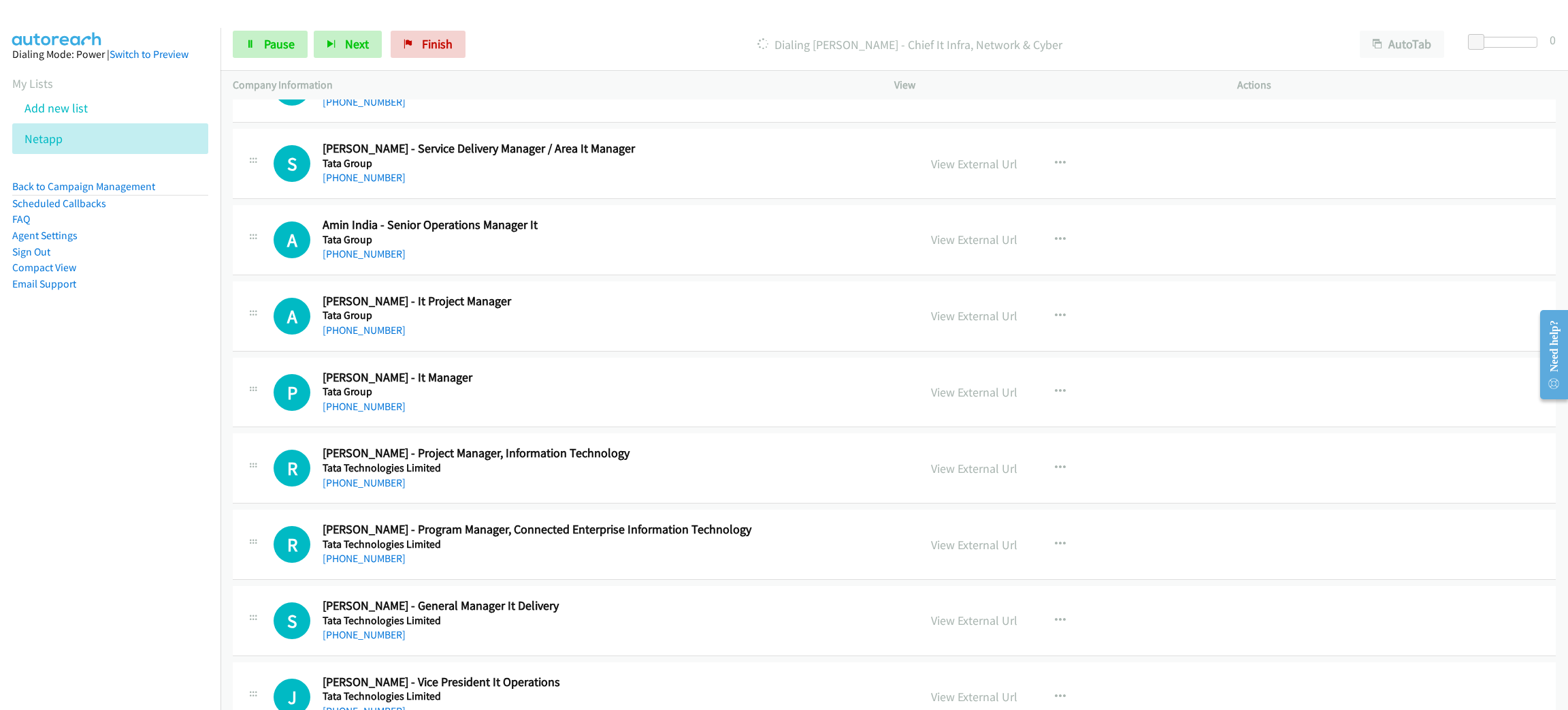
scroll to position [16653, 0]
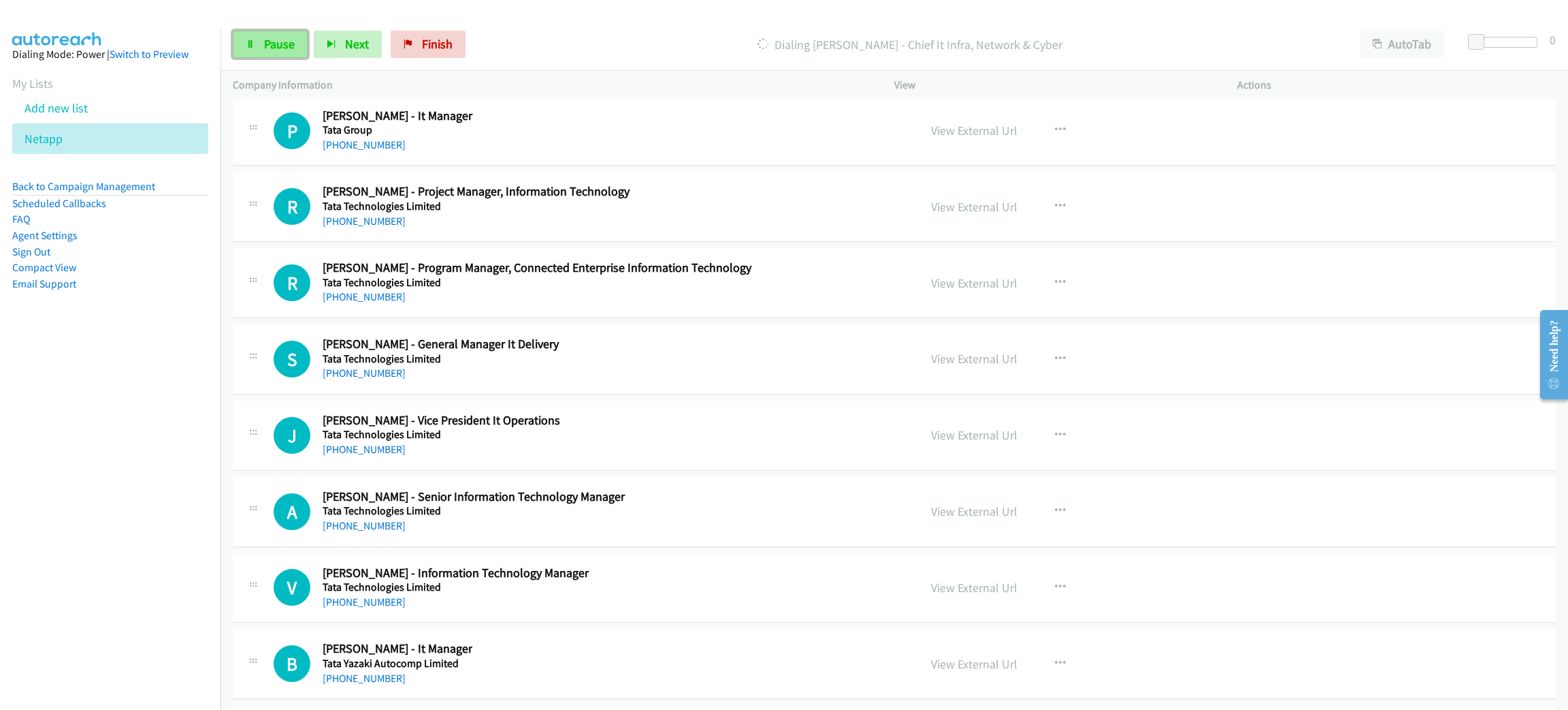
click at [281, 38] on span "Pause" at bounding box center [279, 44] width 30 height 16
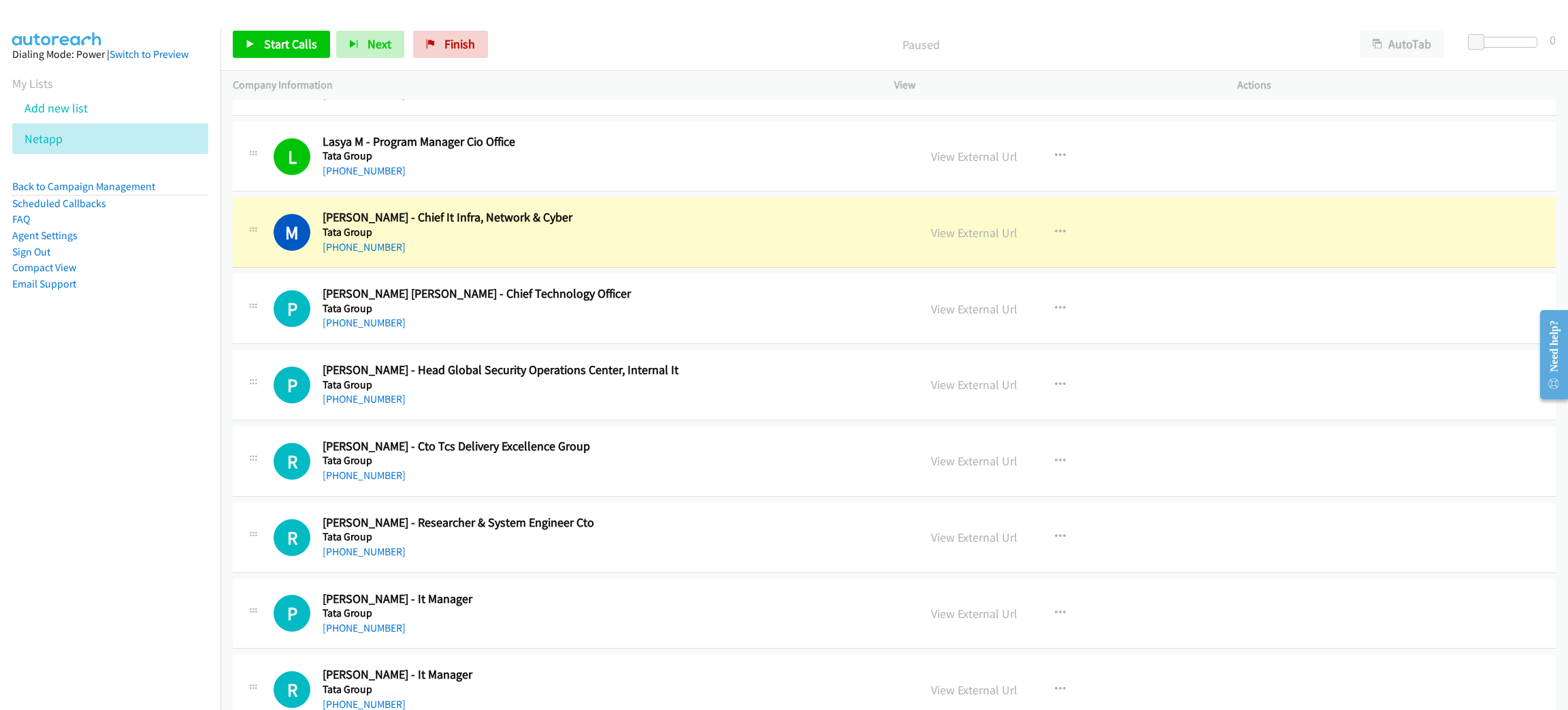
scroll to position [15258, 0]
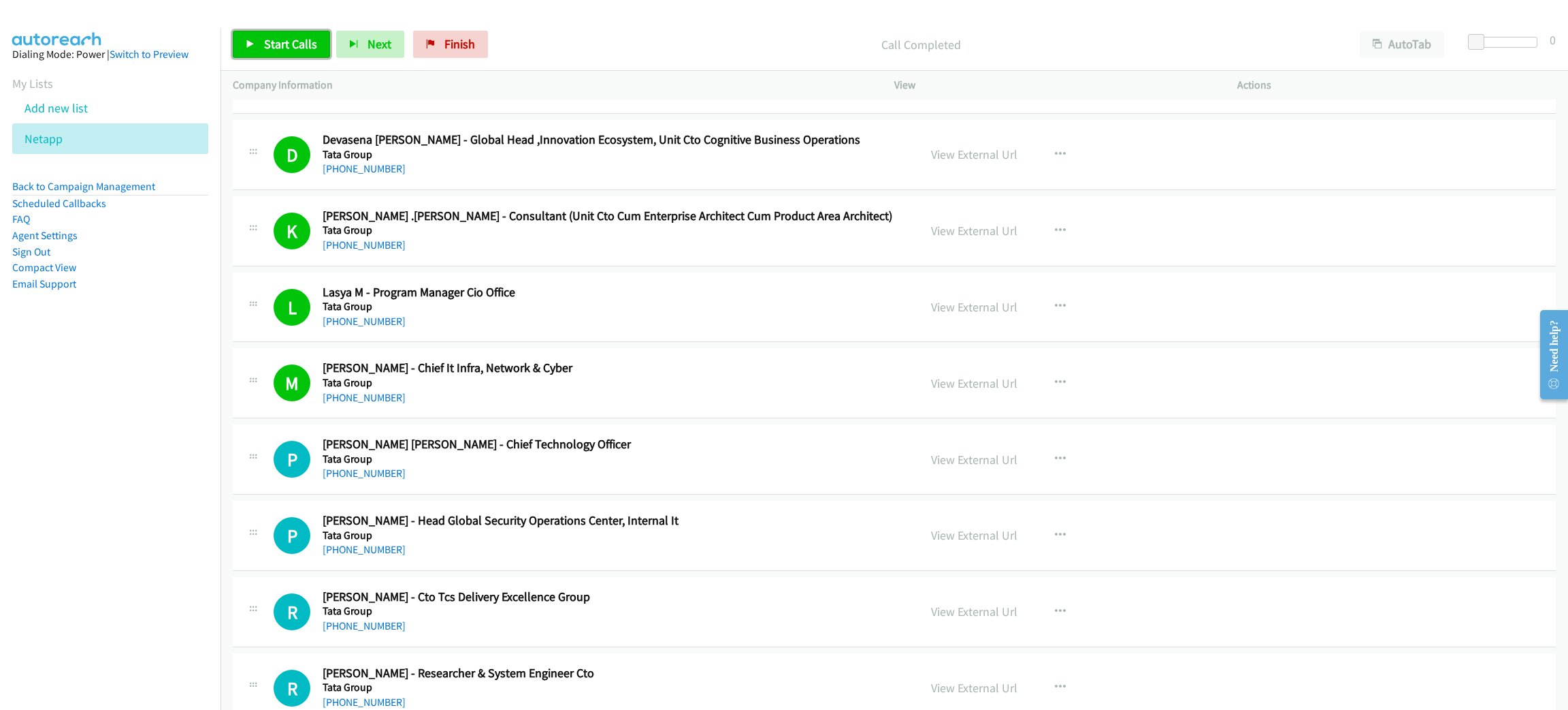
click at [309, 40] on span "Start Calls" at bounding box center [291, 44] width 54 height 16
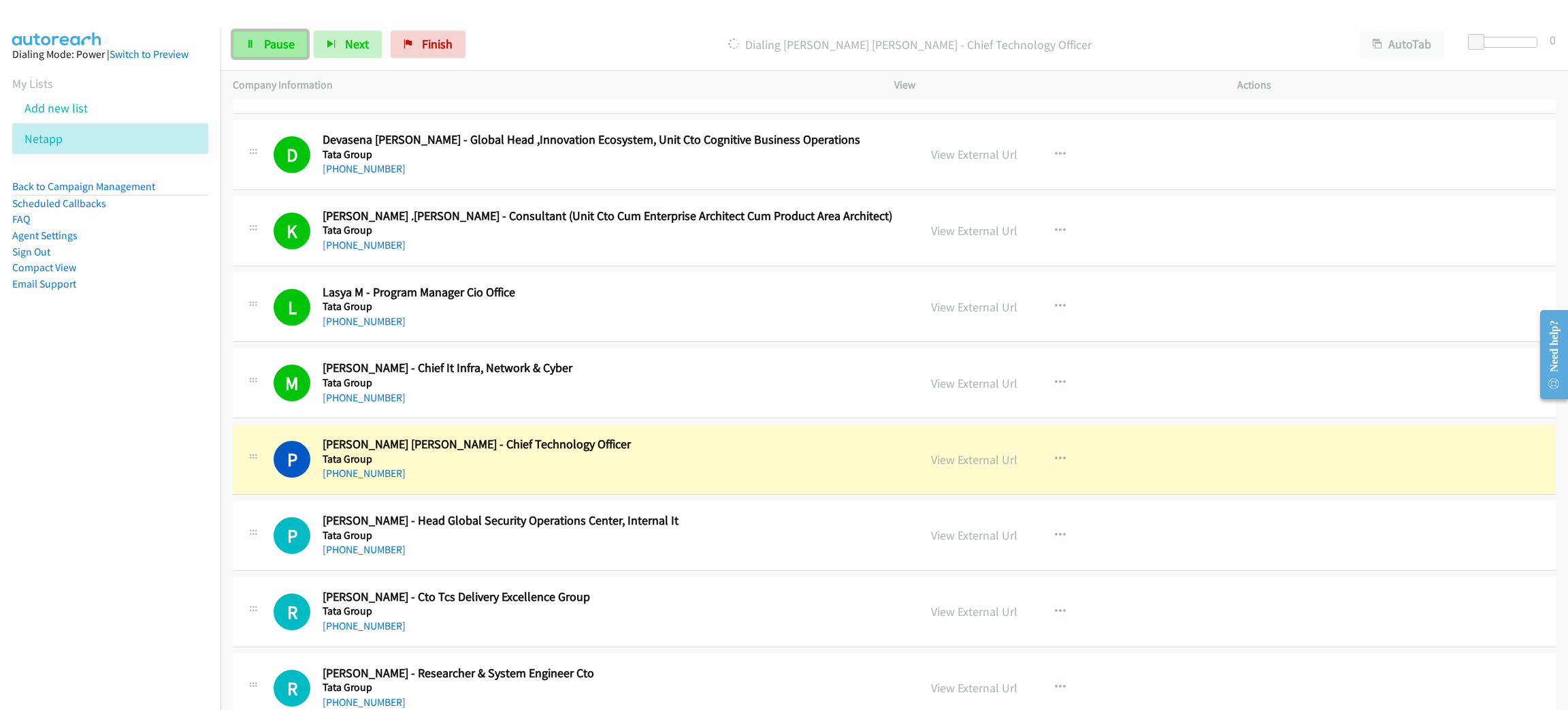
click at [297, 50] on link "Pause" at bounding box center [270, 44] width 75 height 27
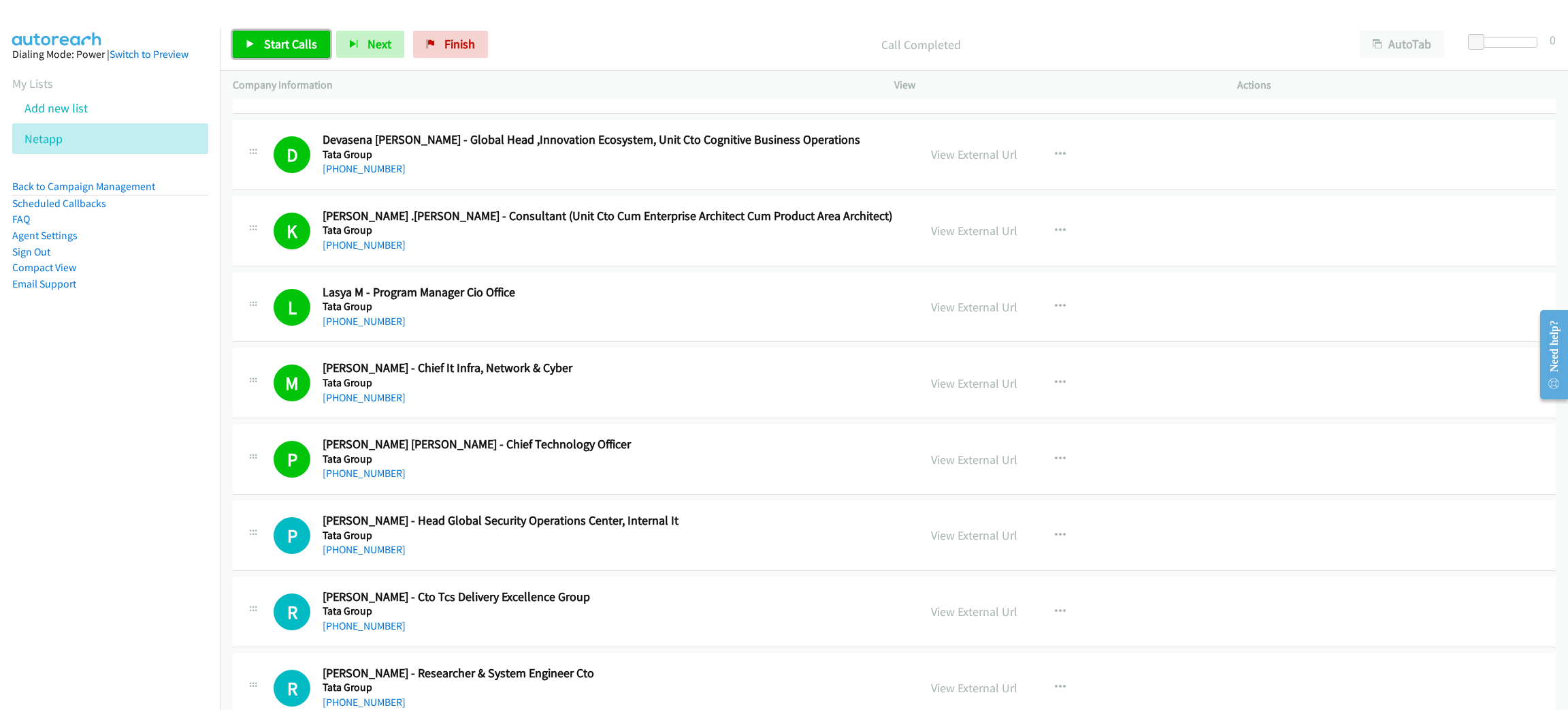
click at [280, 54] on link "Start Calls" at bounding box center [281, 44] width 97 height 27
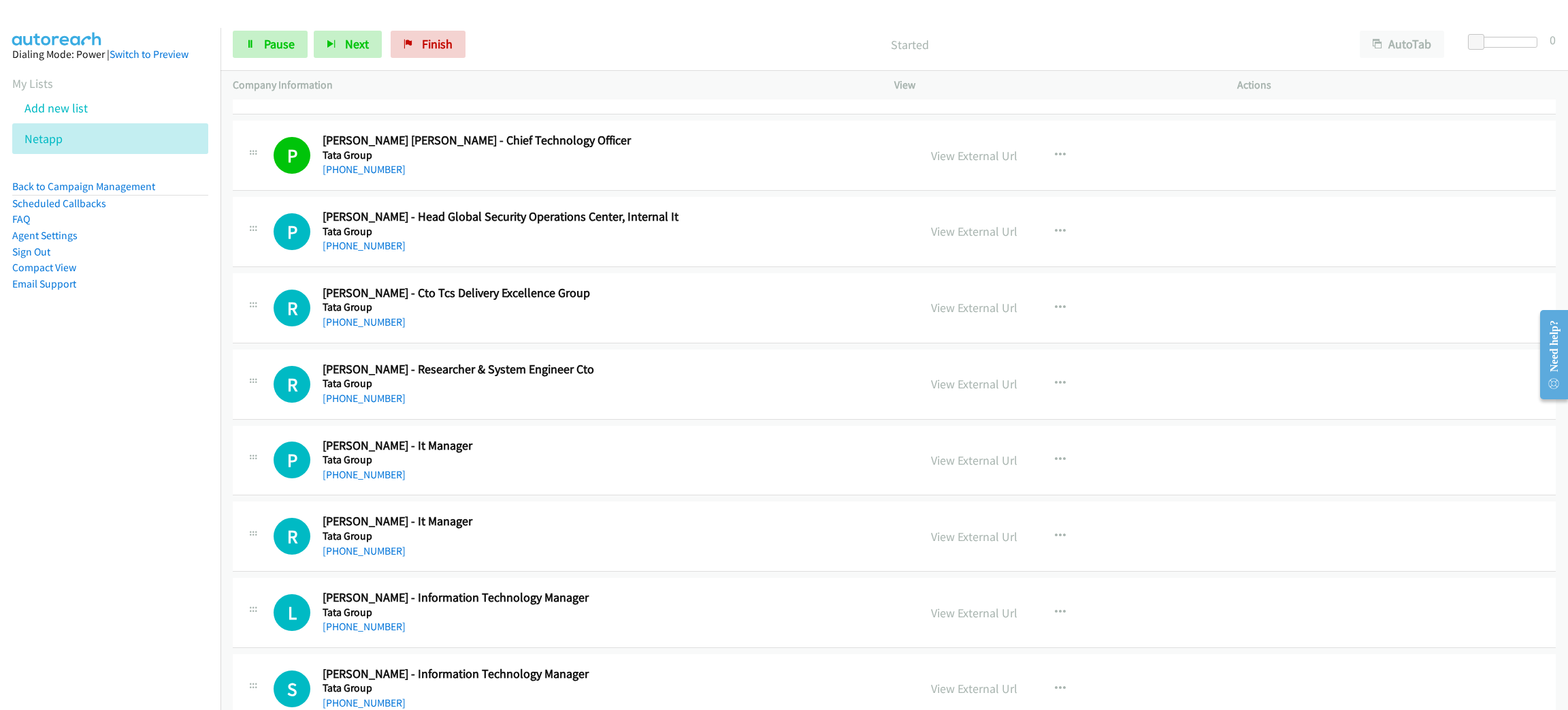
scroll to position [15666, 0]
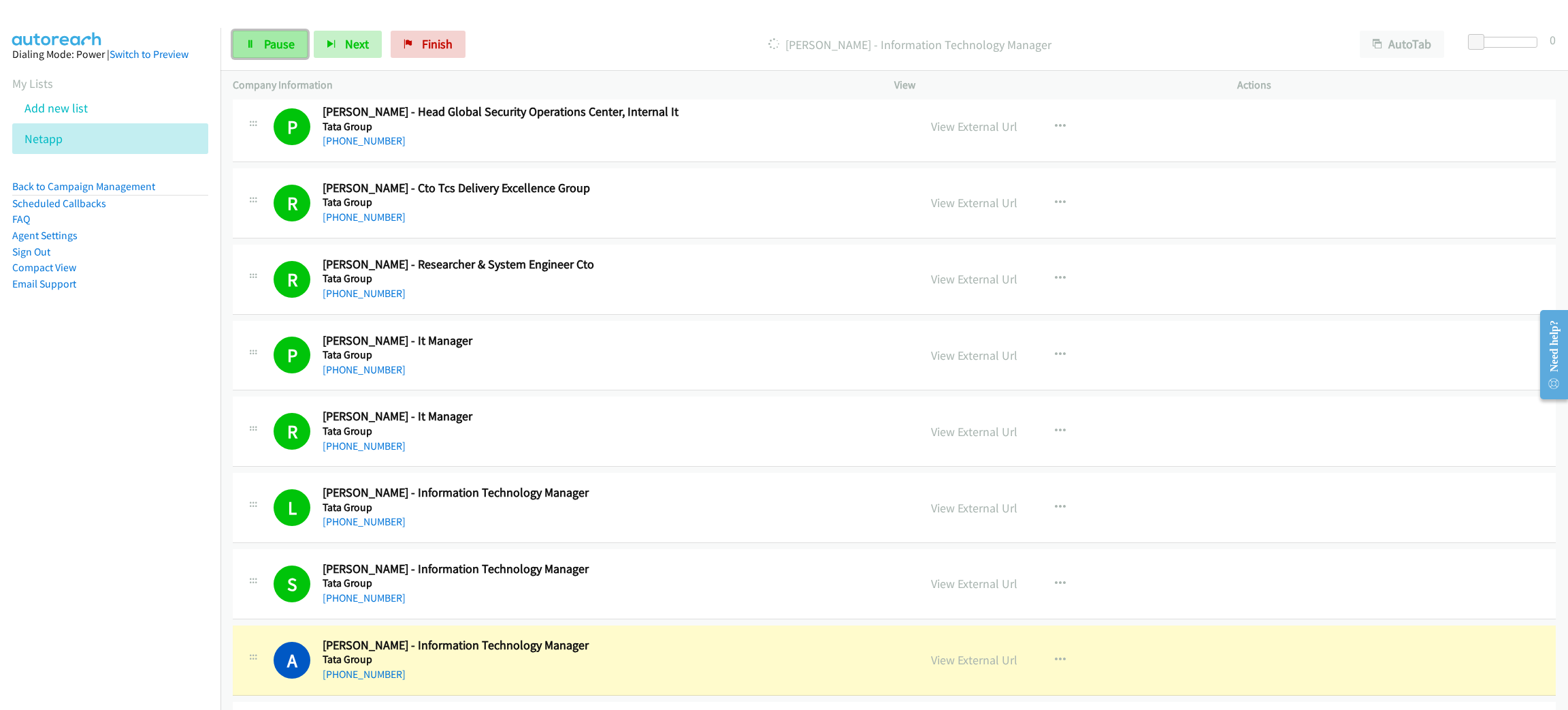
click at [258, 37] on link "Pause" at bounding box center [270, 44] width 75 height 27
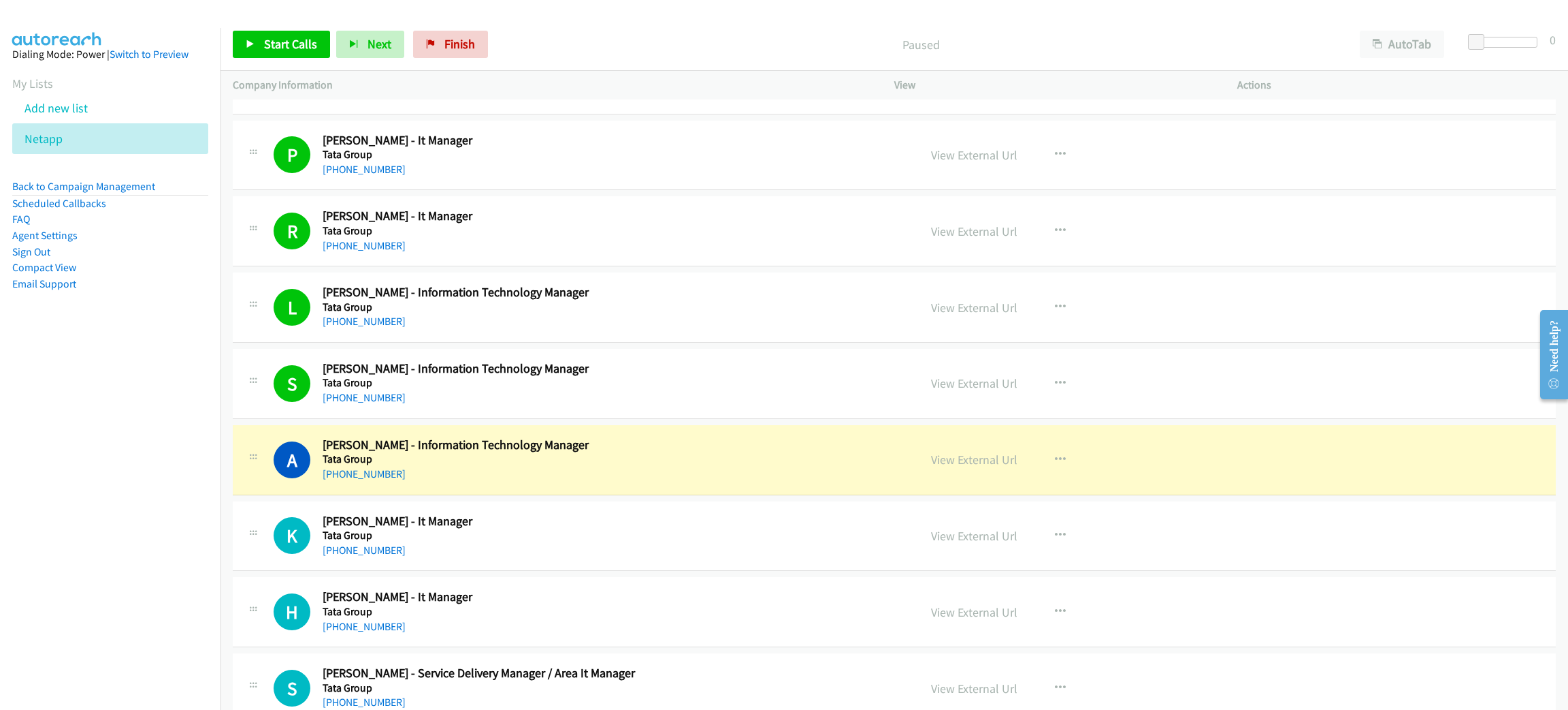
scroll to position [15870, 0]
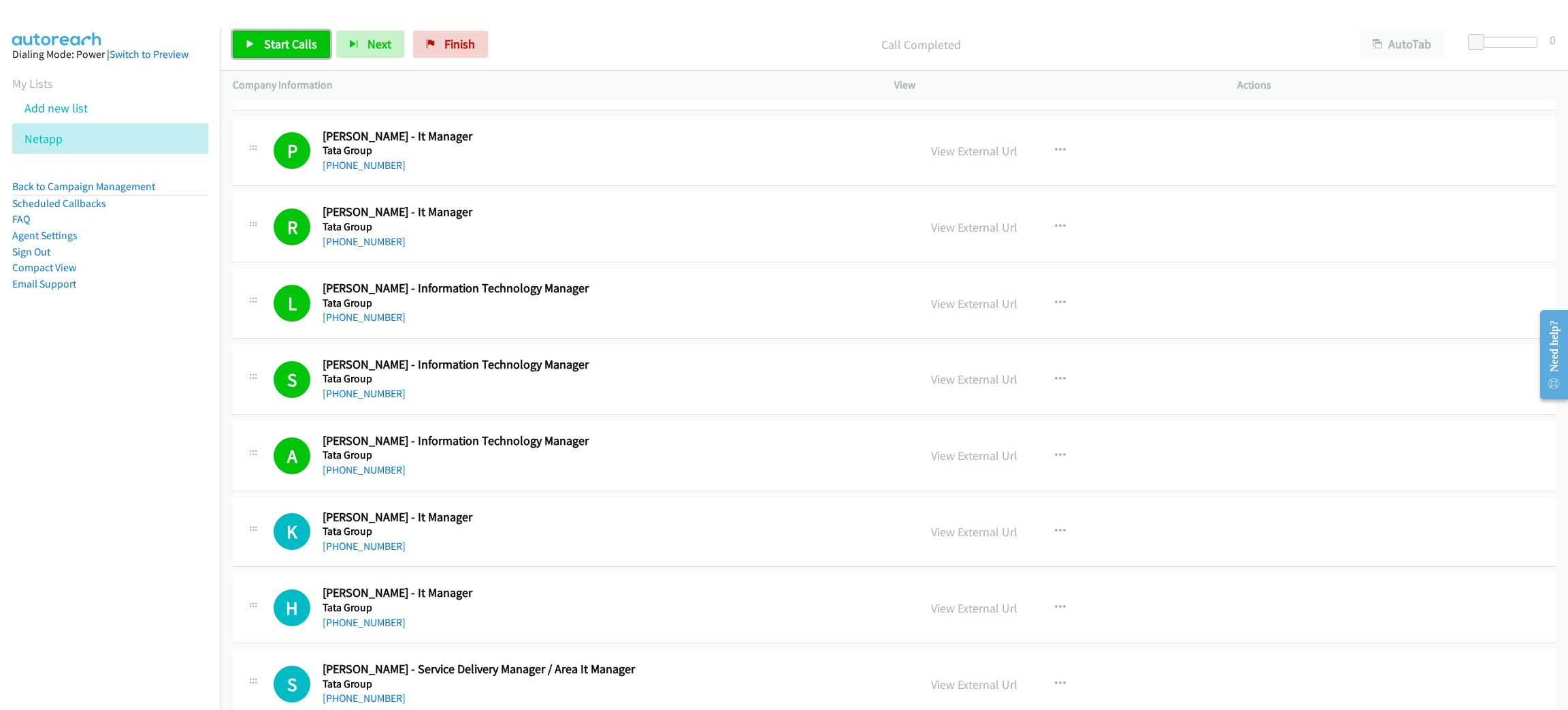
click at [293, 51] on link "Start Calls" at bounding box center [281, 44] width 97 height 27
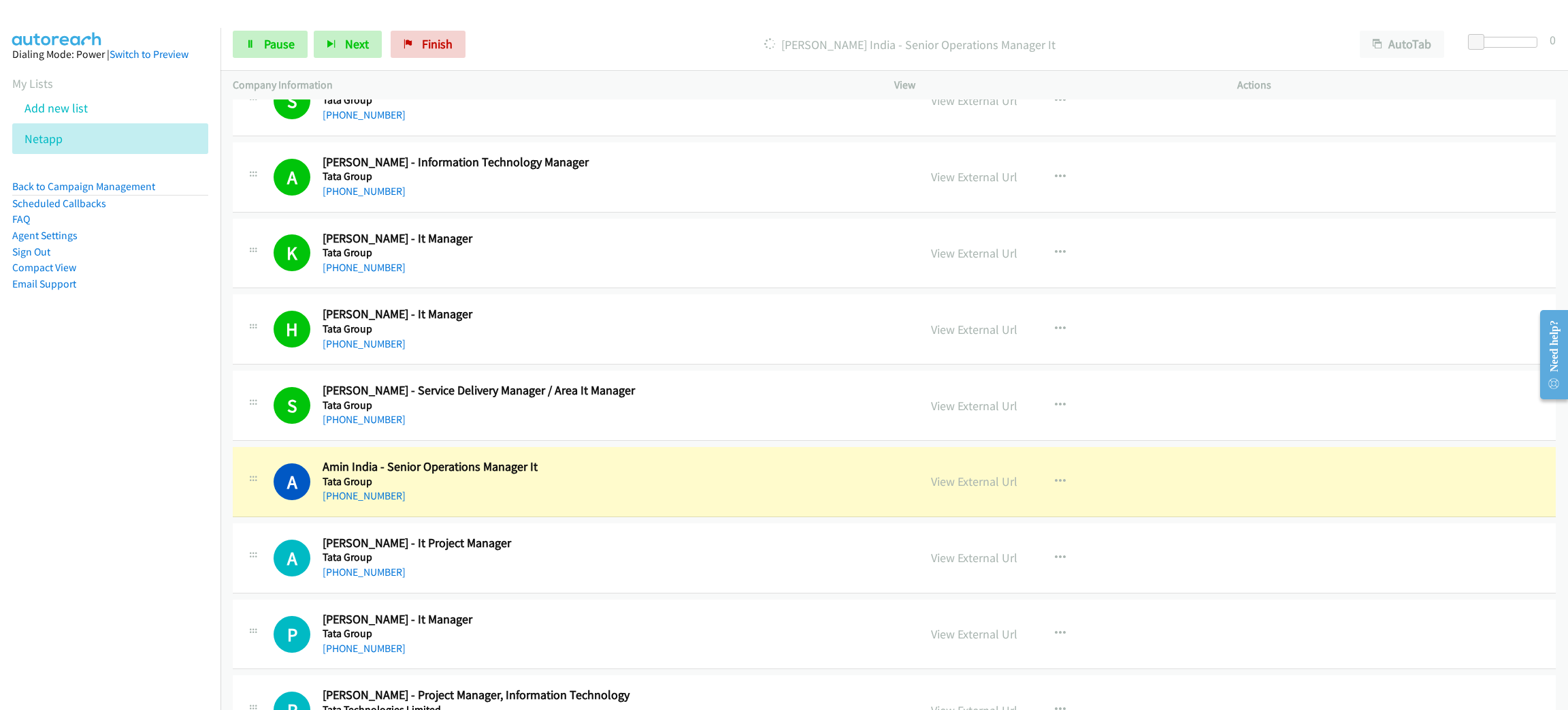
scroll to position [16280, 0]
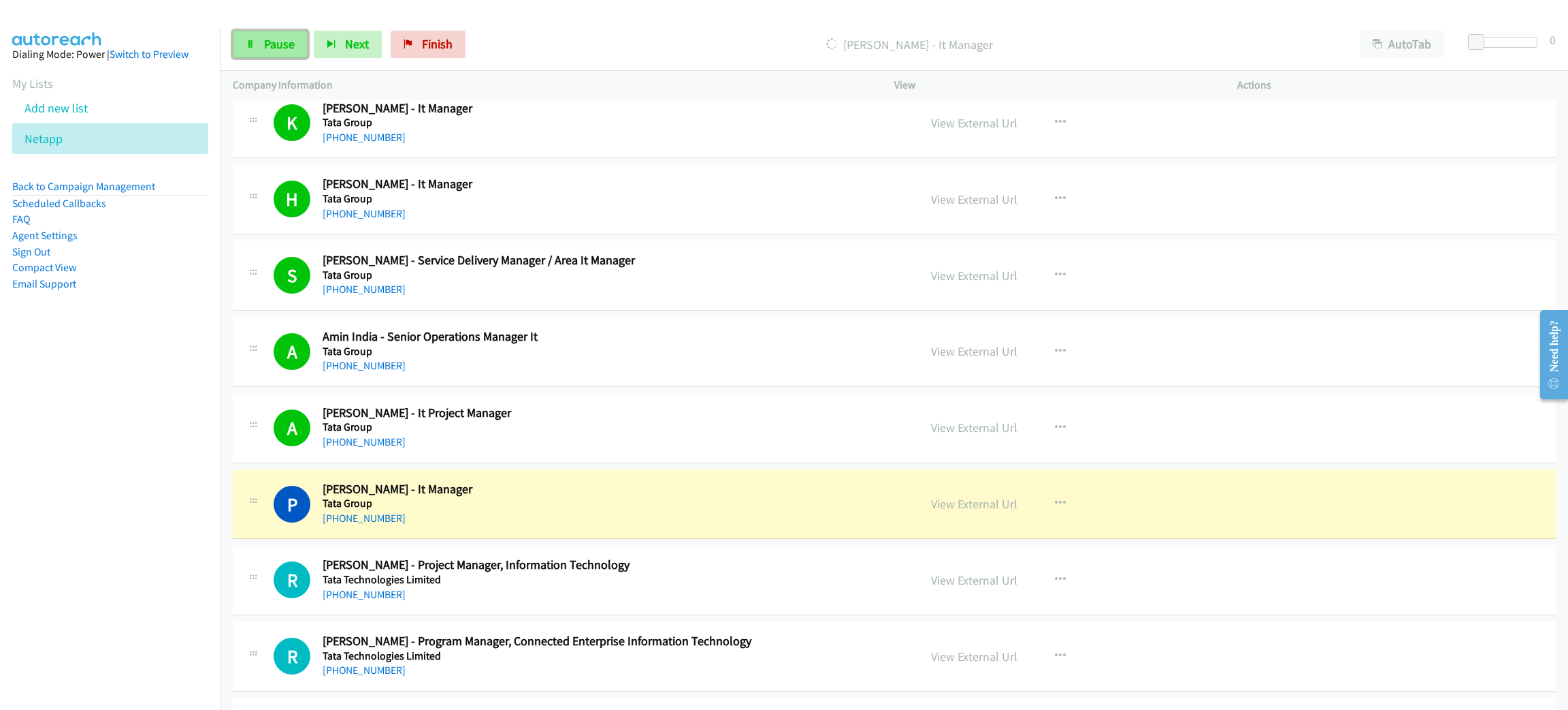
click at [285, 43] on span "Pause" at bounding box center [279, 44] width 30 height 16
click at [981, 511] on link "View External Url" at bounding box center [974, 503] width 86 height 16
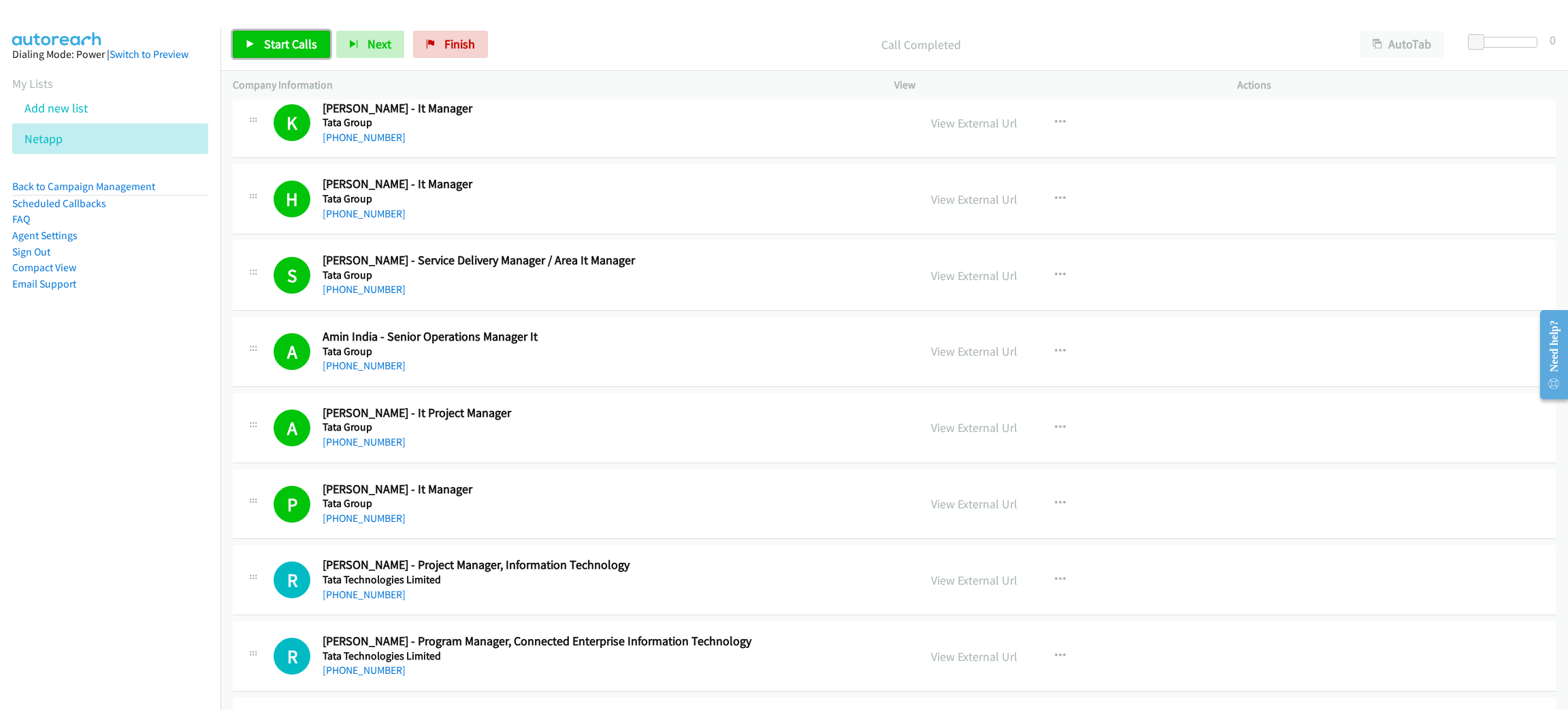
click at [277, 43] on span "Start Calls" at bounding box center [291, 44] width 54 height 16
click at [51, 530] on nav "Dialing Mode: Power | Switch to Preview My Lists Add new list Netapp Back to Ca…" at bounding box center [110, 383] width 221 height 710
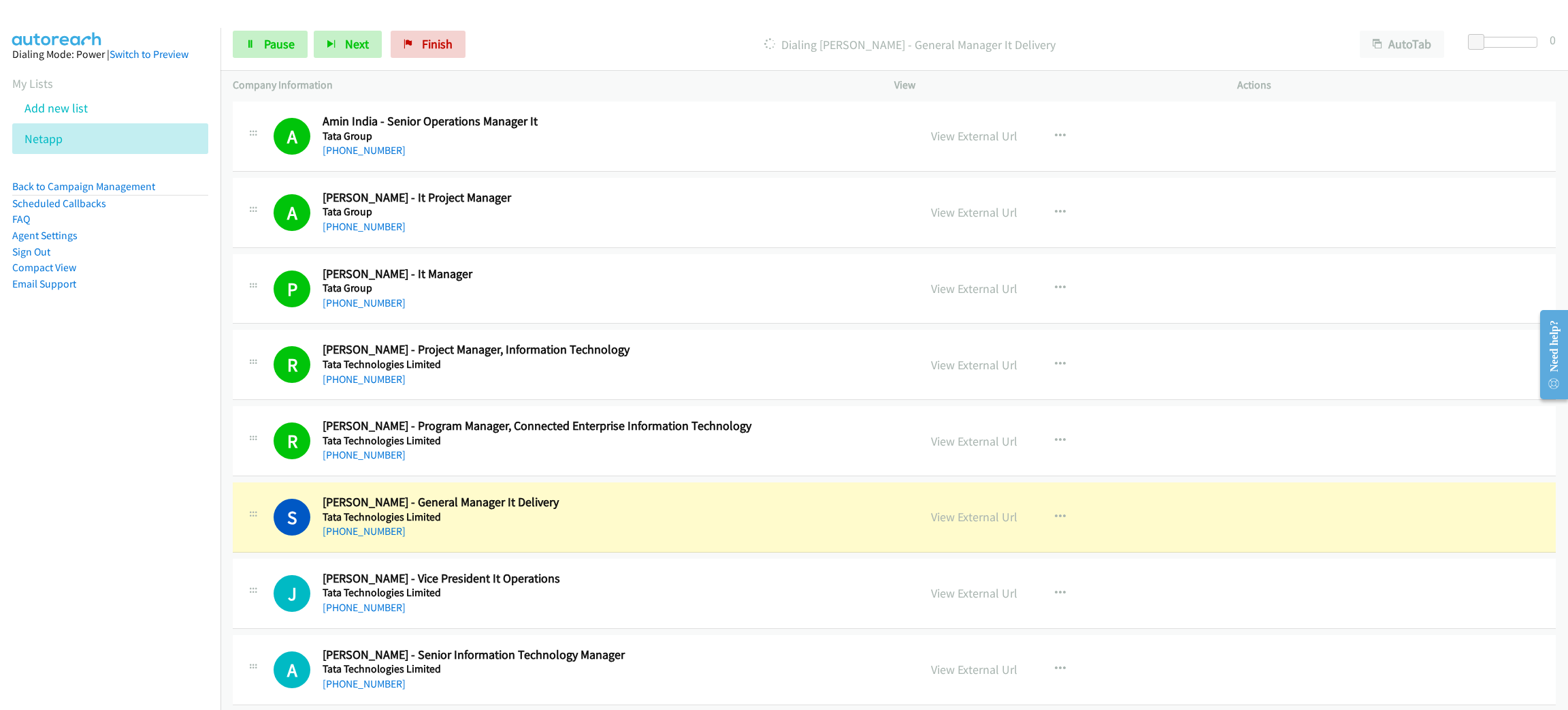
scroll to position [16688, 0]
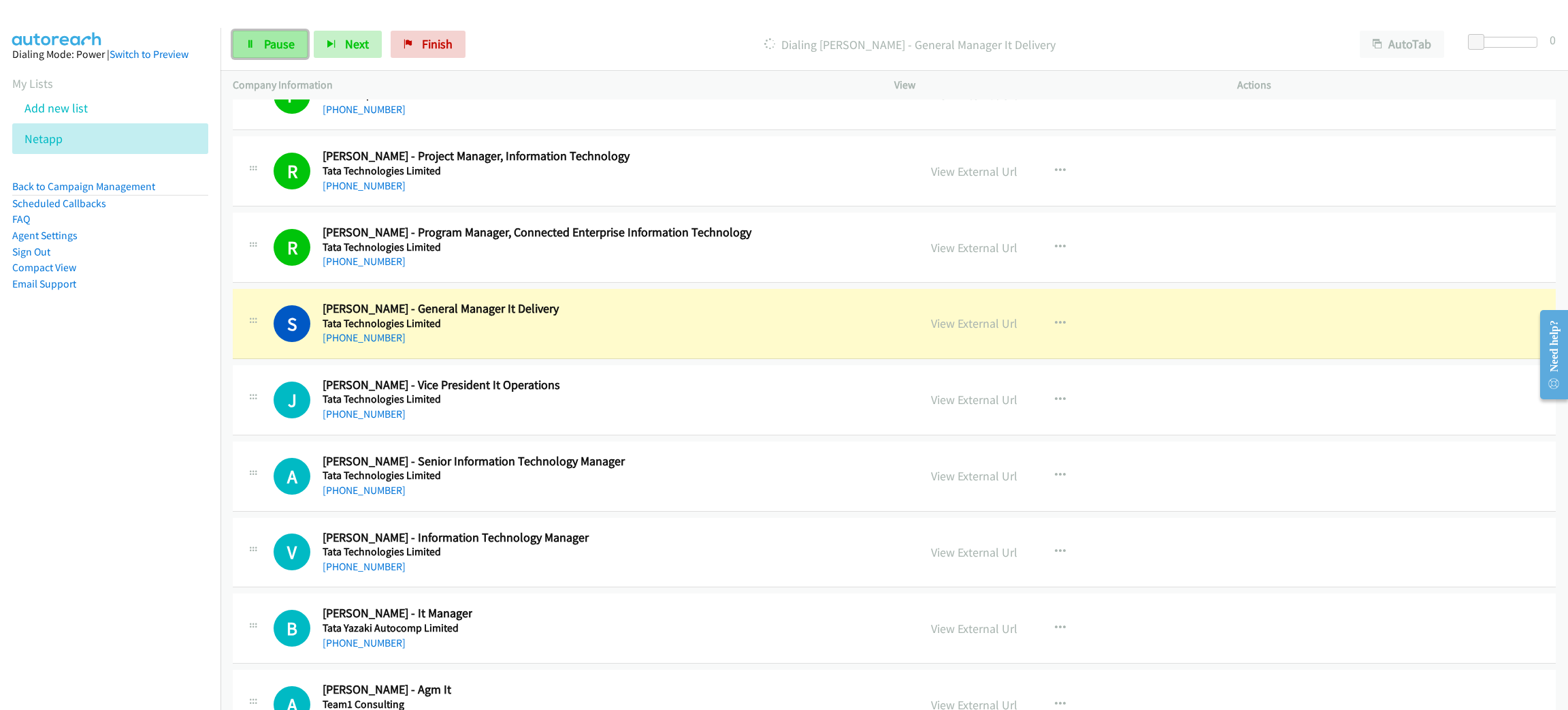
click at [268, 40] on span "Pause" at bounding box center [279, 44] width 30 height 16
click at [966, 331] on link "View External Url" at bounding box center [974, 323] width 86 height 16
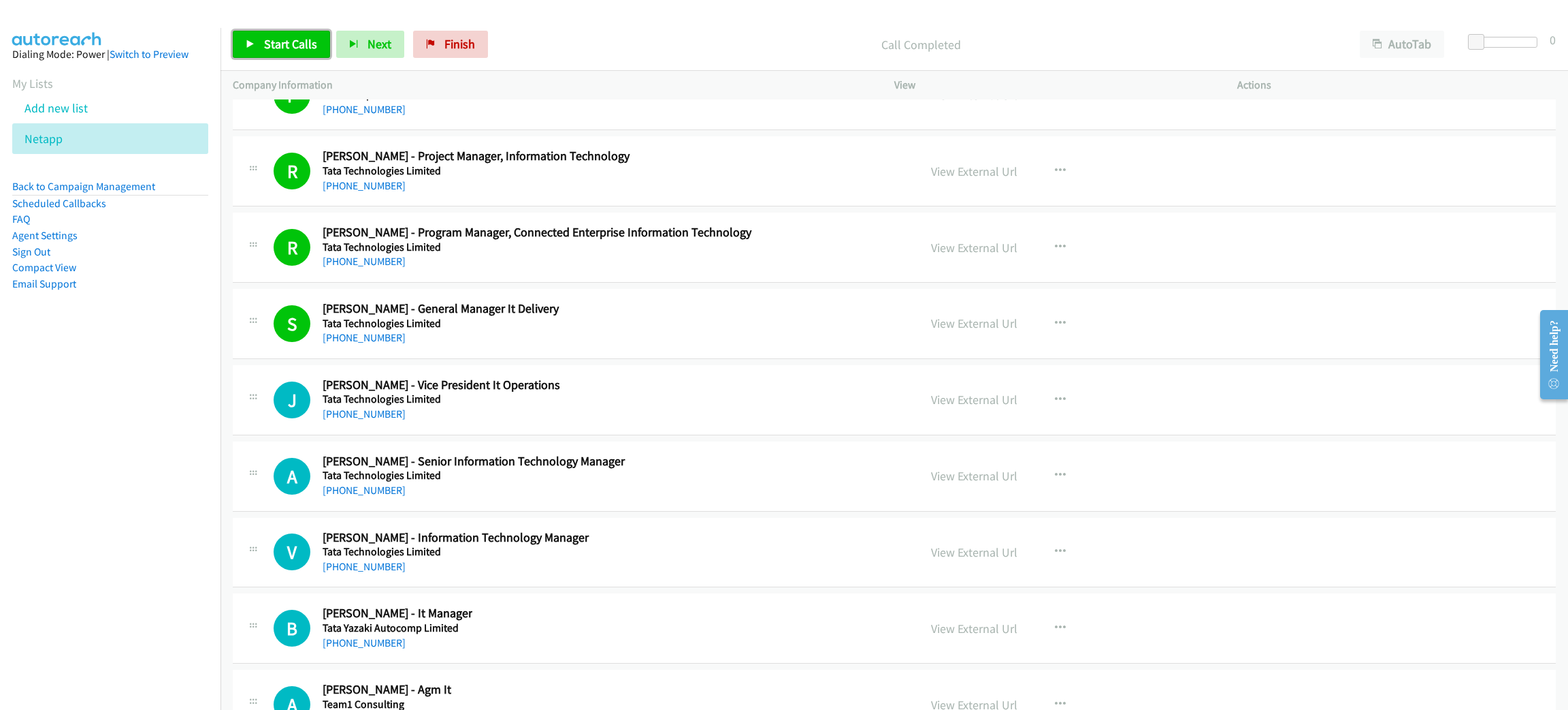
click at [282, 40] on span "Start Calls" at bounding box center [291, 44] width 54 height 16
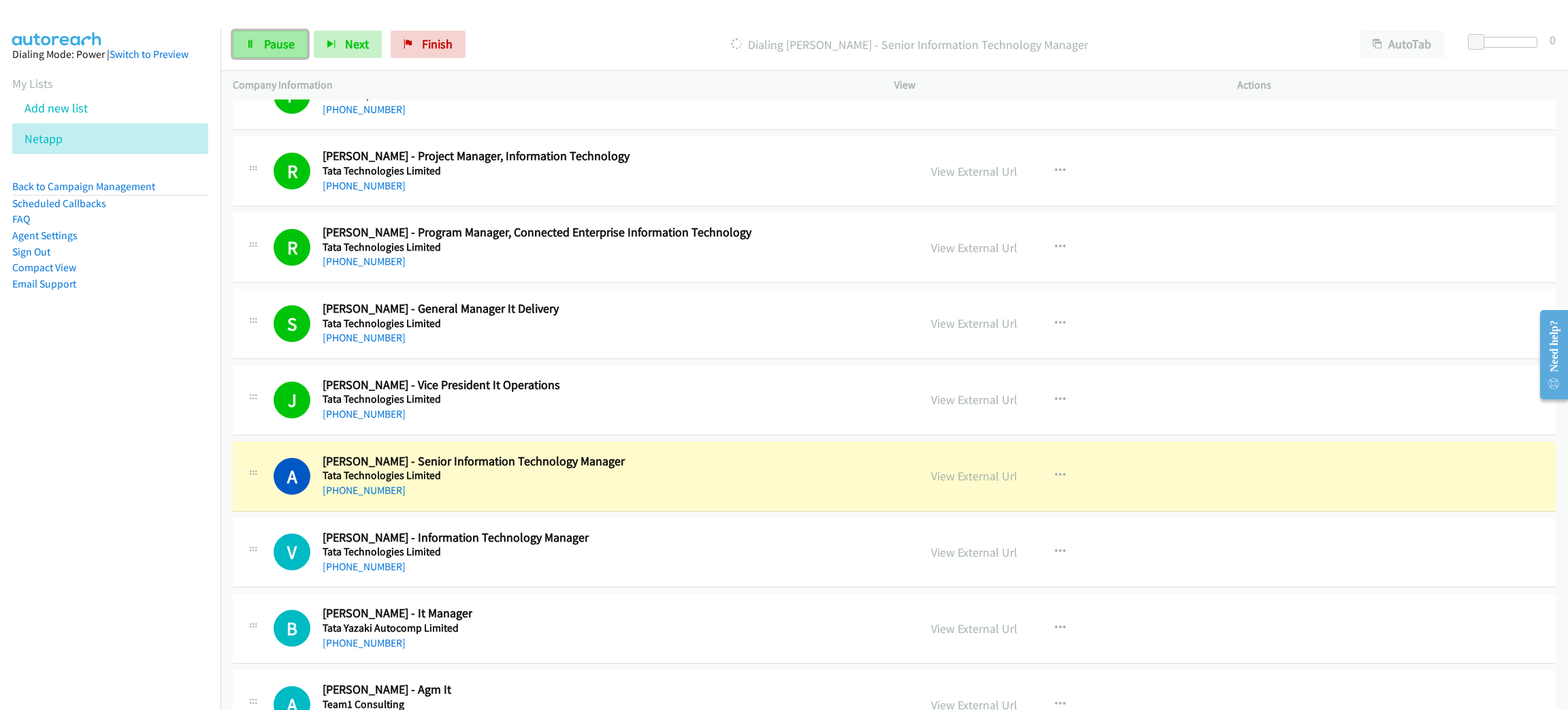
click at [272, 39] on span "Pause" at bounding box center [279, 44] width 30 height 16
click at [962, 483] on link "View External Url" at bounding box center [974, 475] width 86 height 16
click at [989, 494] on div "View External Url View External Url Schedule/Manage Callback Start Calls Here R…" at bounding box center [1096, 476] width 356 height 45
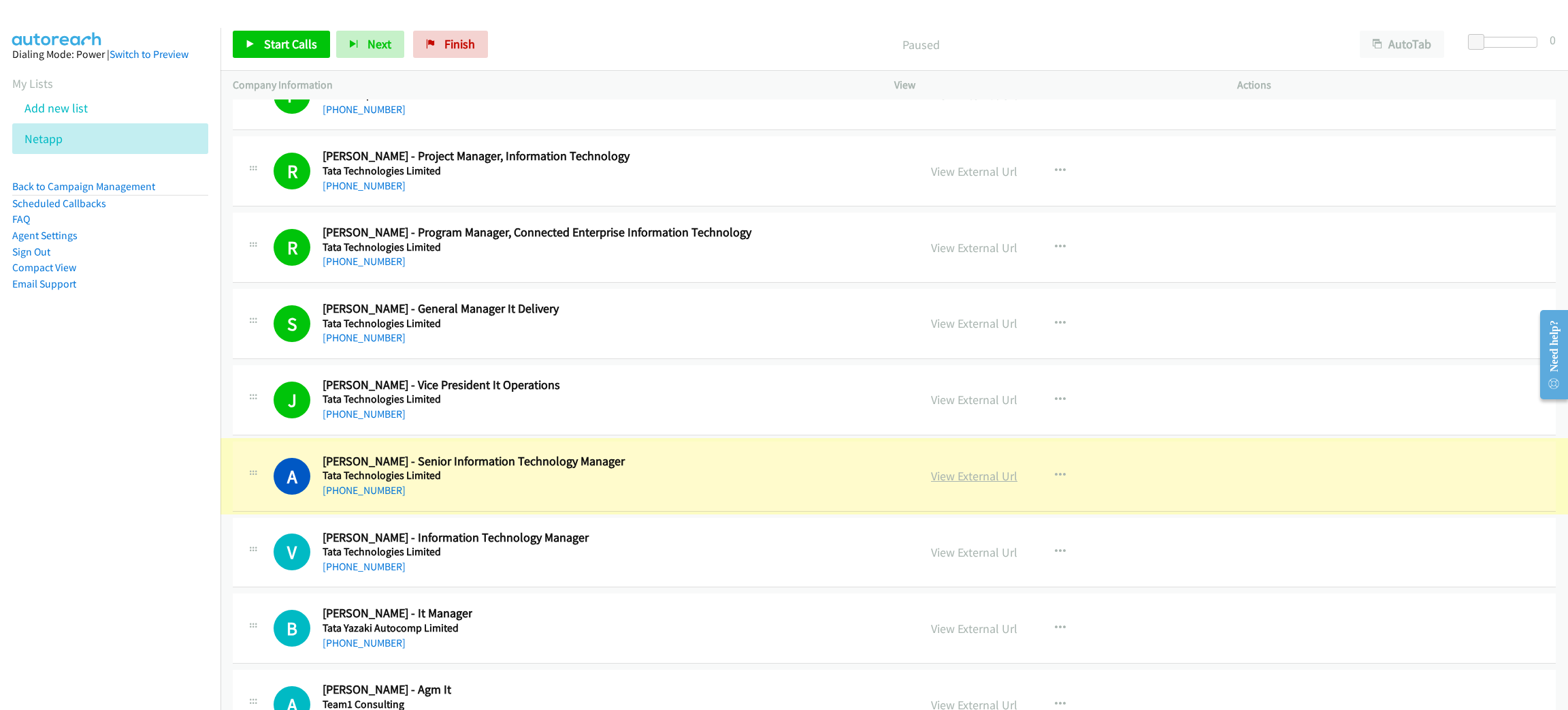
click at [989, 483] on link "View External Url" at bounding box center [974, 475] width 86 height 16
